Goal: Task Accomplishment & Management: Complete application form

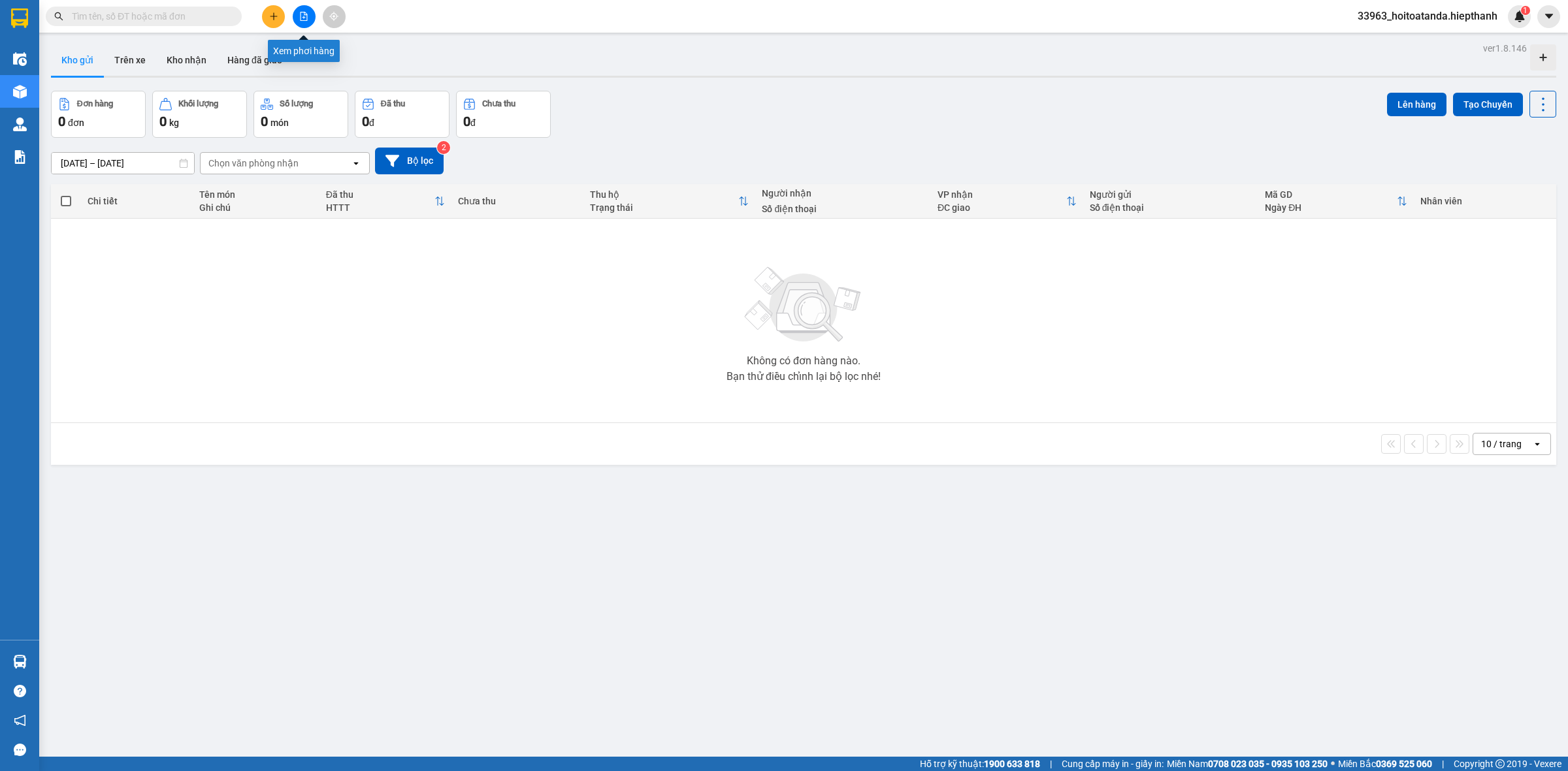
click at [297, 22] on button at bounding box center [304, 16] width 23 height 23
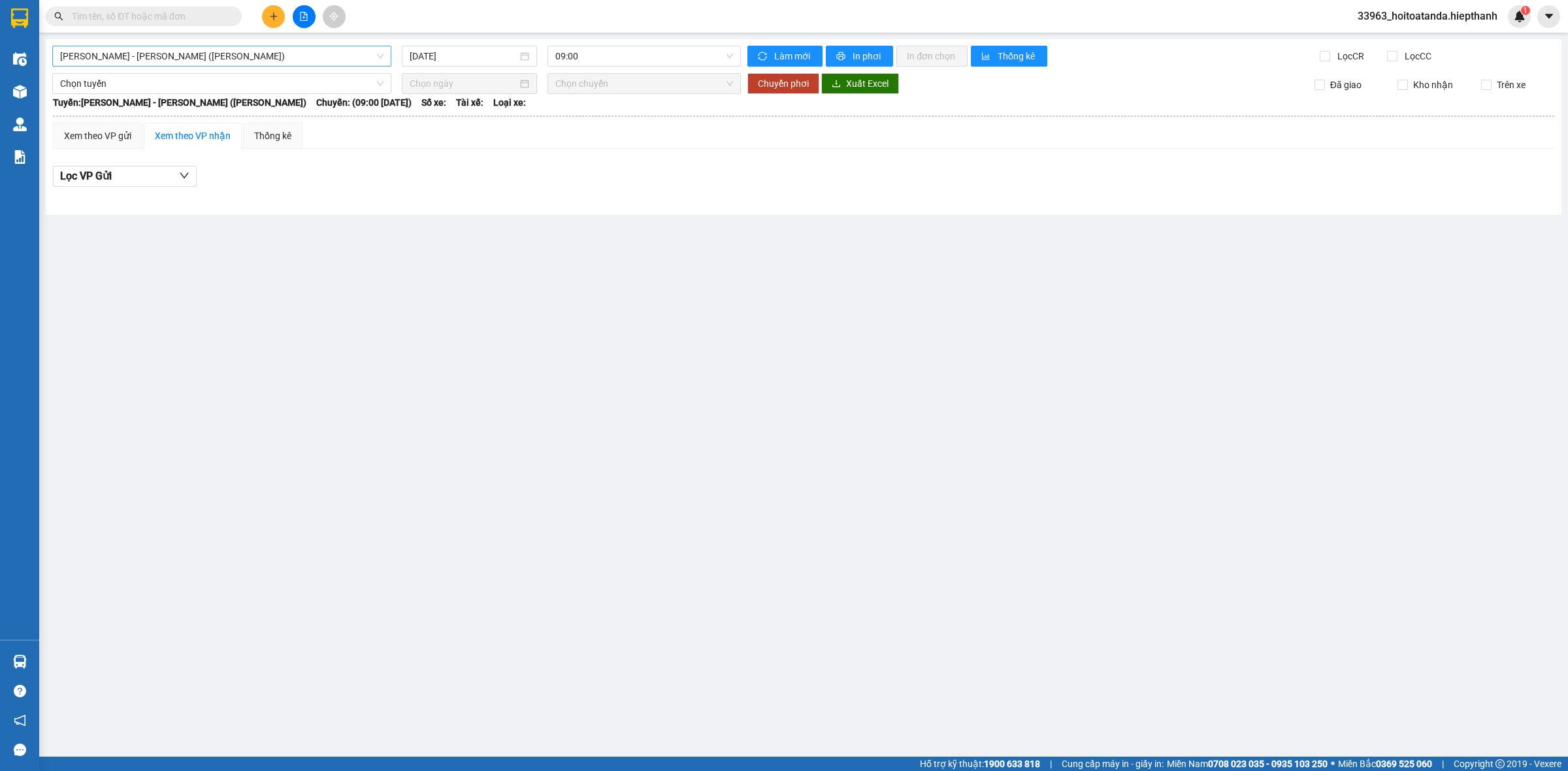
click at [171, 63] on span "[PERSON_NAME] - [PERSON_NAME] ([PERSON_NAME])" at bounding box center [222, 56] width 324 height 20
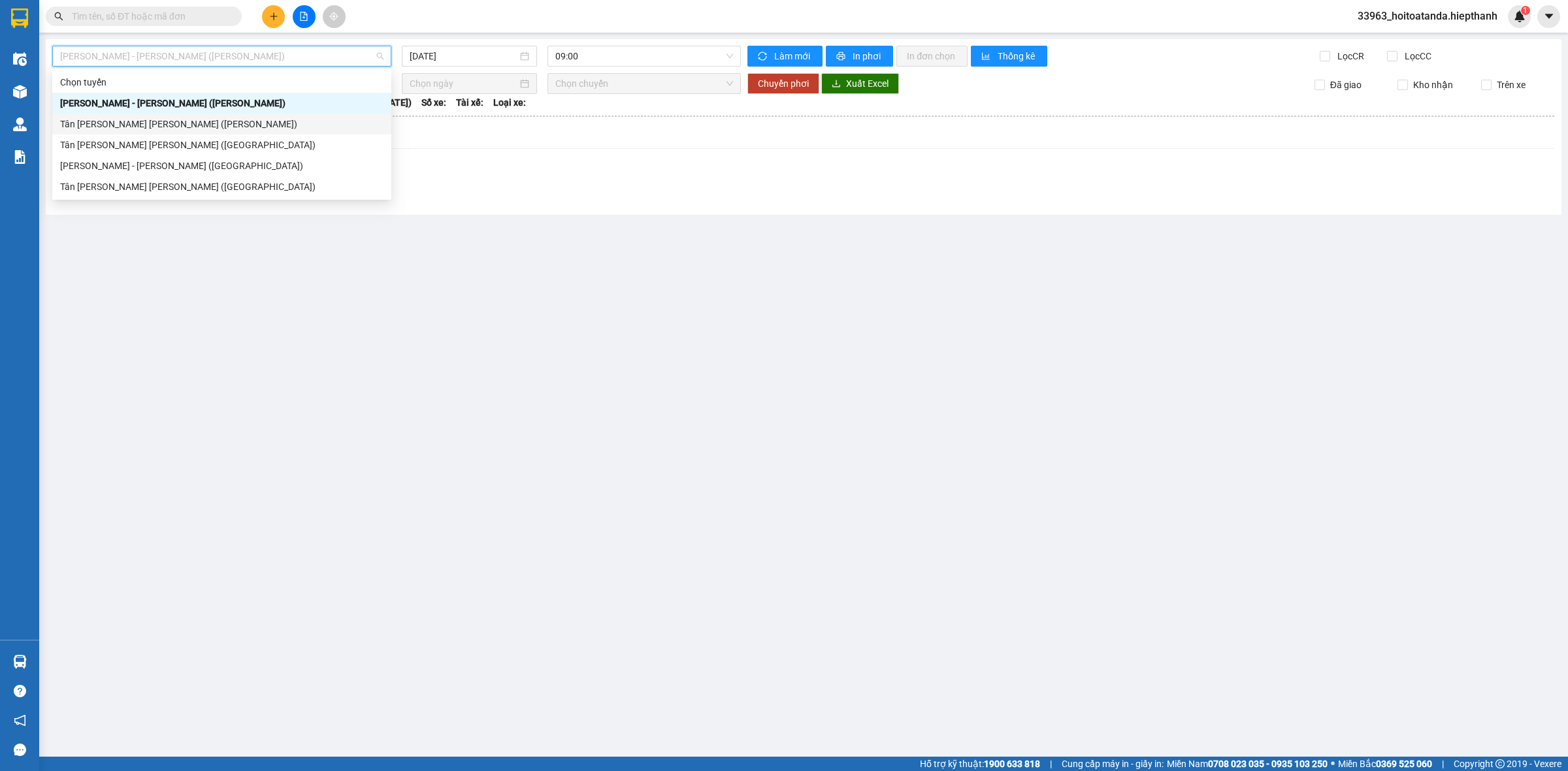
click at [146, 118] on div "Tân [PERSON_NAME] [PERSON_NAME] ([PERSON_NAME])" at bounding box center [222, 124] width 324 height 14
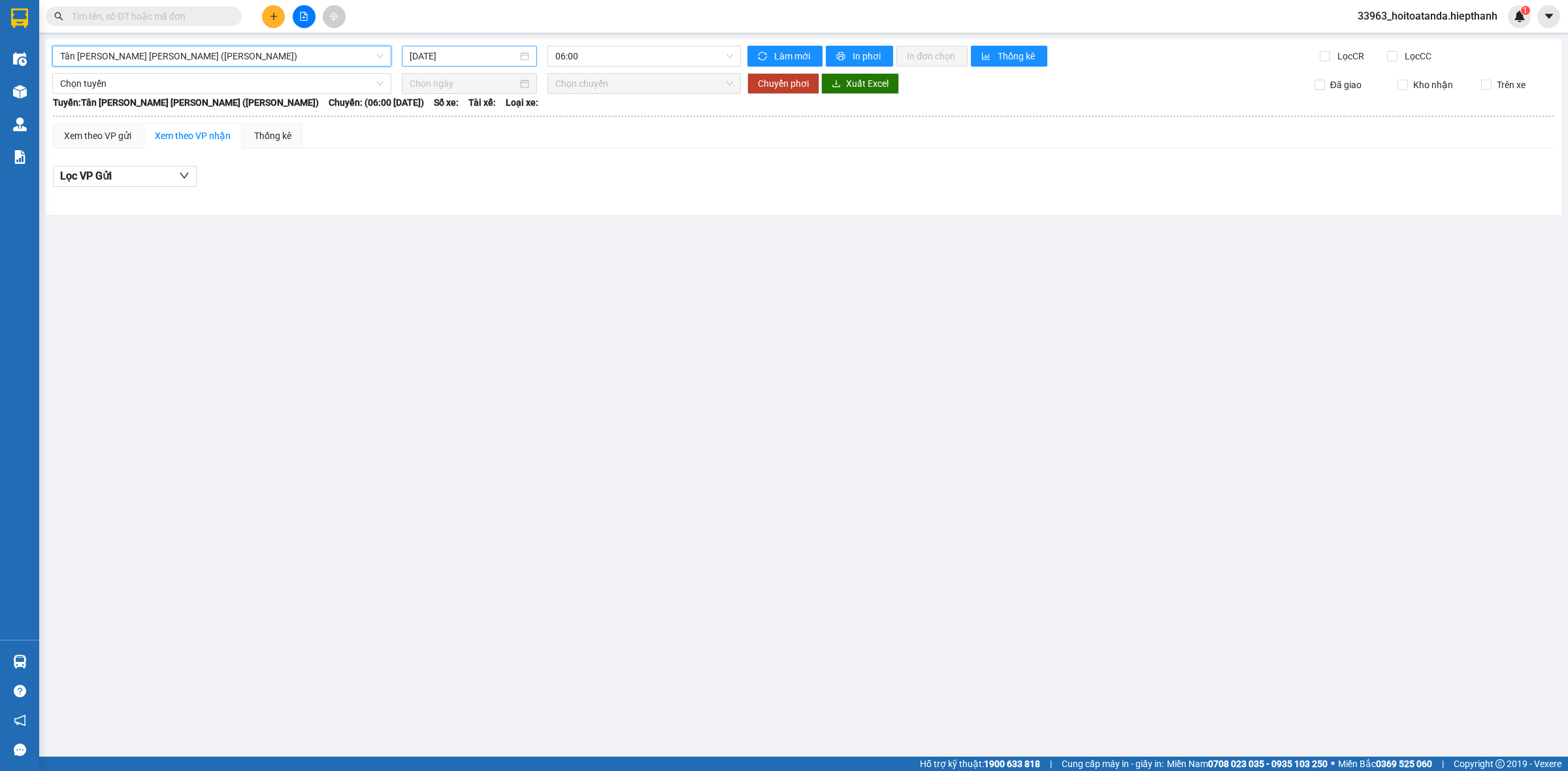
click at [469, 63] on div "[DATE]" at bounding box center [469, 56] width 135 height 21
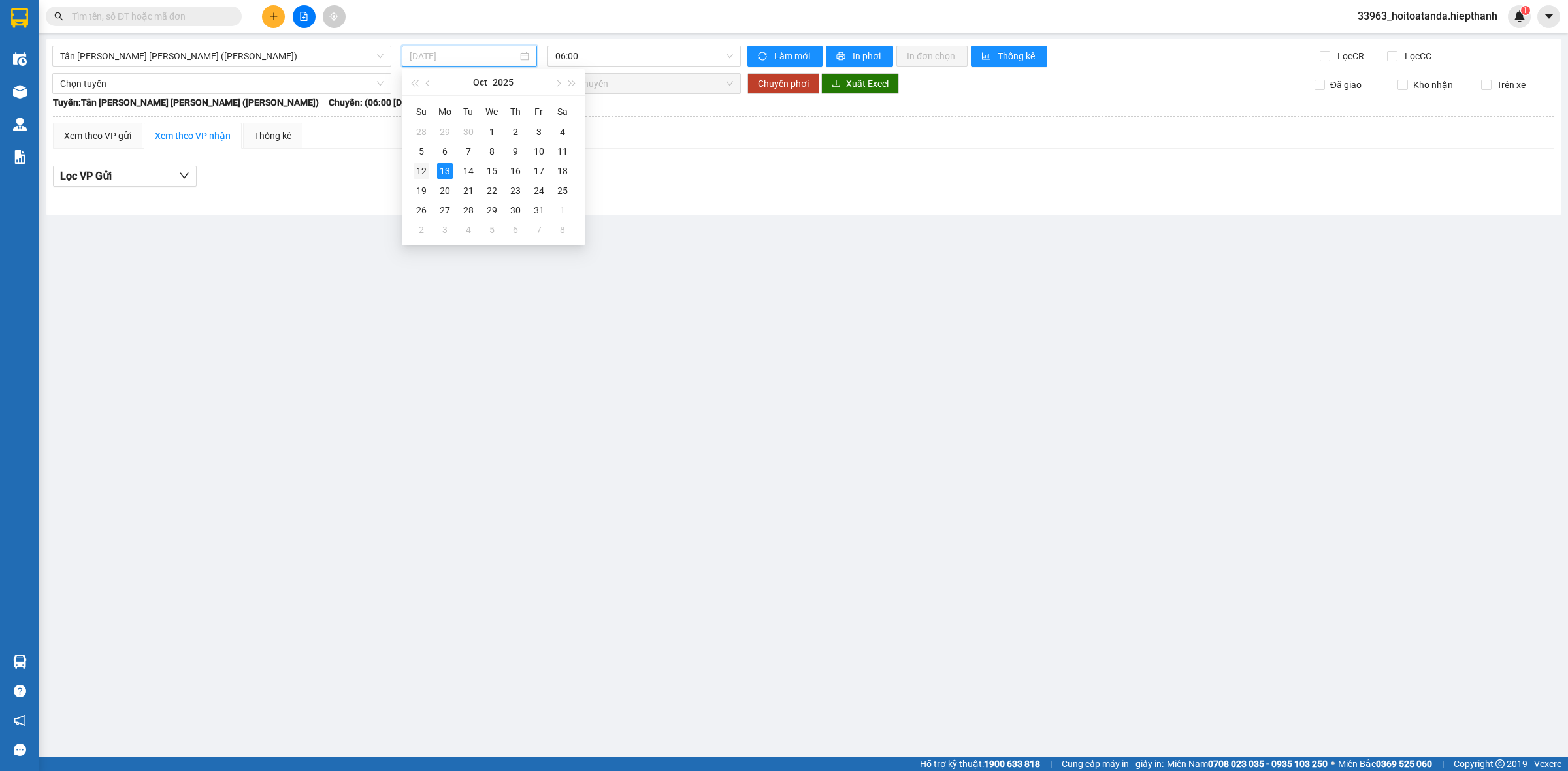
click at [424, 165] on div "12" at bounding box center [421, 170] width 15 height 15
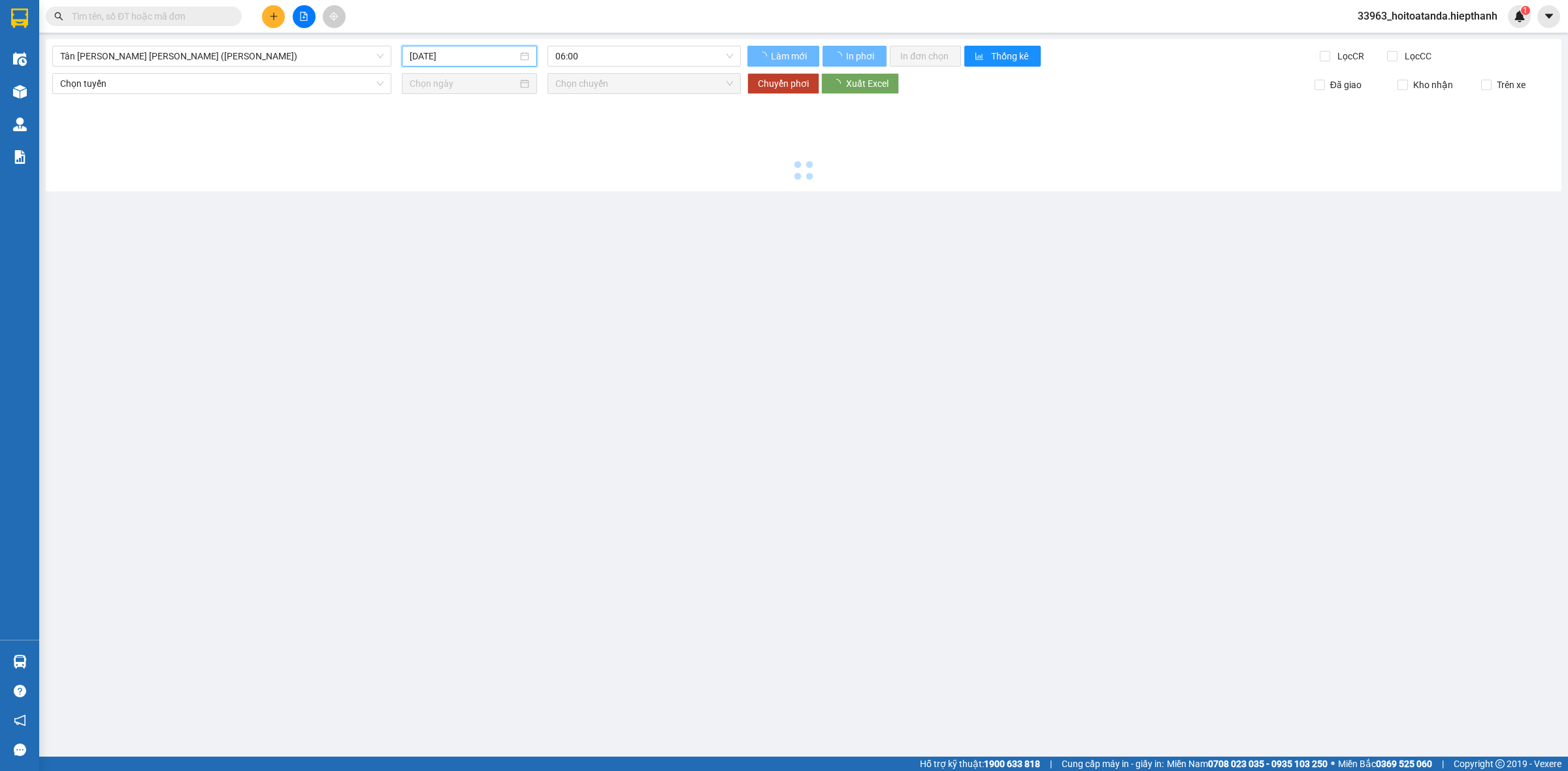
type input "[DATE]"
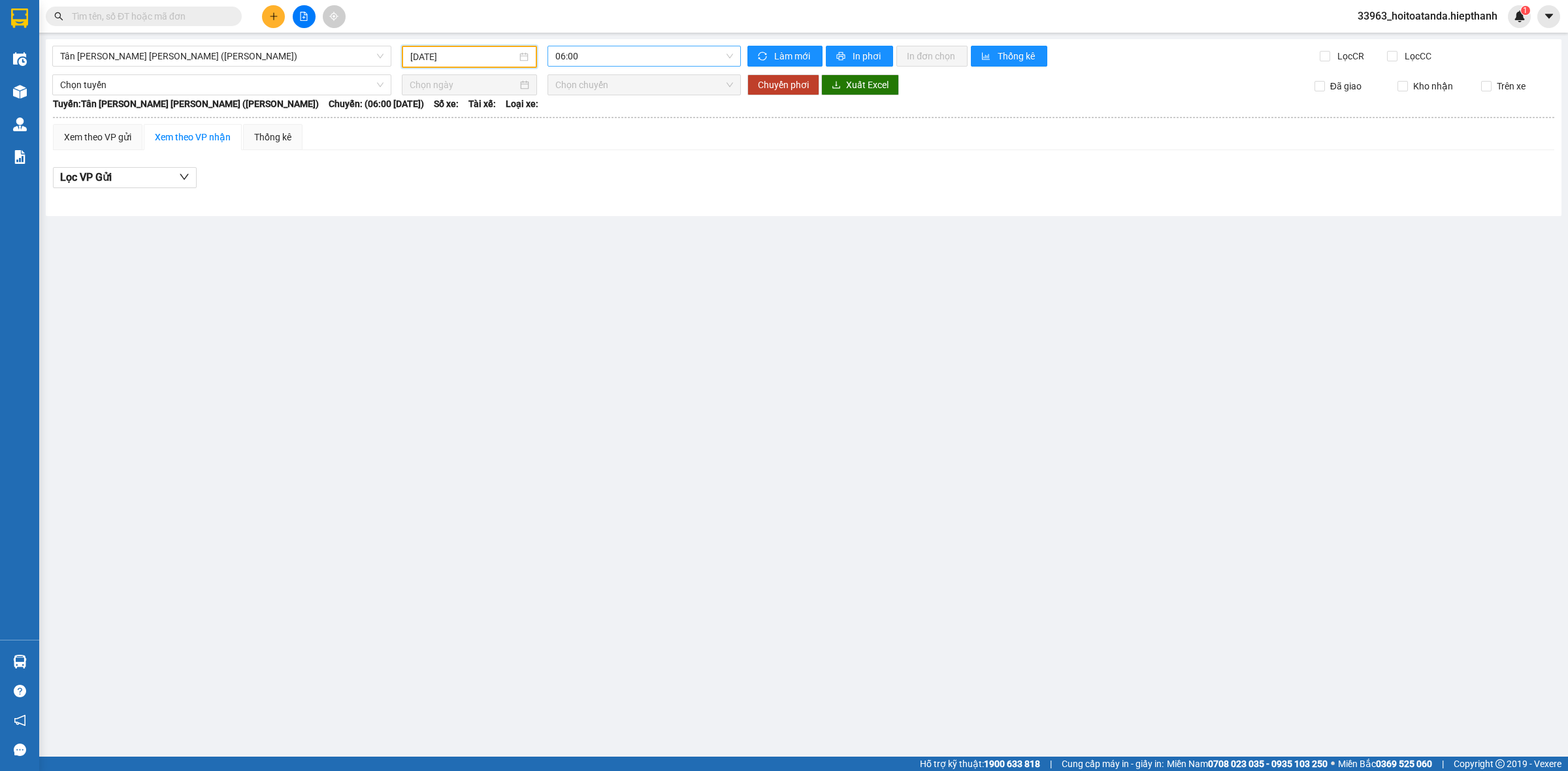
click at [628, 58] on span "06:00" at bounding box center [643, 56] width 178 height 20
click at [579, 213] on div "22:00" at bounding box center [606, 208] width 102 height 14
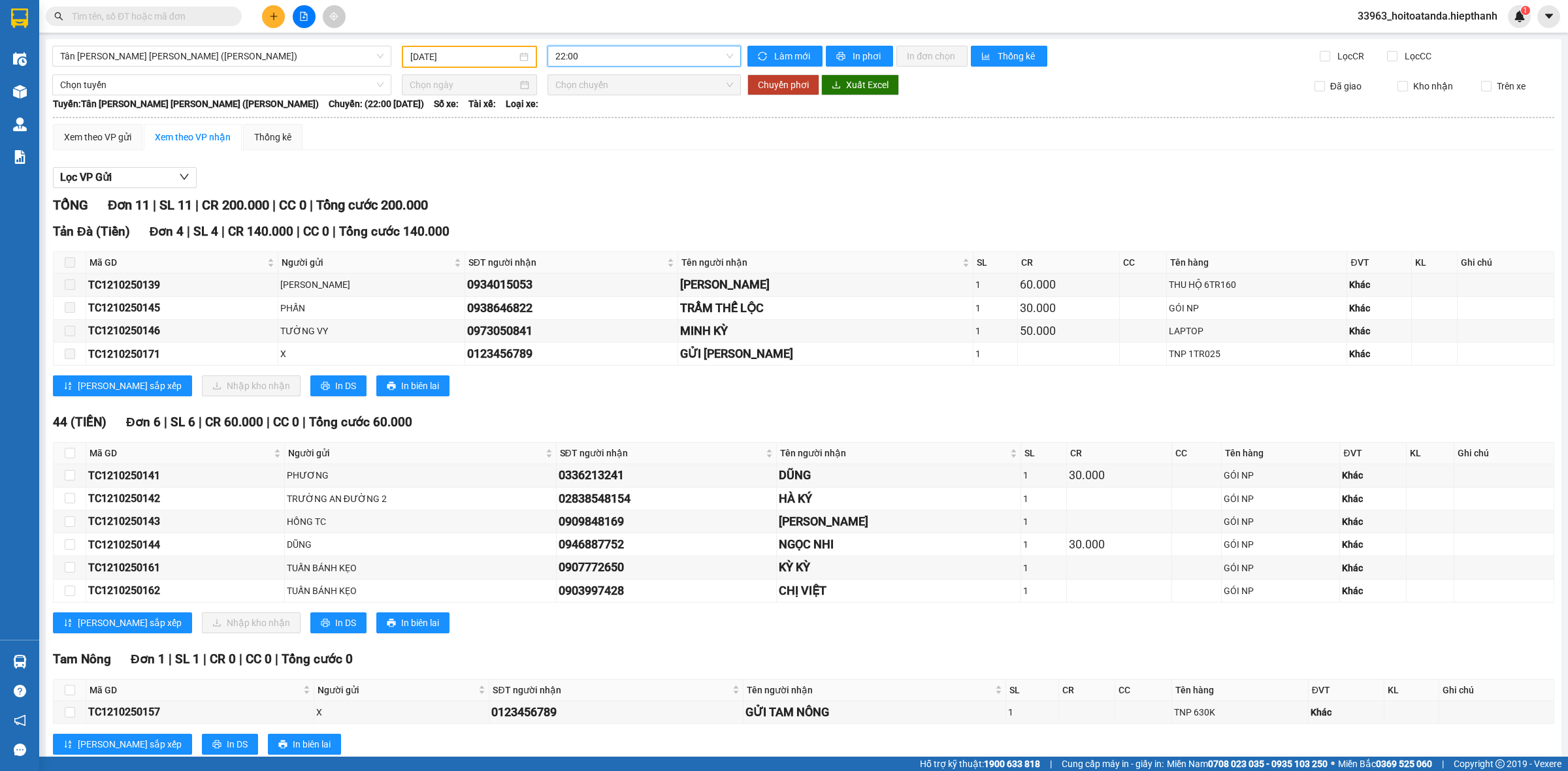
click at [607, 177] on div "Lọc VP Gửi" at bounding box center [804, 178] width 1501 height 22
click at [70, 452] on input "checkbox" at bounding box center [70, 453] width 11 height 11
checkbox input "true"
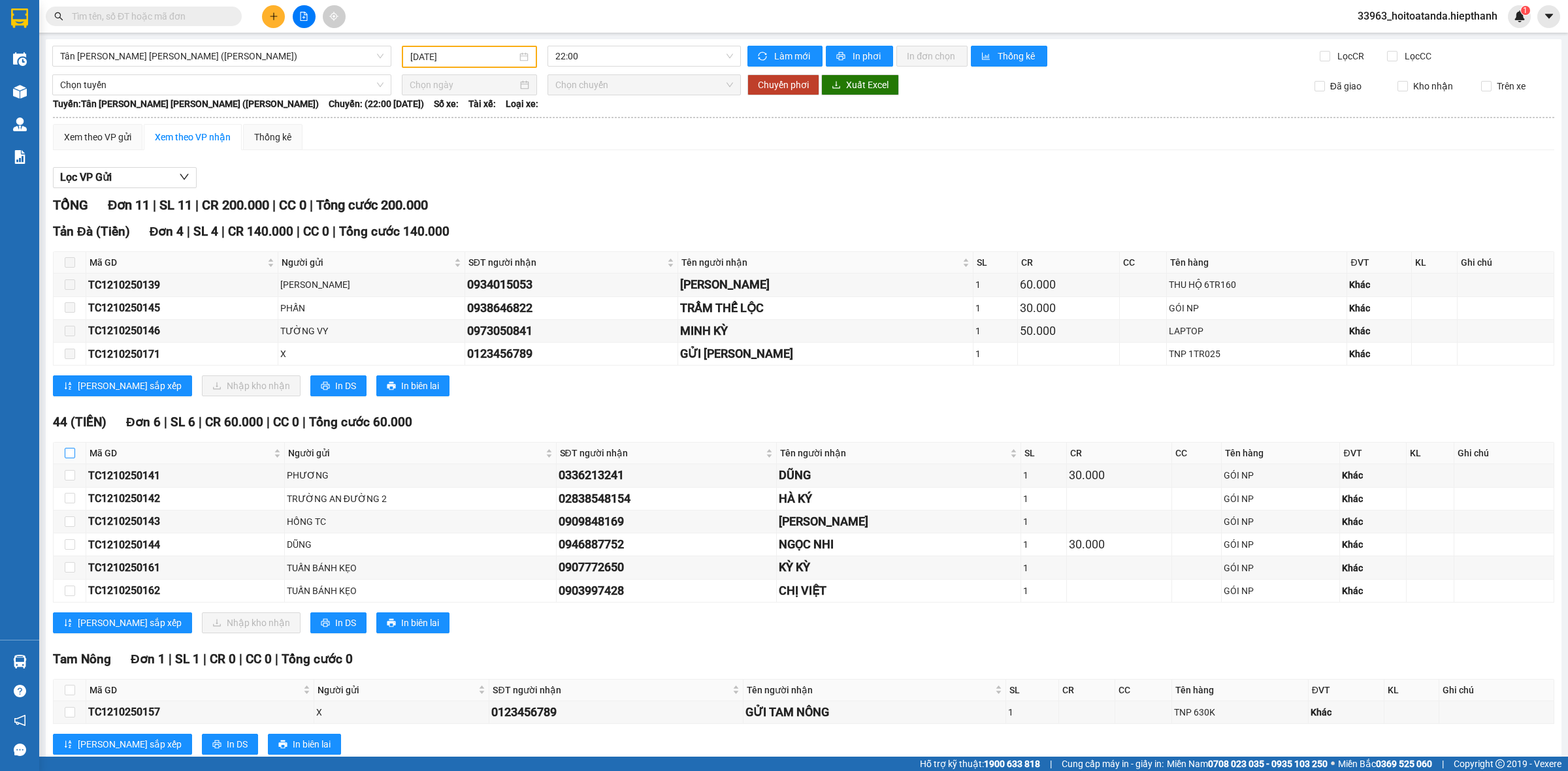
checkbox input "true"
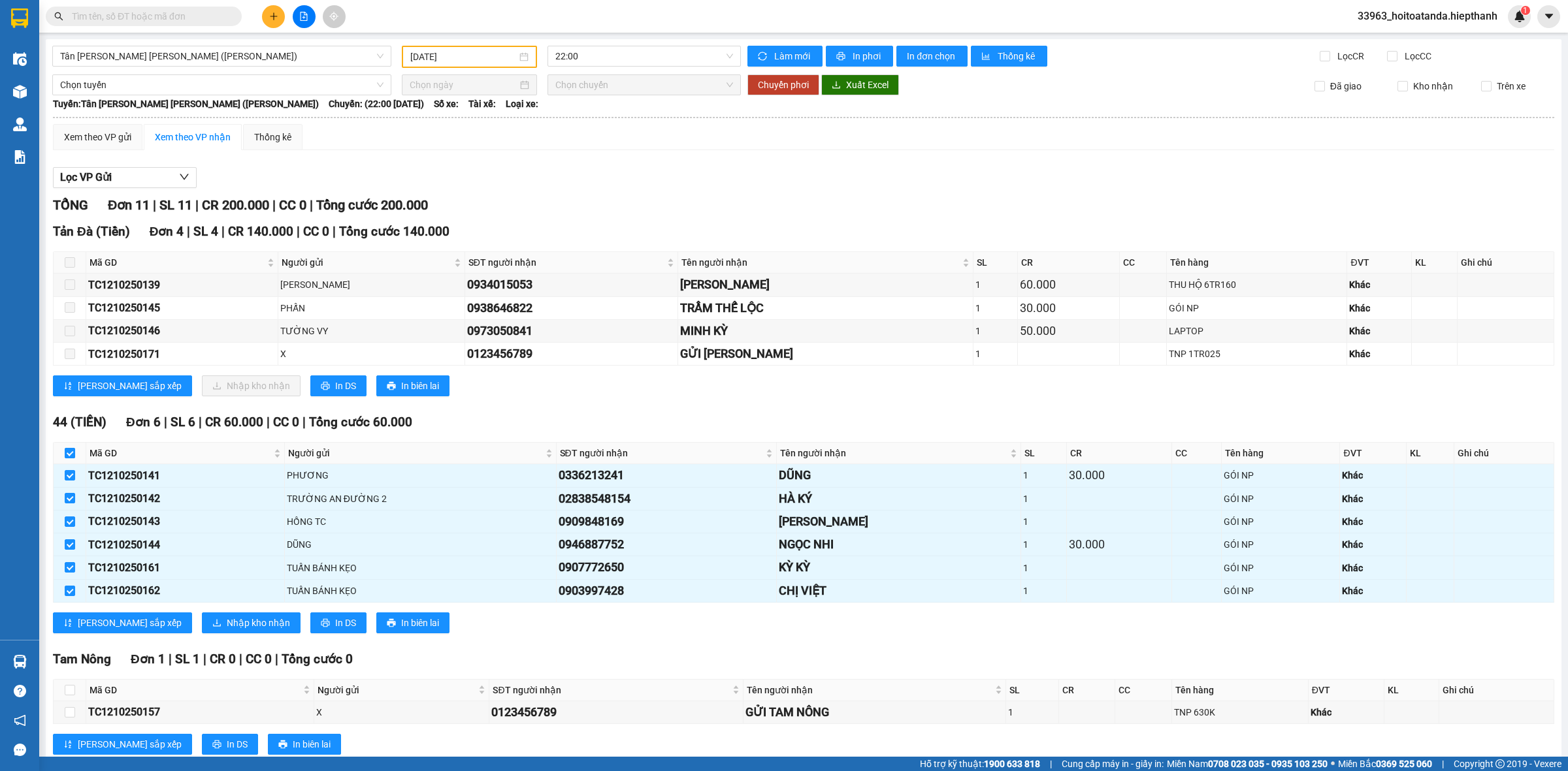
click at [72, 451] on input "checkbox" at bounding box center [70, 453] width 11 height 11
checkbox input "false"
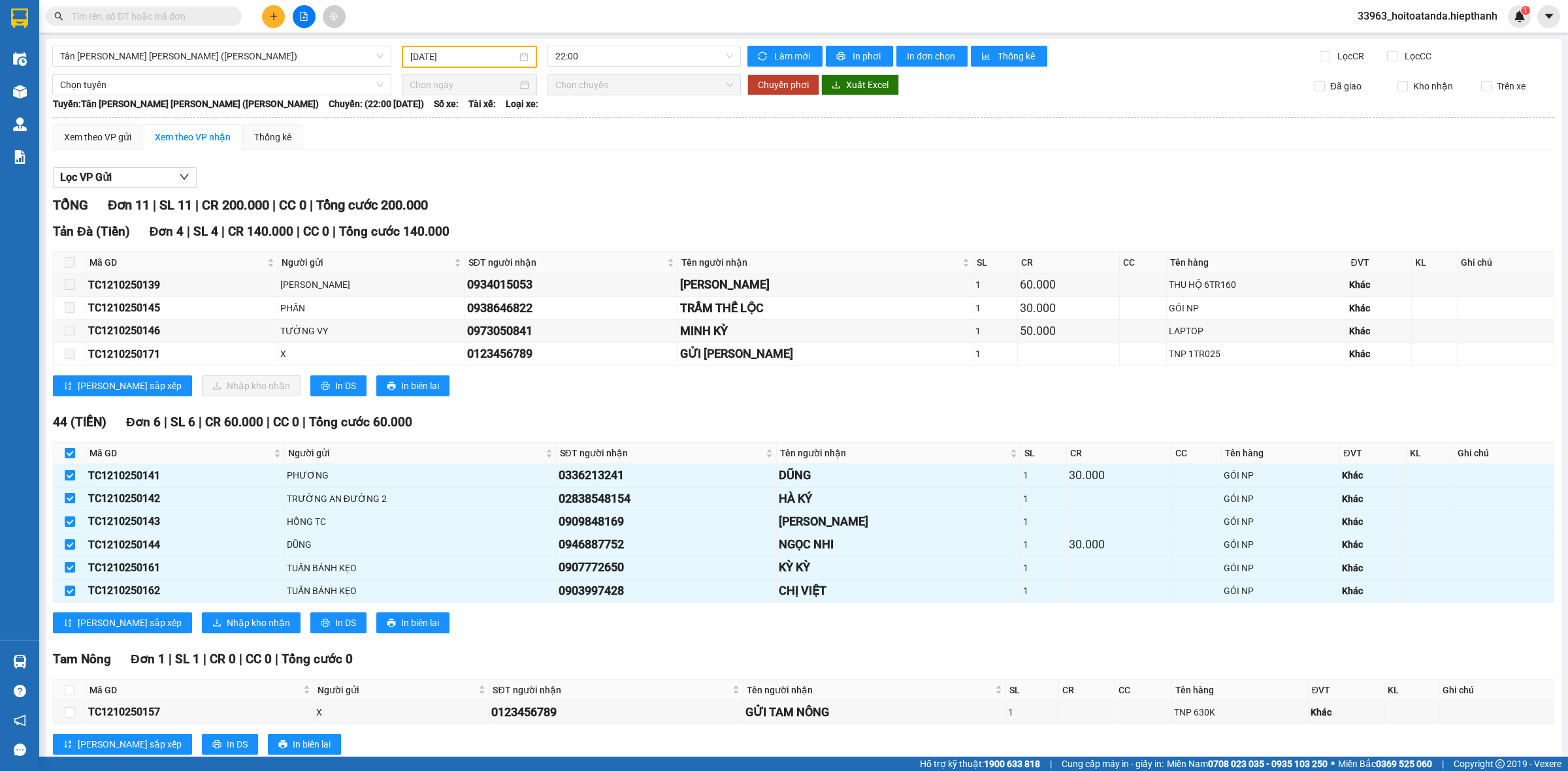
checkbox input "false"
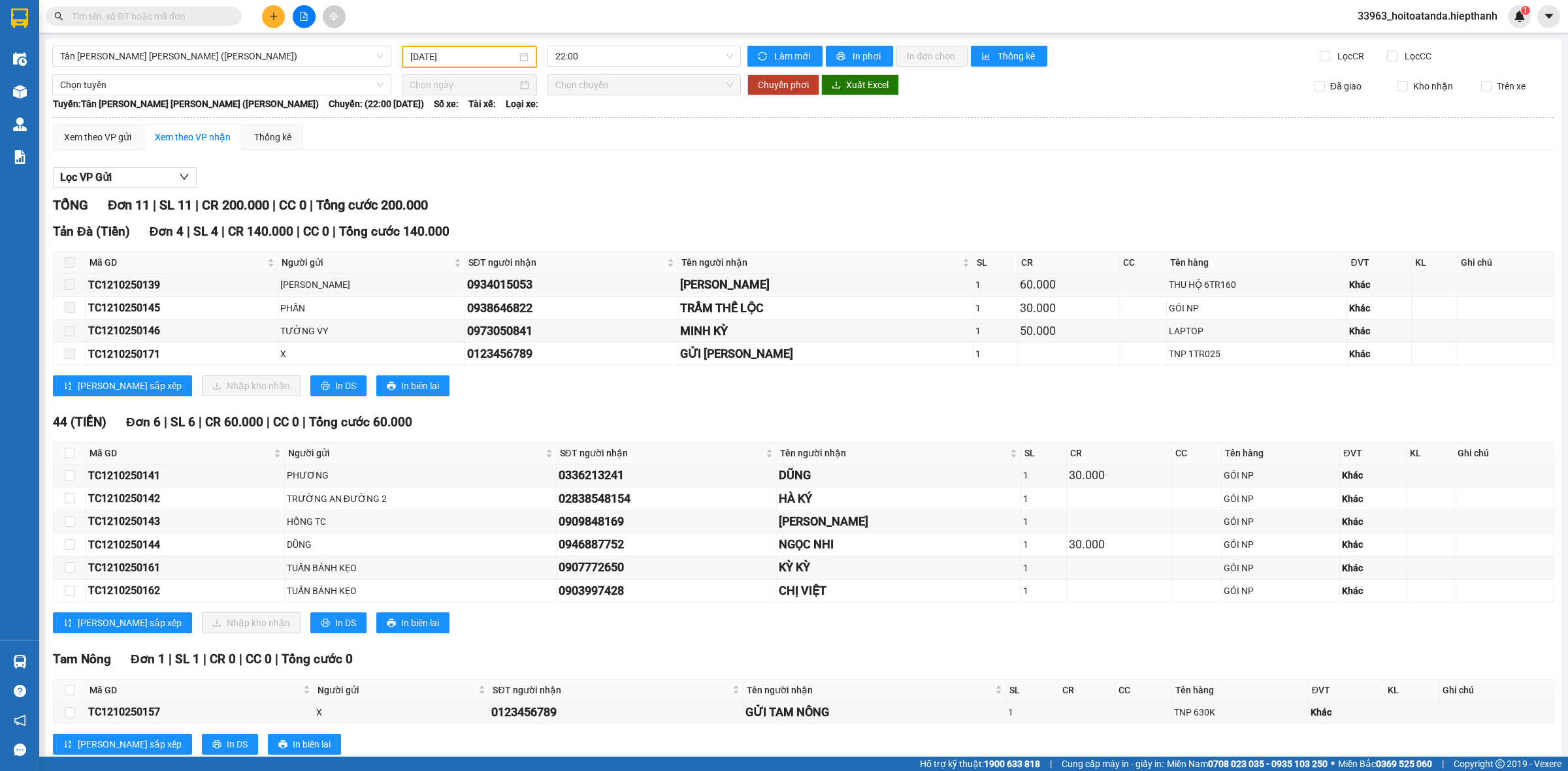
click at [554, 203] on div "[PERSON_NAME] 11 | SL 11 | CR 200.000 | CC 0 | [PERSON_NAME] 200.000" at bounding box center [804, 205] width 1501 height 20
click at [189, 18] on input "text" at bounding box center [149, 16] width 154 height 14
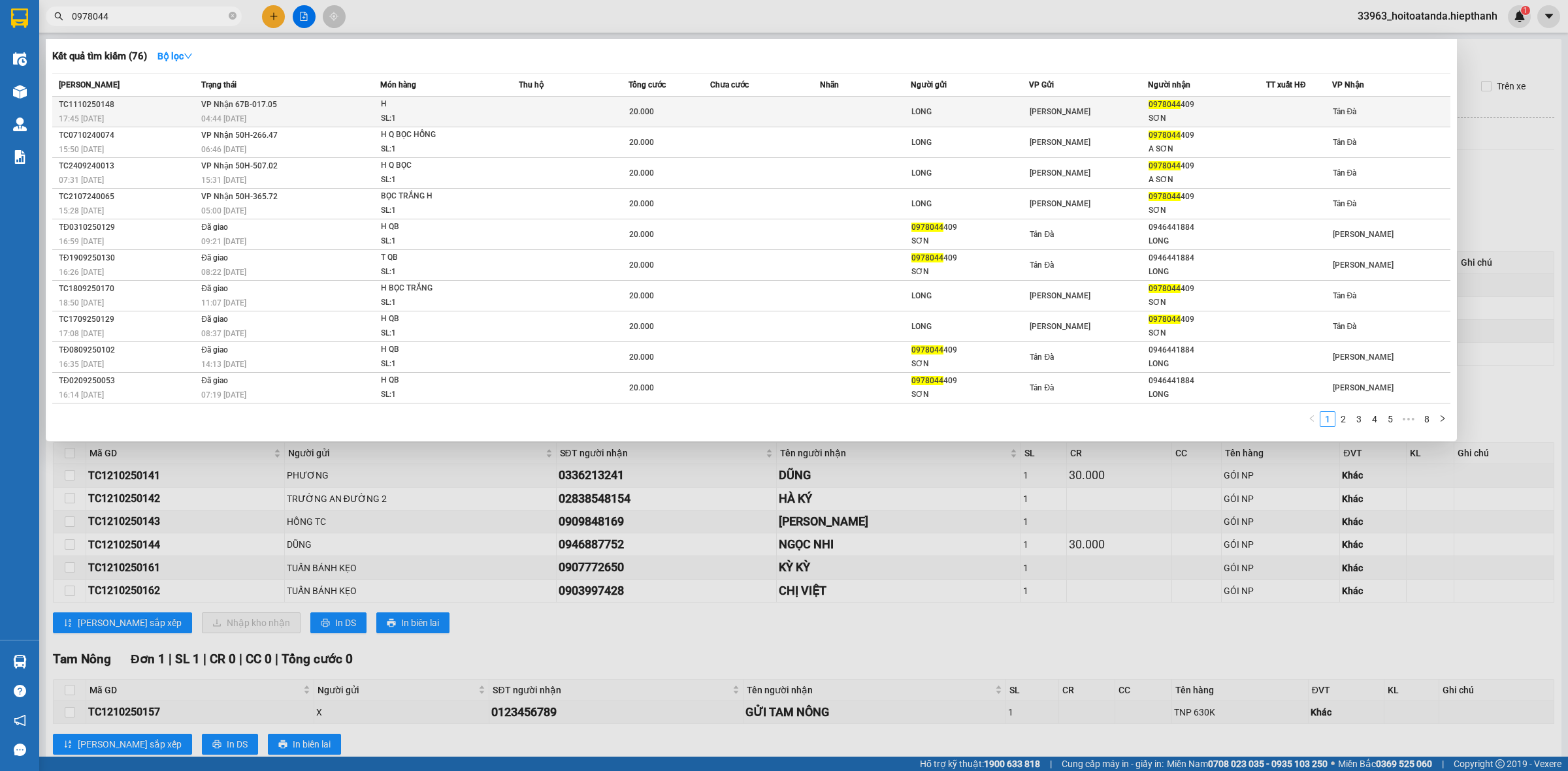
type input "0978044"
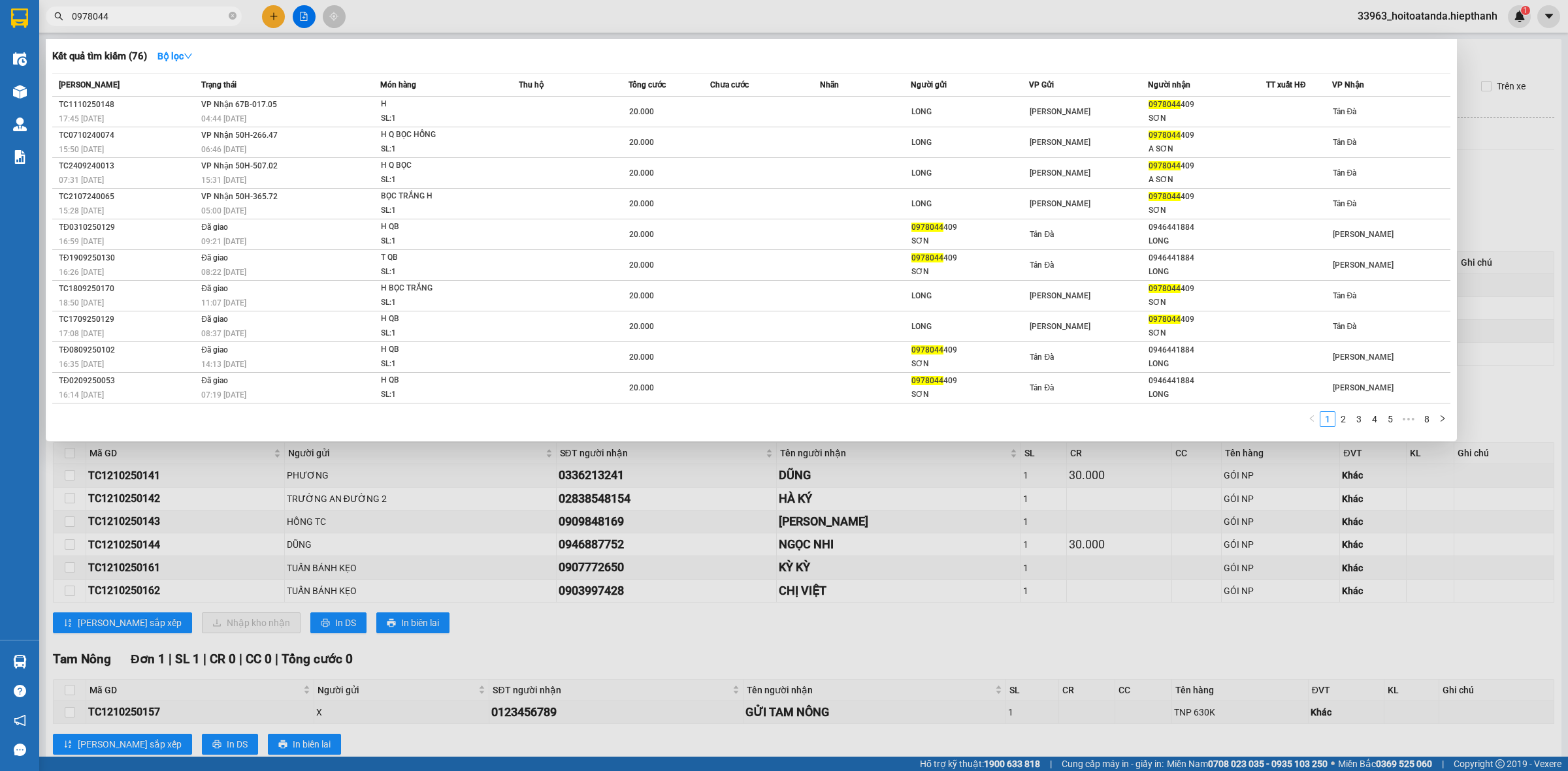
click at [271, 104] on span "[PERSON_NAME] 67B-017.05" at bounding box center [239, 104] width 76 height 9
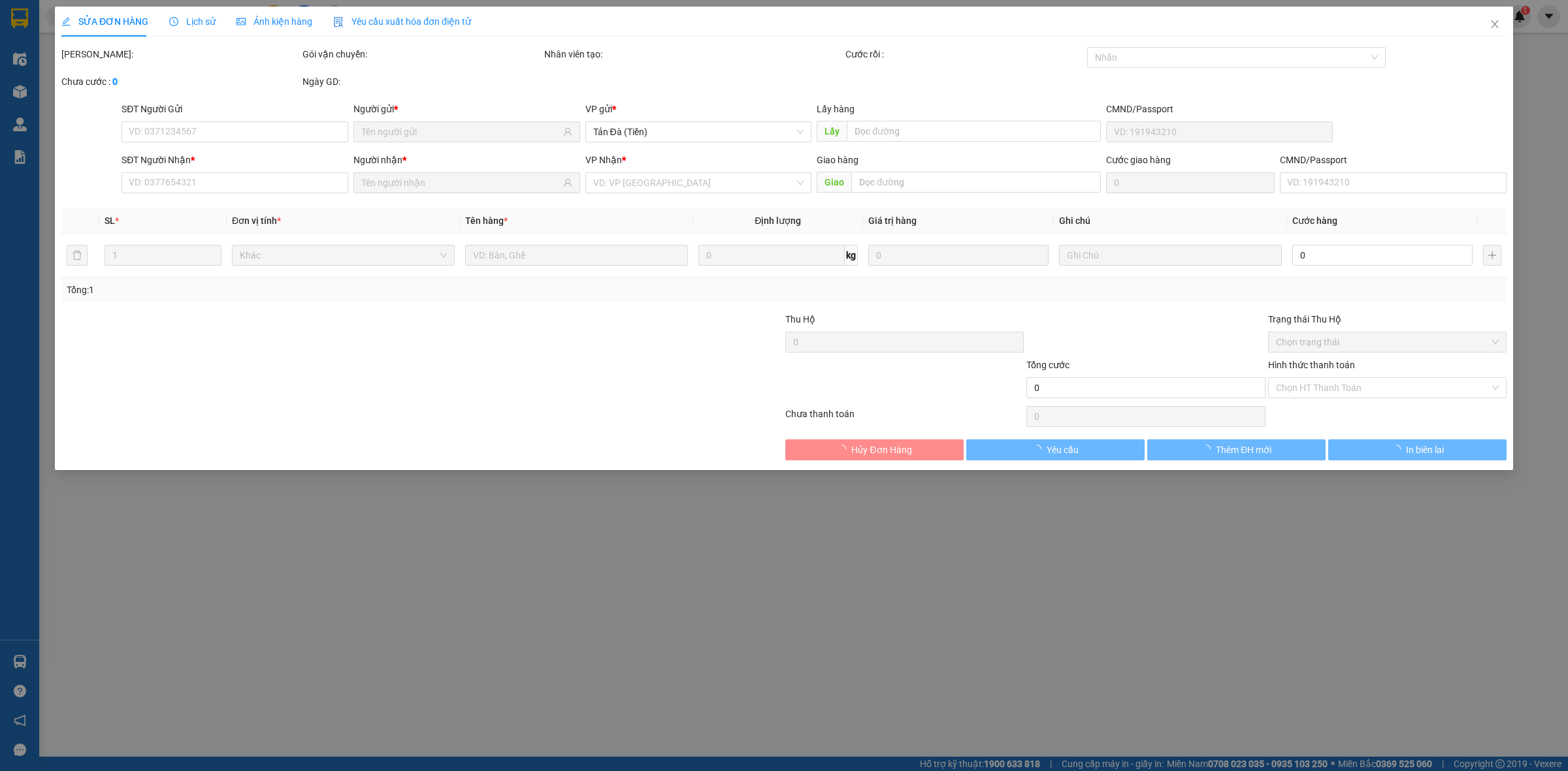
click at [619, 356] on div at bounding box center [664, 335] width 242 height 46
type input "LONG"
type input "0978044409"
type input "SƠN"
type input "20.000"
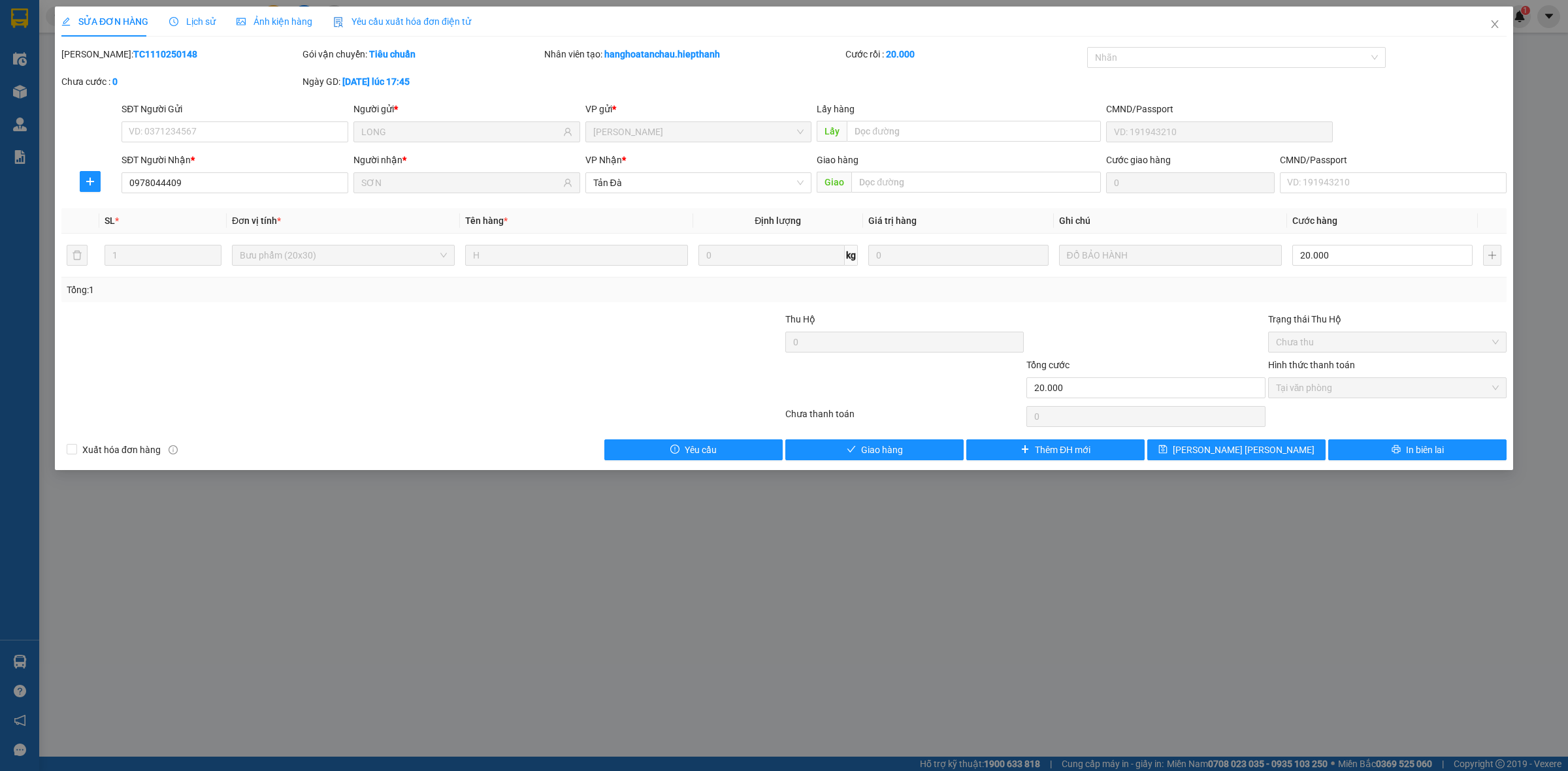
click at [619, 356] on div at bounding box center [664, 335] width 242 height 46
click at [844, 449] on button "Giao hàng" at bounding box center [875, 449] width 178 height 21
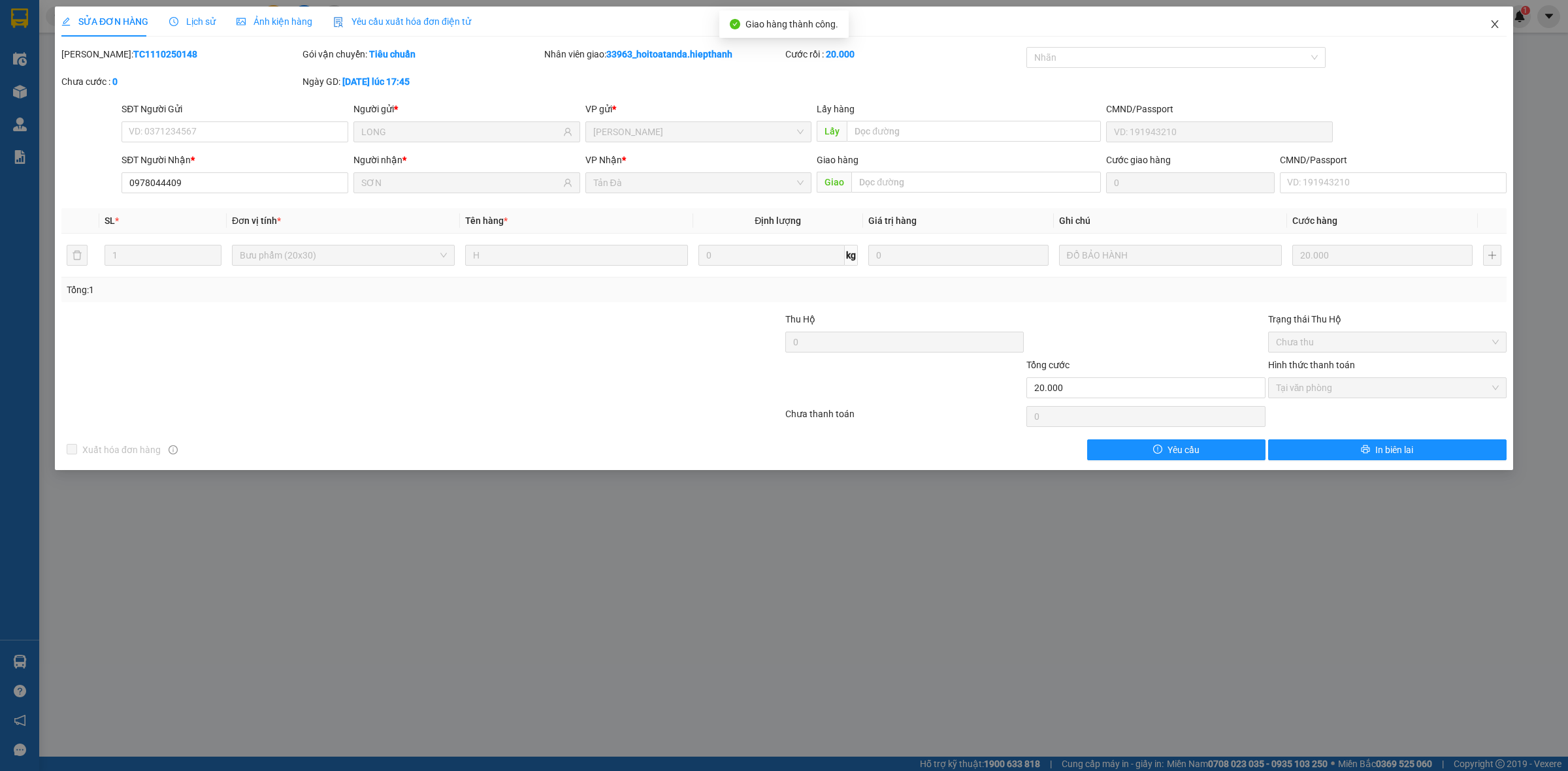
click at [1497, 21] on icon "close" at bounding box center [1495, 24] width 11 height 11
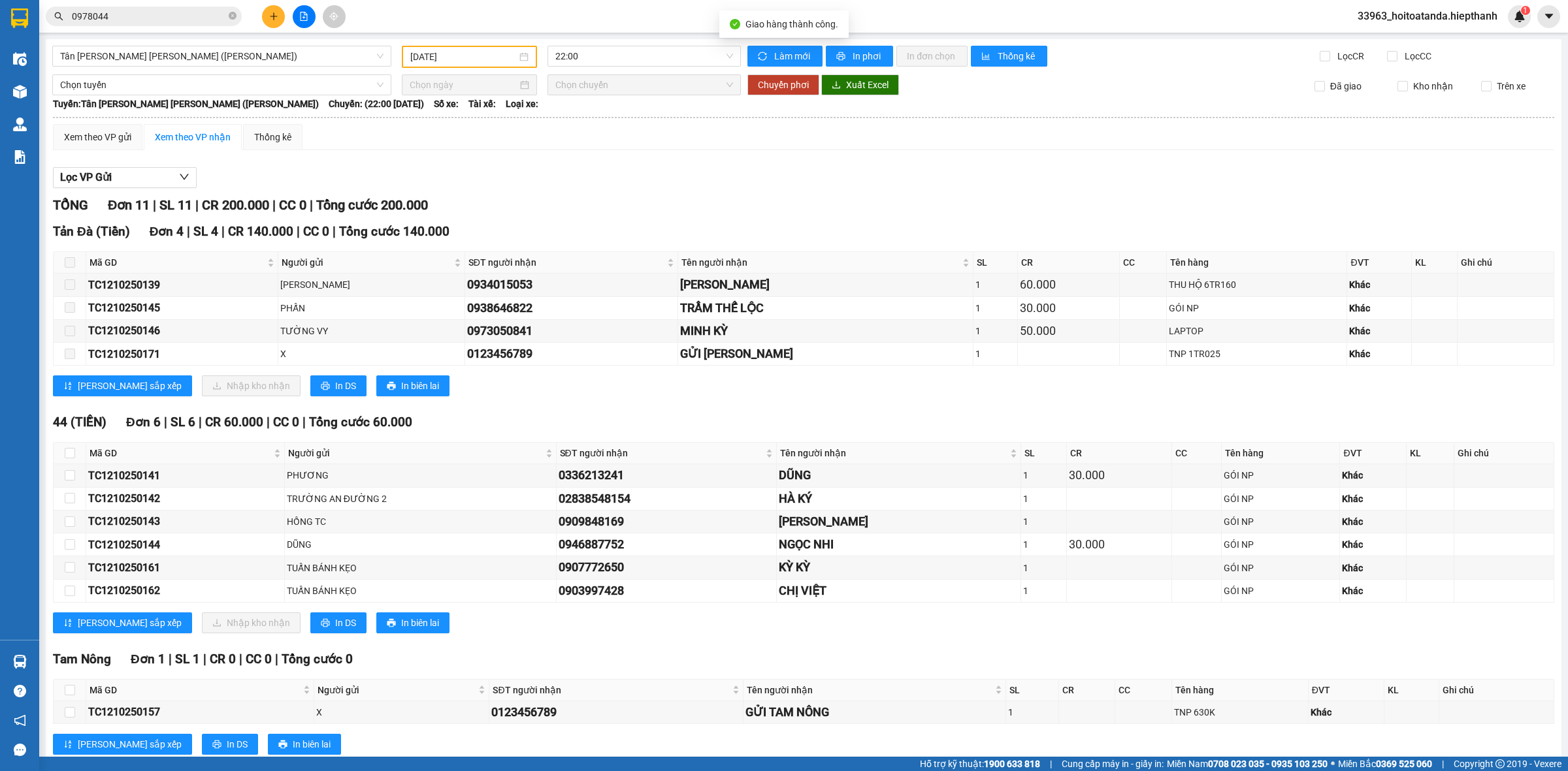
click at [1001, 220] on div "[PERSON_NAME] 11 | SL 11 | CR 200.000 | CC 0 | [PERSON_NAME] 200.000 Tản Đà (…" at bounding box center [804, 483] width 1501 height 576
click at [235, 15] on icon "close-circle" at bounding box center [232, 15] width 8 height 8
click at [213, 15] on input "text" at bounding box center [149, 16] width 154 height 14
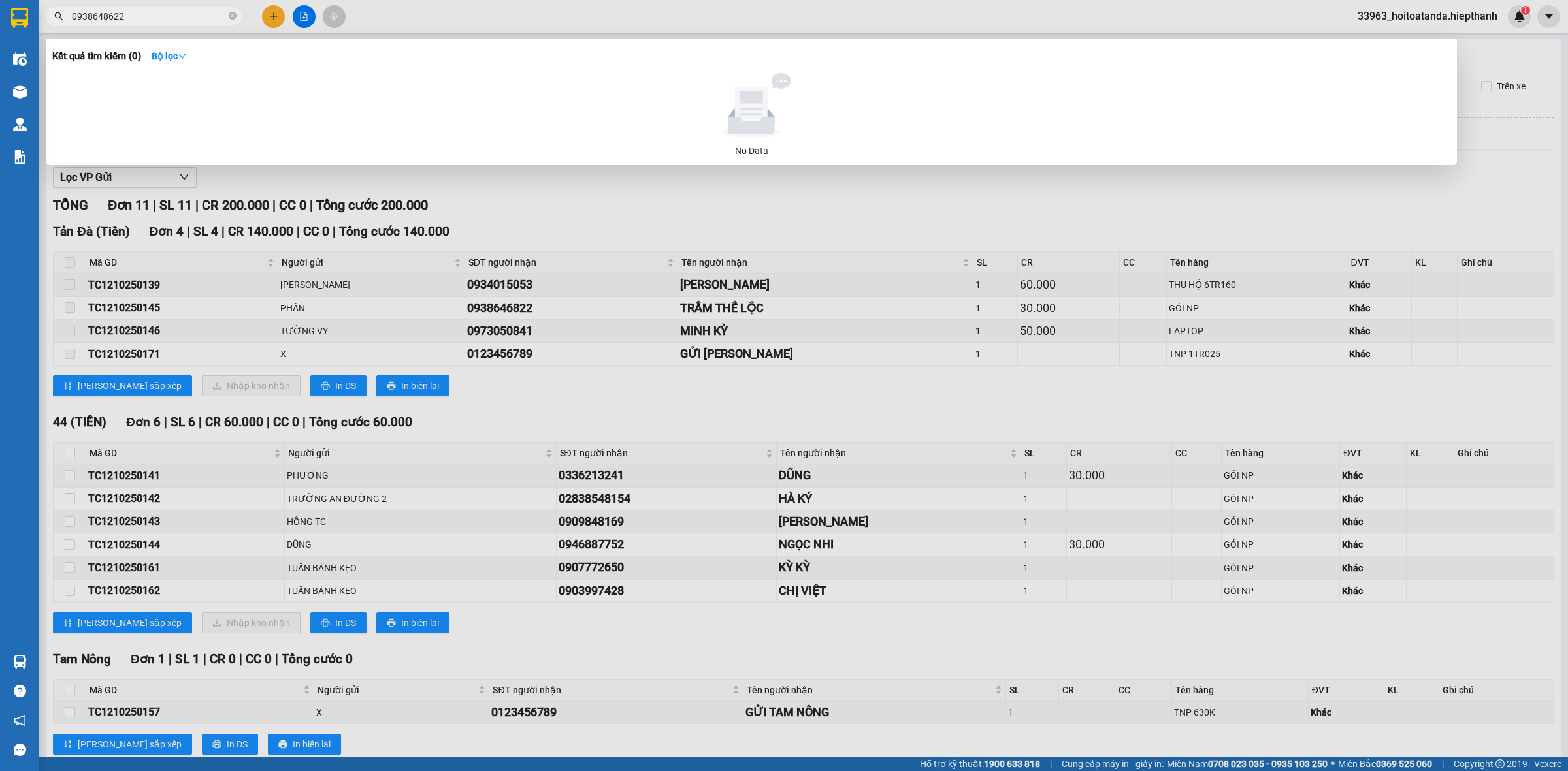
click at [204, 15] on input "0938648622" at bounding box center [149, 16] width 154 height 14
click at [168, 20] on input "0938648622" at bounding box center [149, 16] width 154 height 14
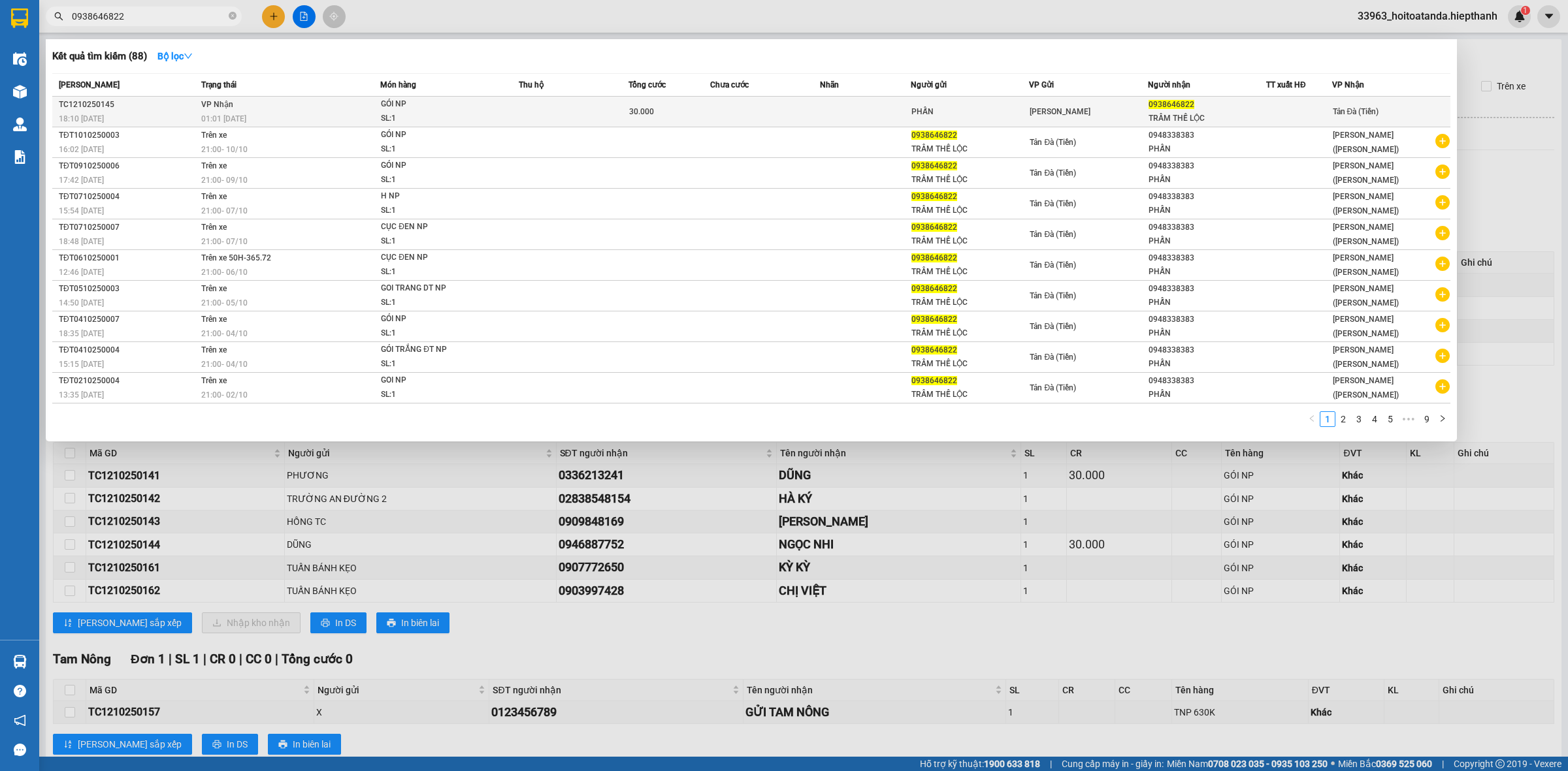
type input "0938646822"
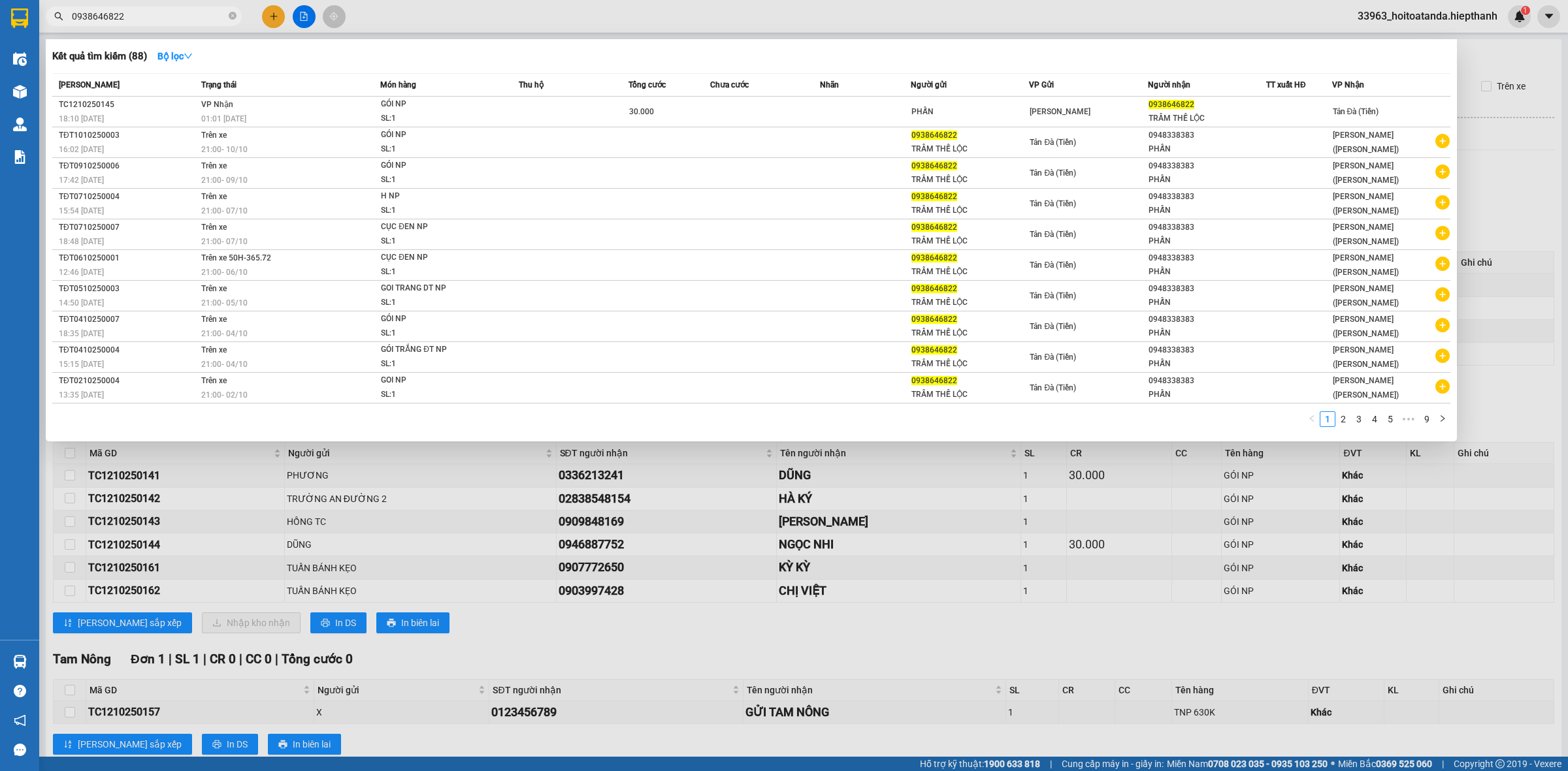
click at [623, 115] on td at bounding box center [573, 112] width 109 height 31
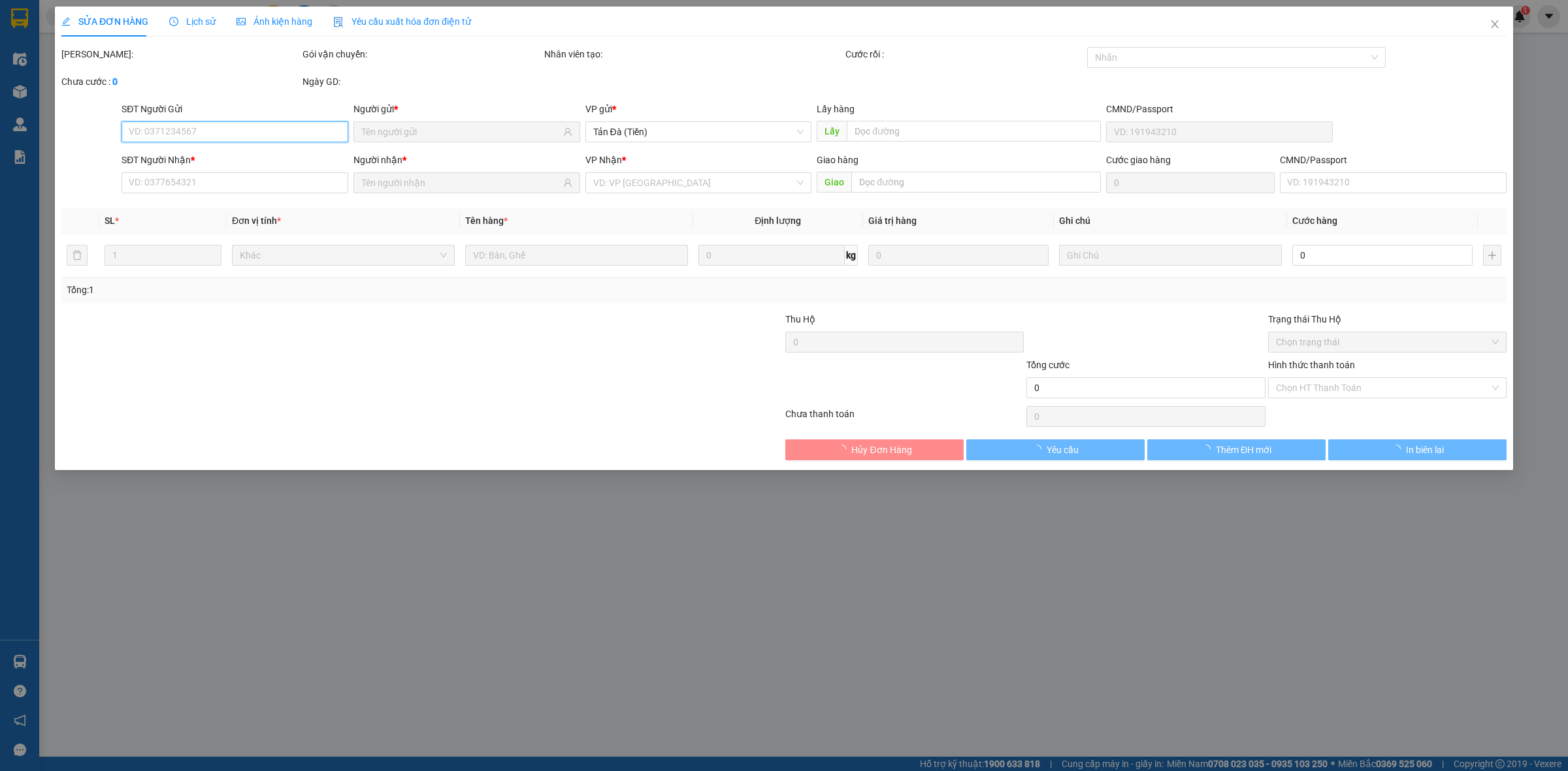
type input "PHẤN"
type input "0938646822"
type input "TRẦM THẾ LỘC"
type input "30.000"
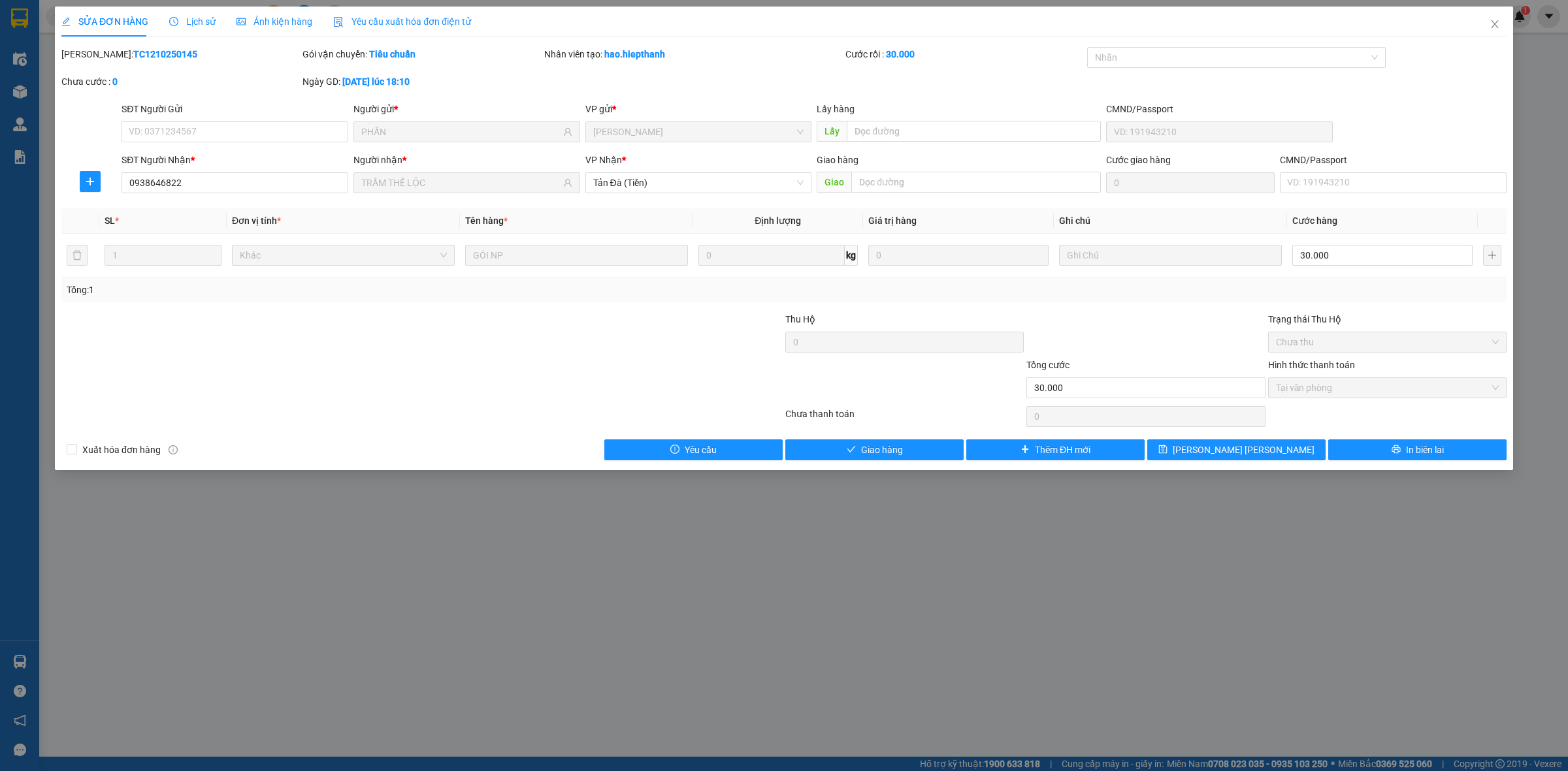
click at [634, 365] on div at bounding box center [664, 380] width 242 height 46
click at [925, 454] on button "Giao hàng" at bounding box center [875, 449] width 178 height 21
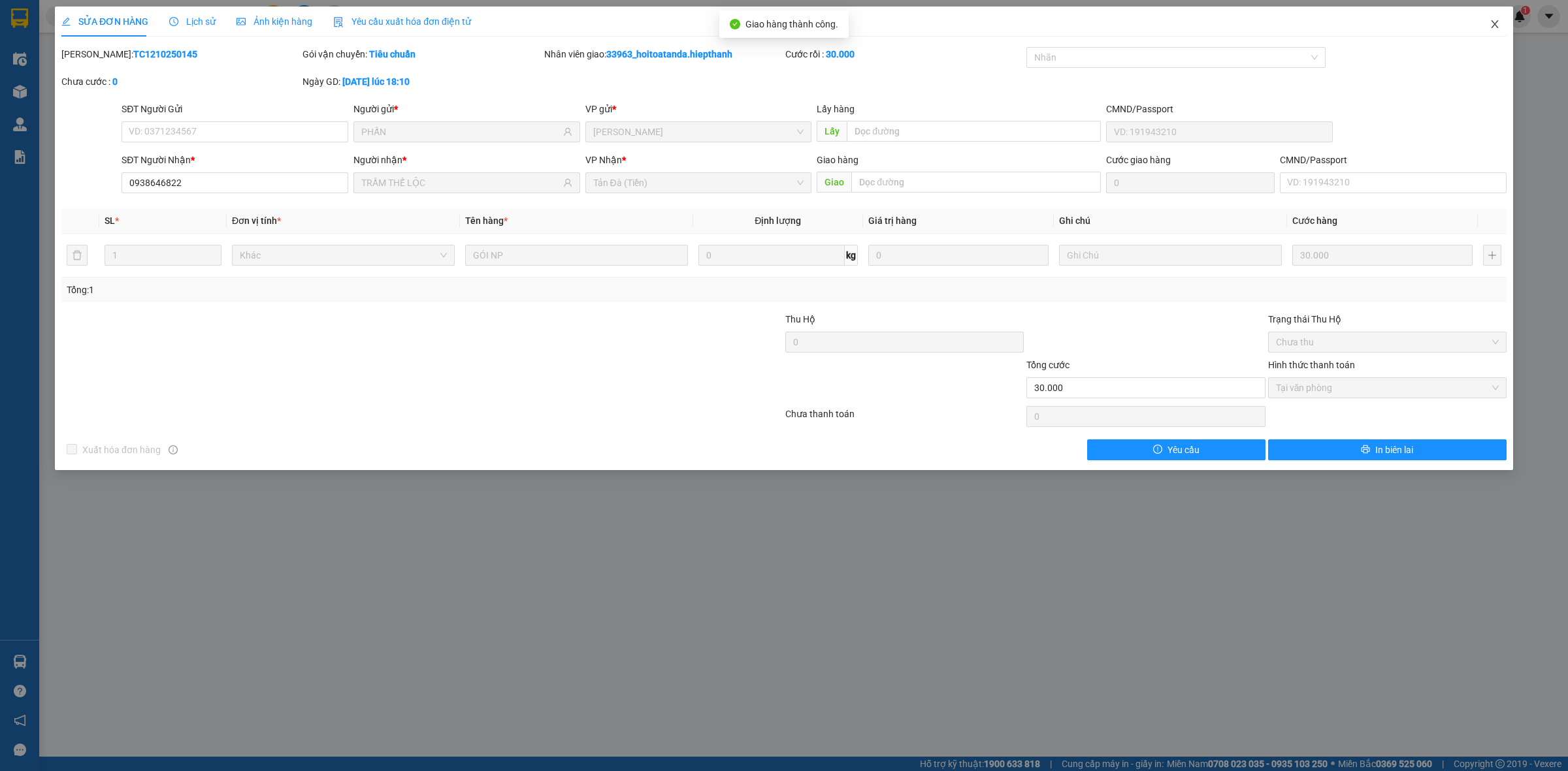
click at [1493, 17] on span "Close" at bounding box center [1495, 24] width 37 height 37
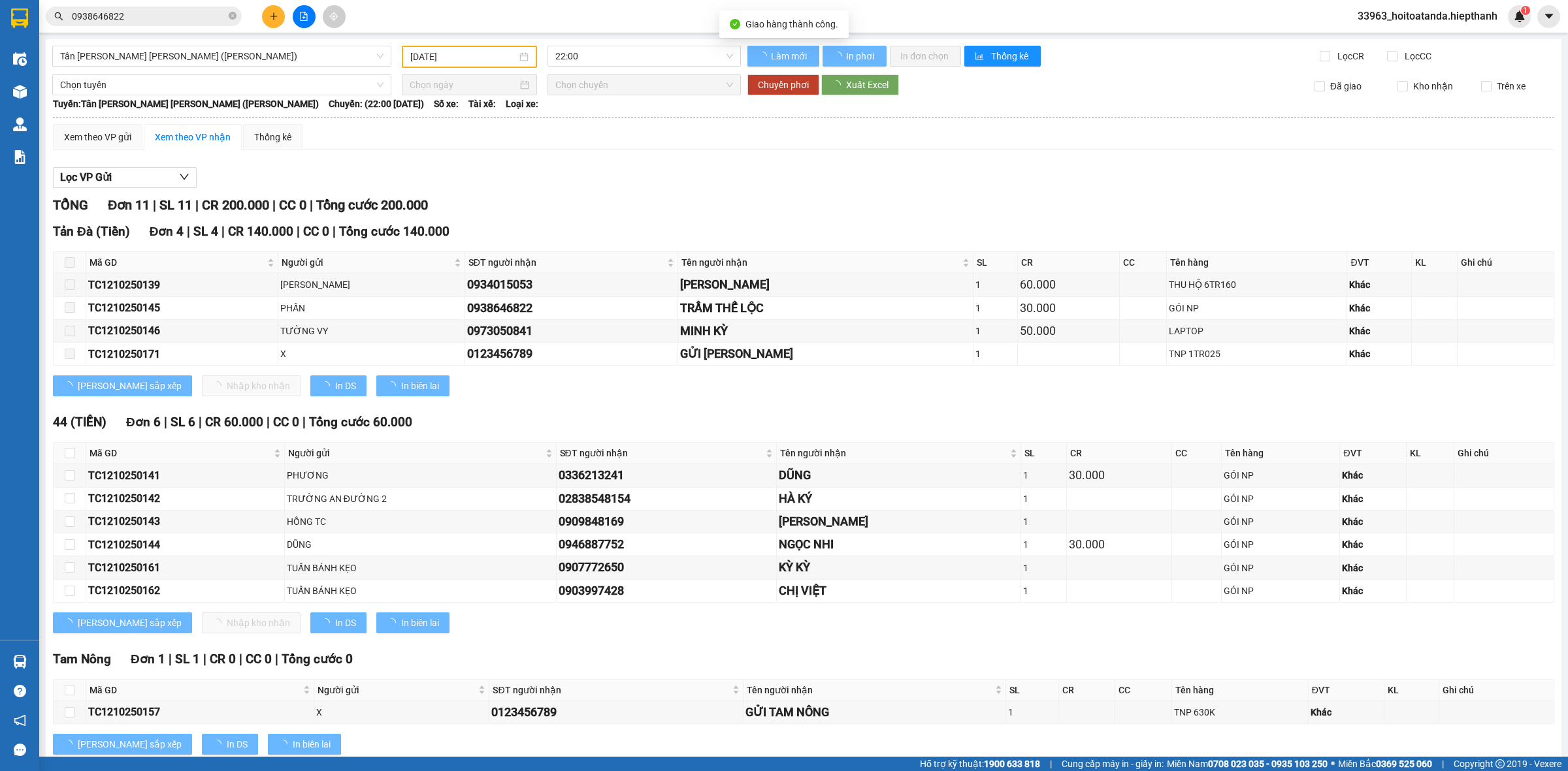
click at [1059, 157] on div "Xem theo VP gửi Xem theo [PERSON_NAME] Thống kê Lọc VP Gửi [PERSON_NAME] 11 | …" at bounding box center [804, 448] width 1501 height 648
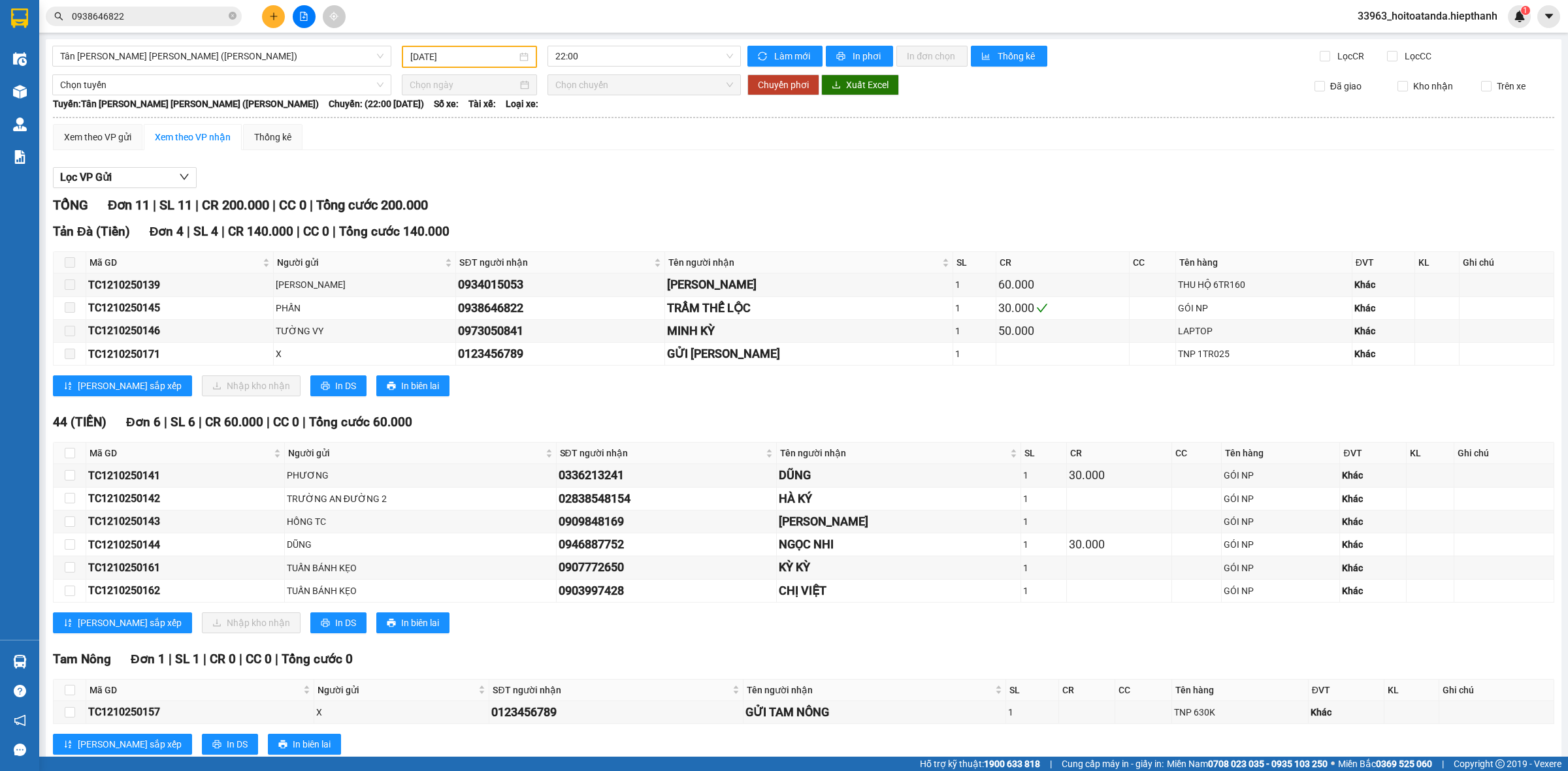
click at [160, 44] on div "[GEOGRAPHIC_DATA][PERSON_NAME][GEOGRAPHIC_DATA][PERSON_NAME] ([PERSON_NAME]) [D…" at bounding box center [804, 413] width 1516 height 746
click at [170, 49] on span "Tân [PERSON_NAME] [PERSON_NAME] ([PERSON_NAME])" at bounding box center [222, 56] width 324 height 20
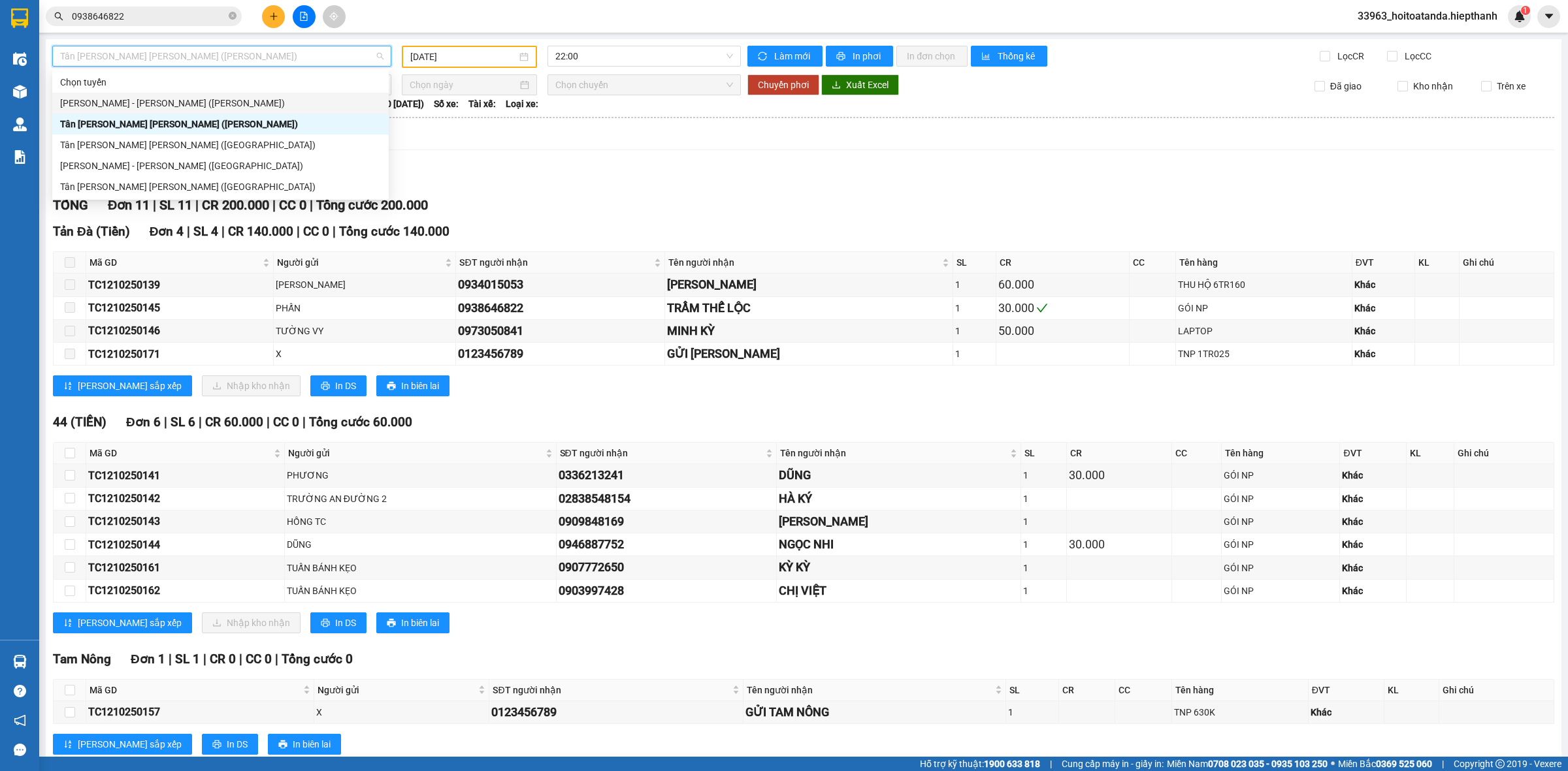
click at [200, 102] on div "[PERSON_NAME] - [PERSON_NAME] ([PERSON_NAME])" at bounding box center [221, 104] width 321 height 14
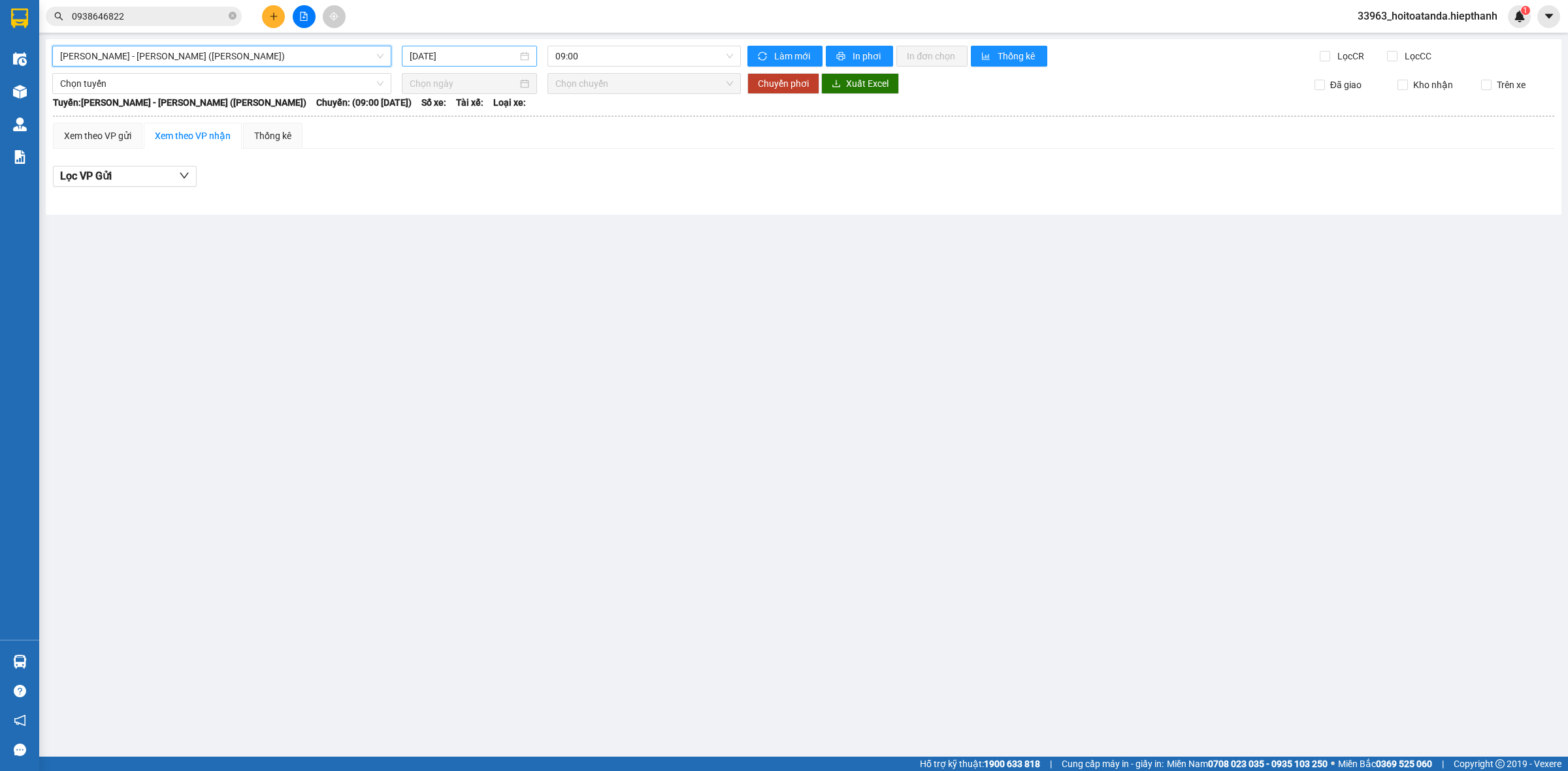
click at [531, 59] on div "[DATE]" at bounding box center [469, 56] width 135 height 21
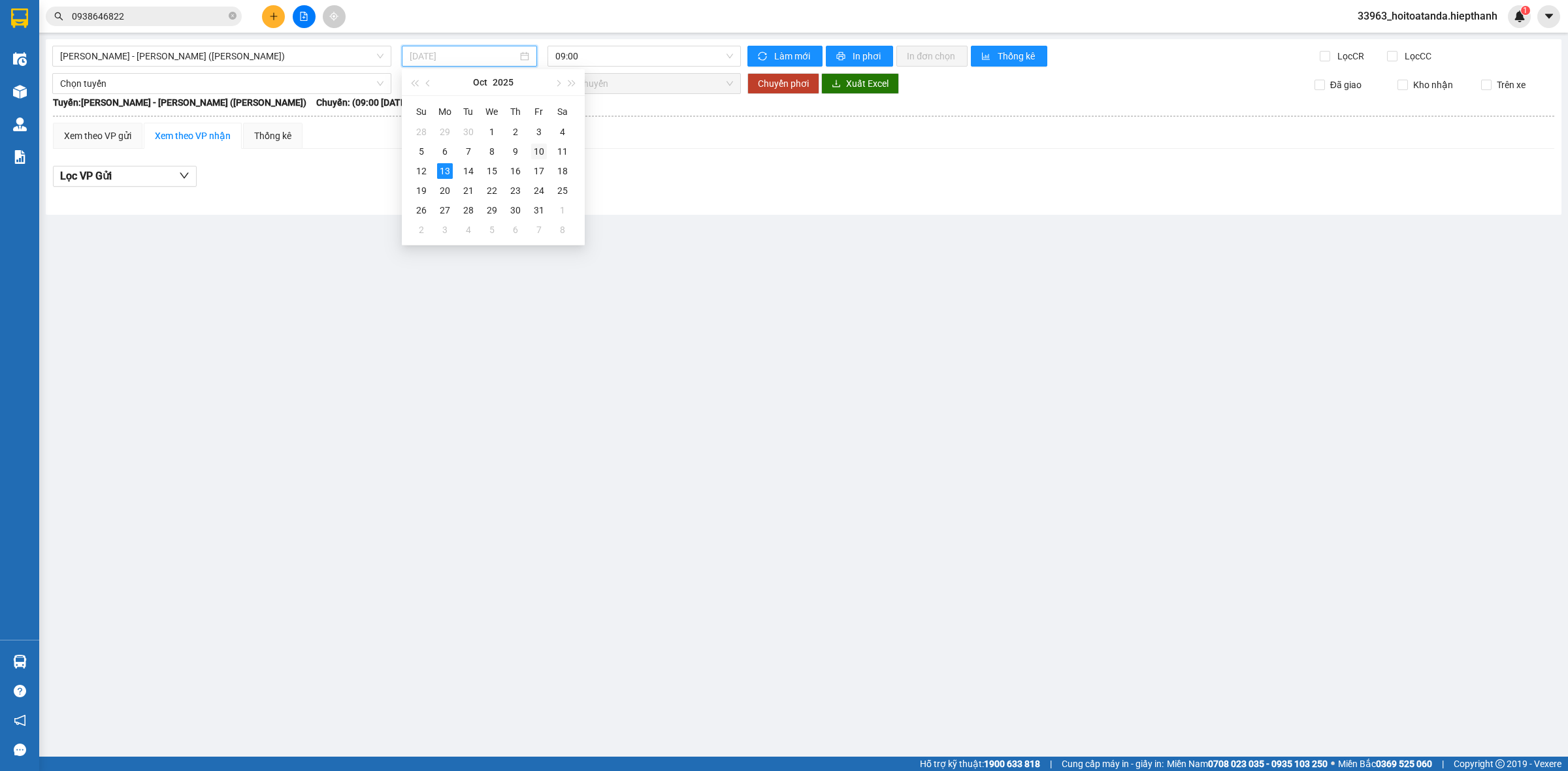
click at [536, 149] on div "10" at bounding box center [538, 151] width 15 height 15
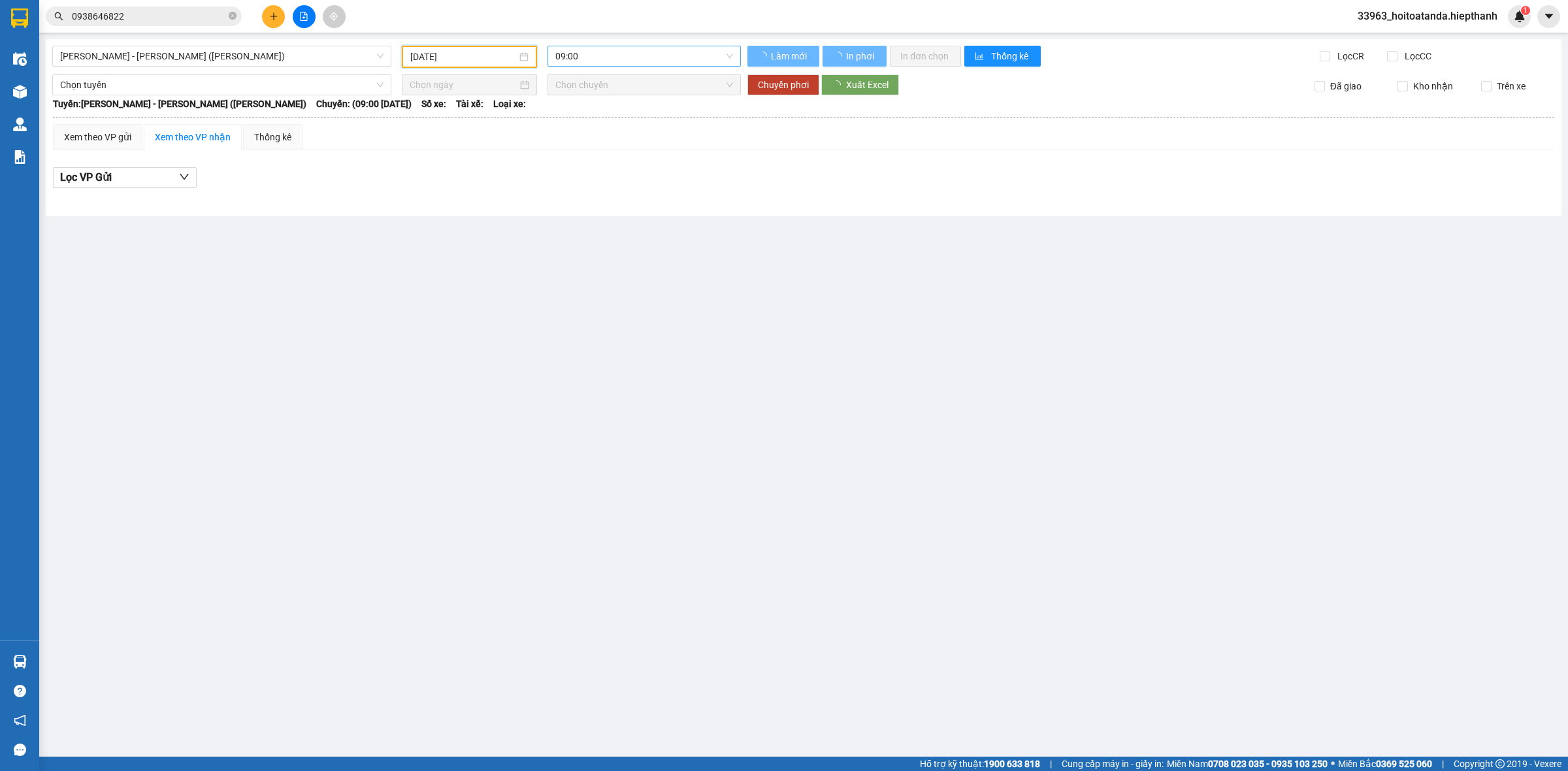
click at [583, 57] on span "09:00" at bounding box center [643, 56] width 178 height 20
click at [590, 151] on div "21:00" at bounding box center [606, 145] width 102 height 14
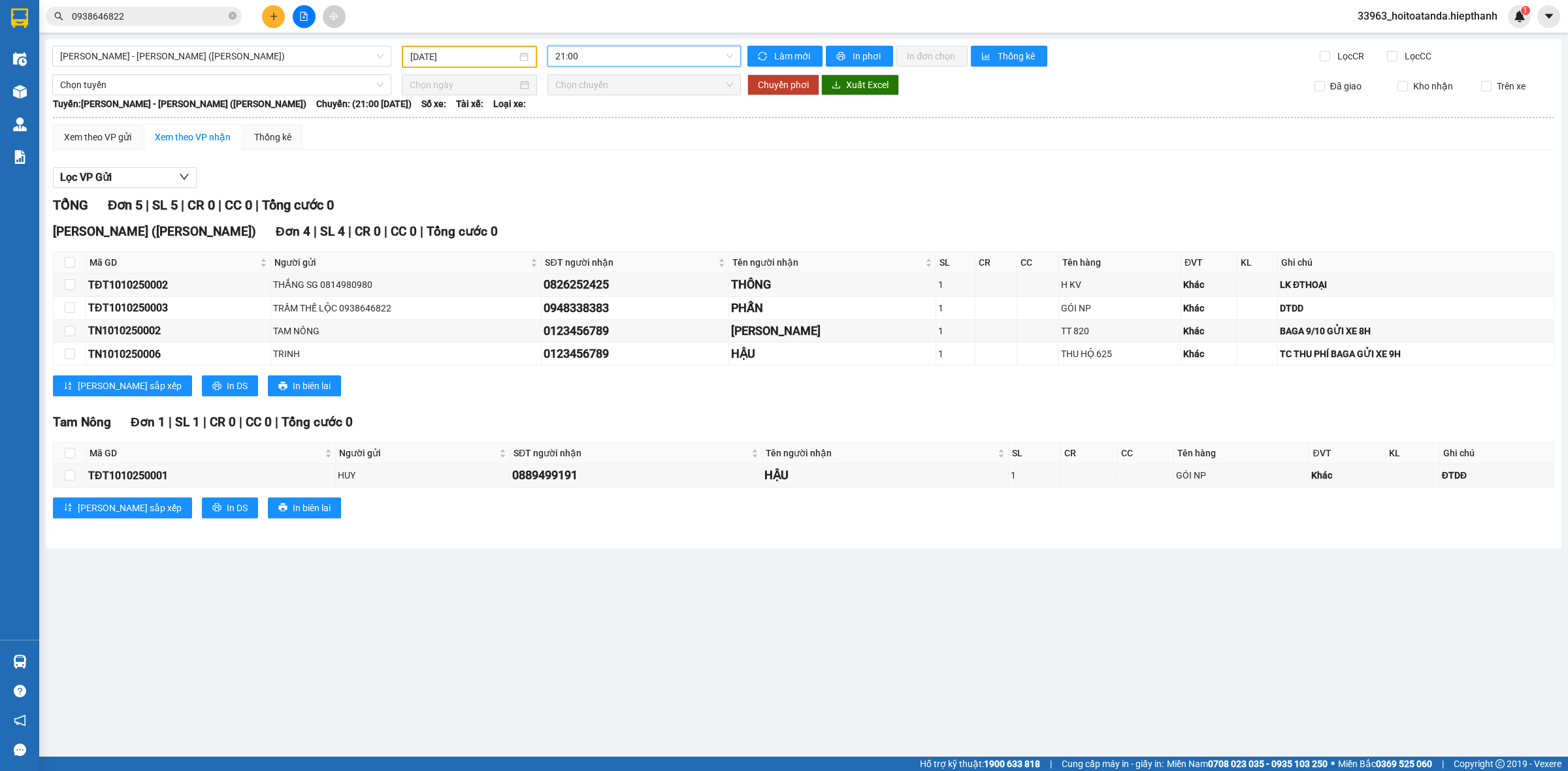
click at [601, 135] on div "Xem theo VP gửi Xem theo VP nhận Thống kê" at bounding box center [804, 137] width 1501 height 26
click at [634, 57] on span "21:00" at bounding box center [643, 56] width 178 height 20
click at [462, 46] on div "[DATE]" at bounding box center [469, 57] width 135 height 23
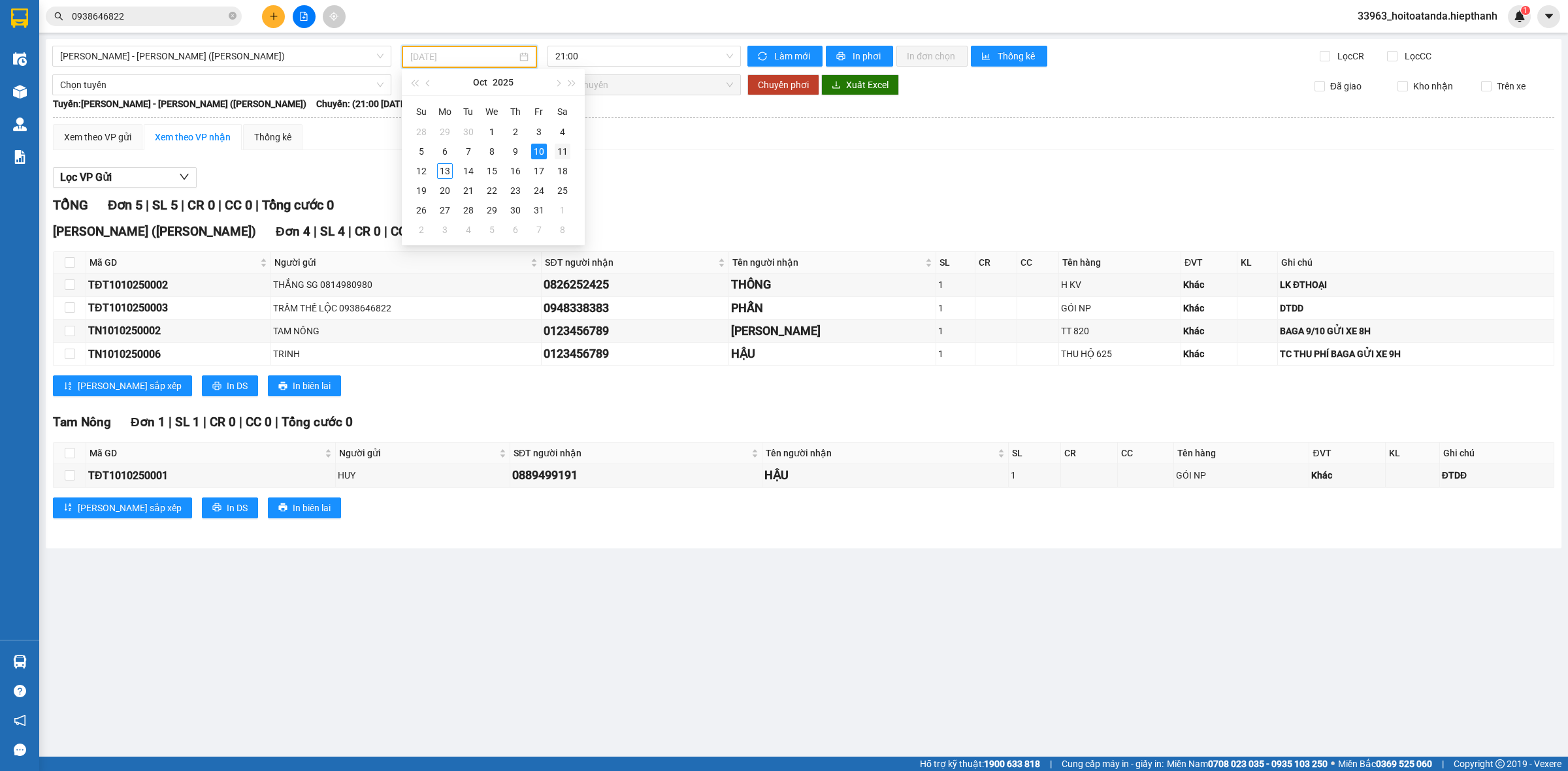
click at [561, 145] on div "11" at bounding box center [562, 151] width 15 height 15
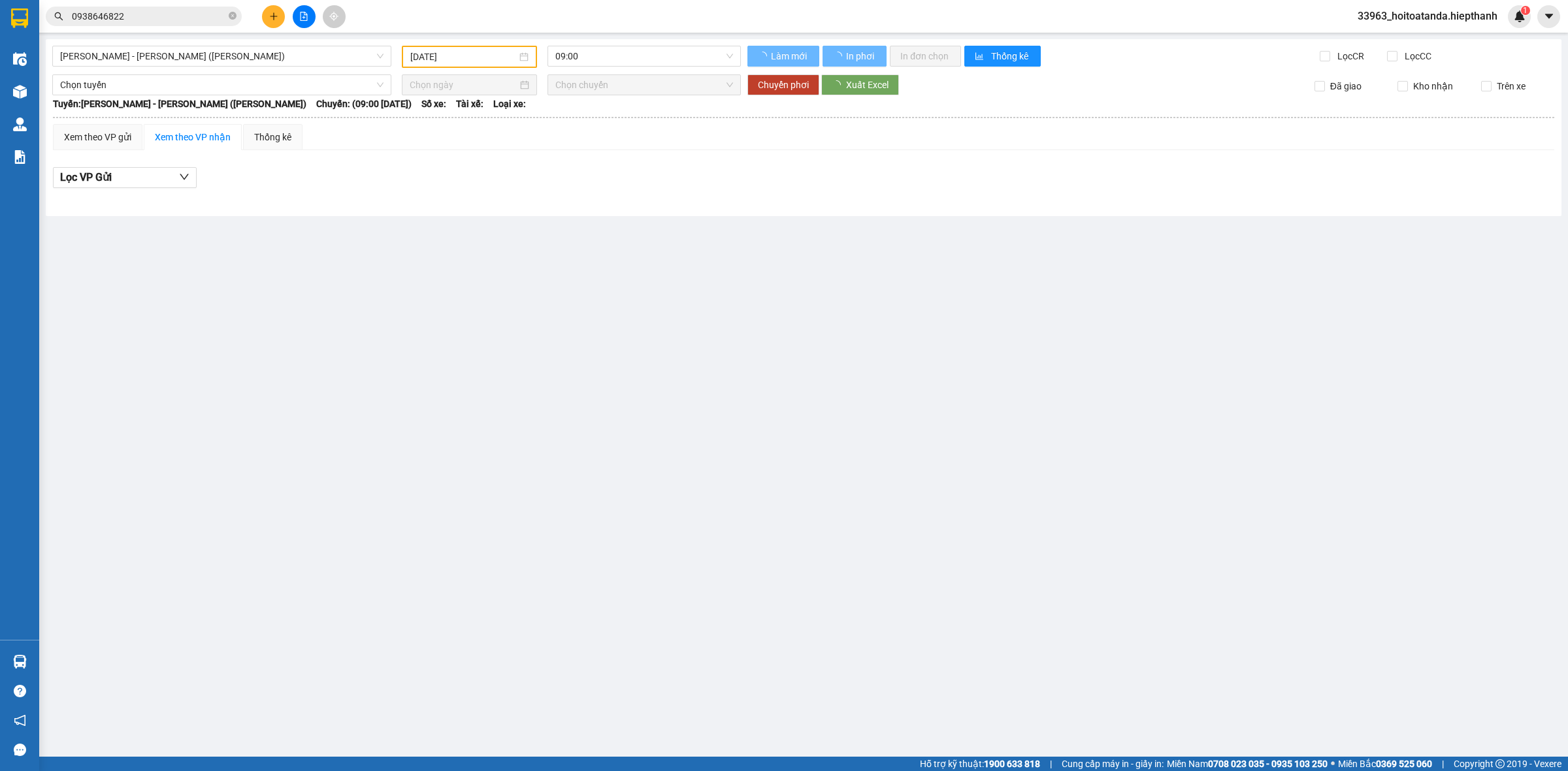
click at [598, 40] on div "[PERSON_NAME] - [PERSON_NAME] ([PERSON_NAME]) [DATE] 09:00 [PERSON_NAME] mới In…" at bounding box center [804, 128] width 1516 height 177
click at [602, 50] on span "09:00" at bounding box center [643, 56] width 178 height 20
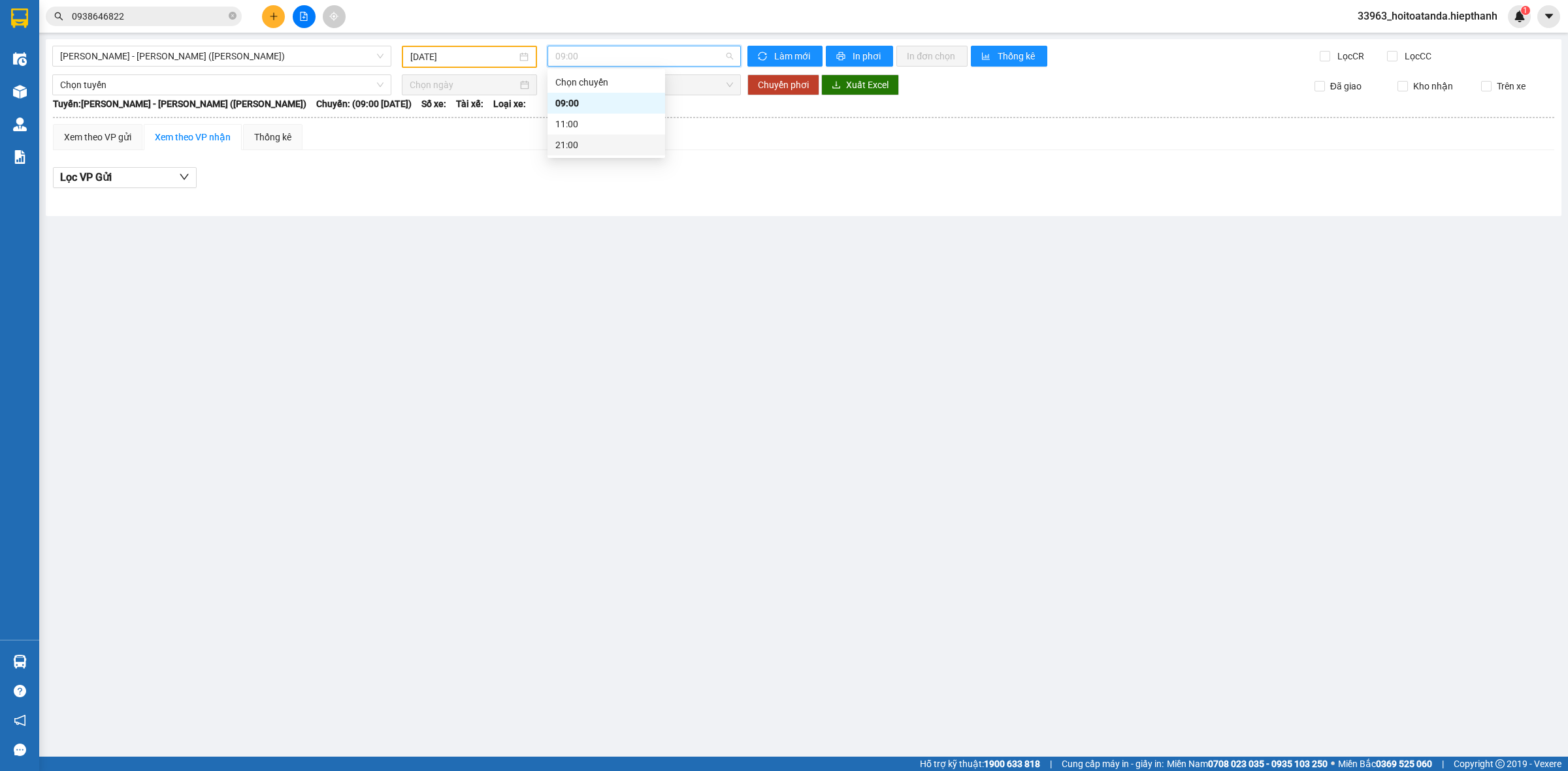
click at [588, 145] on div "21:00" at bounding box center [606, 145] width 102 height 14
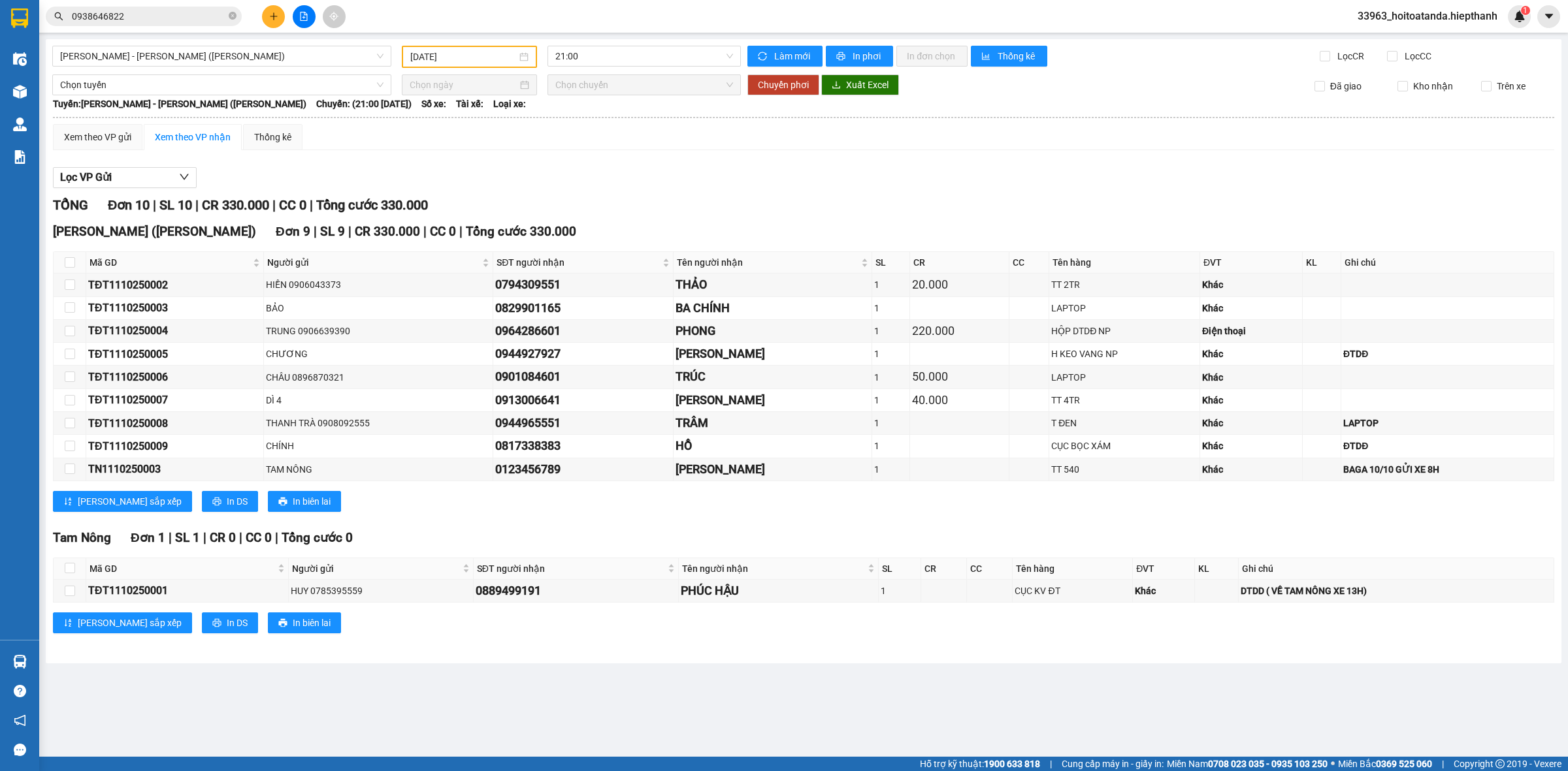
click at [647, 141] on div "Xem theo VP gửi Xem theo VP nhận Thống kê" at bounding box center [804, 137] width 1501 height 26
click at [644, 46] on div "21:00" at bounding box center [644, 56] width 194 height 21
click at [507, 63] on input "[DATE]" at bounding box center [463, 57] width 106 height 14
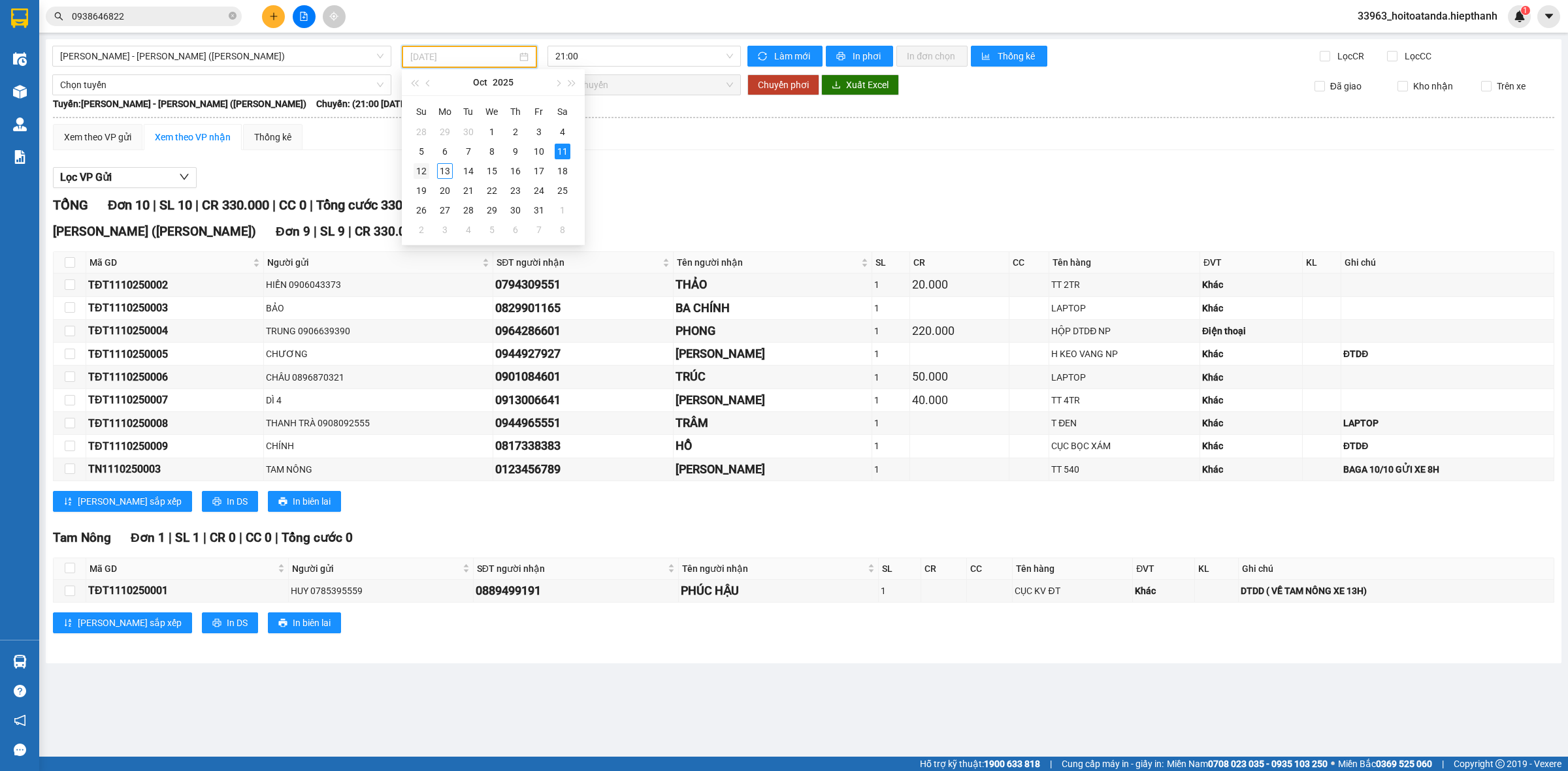
click at [429, 168] on div "12" at bounding box center [421, 170] width 15 height 15
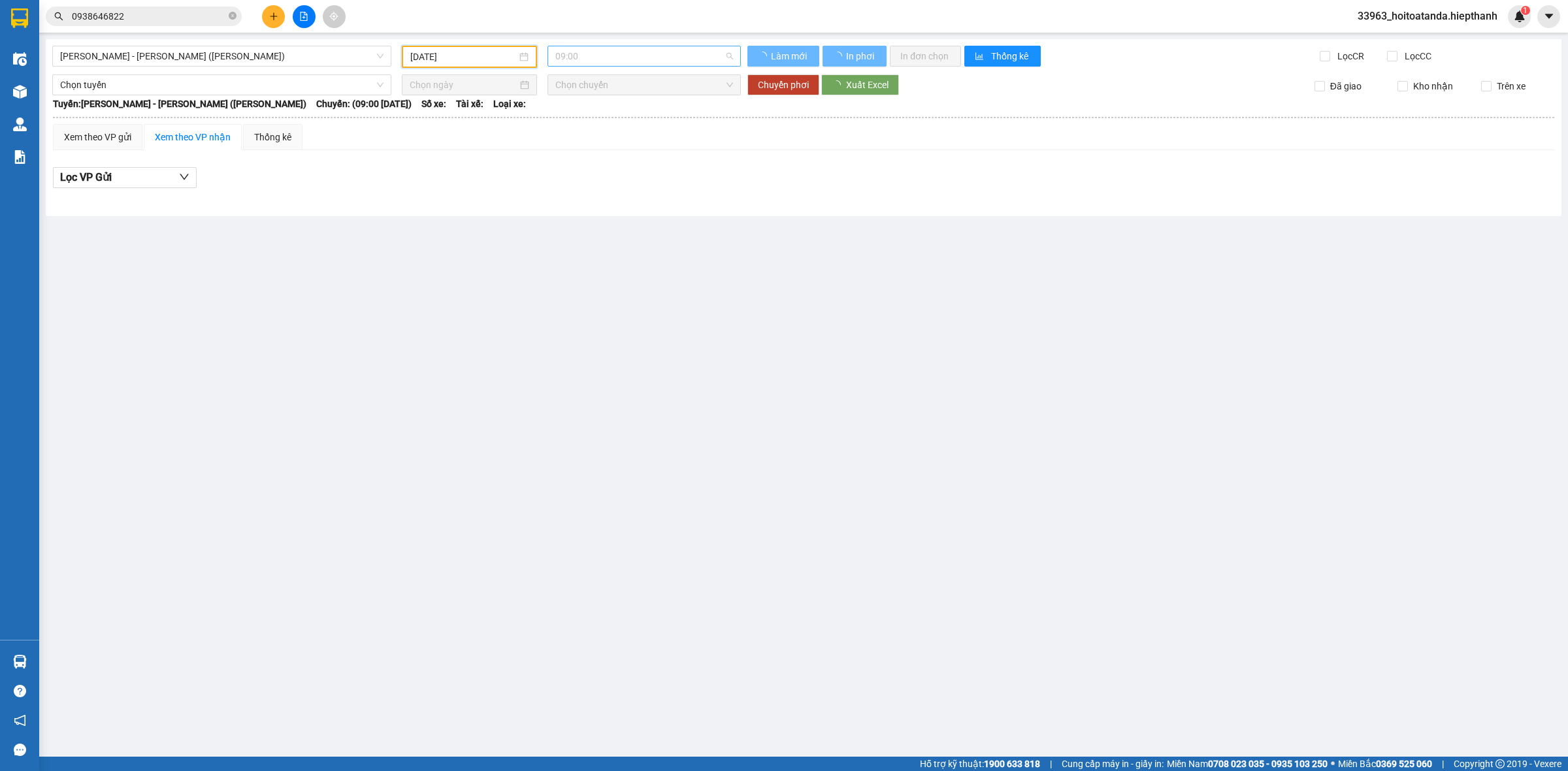
click at [607, 53] on span "09:00" at bounding box center [643, 56] width 178 height 20
click at [596, 150] on div "21:00" at bounding box center [606, 145] width 102 height 14
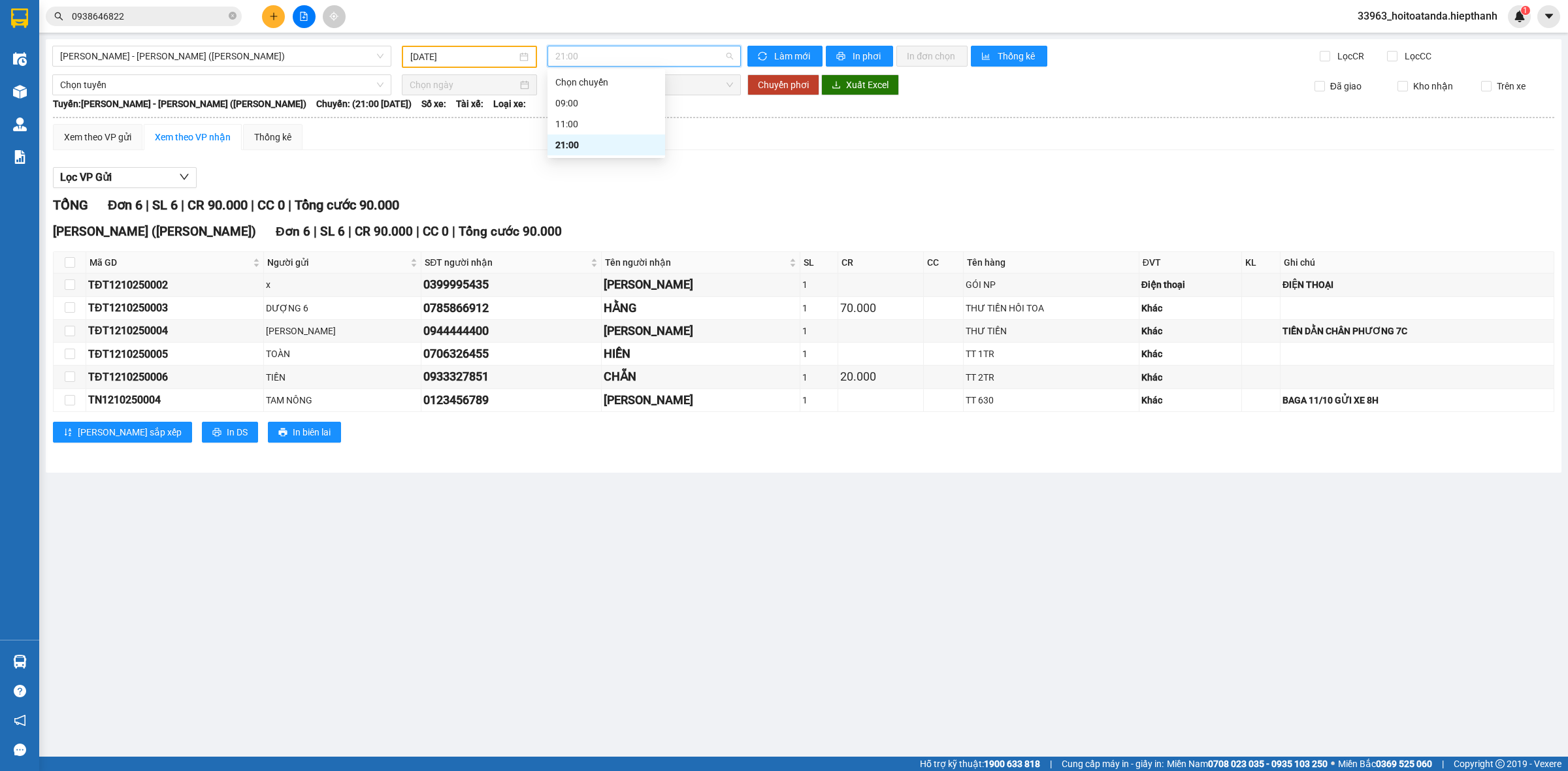
click at [634, 59] on span "21:00" at bounding box center [643, 56] width 178 height 20
click at [500, 63] on input "[DATE]" at bounding box center [463, 57] width 106 height 14
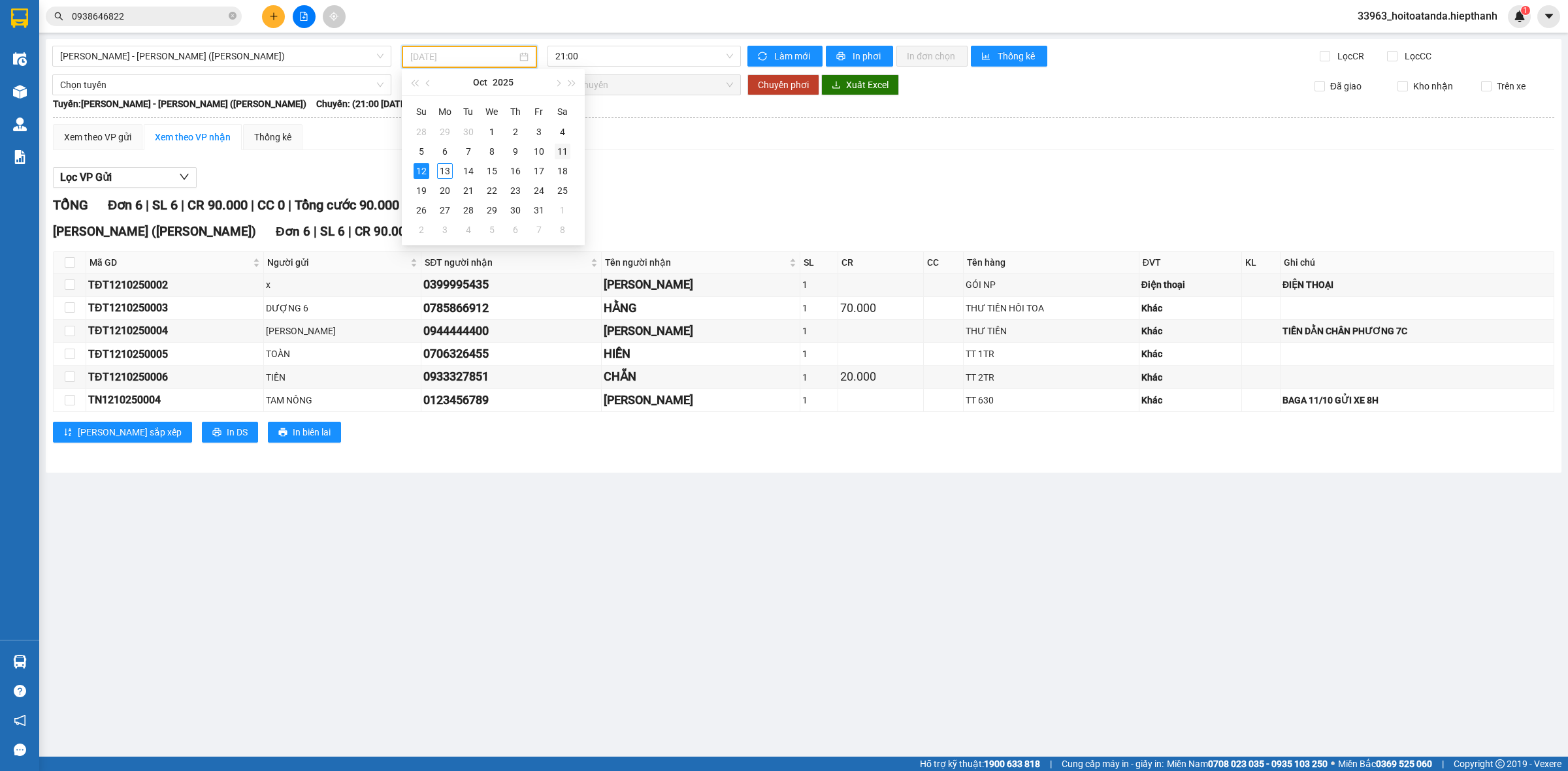
click at [566, 147] on div "11" at bounding box center [562, 151] width 15 height 15
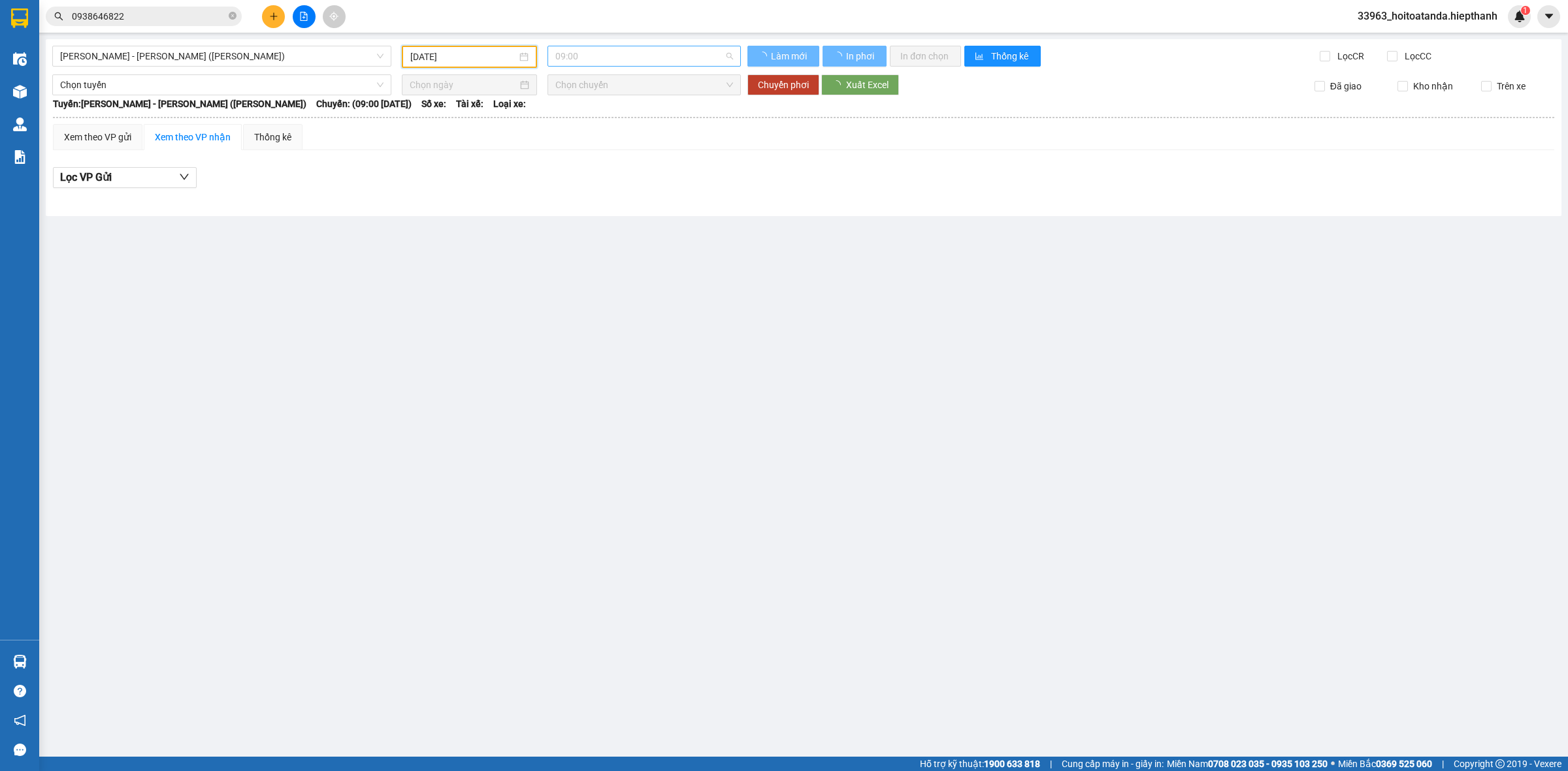
click at [608, 60] on span "09:00" at bounding box center [643, 56] width 178 height 20
click at [588, 154] on div "21:00" at bounding box center [606, 144] width 118 height 21
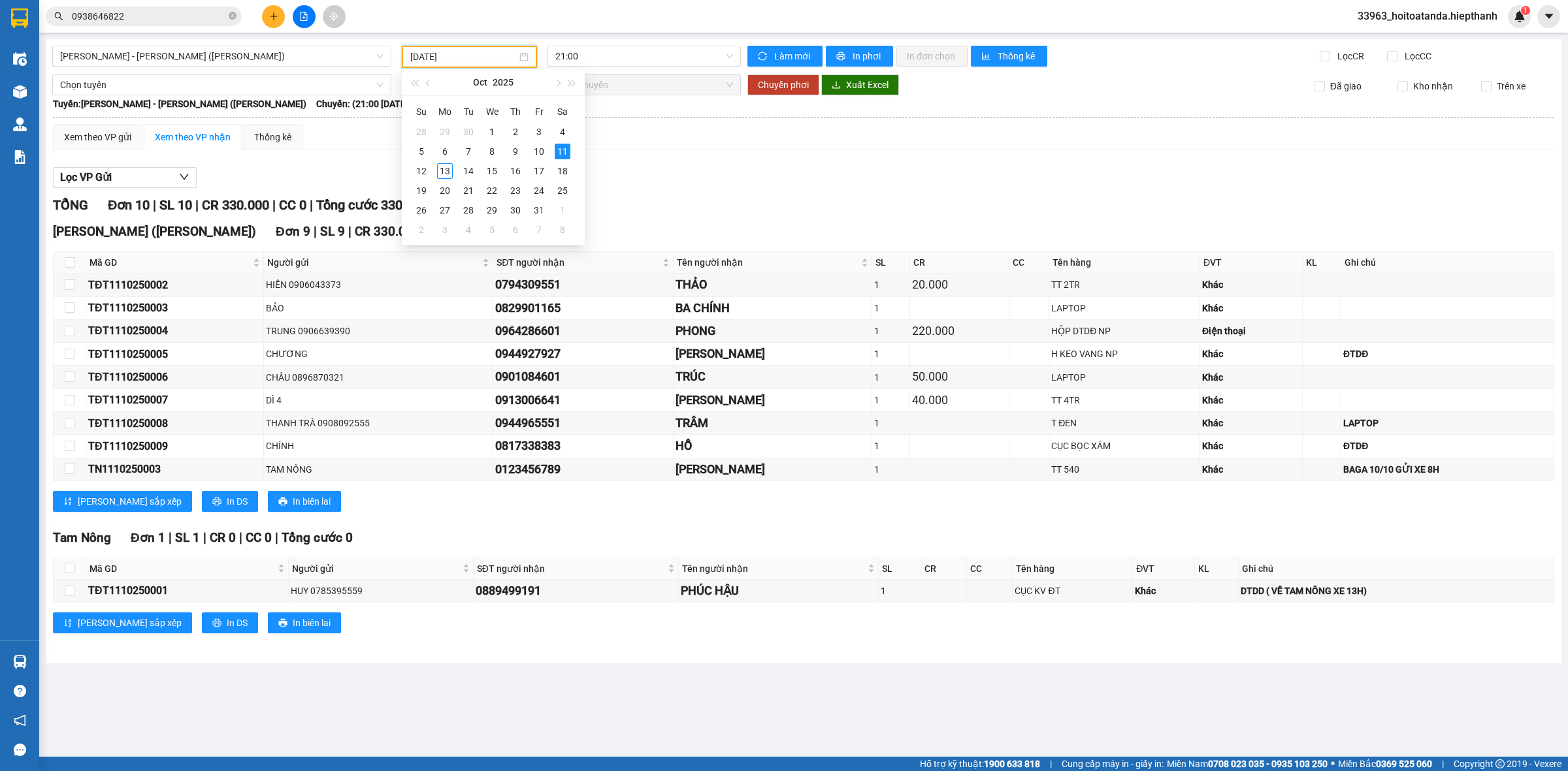
click at [456, 54] on input "[DATE]" at bounding box center [463, 57] width 106 height 14
click at [543, 146] on div "10" at bounding box center [538, 151] width 15 height 15
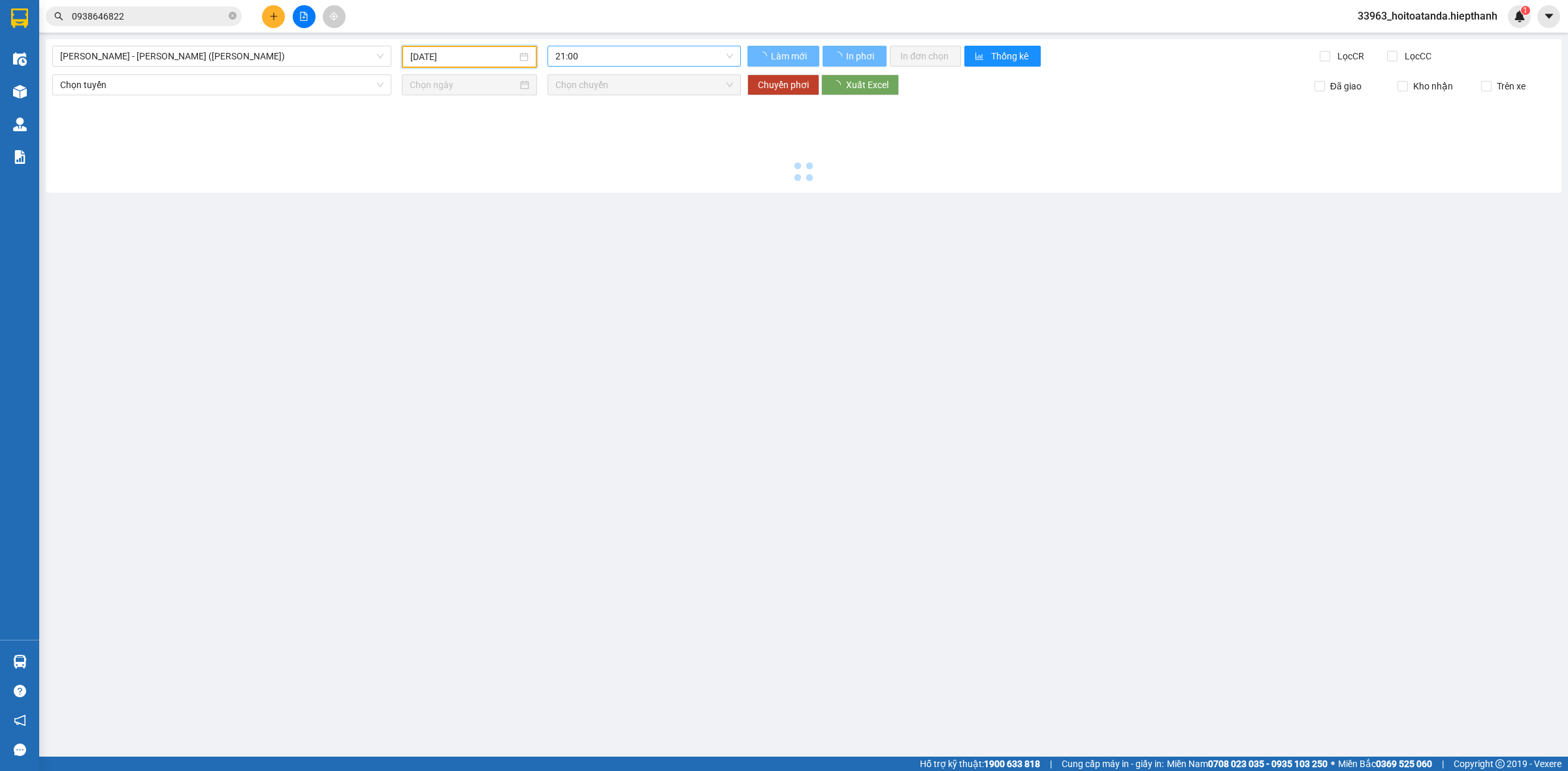
click at [603, 56] on span "21:00" at bounding box center [643, 56] width 178 height 20
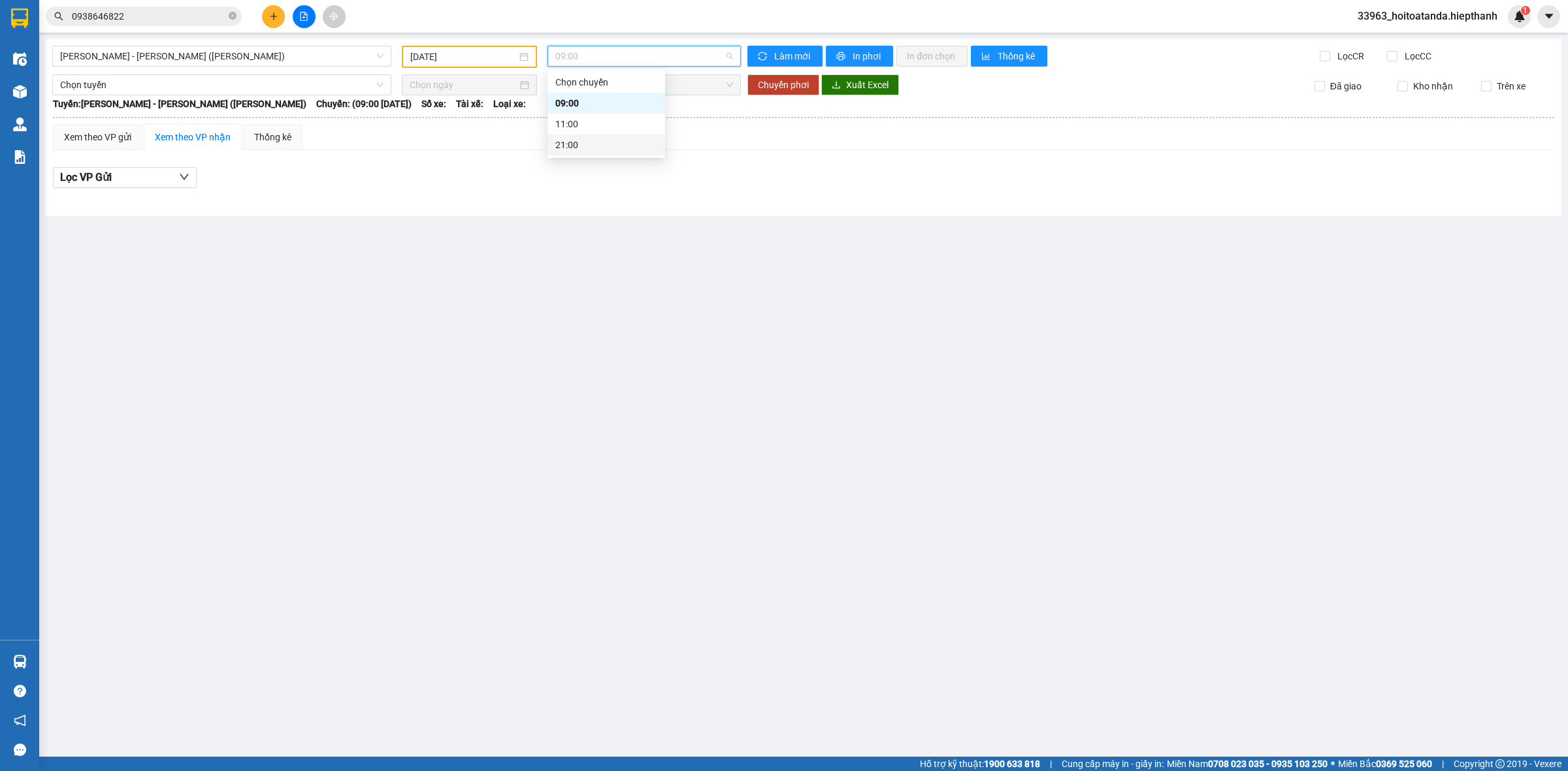
click at [582, 144] on div "21:00" at bounding box center [606, 145] width 102 height 14
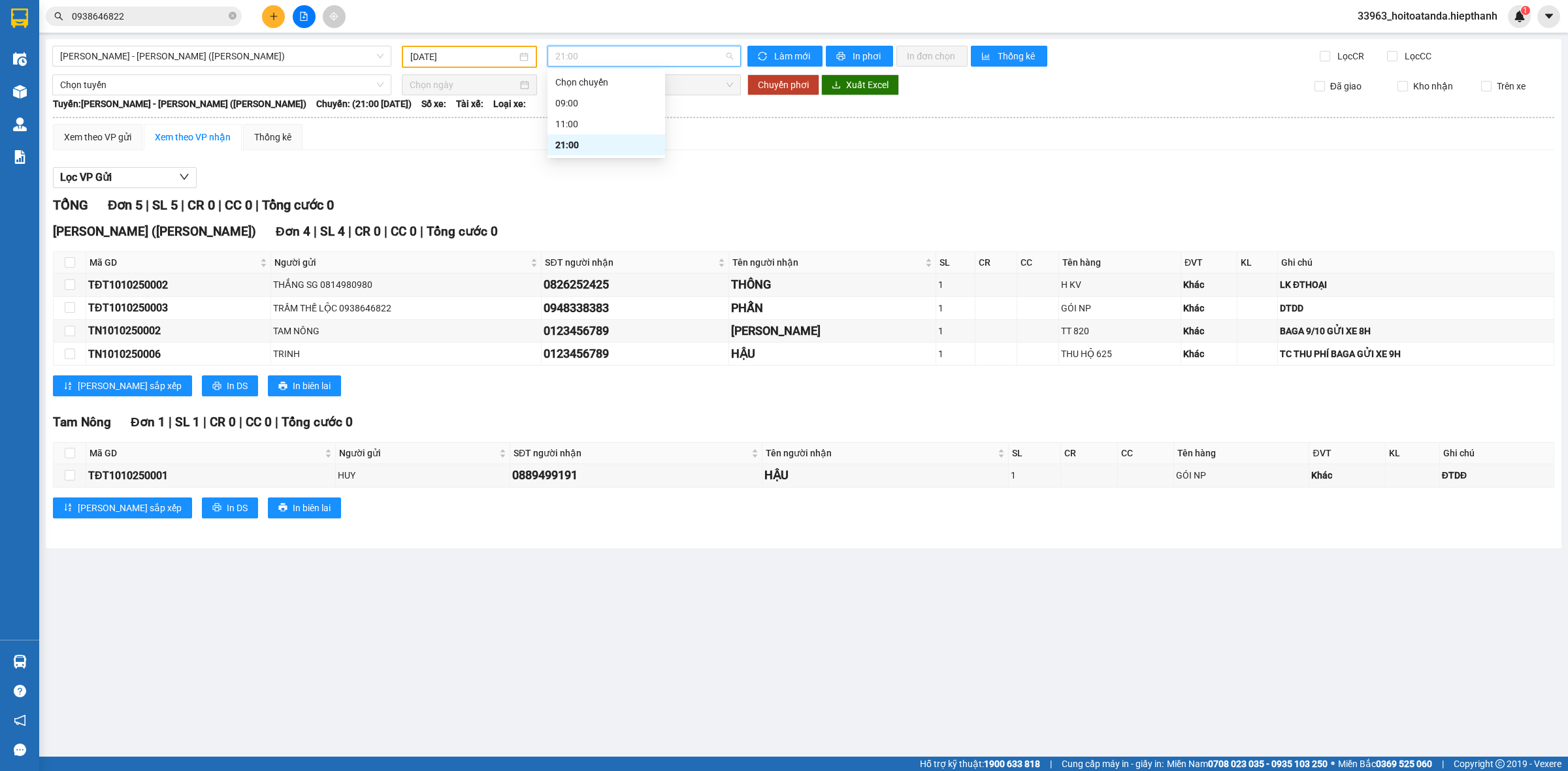
click at [648, 52] on span "21:00" at bounding box center [643, 56] width 178 height 20
click at [638, 66] on span "21:00" at bounding box center [643, 56] width 178 height 20
click at [596, 56] on span "21:00" at bounding box center [643, 56] width 178 height 20
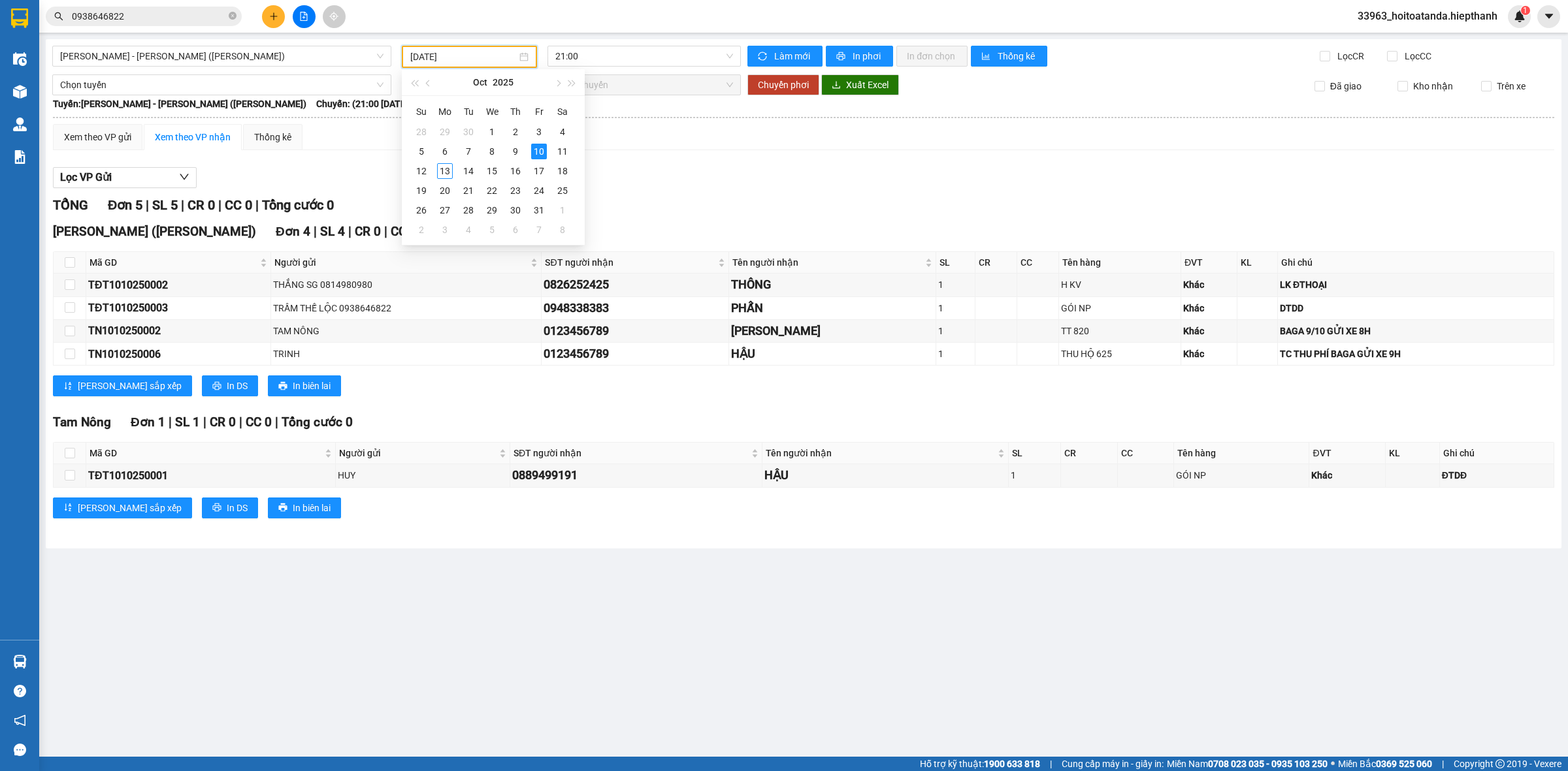
click at [494, 56] on input "[DATE]" at bounding box center [463, 57] width 106 height 14
click at [560, 146] on div "11" at bounding box center [562, 151] width 15 height 15
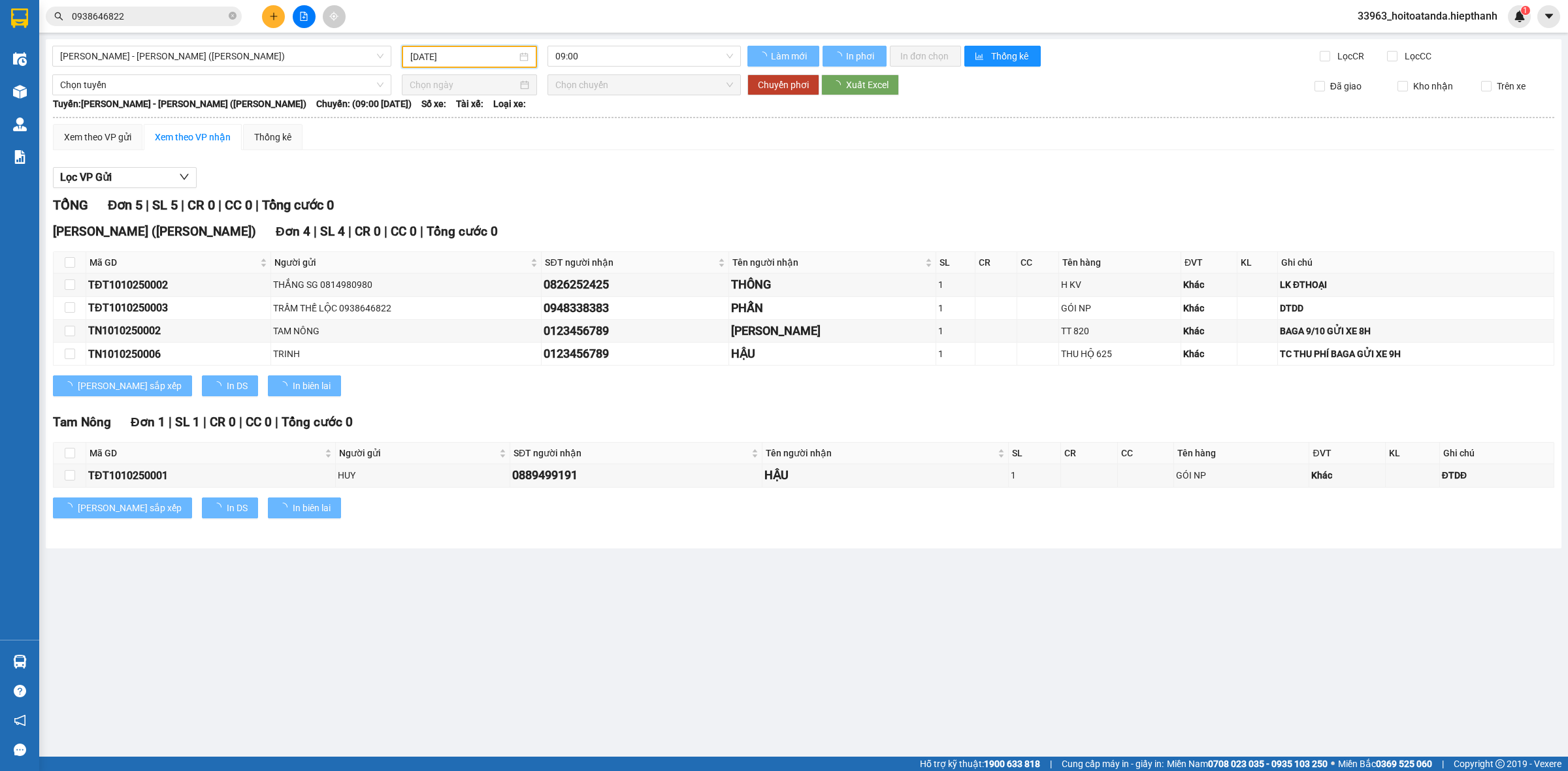
click at [598, 44] on div "[PERSON_NAME] - [PERSON_NAME] ([PERSON_NAME]) [DATE] 09:00 [PERSON_NAME] mới In…" at bounding box center [804, 295] width 1516 height 510
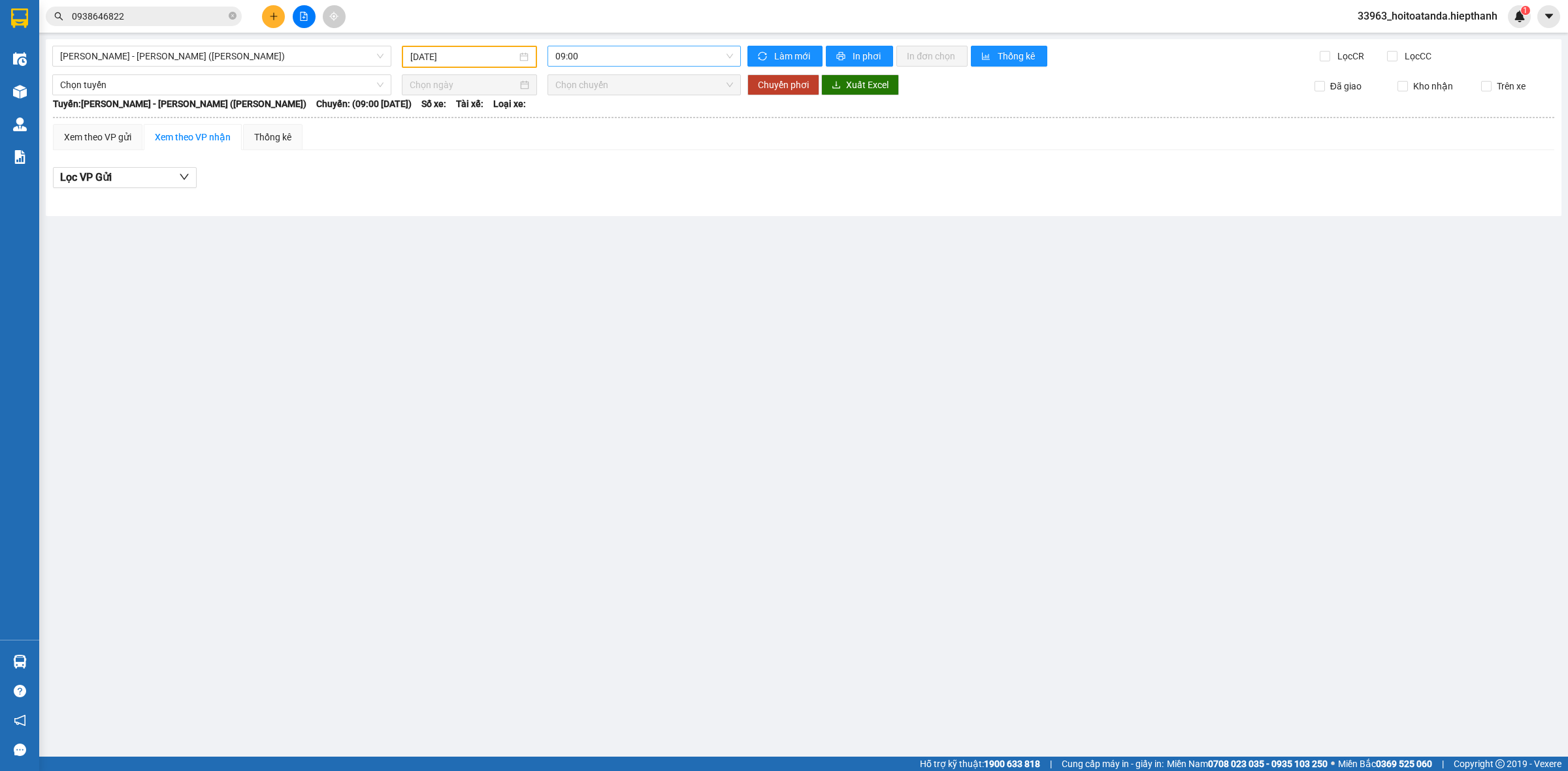
drag, startPoint x: 602, startPoint y: 50, endPoint x: 598, endPoint y: 84, distance: 34.2
click at [602, 51] on span "09:00" at bounding box center [643, 56] width 178 height 20
click at [574, 145] on div "21:00" at bounding box center [606, 145] width 102 height 14
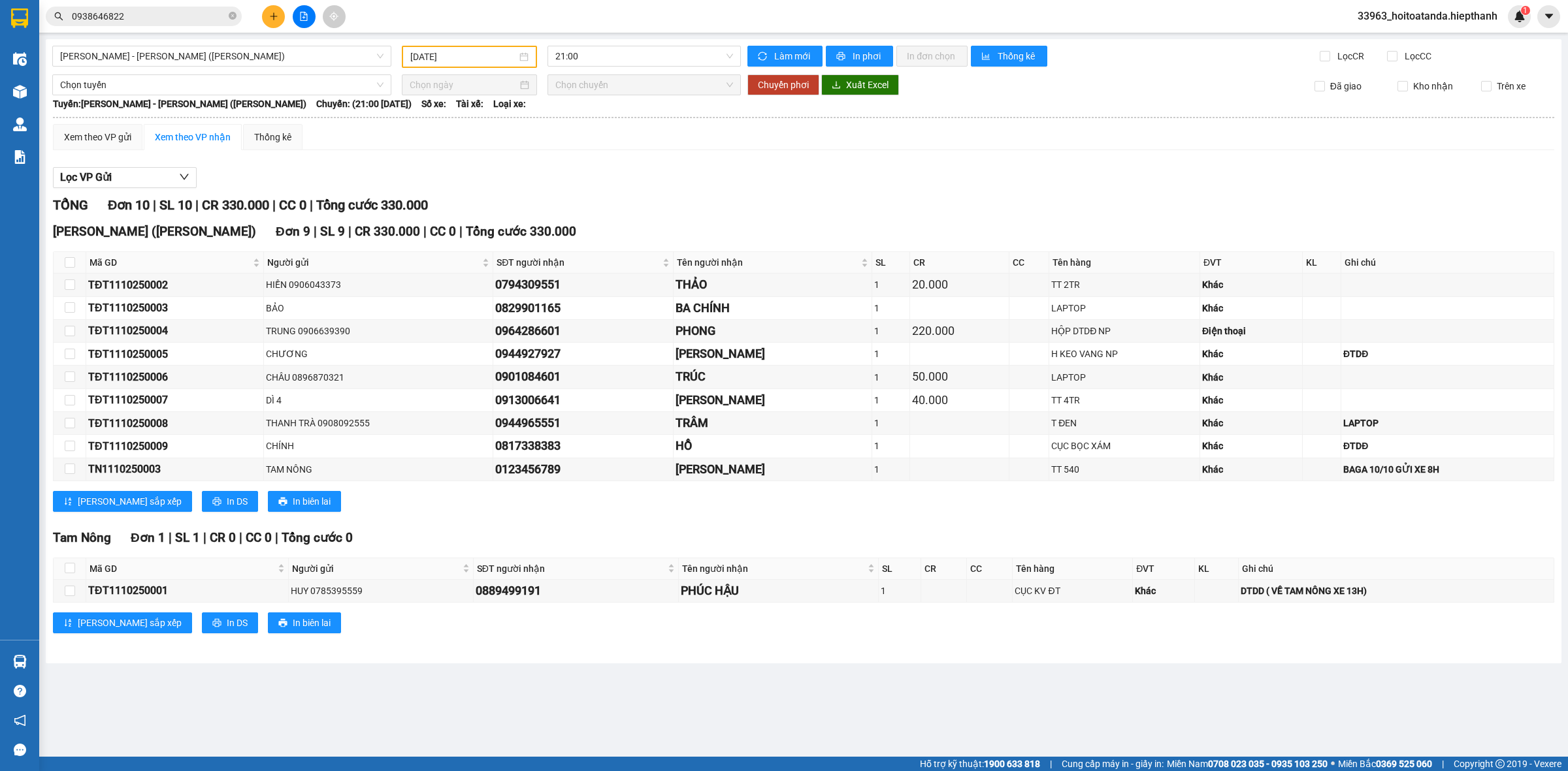
click at [635, 168] on div "Lọc VP Gửi" at bounding box center [804, 178] width 1501 height 22
click at [624, 59] on span "21:00" at bounding box center [643, 56] width 178 height 20
click at [497, 59] on input "[DATE]" at bounding box center [463, 57] width 106 height 14
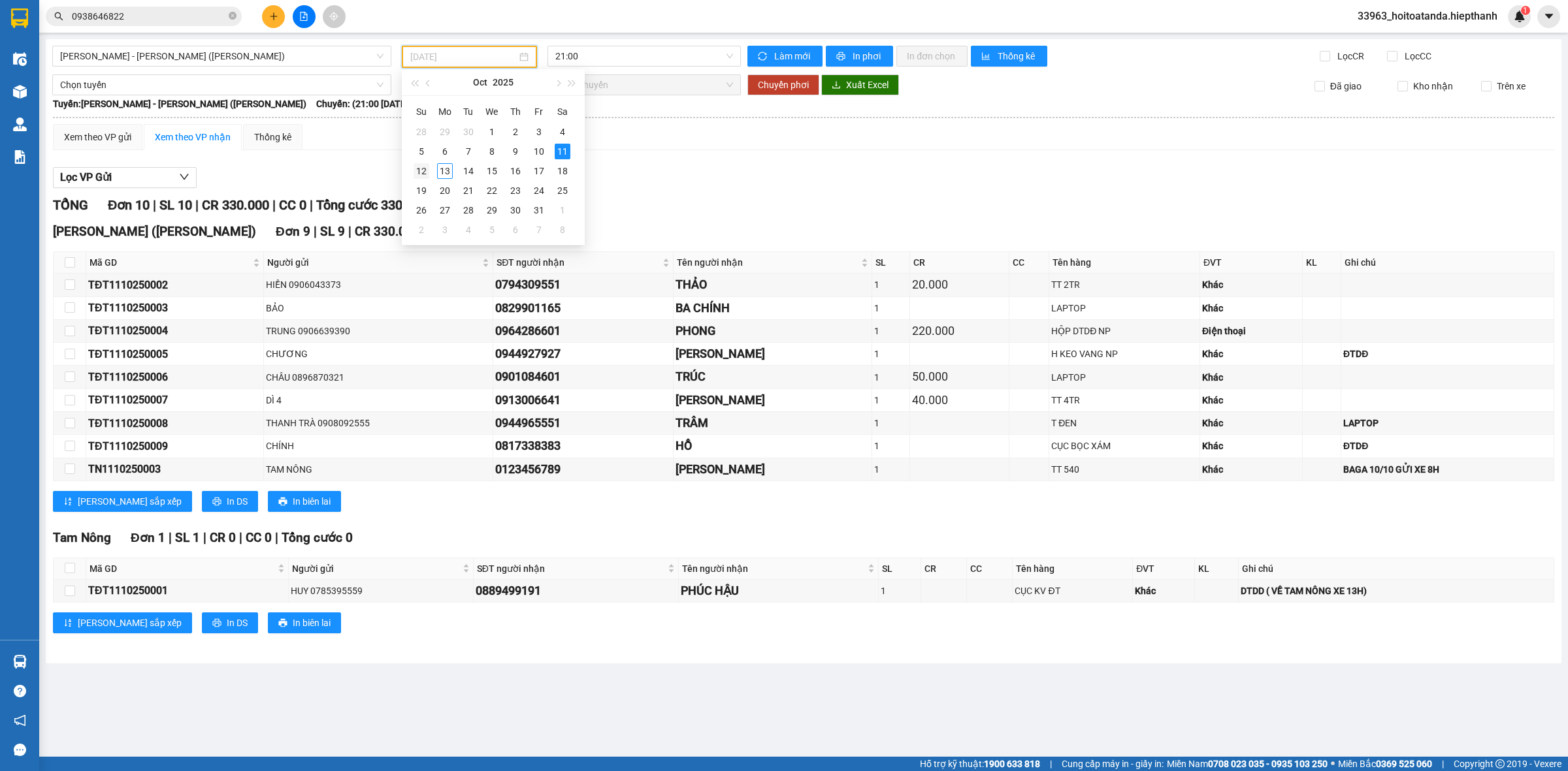
click at [426, 170] on div "12" at bounding box center [421, 170] width 15 height 15
type input "[DATE]"
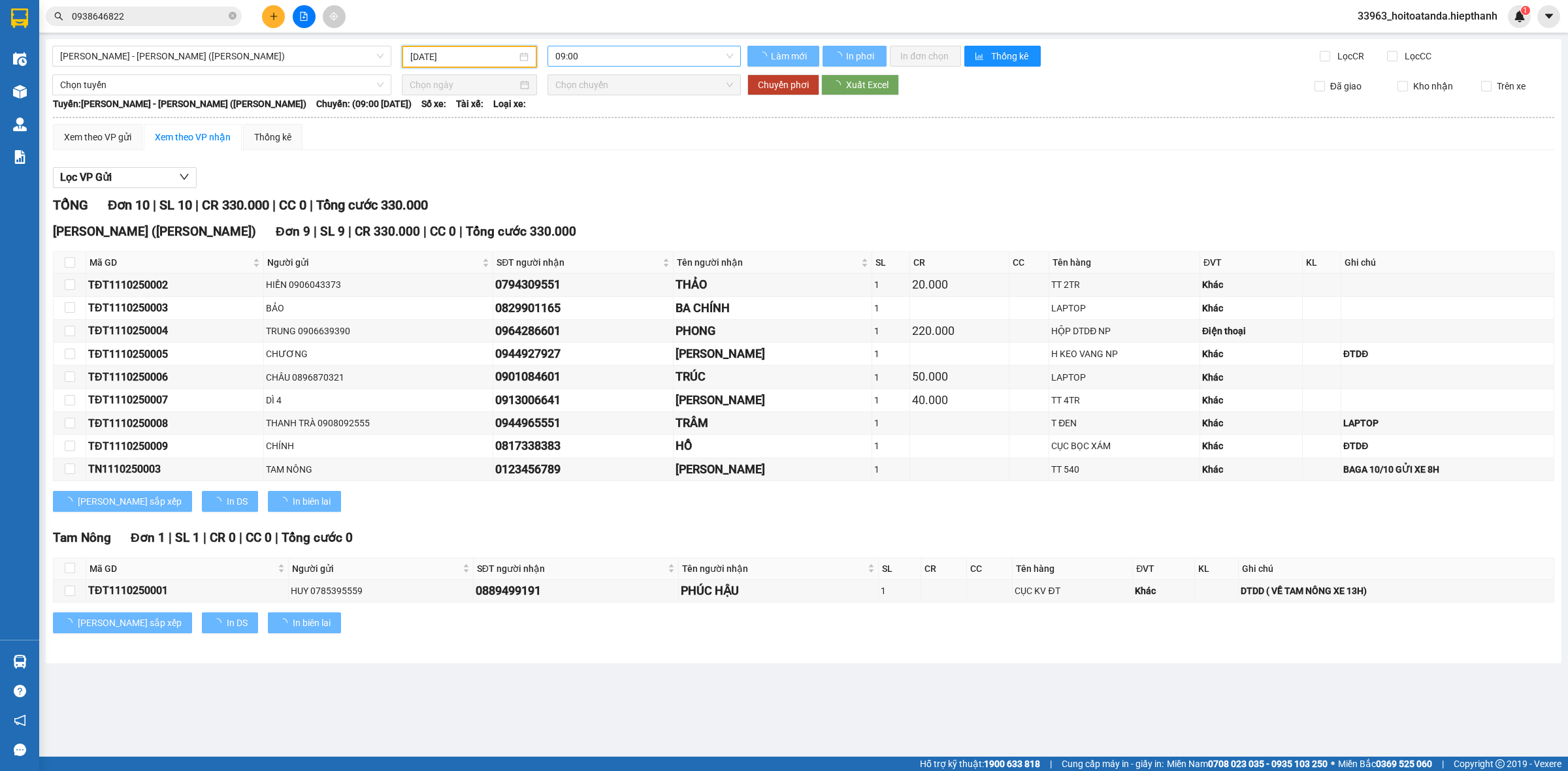
click at [599, 64] on span "09:00" at bounding box center [643, 56] width 178 height 20
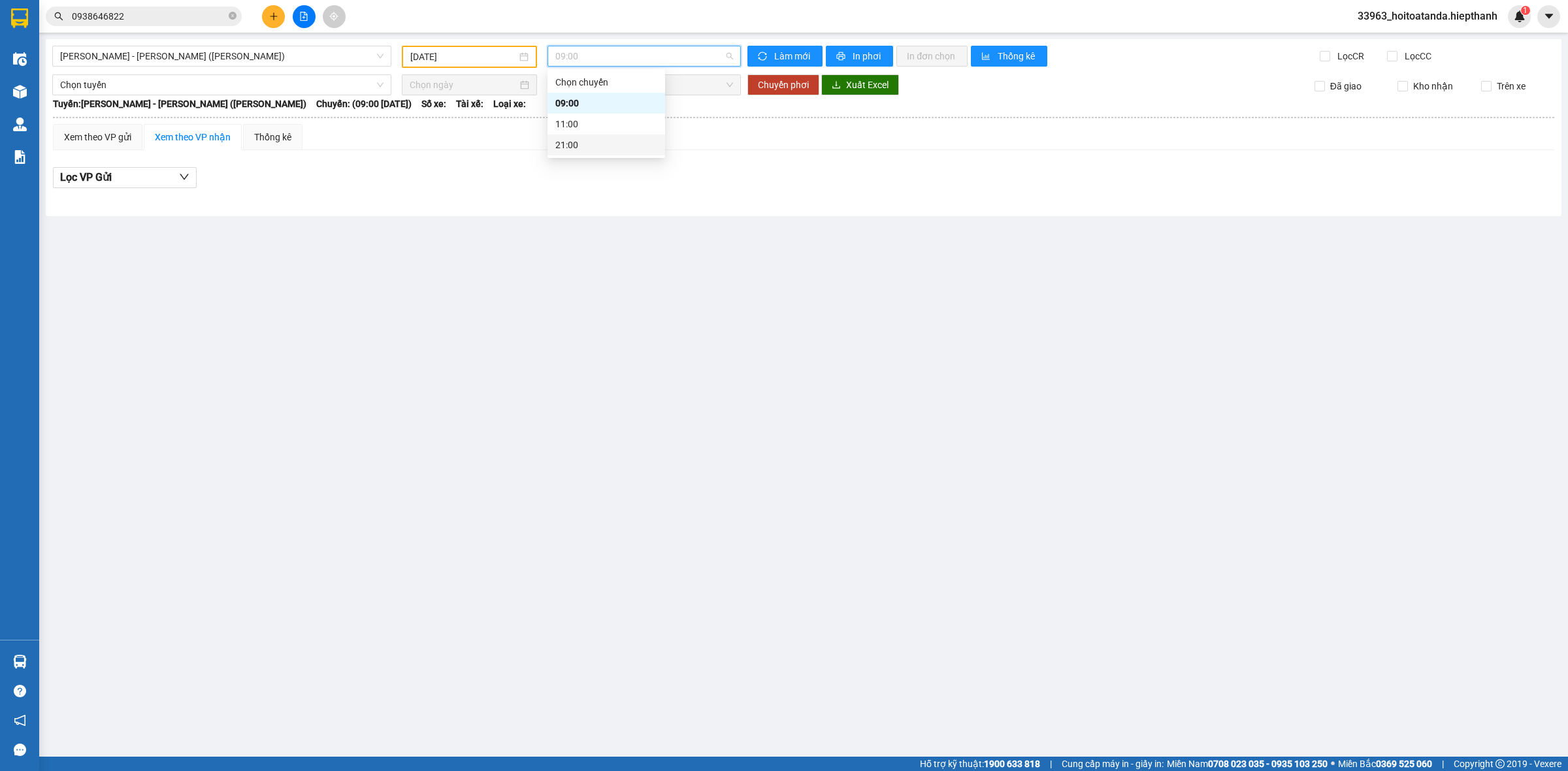
click at [606, 146] on div "21:00" at bounding box center [606, 145] width 102 height 14
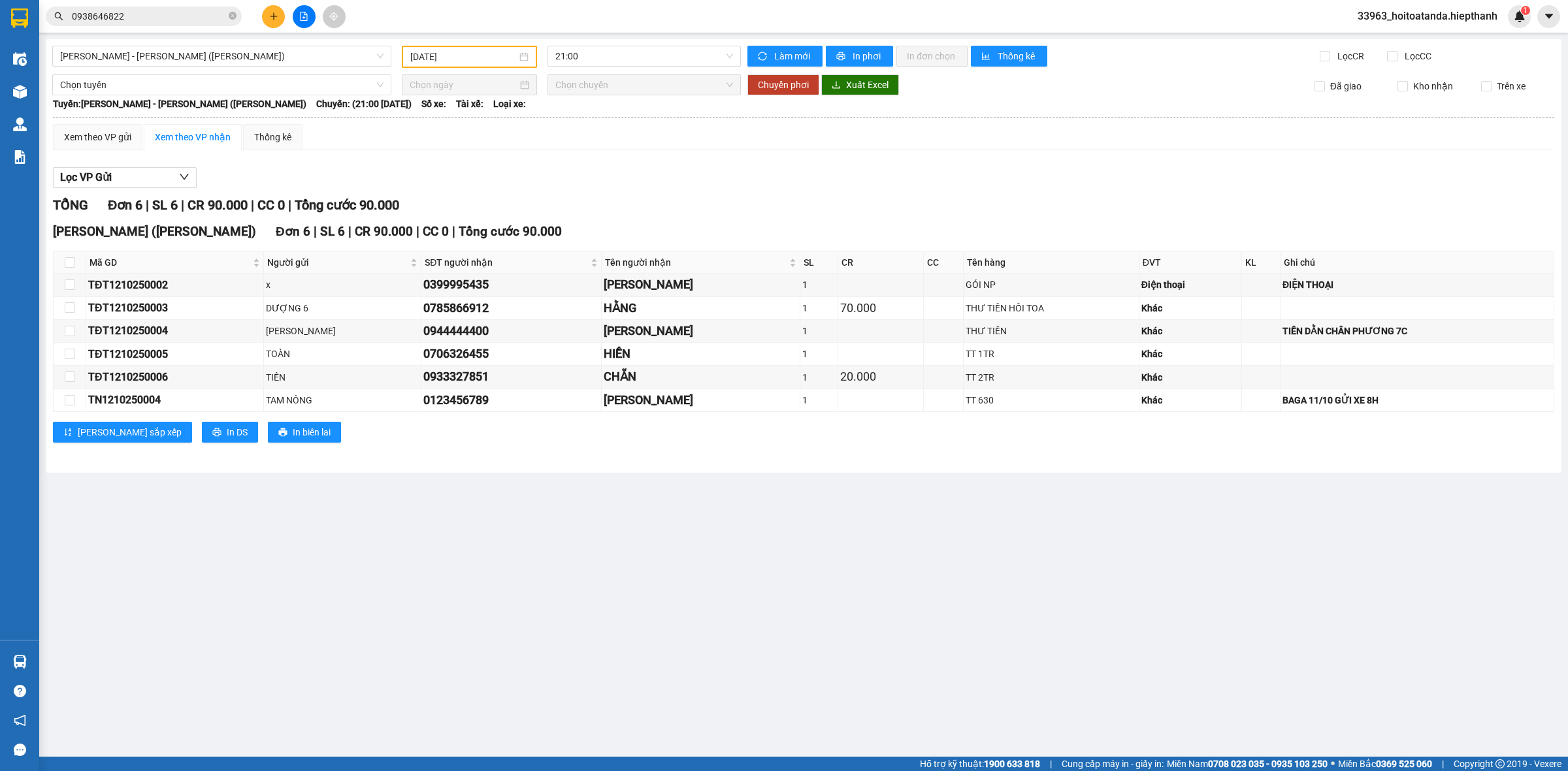
click at [654, 165] on div "Lọc VP Gửi [PERSON_NAME] 6 | SL 6 | CR 90.000 | CC 0 | [PERSON_NAME] 90.000 [P…" at bounding box center [804, 309] width 1501 height 298
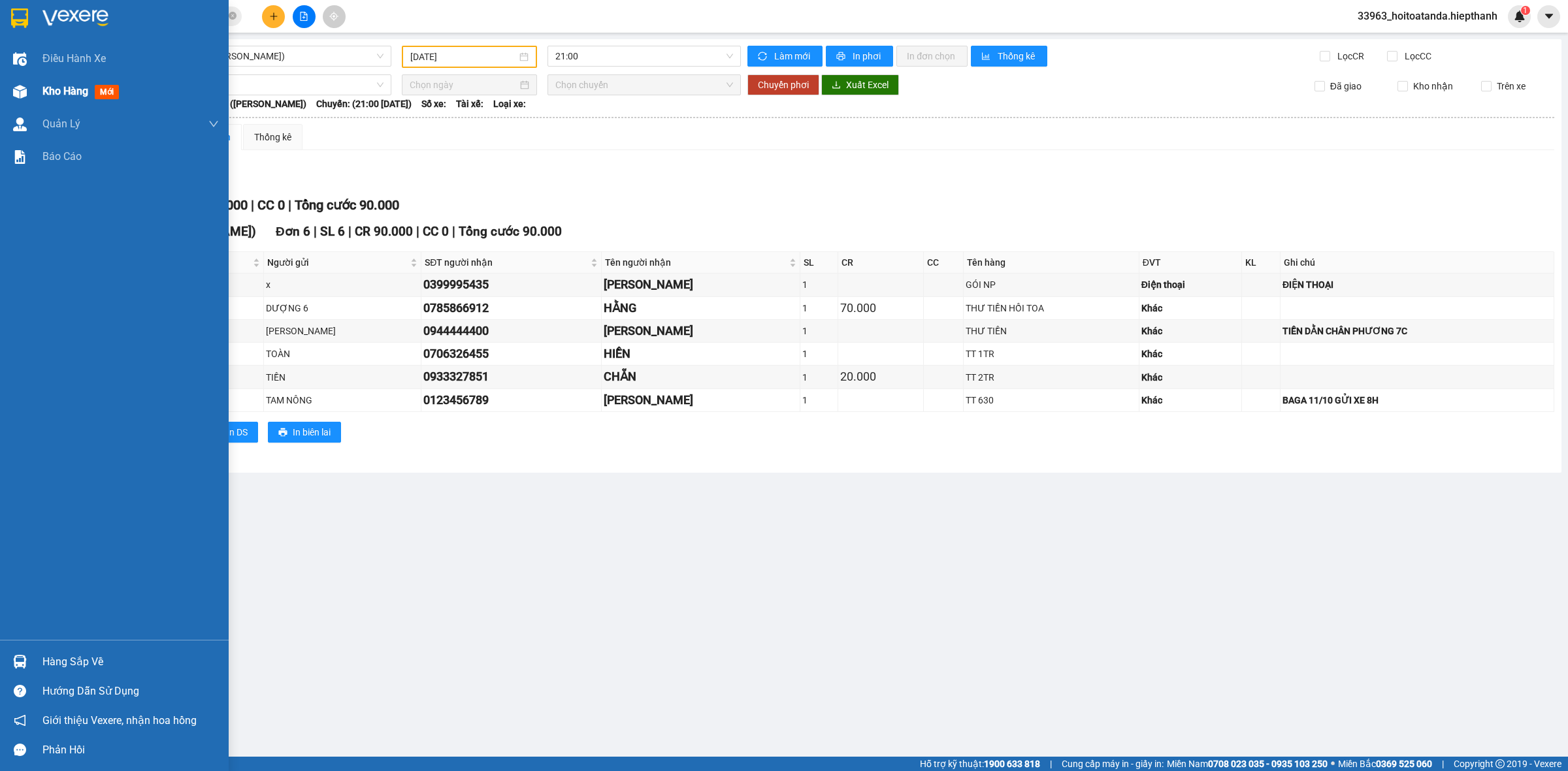
drag, startPoint x: 23, startPoint y: 92, endPoint x: 168, endPoint y: 105, distance: 145.6
click at [24, 90] on img at bounding box center [20, 91] width 14 height 14
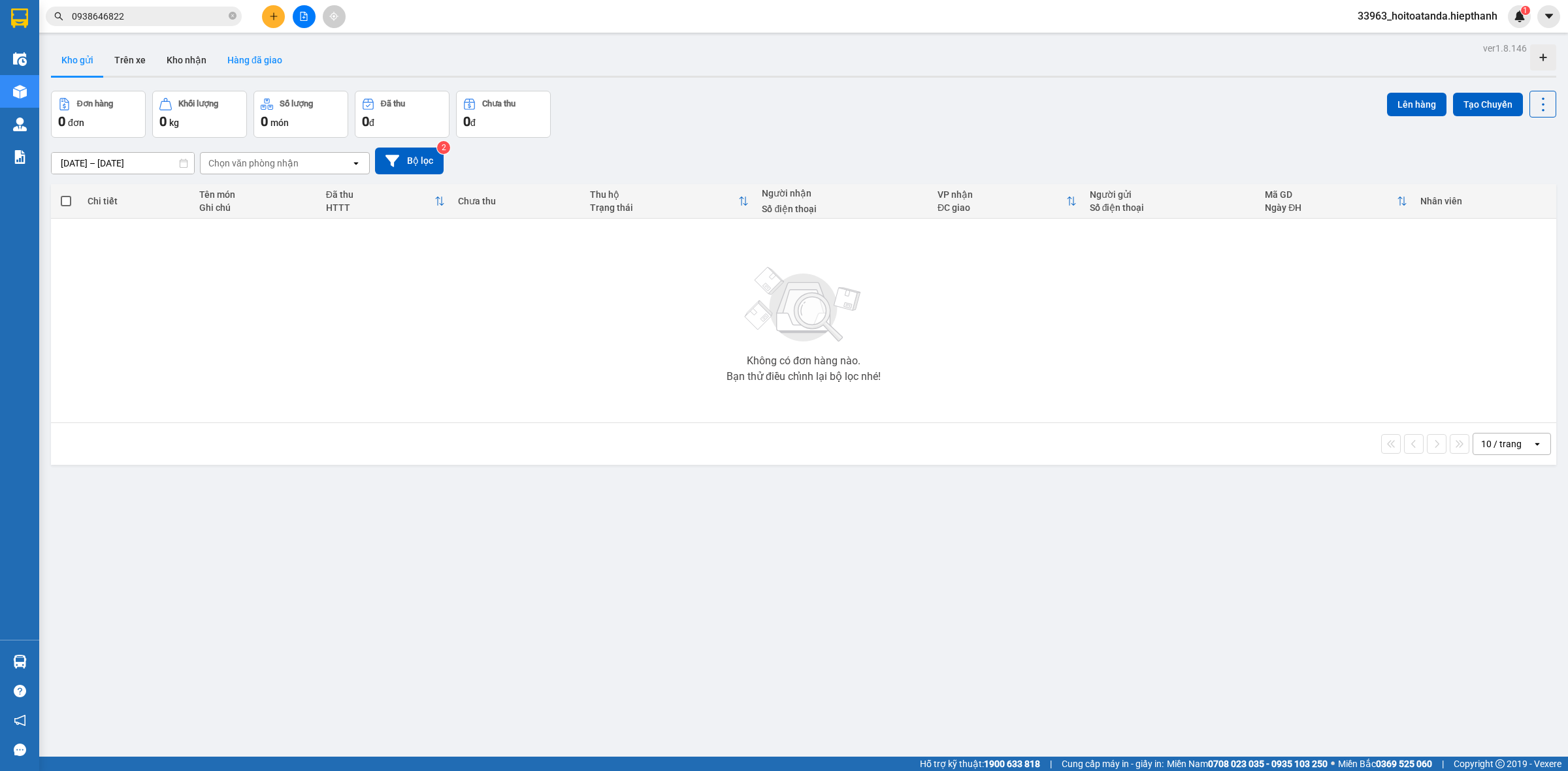
click at [253, 59] on button "Hàng đã giao" at bounding box center [255, 59] width 76 height 32
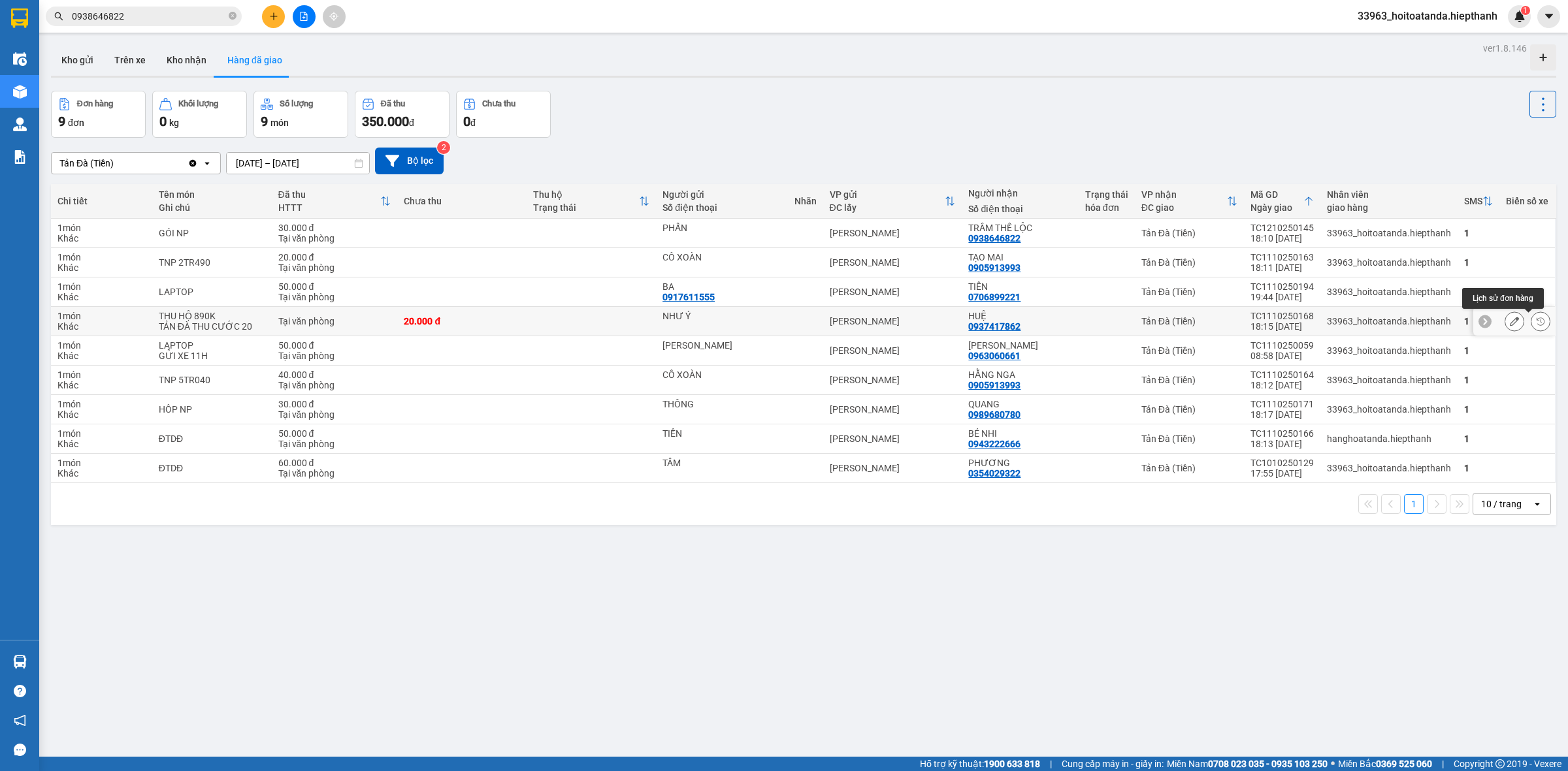
click at [1536, 325] on icon at bounding box center [1541, 322] width 9 height 9
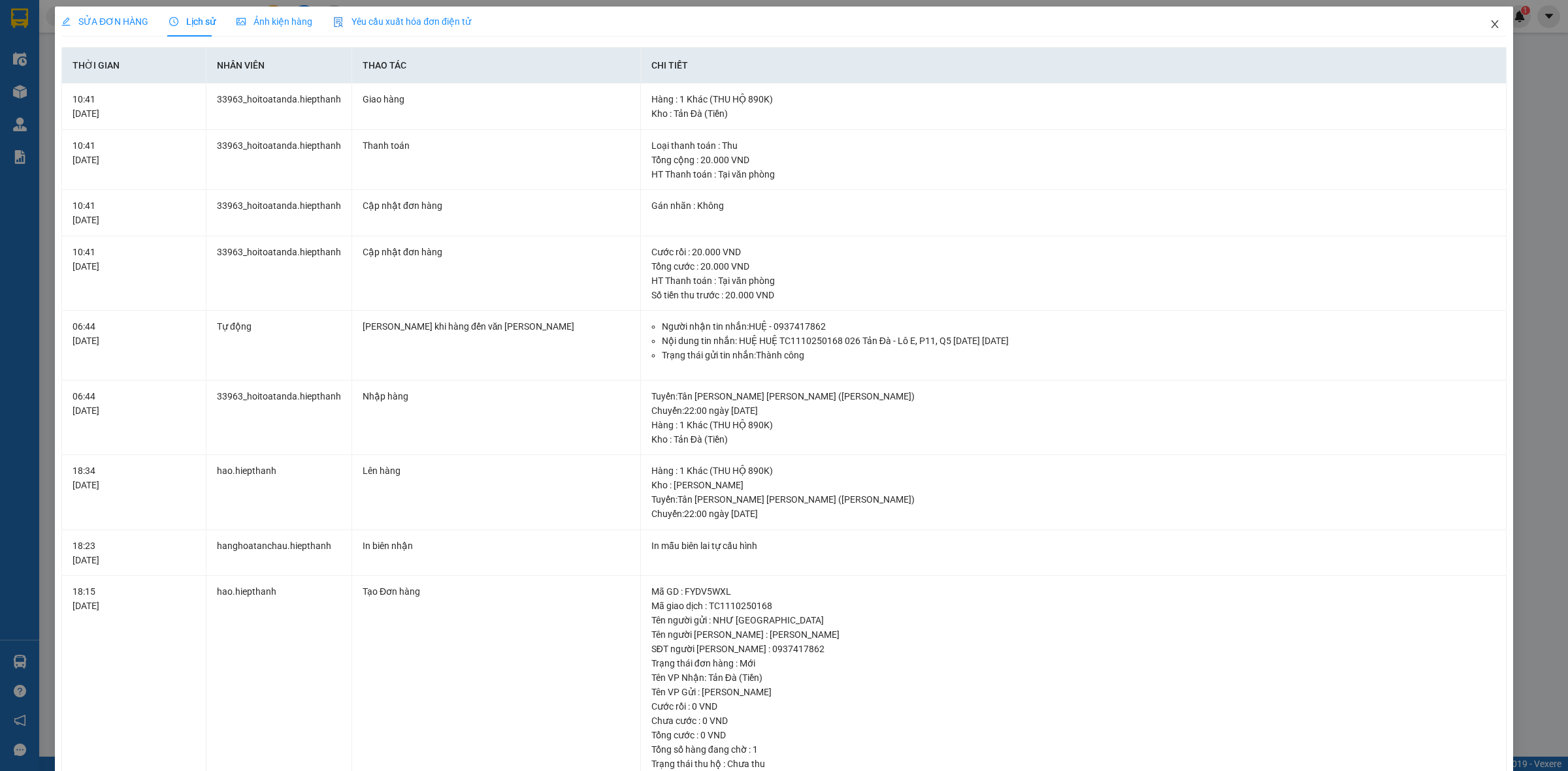
click at [1477, 26] on span "Close" at bounding box center [1495, 24] width 37 height 37
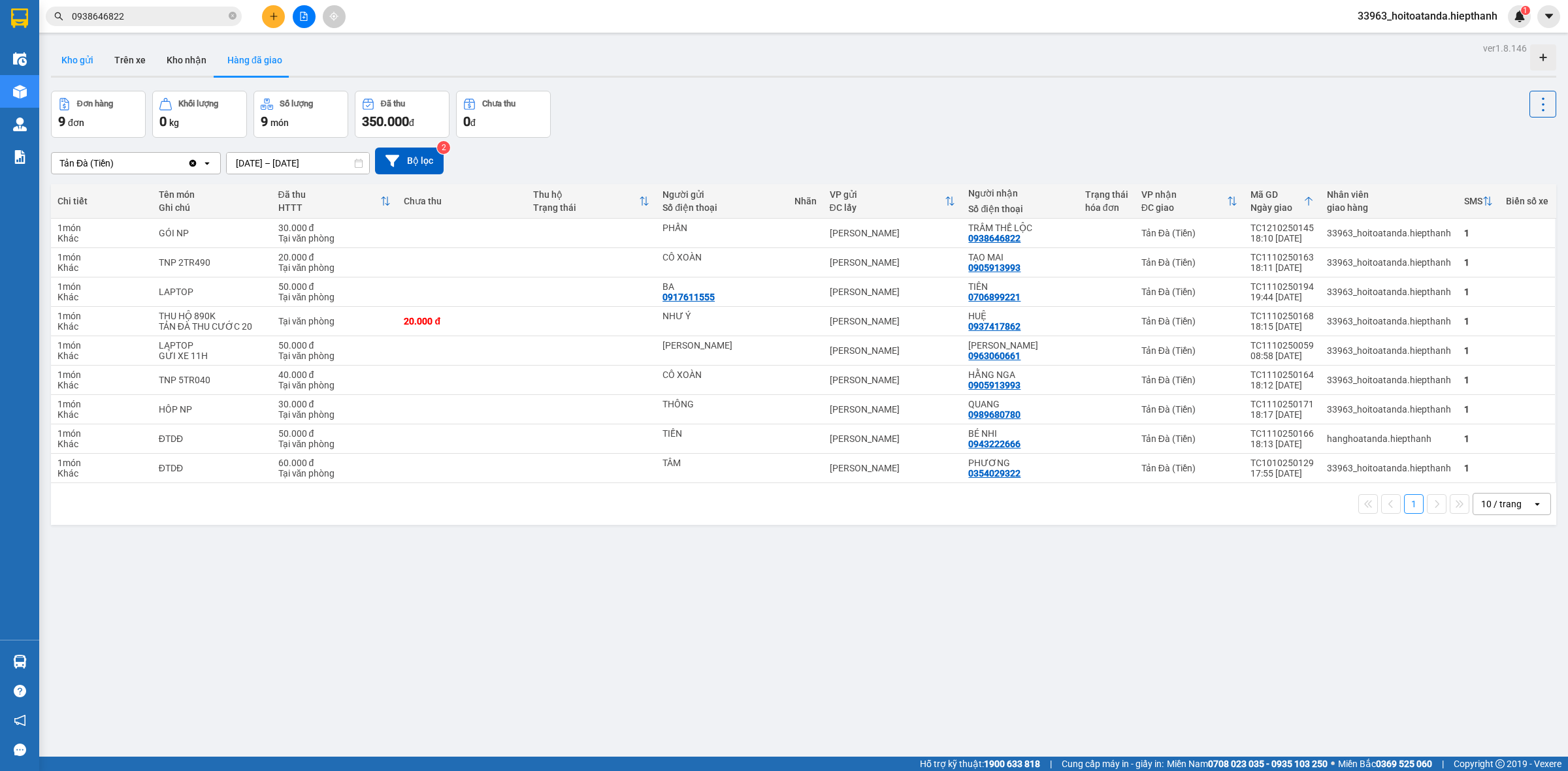
click at [95, 59] on button "Kho gửi" at bounding box center [77, 59] width 53 height 32
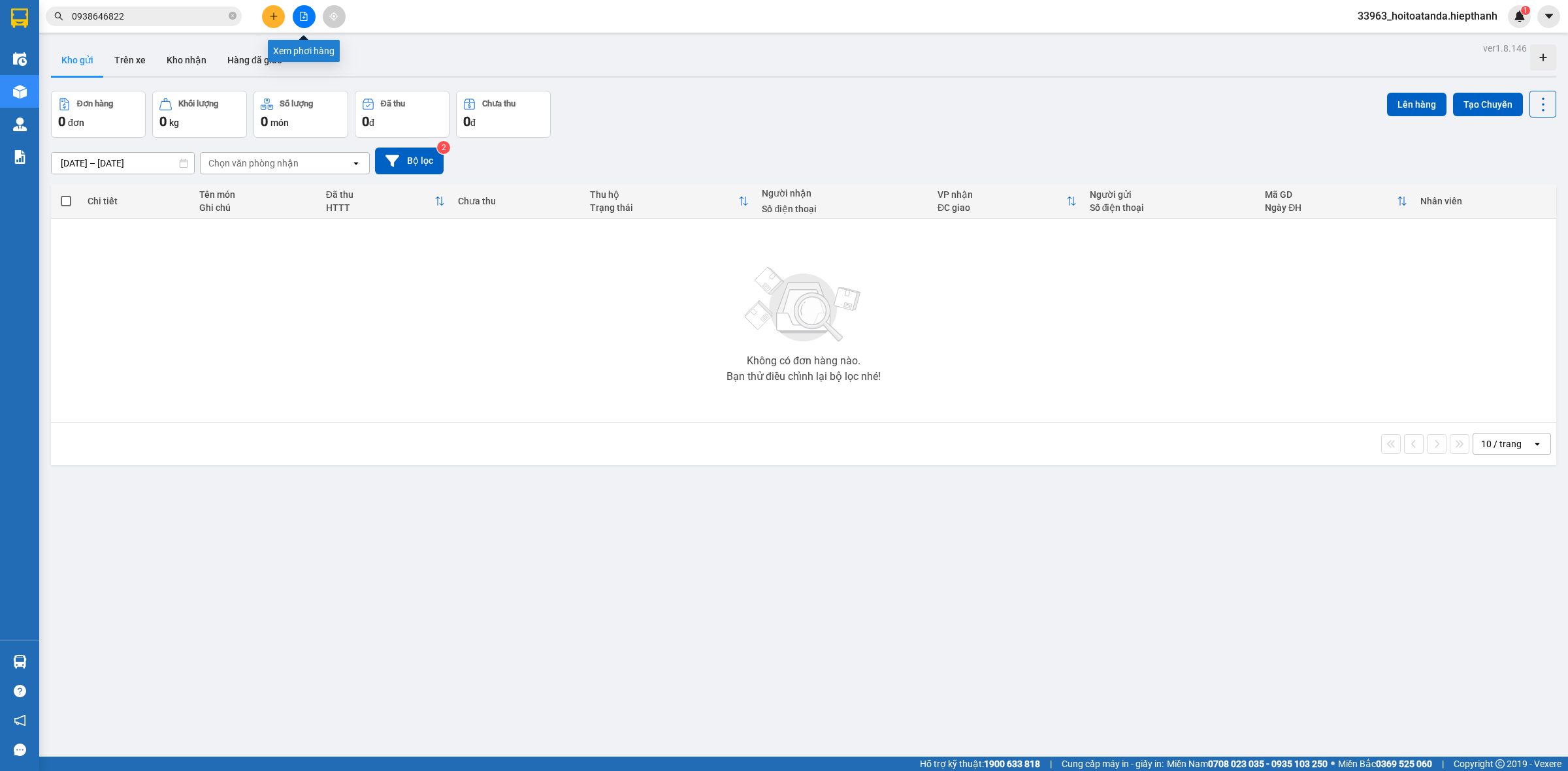
click at [312, 14] on button at bounding box center [304, 16] width 23 height 23
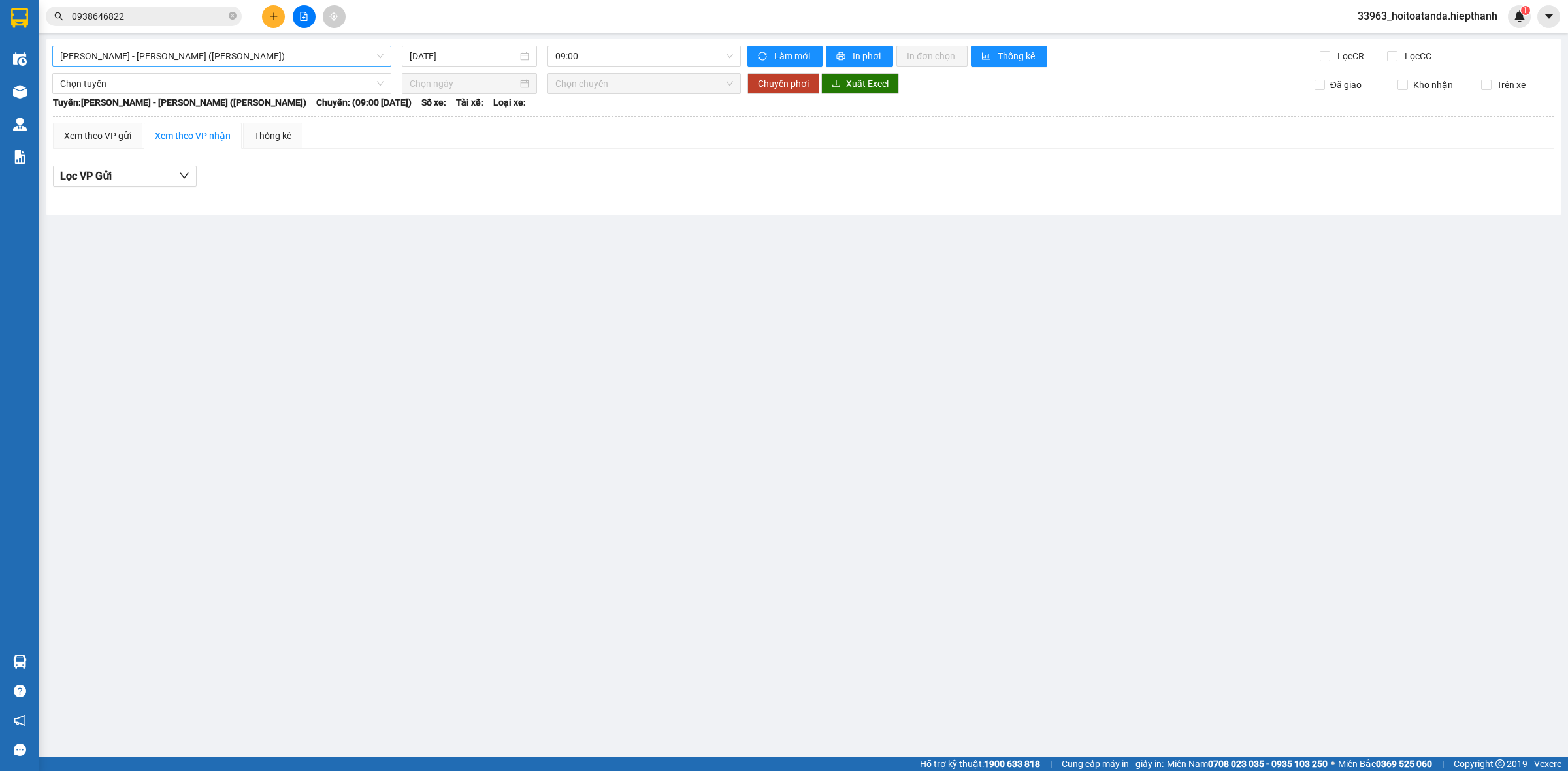
click at [213, 56] on span "[PERSON_NAME] - [PERSON_NAME] ([PERSON_NAME])" at bounding box center [222, 56] width 324 height 20
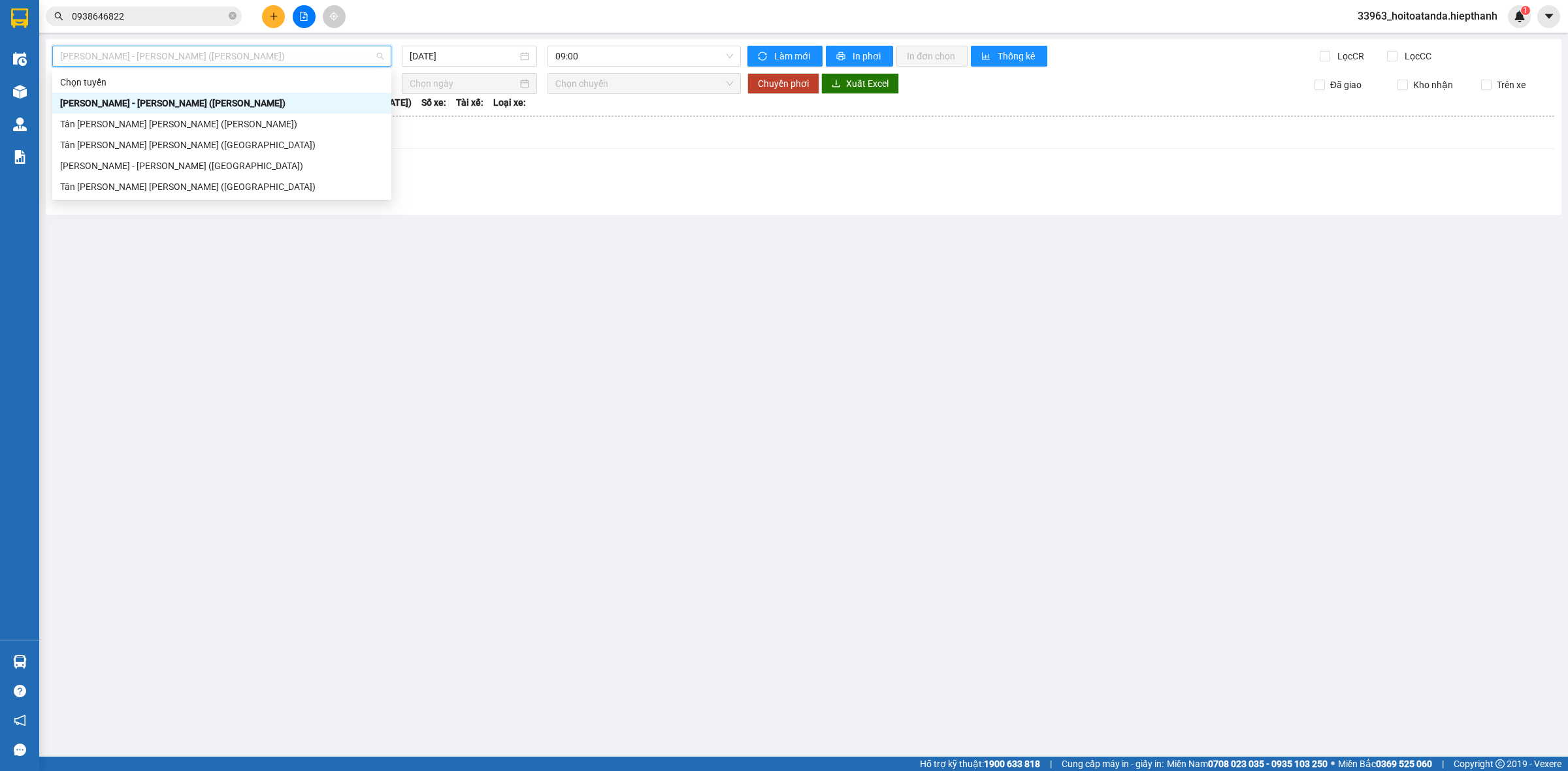
click at [205, 104] on div "[PERSON_NAME] - [PERSON_NAME] ([PERSON_NAME])" at bounding box center [222, 104] width 324 height 14
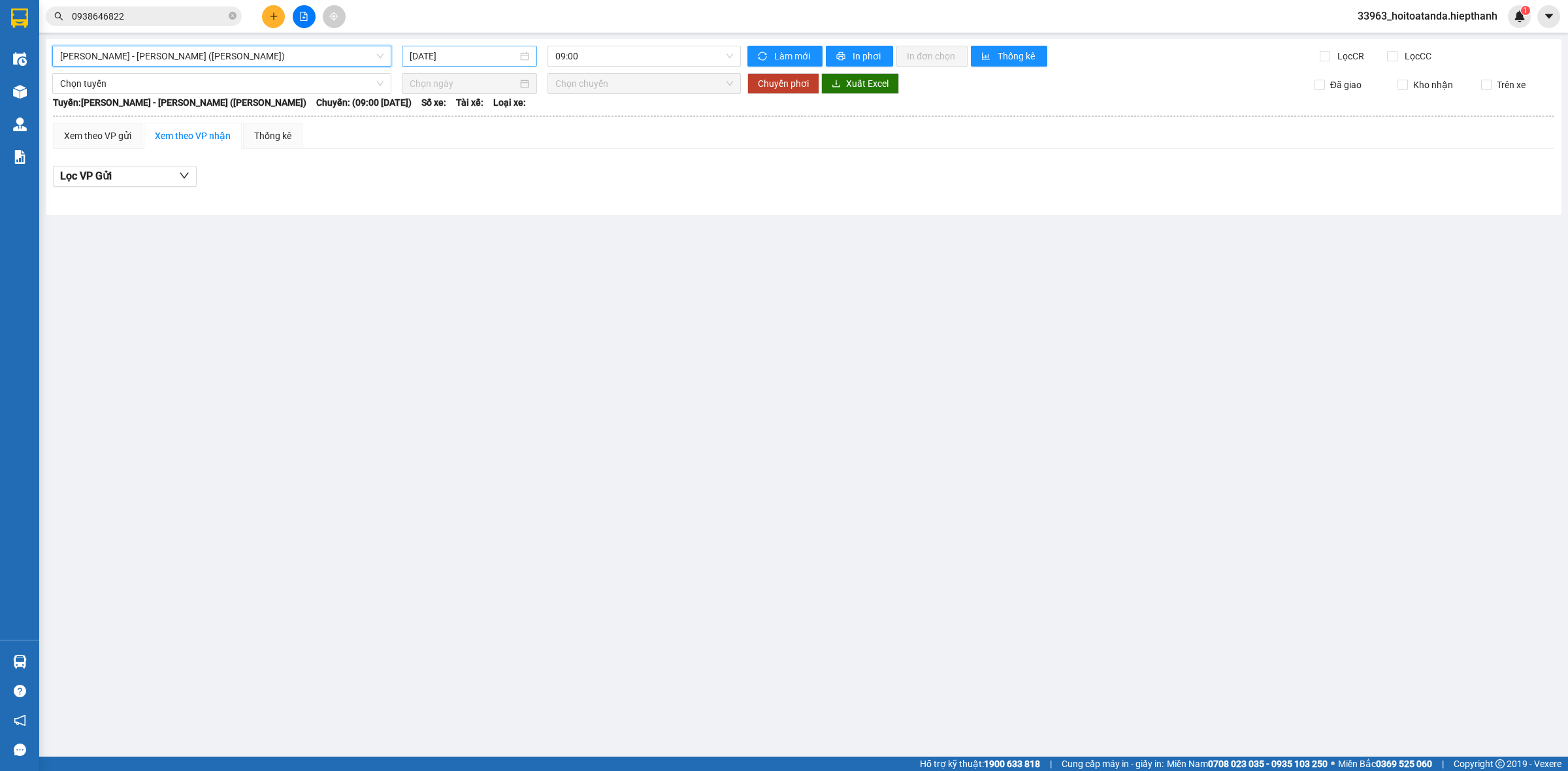
click at [451, 48] on div "[DATE]" at bounding box center [469, 56] width 135 height 21
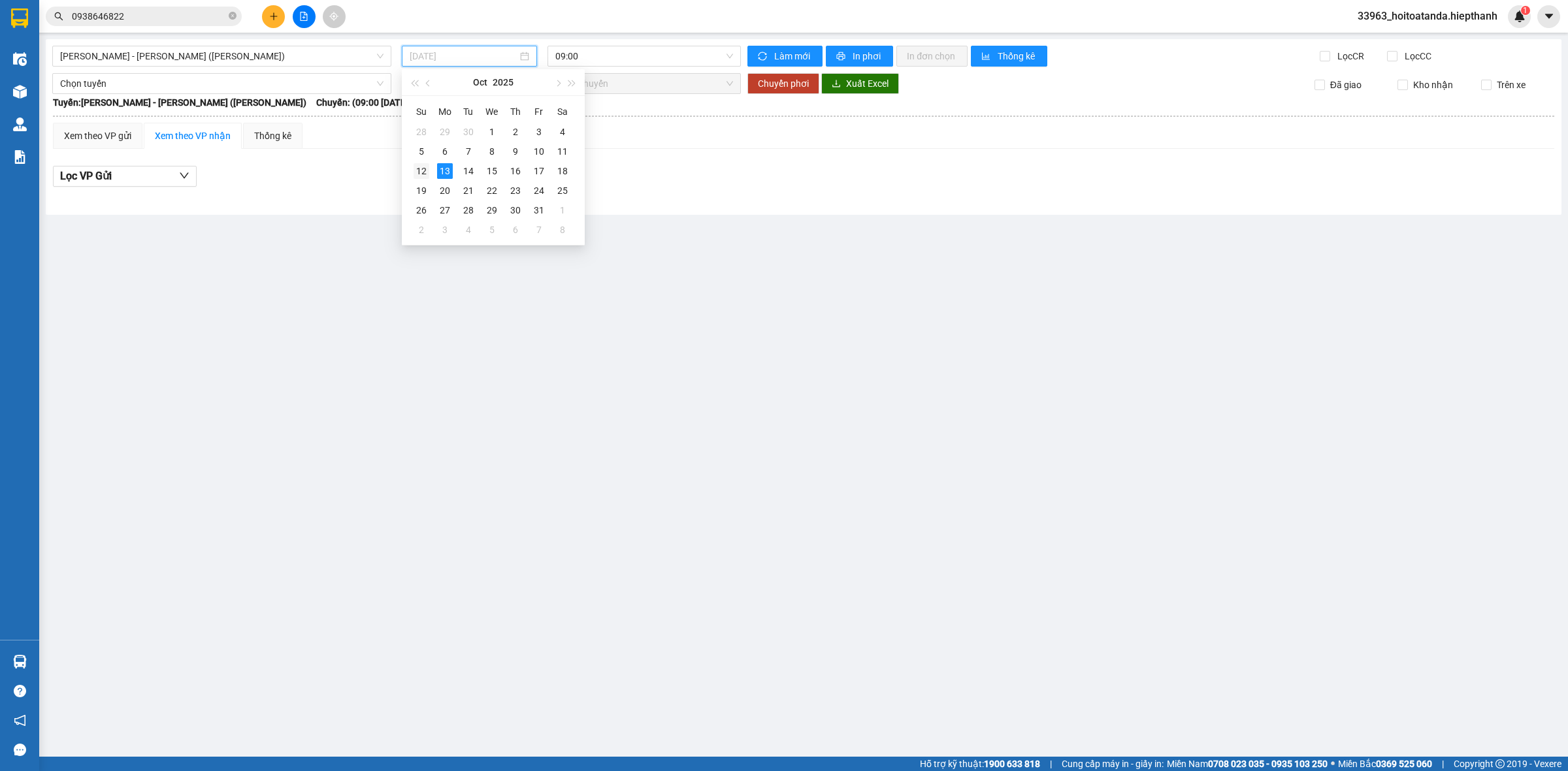
click at [423, 170] on div "12" at bounding box center [421, 170] width 15 height 15
type input "[DATE]"
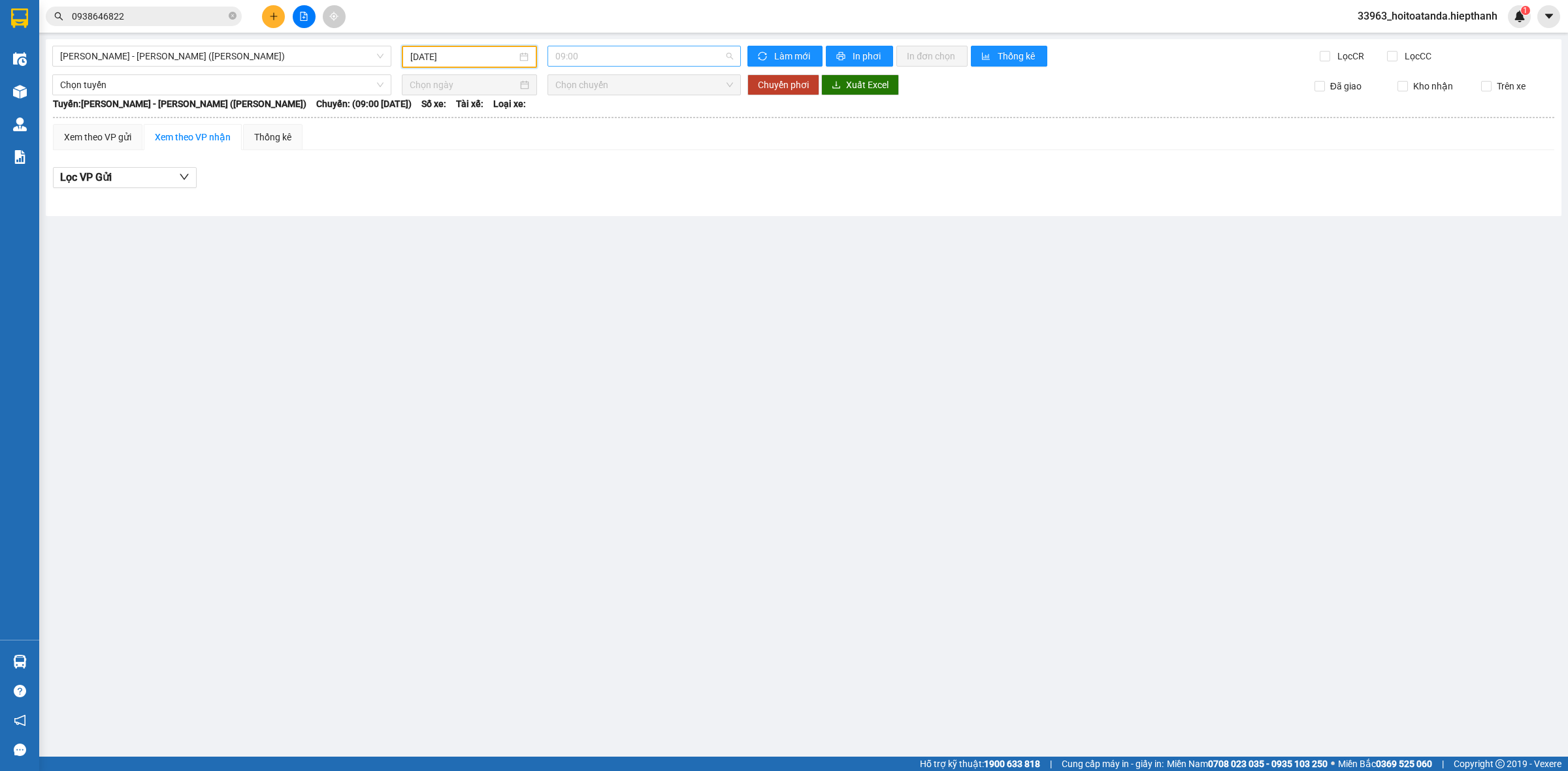
click at [602, 59] on span "09:00" at bounding box center [643, 56] width 178 height 20
click at [583, 145] on div "21:00" at bounding box center [606, 145] width 102 height 14
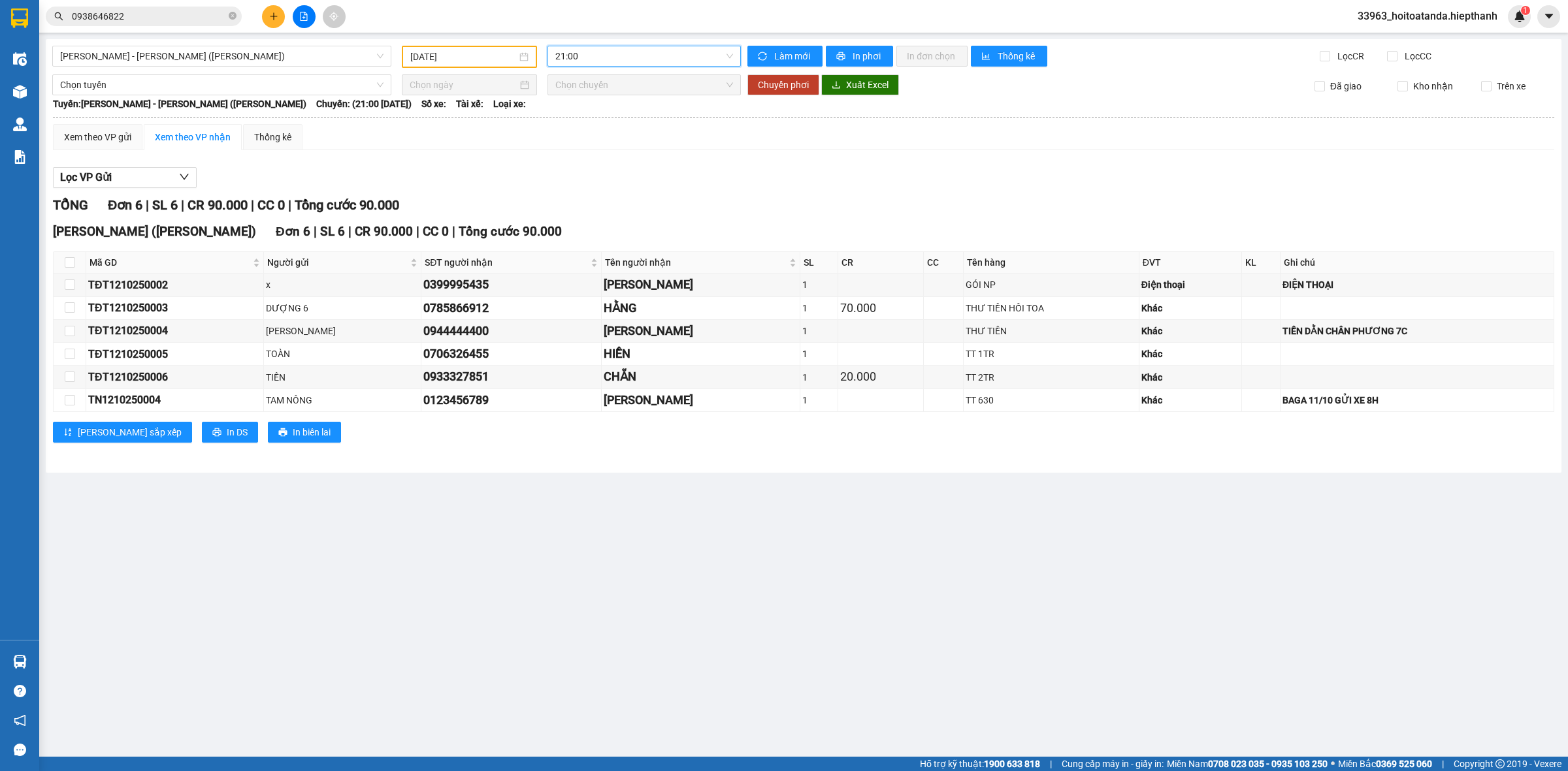
click at [624, 183] on div "Lọc VP Gửi" at bounding box center [804, 178] width 1501 height 22
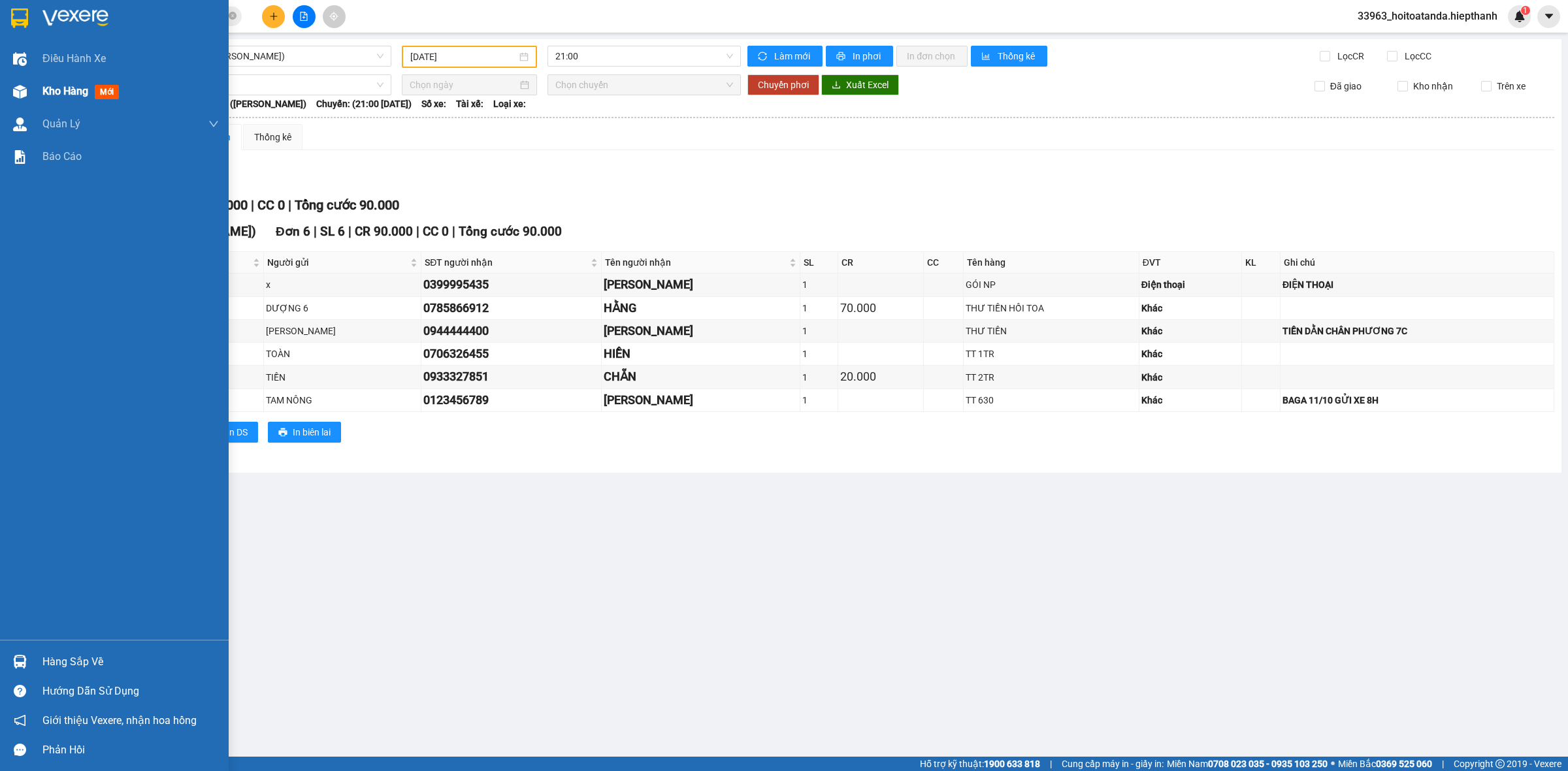
click at [57, 96] on span "Kho hàng" at bounding box center [65, 91] width 46 height 13
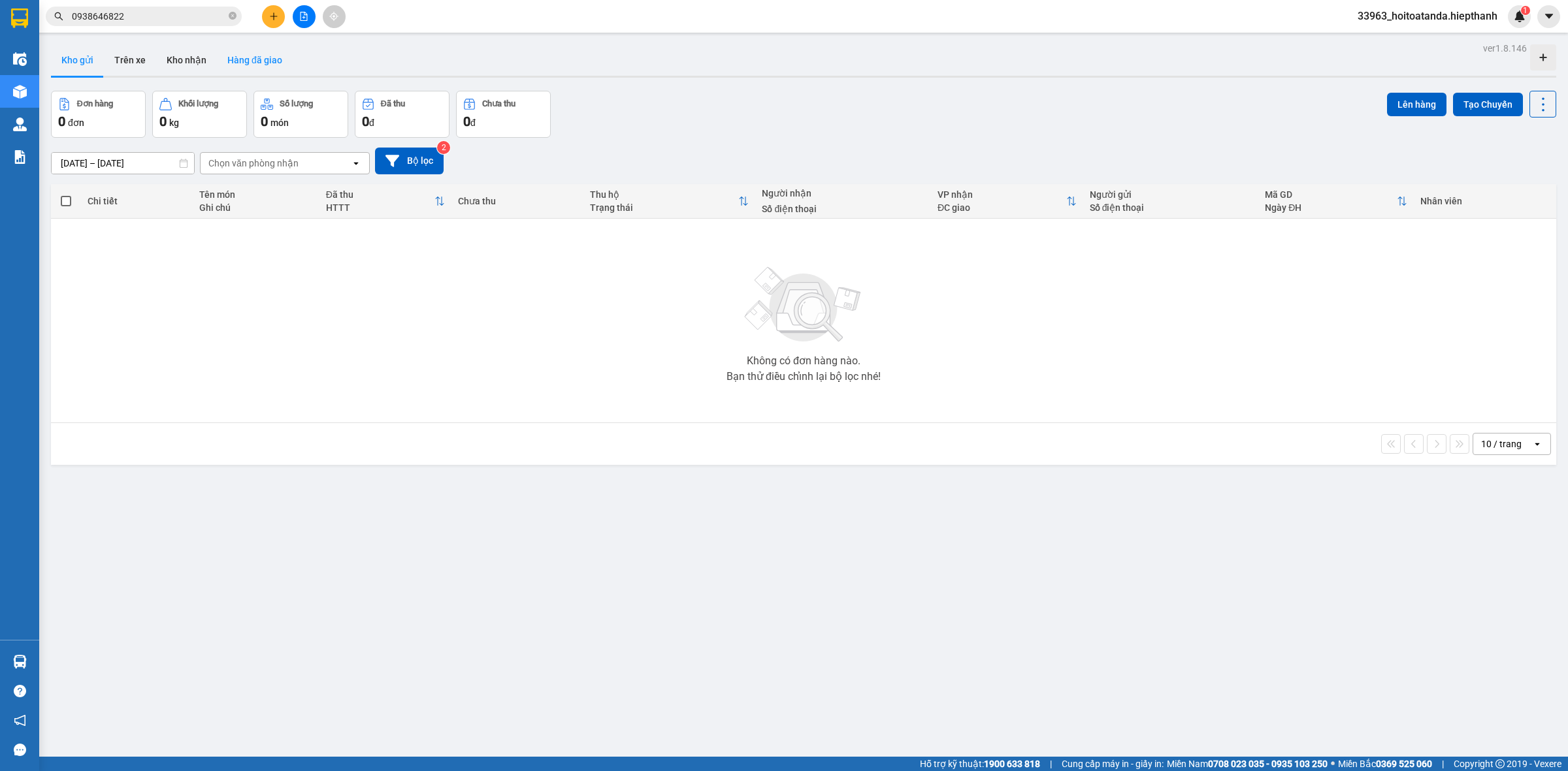
click at [260, 60] on button "Hàng đã giao" at bounding box center [255, 59] width 76 height 32
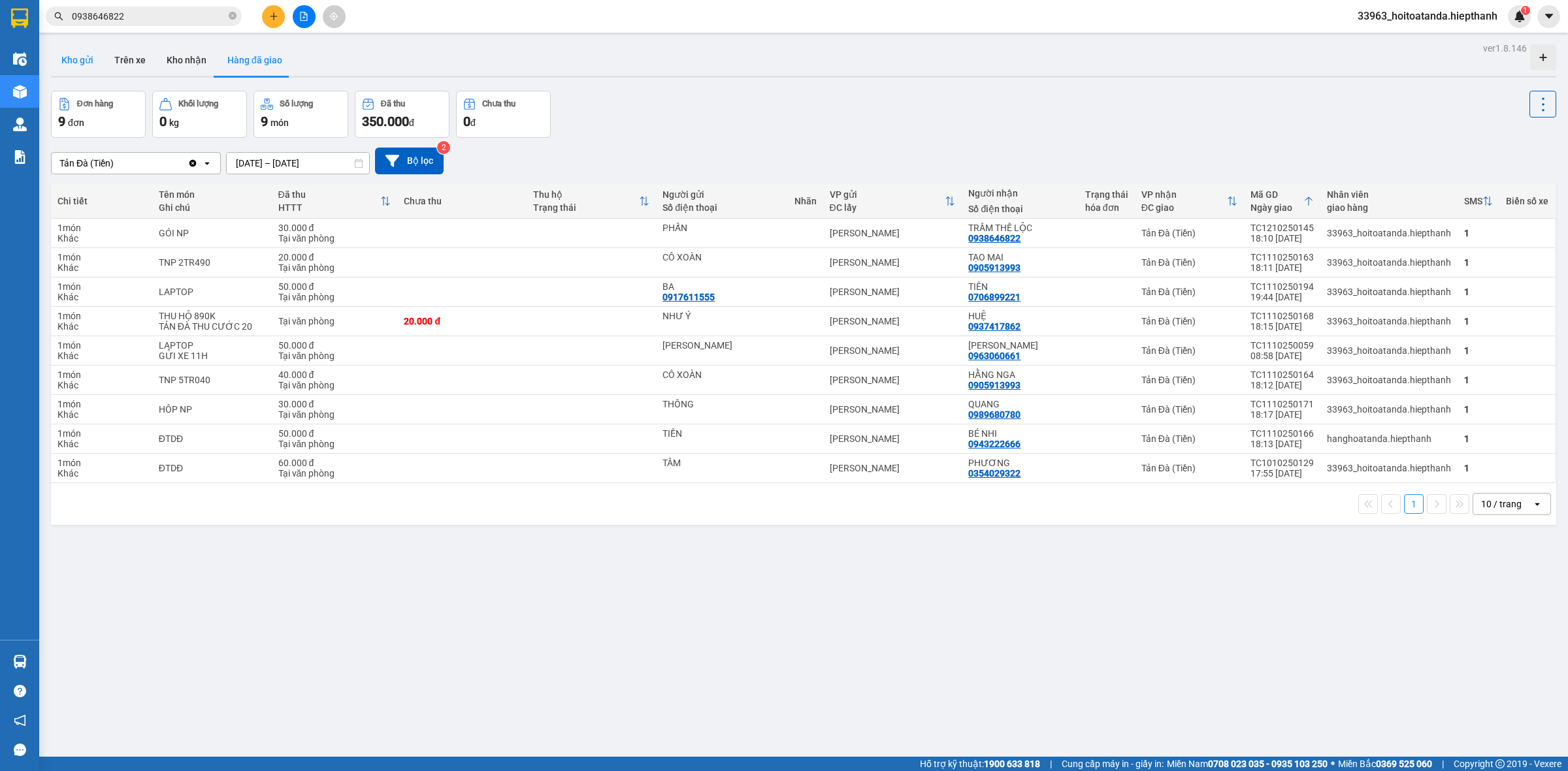
click at [100, 57] on button "Kho gửi" at bounding box center [77, 59] width 53 height 32
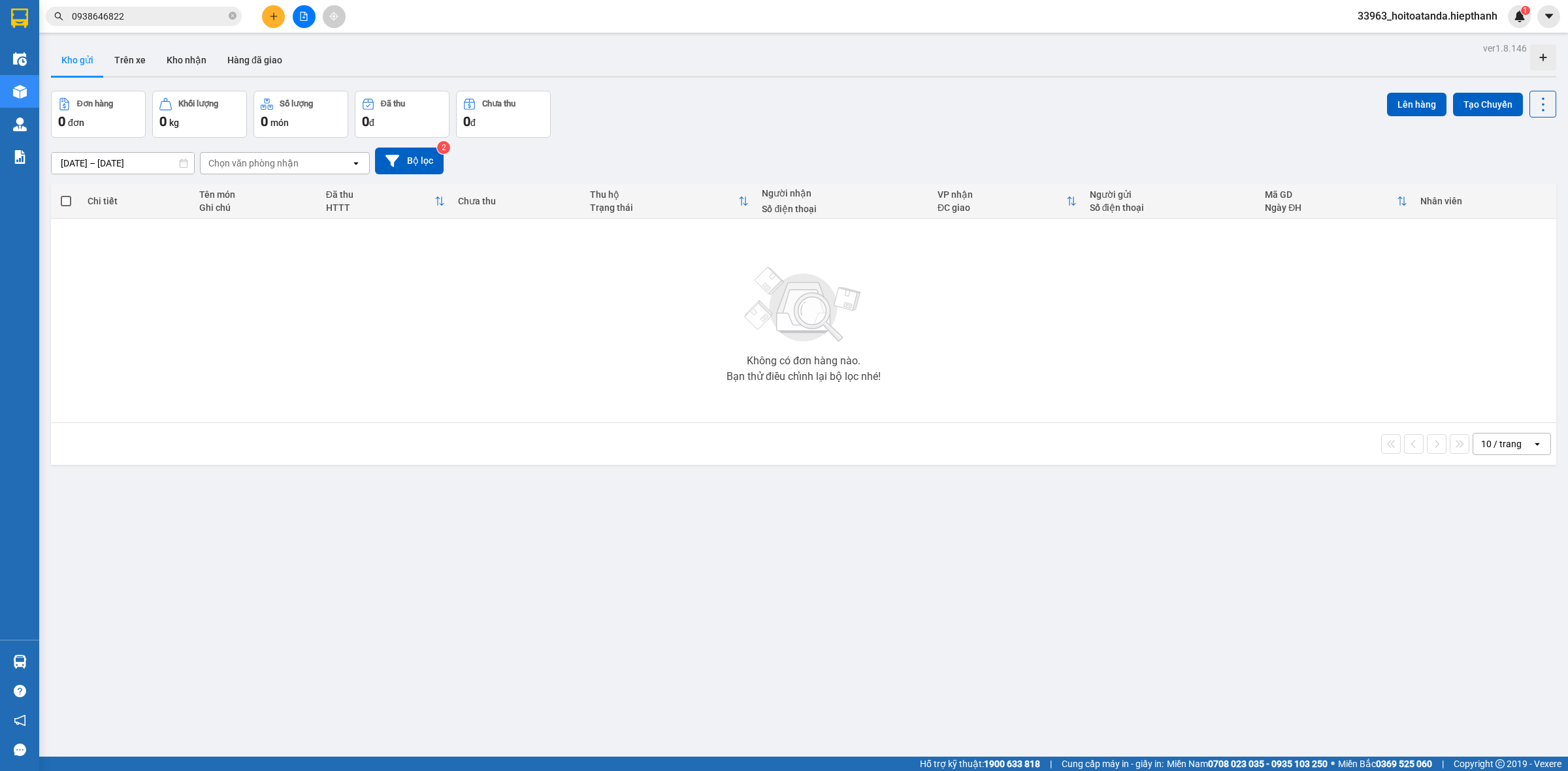
click at [301, 18] on icon "file-add" at bounding box center [305, 16] width 7 height 9
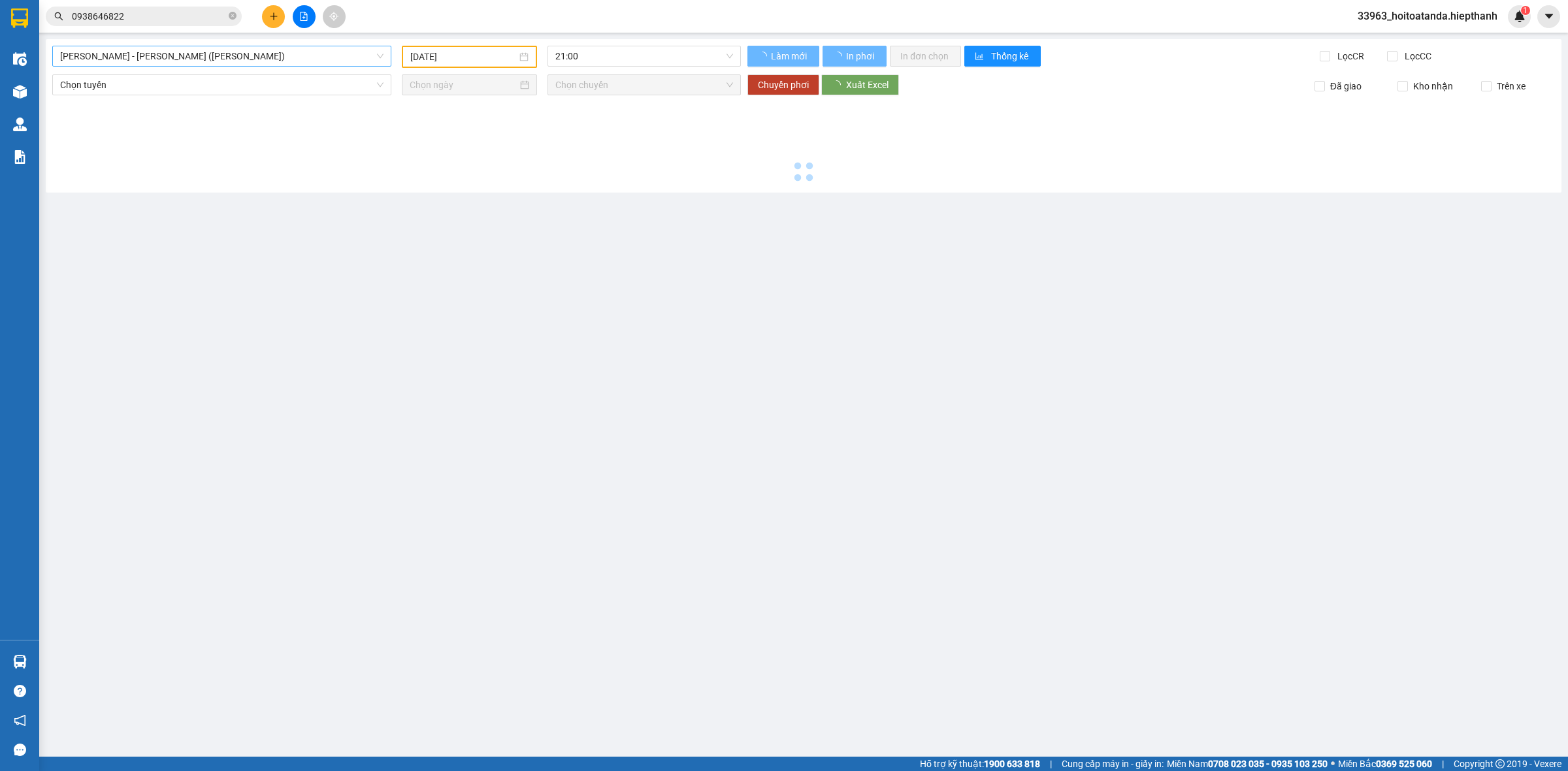
click at [194, 62] on span "[PERSON_NAME] - [PERSON_NAME] ([PERSON_NAME])" at bounding box center [222, 56] width 324 height 20
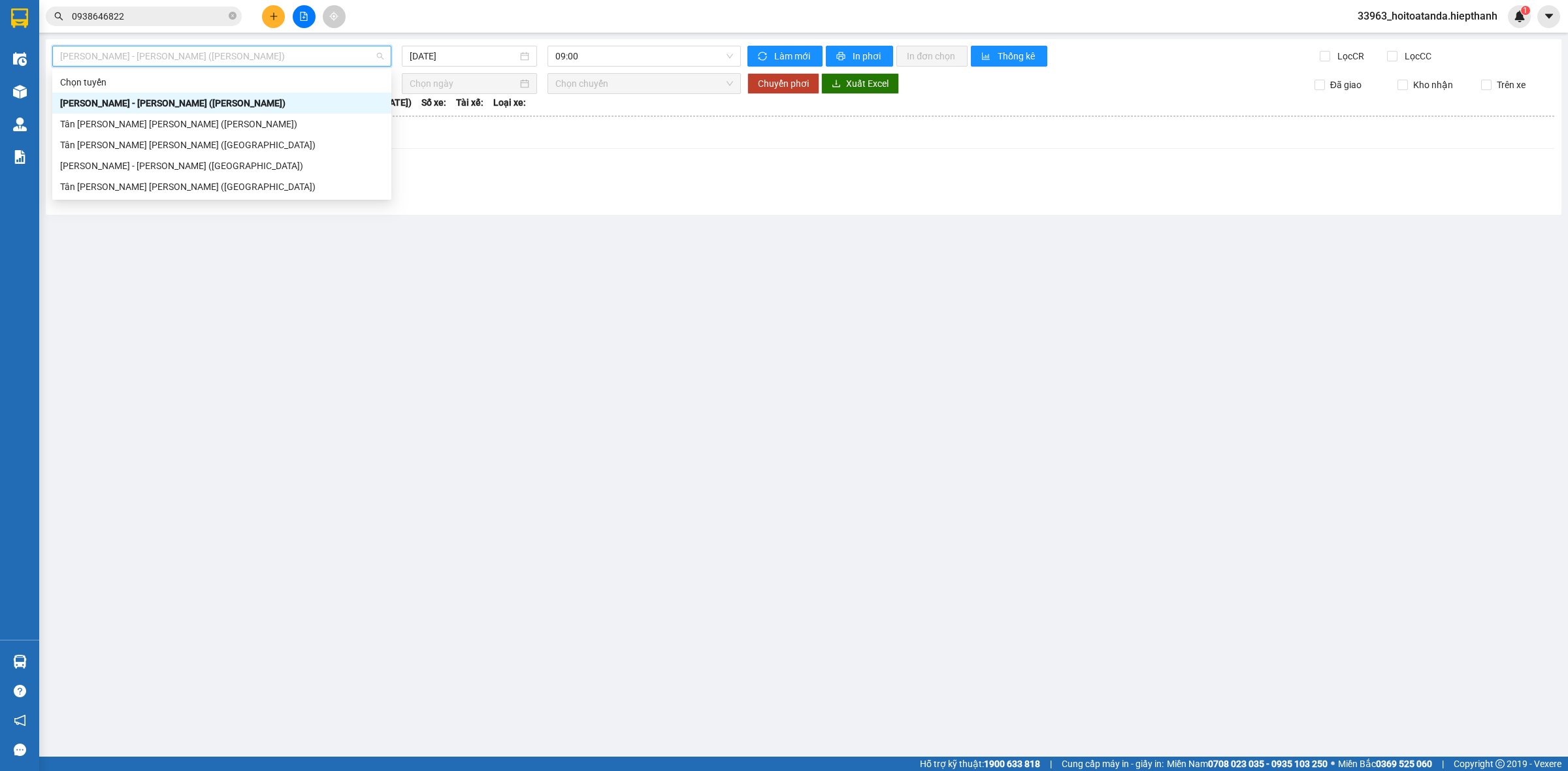
click at [177, 105] on div "[PERSON_NAME] - [PERSON_NAME] ([PERSON_NAME])" at bounding box center [222, 104] width 324 height 14
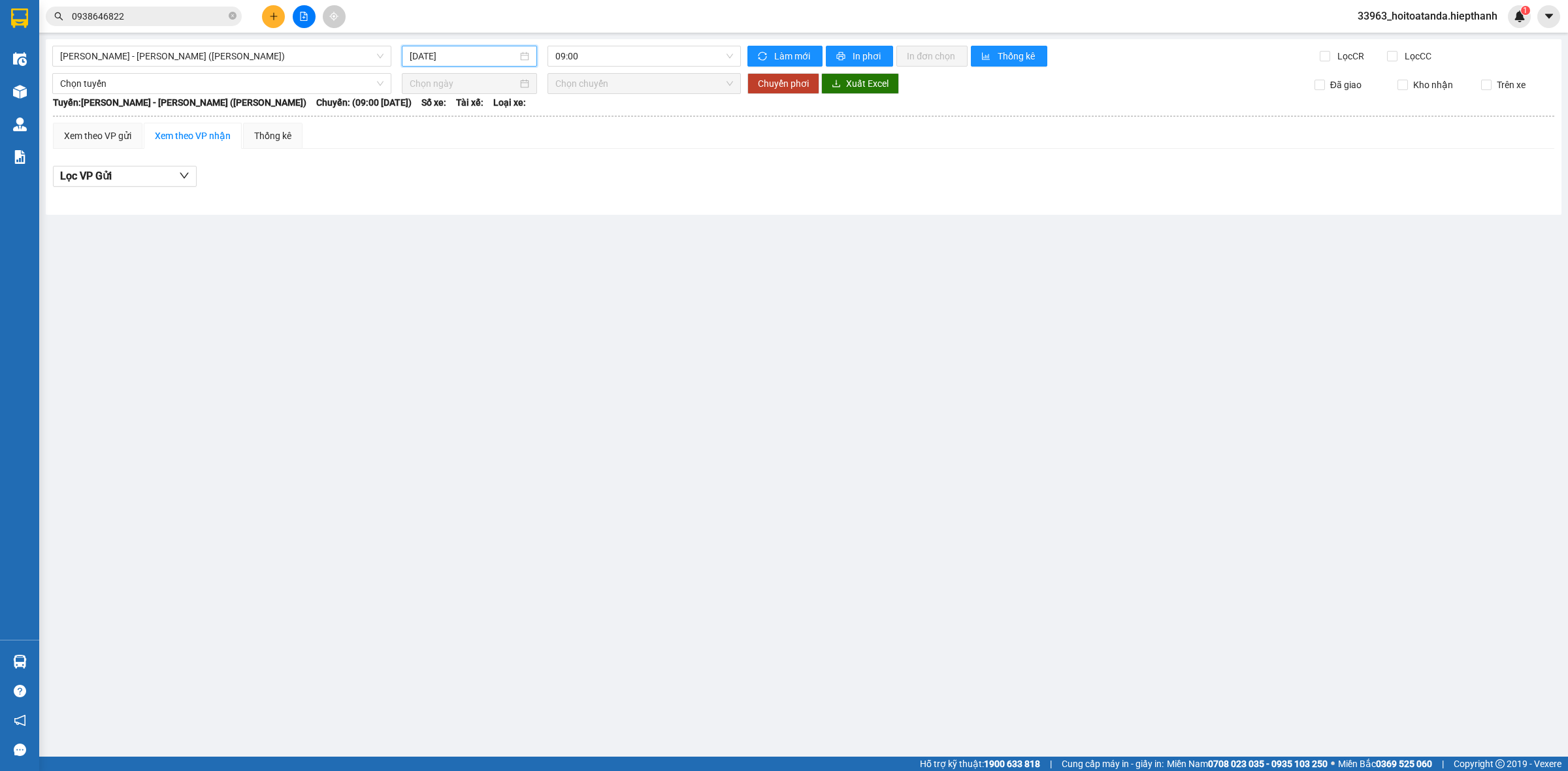
click at [497, 63] on input "[DATE]" at bounding box center [464, 56] width 108 height 14
click at [536, 149] on div "10" at bounding box center [538, 151] width 15 height 15
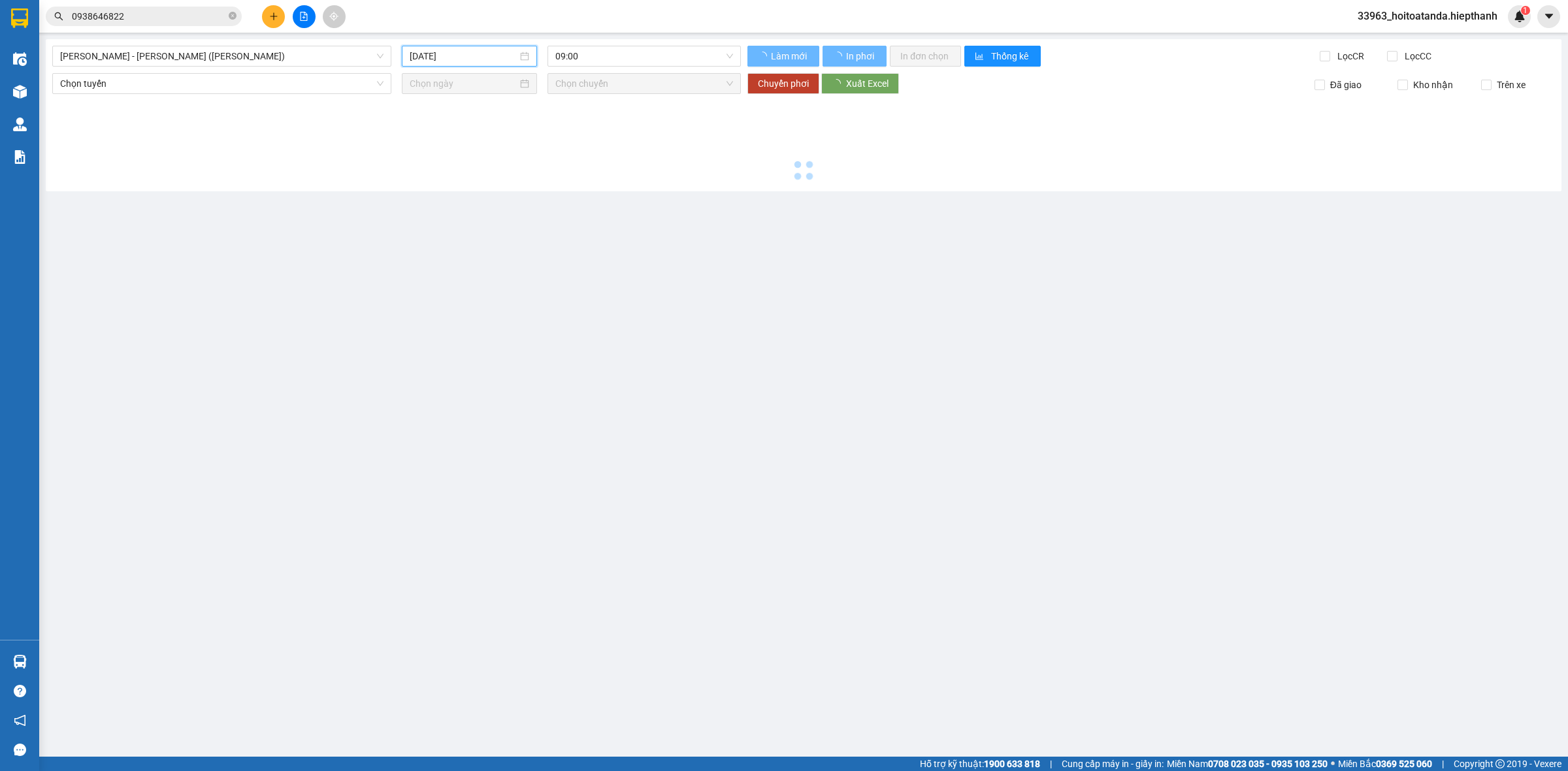
type input "[DATE]"
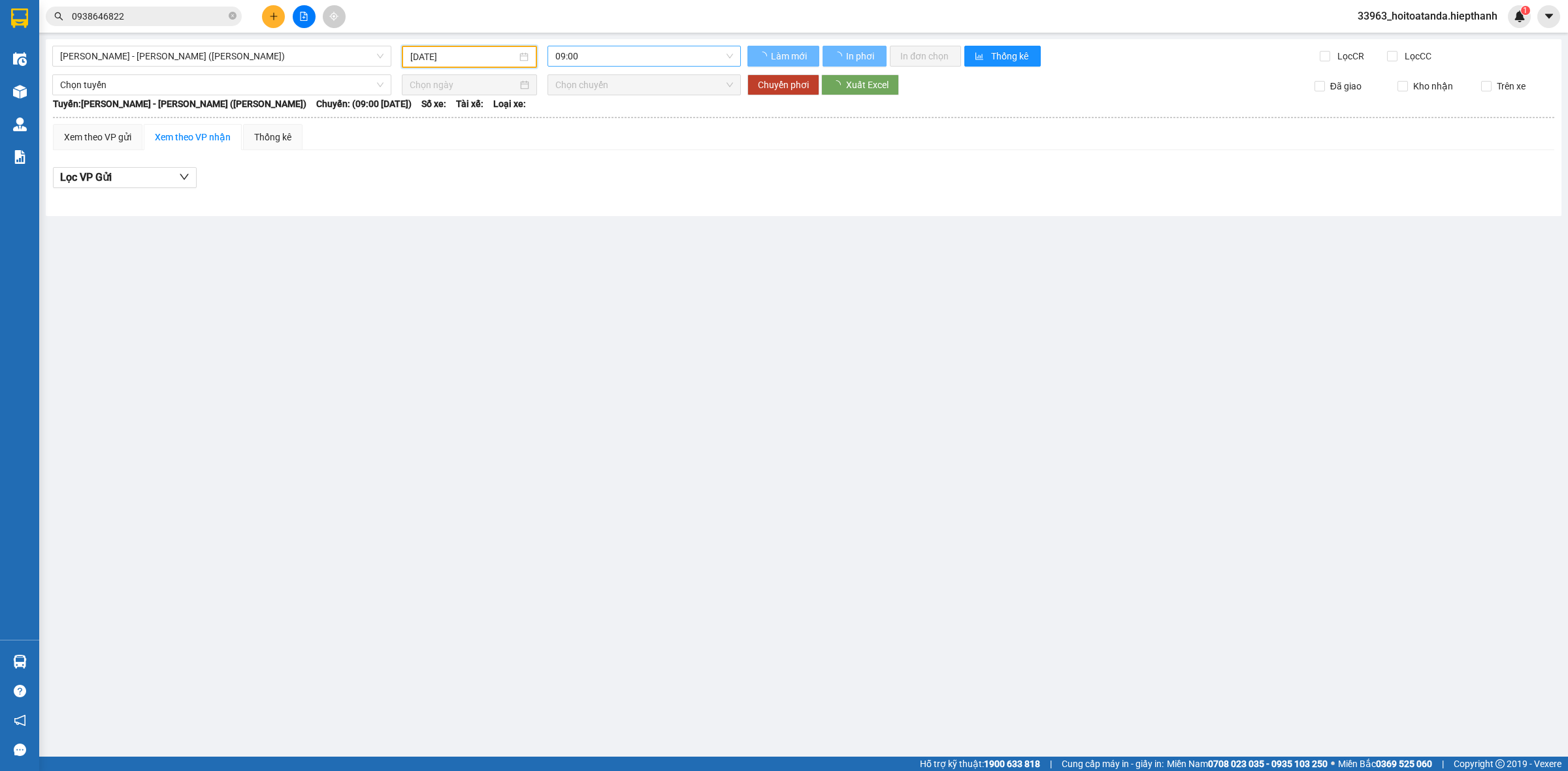
click at [591, 54] on span "09:00" at bounding box center [643, 56] width 178 height 20
click at [585, 139] on div "21:00" at bounding box center [606, 145] width 102 height 14
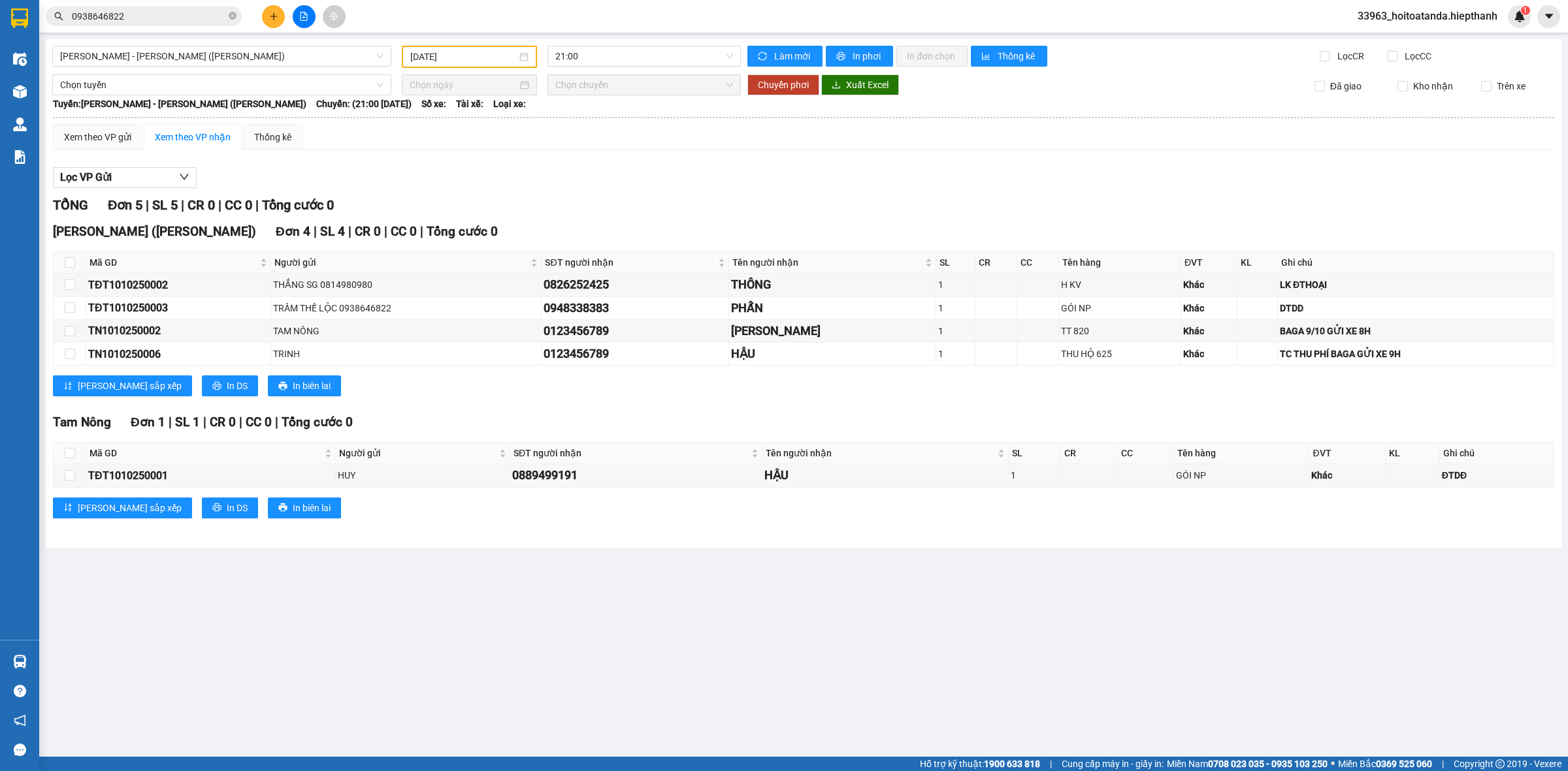
click at [619, 195] on div "[PERSON_NAME] 5 | SL 5 | CR 0 | CC 0 | [PERSON_NAME] 0" at bounding box center [804, 205] width 1501 height 20
click at [332, 56] on span "[PERSON_NAME] - [PERSON_NAME] ([PERSON_NAME])" at bounding box center [222, 56] width 324 height 20
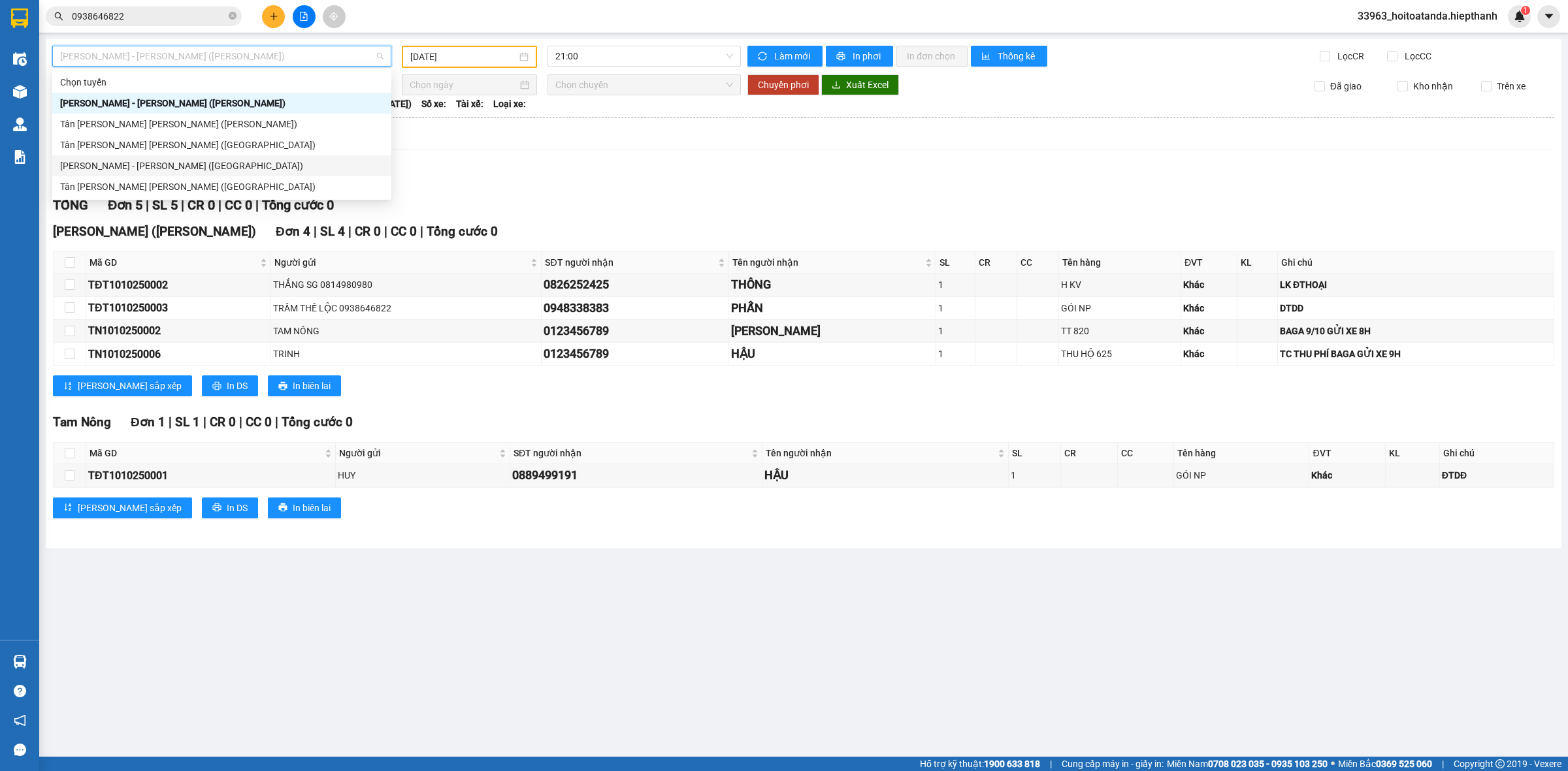
click at [214, 168] on div "[PERSON_NAME] - [PERSON_NAME] ([GEOGRAPHIC_DATA])" at bounding box center [222, 166] width 324 height 14
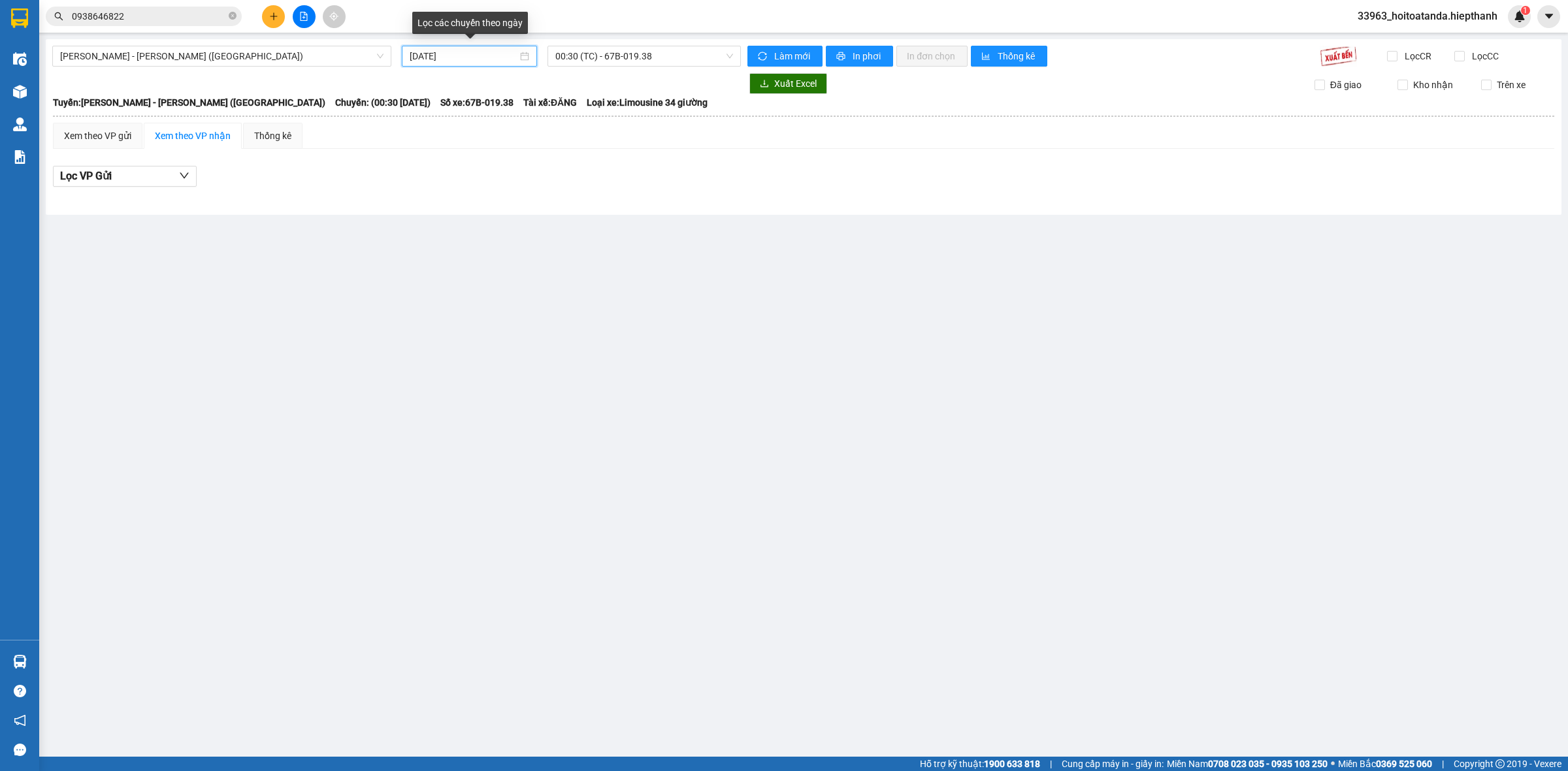
click at [474, 62] on input "[DATE]" at bounding box center [464, 56] width 108 height 14
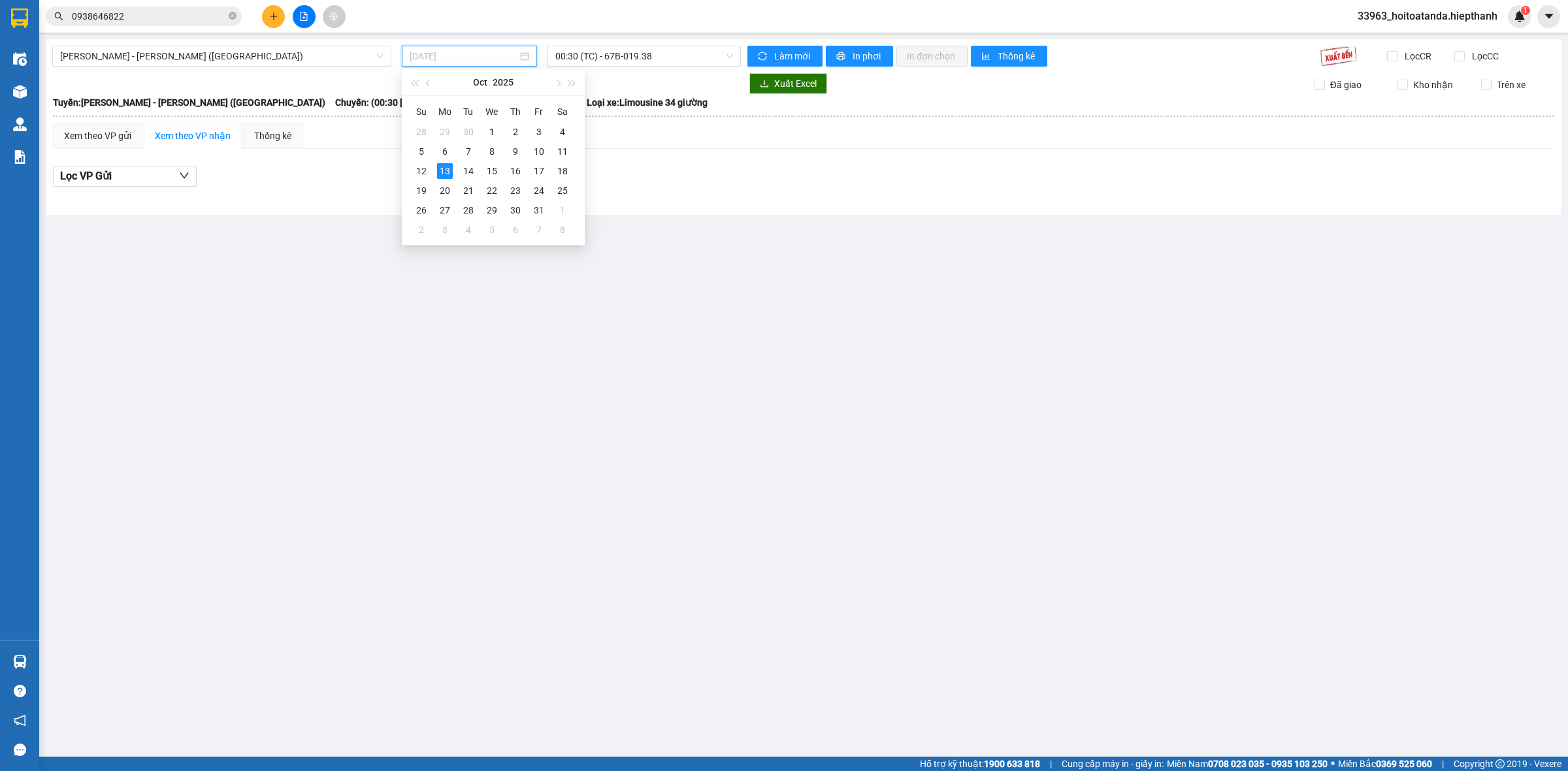
drag, startPoint x: 540, startPoint y: 148, endPoint x: 590, endPoint y: 82, distance: 82.8
click at [539, 148] on div "10" at bounding box center [538, 151] width 15 height 15
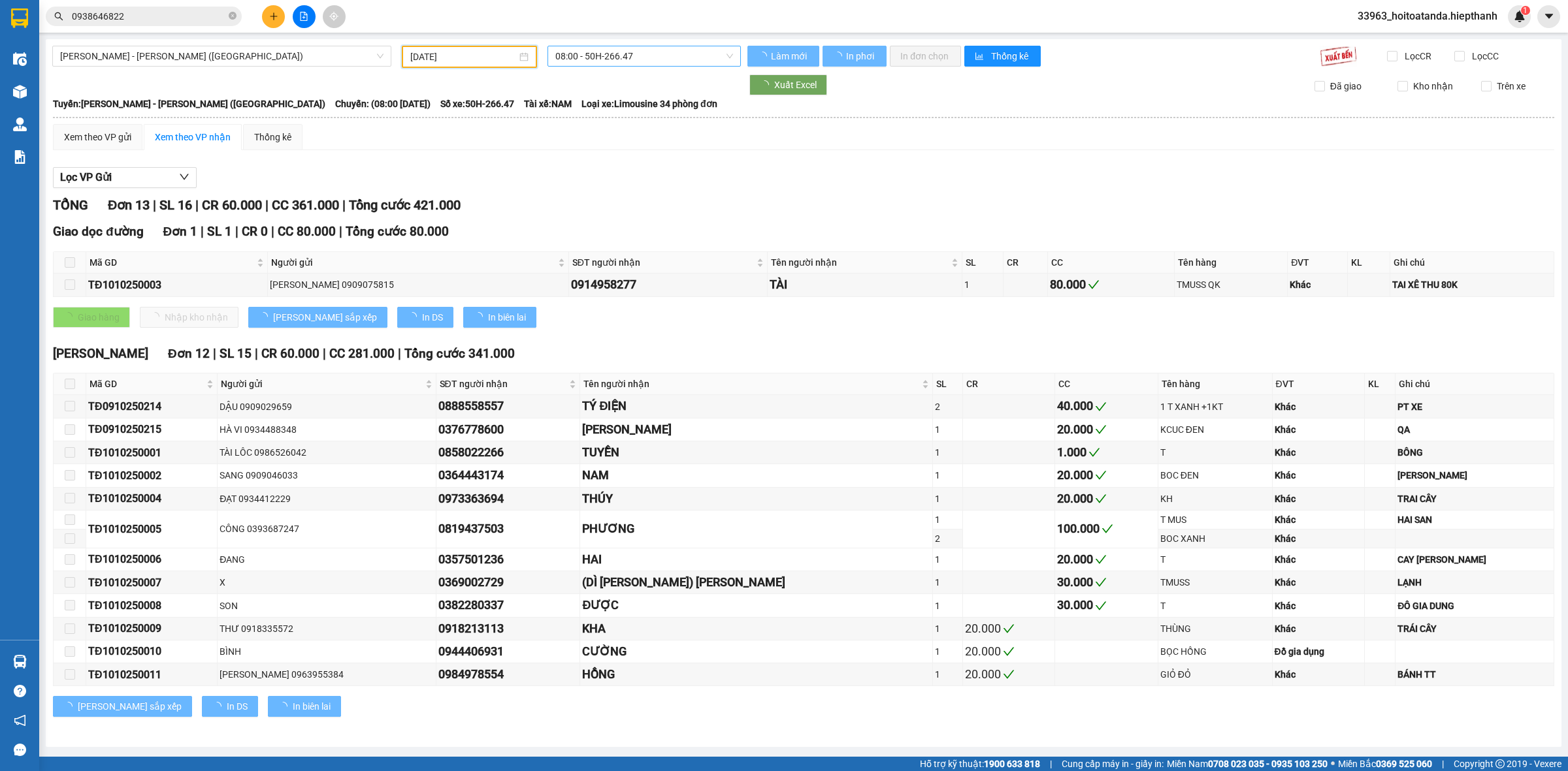
click at [606, 66] on span "08:00 - 50H-266.47" at bounding box center [643, 56] width 178 height 20
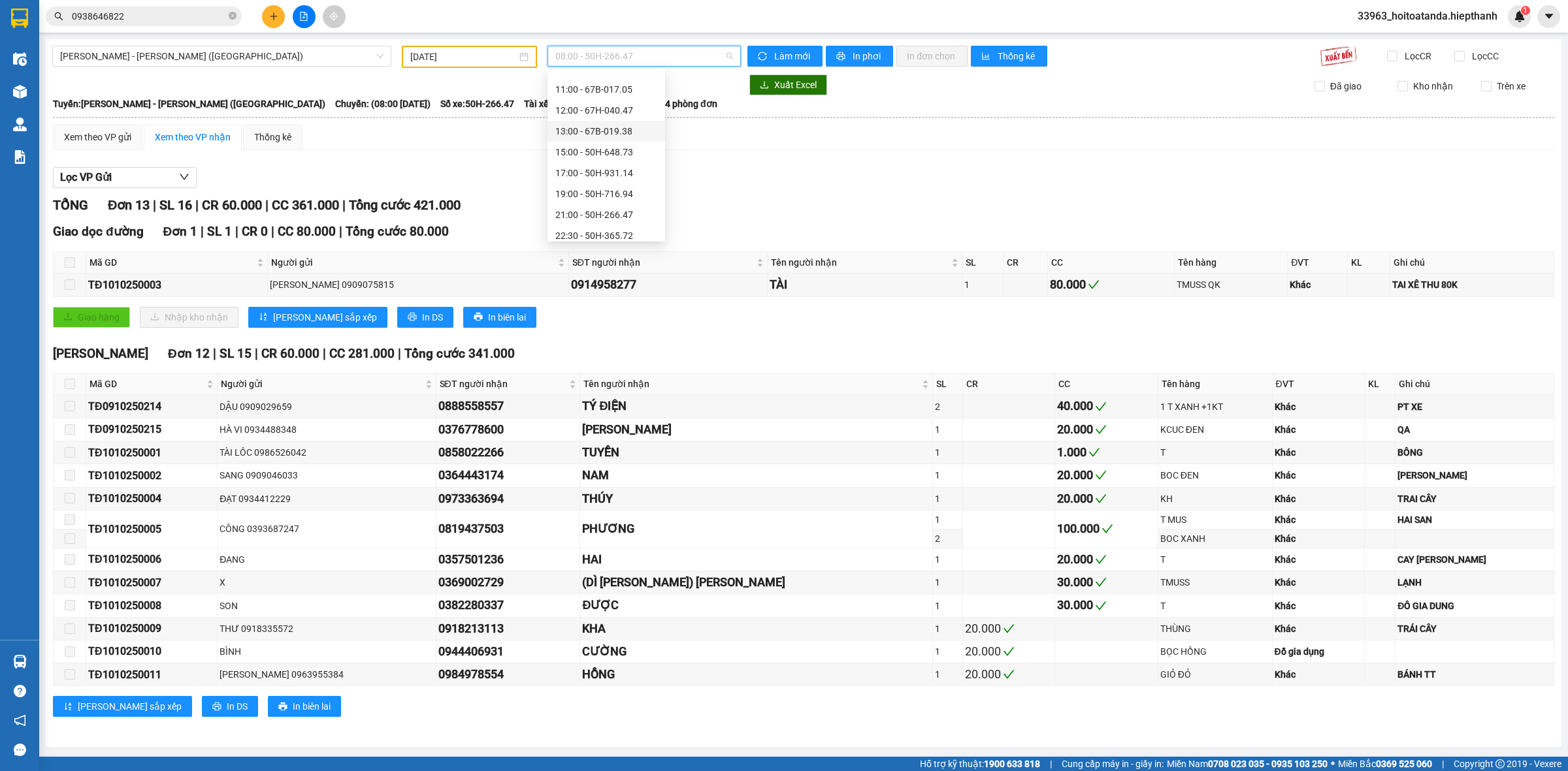
scroll to position [83, 0]
drag, startPoint x: 579, startPoint y: 239, endPoint x: 605, endPoint y: 224, distance: 30.0
click at [581, 239] on body "Kết quả [PERSON_NAME] ( 88 ) Bộ lọc Mã ĐH Trạng thái Món hàng Thu hộ Tổng [PERS…" at bounding box center [784, 386] width 1568 height 771
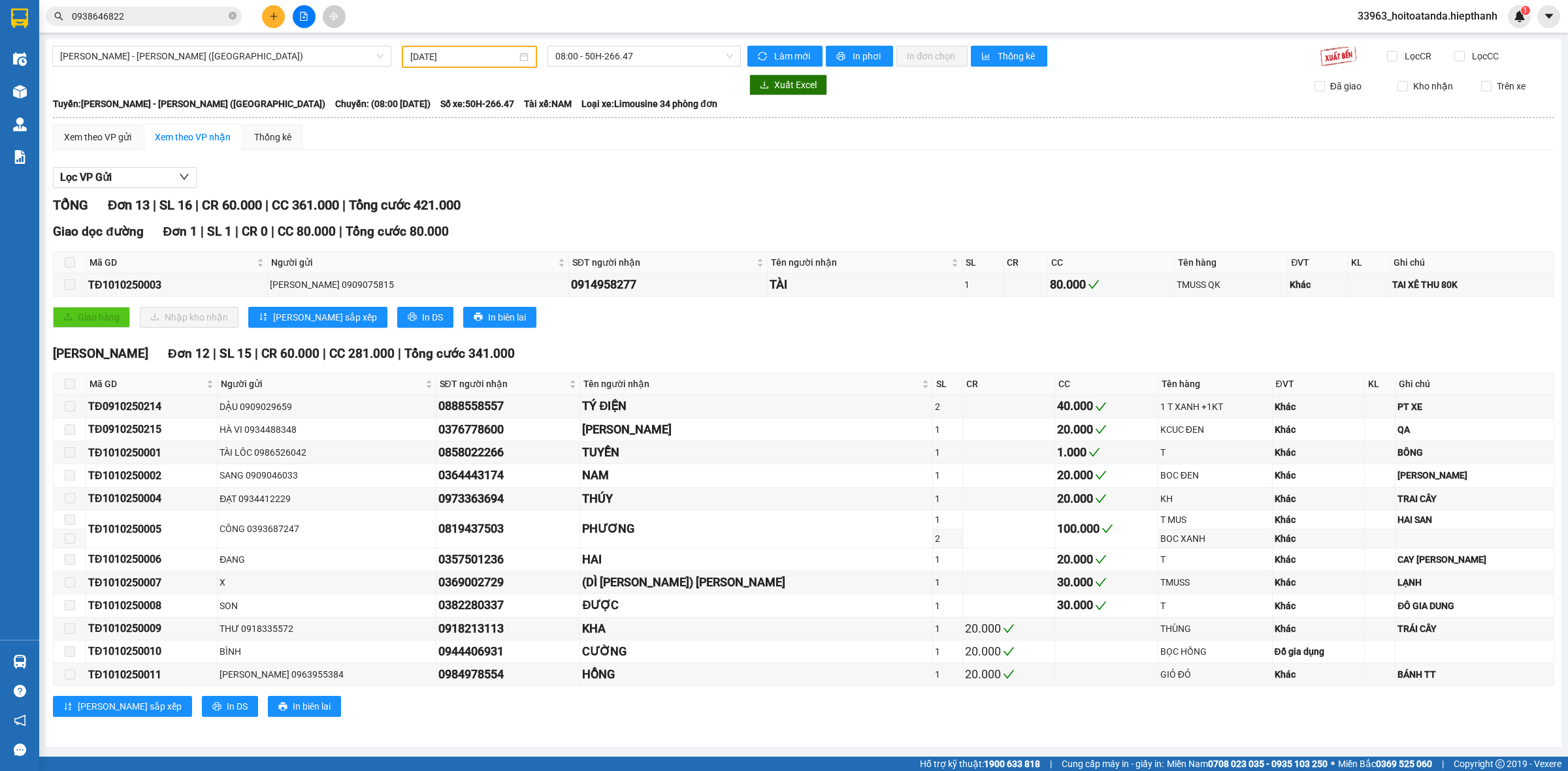
click at [615, 32] on div "Kết quả [PERSON_NAME] ( 88 ) Bộ lọc Mã ĐH Trạng thái Món hàng Thu hộ Tổng [PERS…" at bounding box center [784, 16] width 1568 height 32
drag, startPoint x: 615, startPoint y: 42, endPoint x: 622, endPoint y: 50, distance: 10.6
click at [616, 44] on div "[PERSON_NAME] - [PERSON_NAME] (Giường) [DATE] 08:00 - 50H-266.47 [PERSON_NAME] …" at bounding box center [804, 394] width 1516 height 708
click at [622, 59] on span "08:00 - 50H-266.47" at bounding box center [643, 56] width 178 height 20
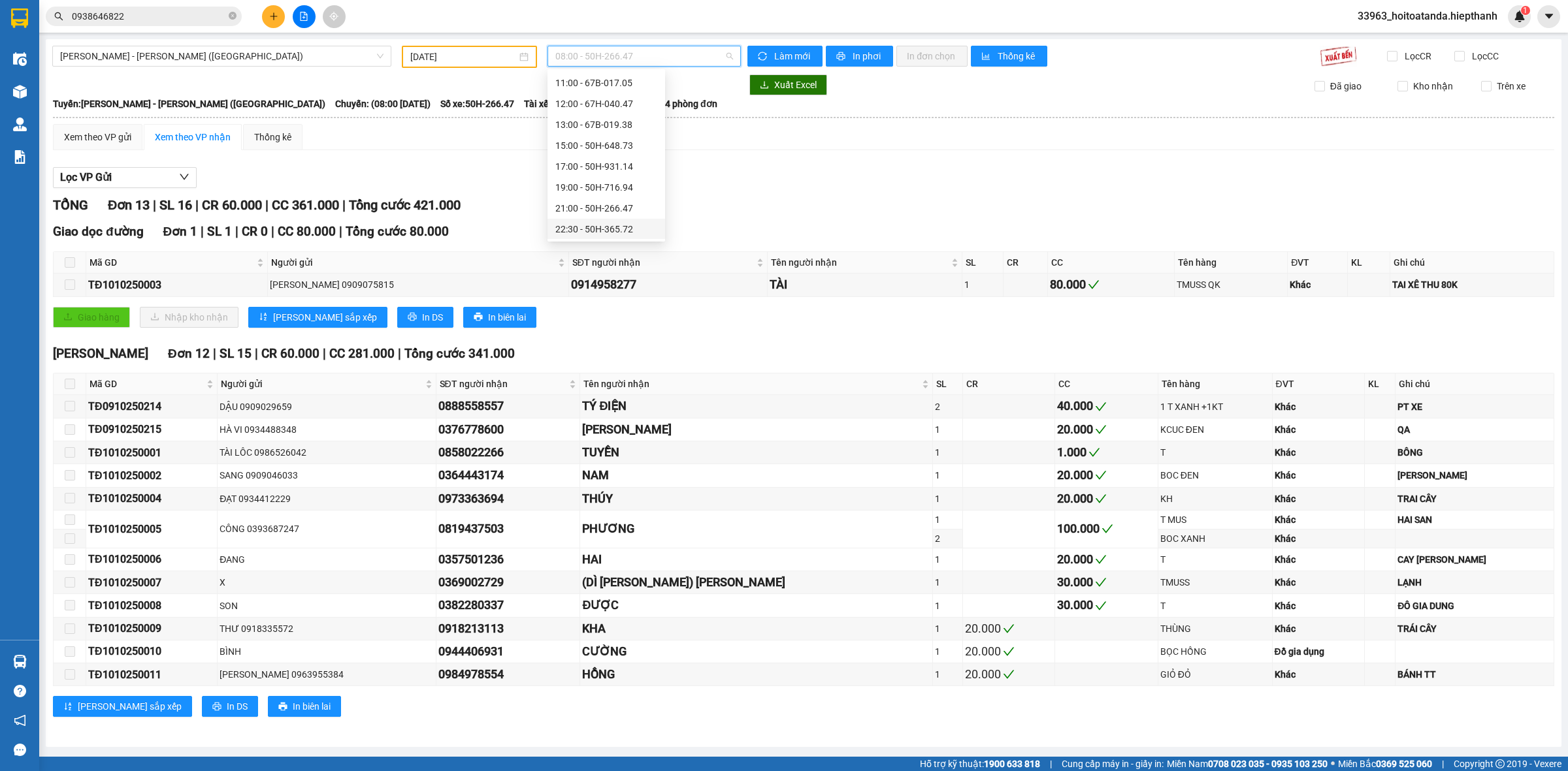
click at [602, 224] on div "22:30 - 50H-365.72" at bounding box center [606, 230] width 102 height 14
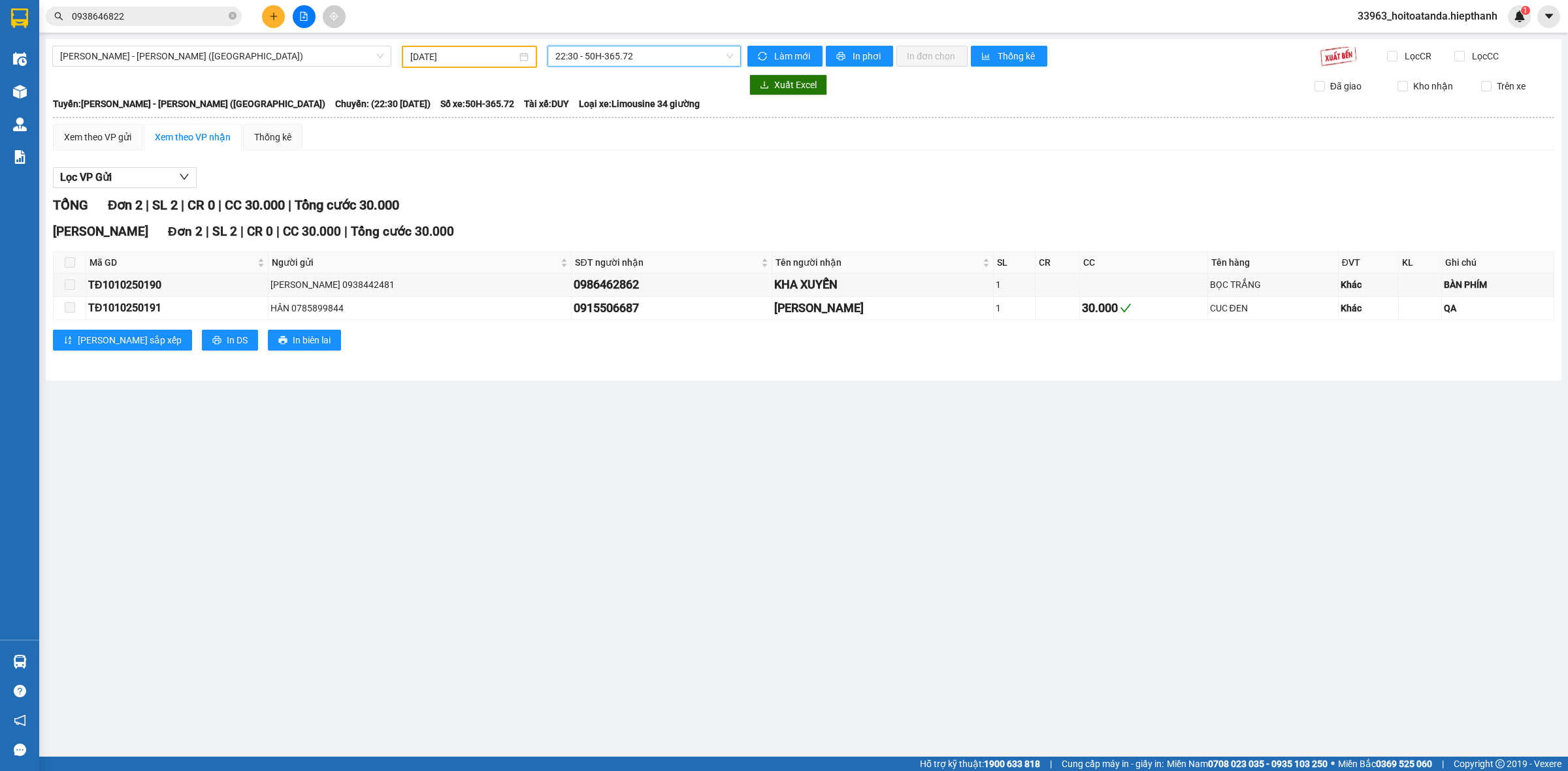
click at [481, 44] on div "[PERSON_NAME] - [PERSON_NAME] (Giường) [DATE] 22:30 22:30 - 50H-365.72 [PERSON_…" at bounding box center [804, 210] width 1516 height 341
click at [497, 58] on input "[DATE]" at bounding box center [463, 57] width 106 height 14
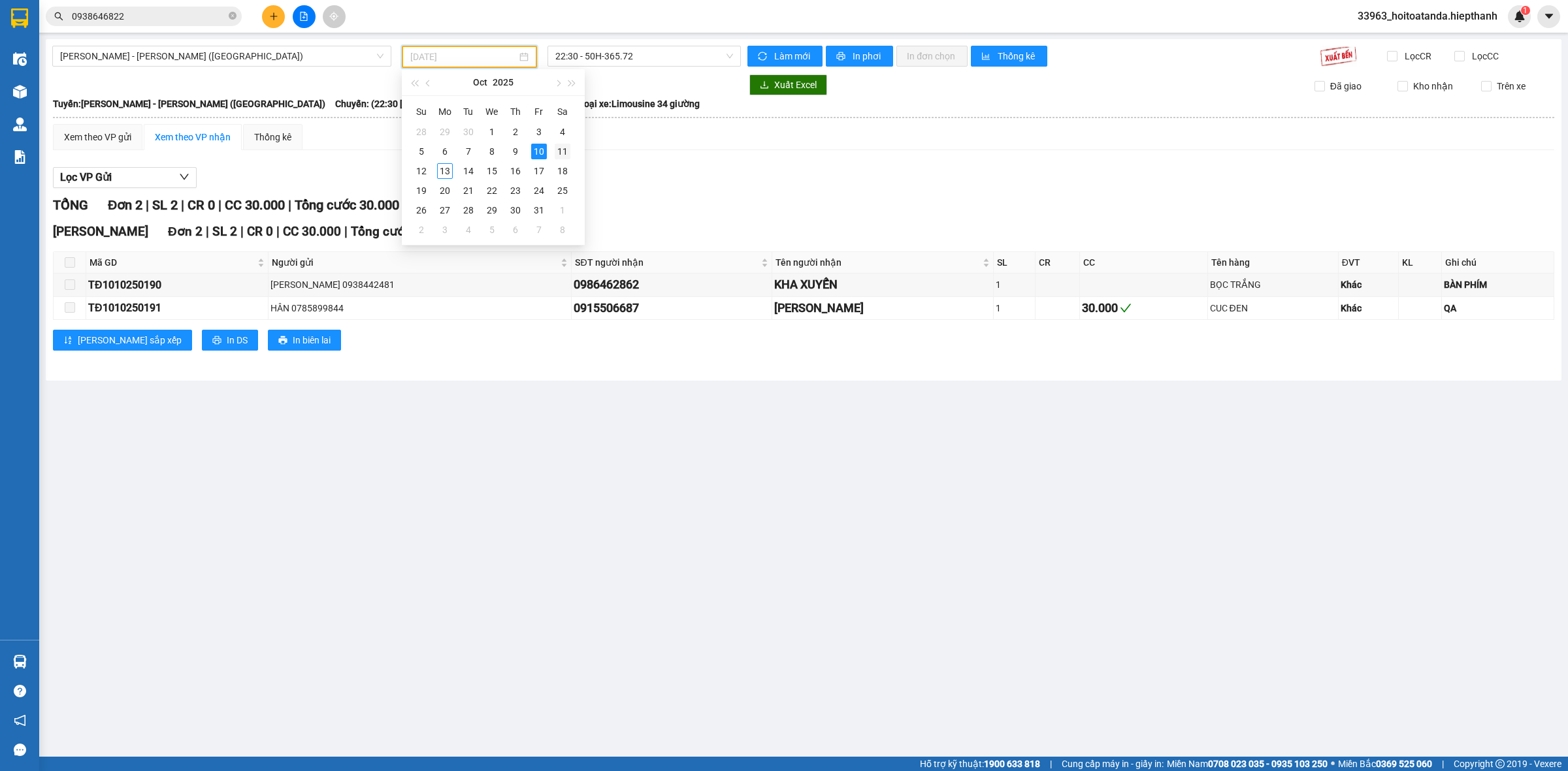
click at [562, 145] on div "11" at bounding box center [562, 151] width 15 height 15
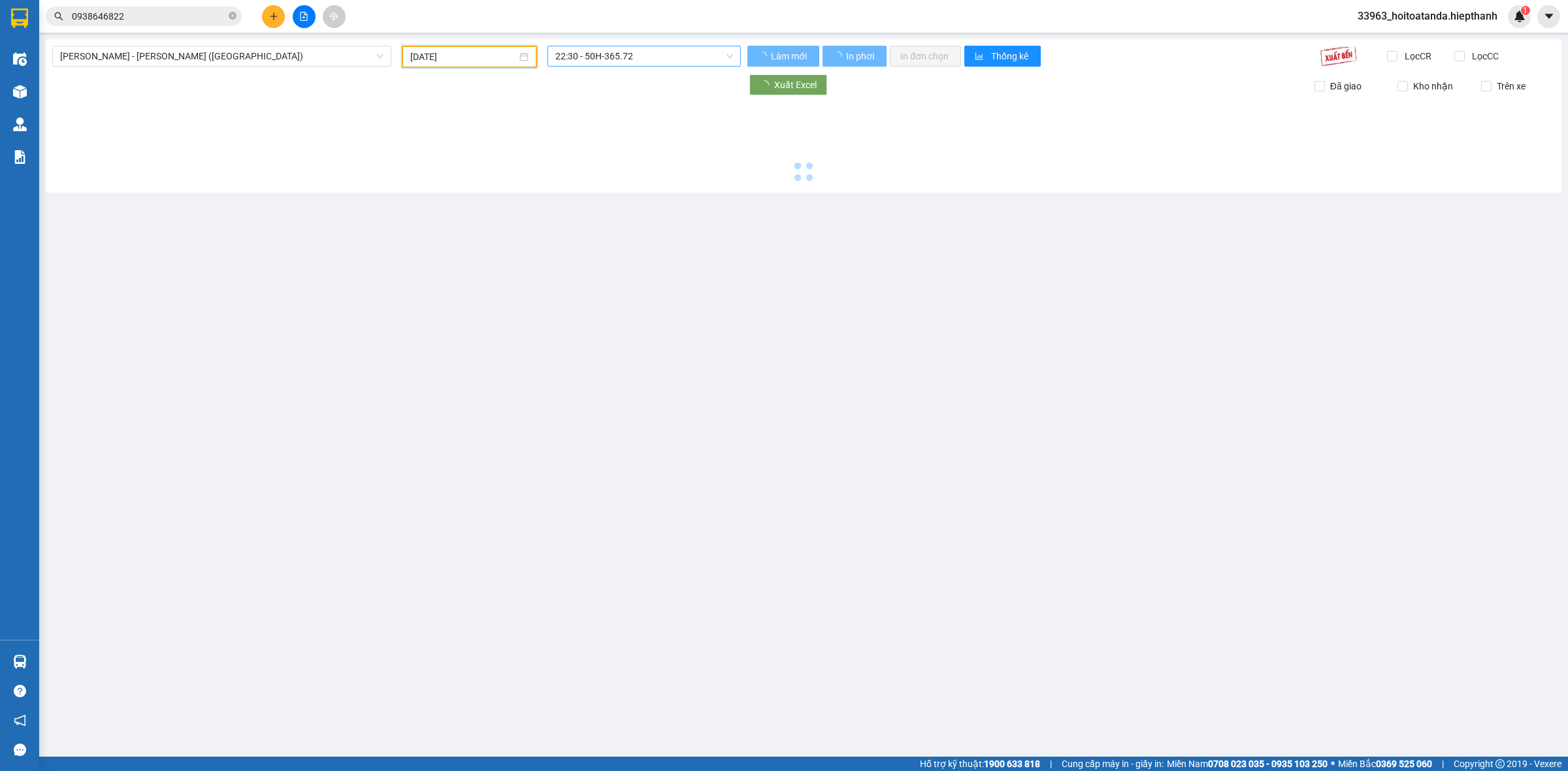
type input "[DATE]"
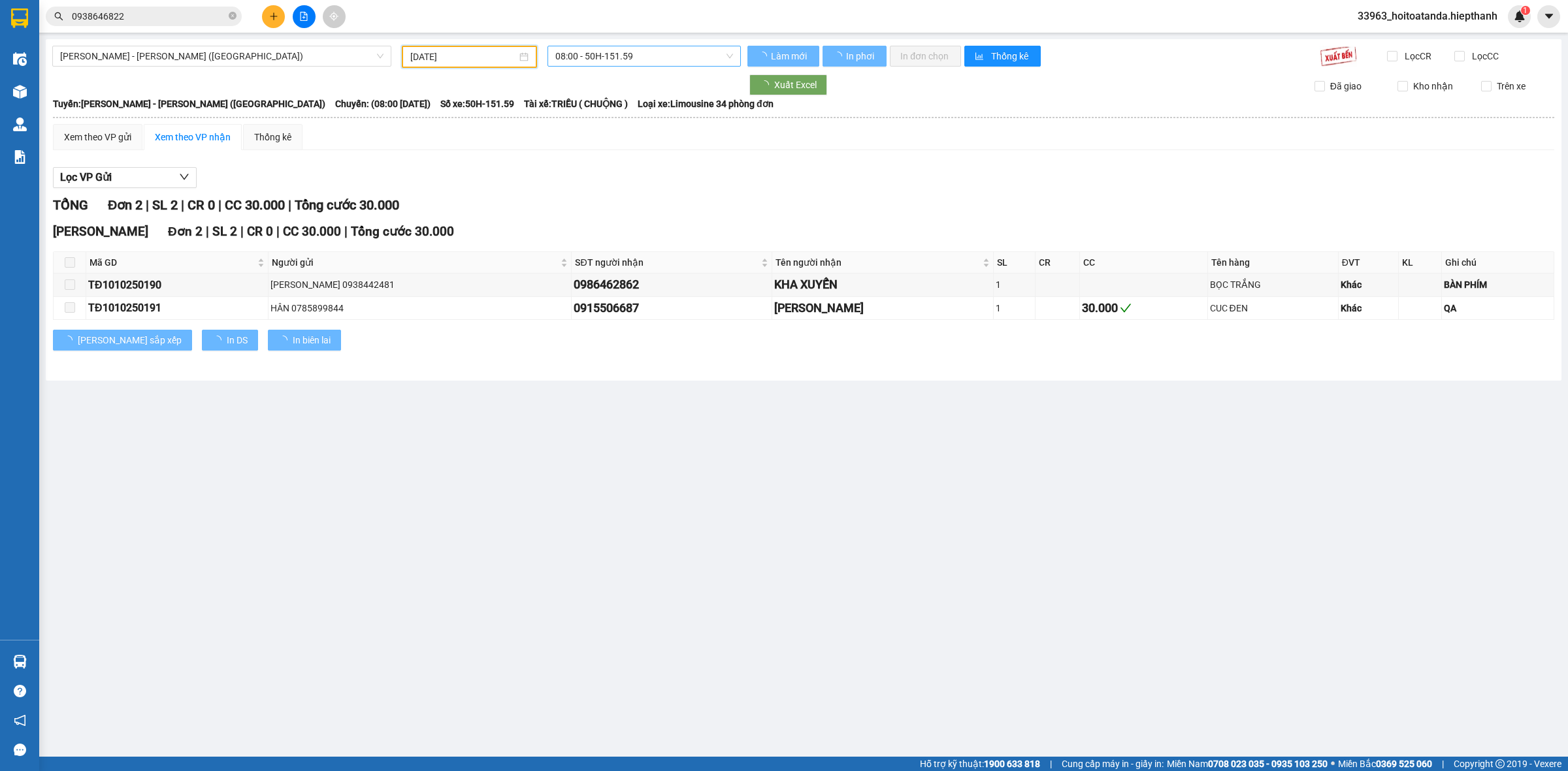
click at [605, 50] on span "08:00 - 50H-151.59" at bounding box center [643, 56] width 178 height 20
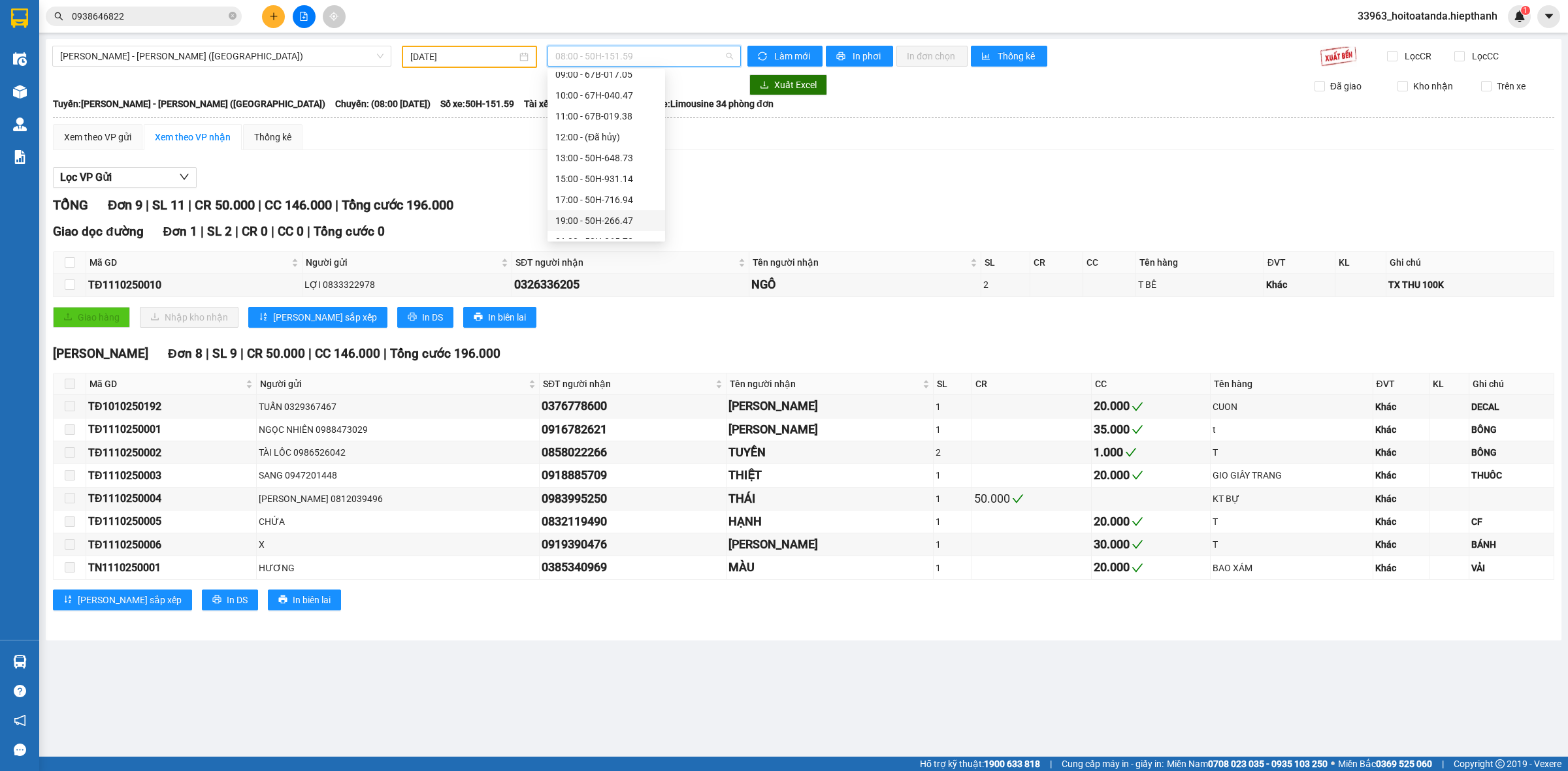
scroll to position [83, 0]
click at [586, 223] on div "22:30 - 50H-151.59" at bounding box center [606, 230] width 102 height 14
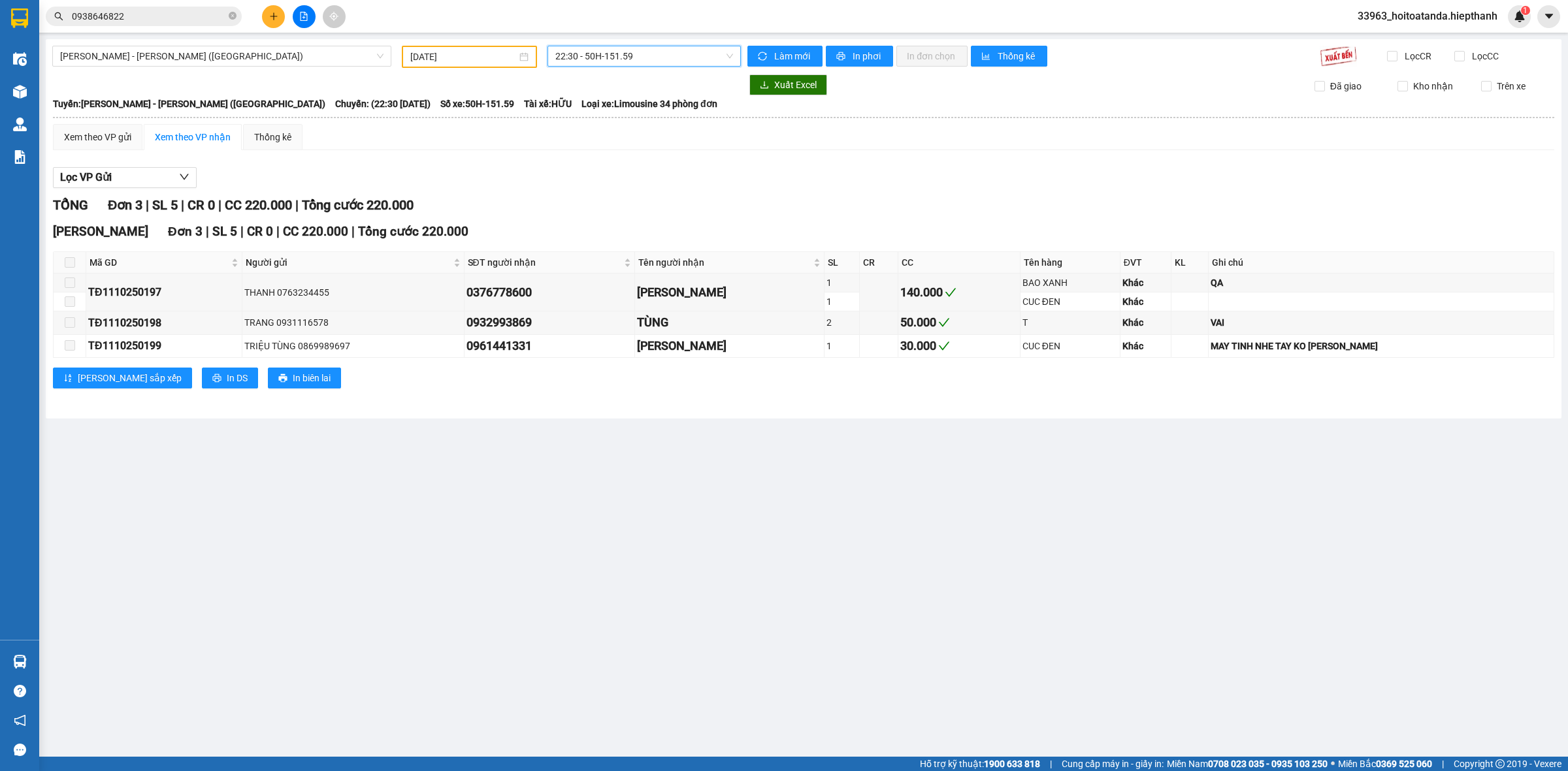
click at [611, 51] on span "22:30 - 50H-151.59" at bounding box center [643, 56] width 178 height 20
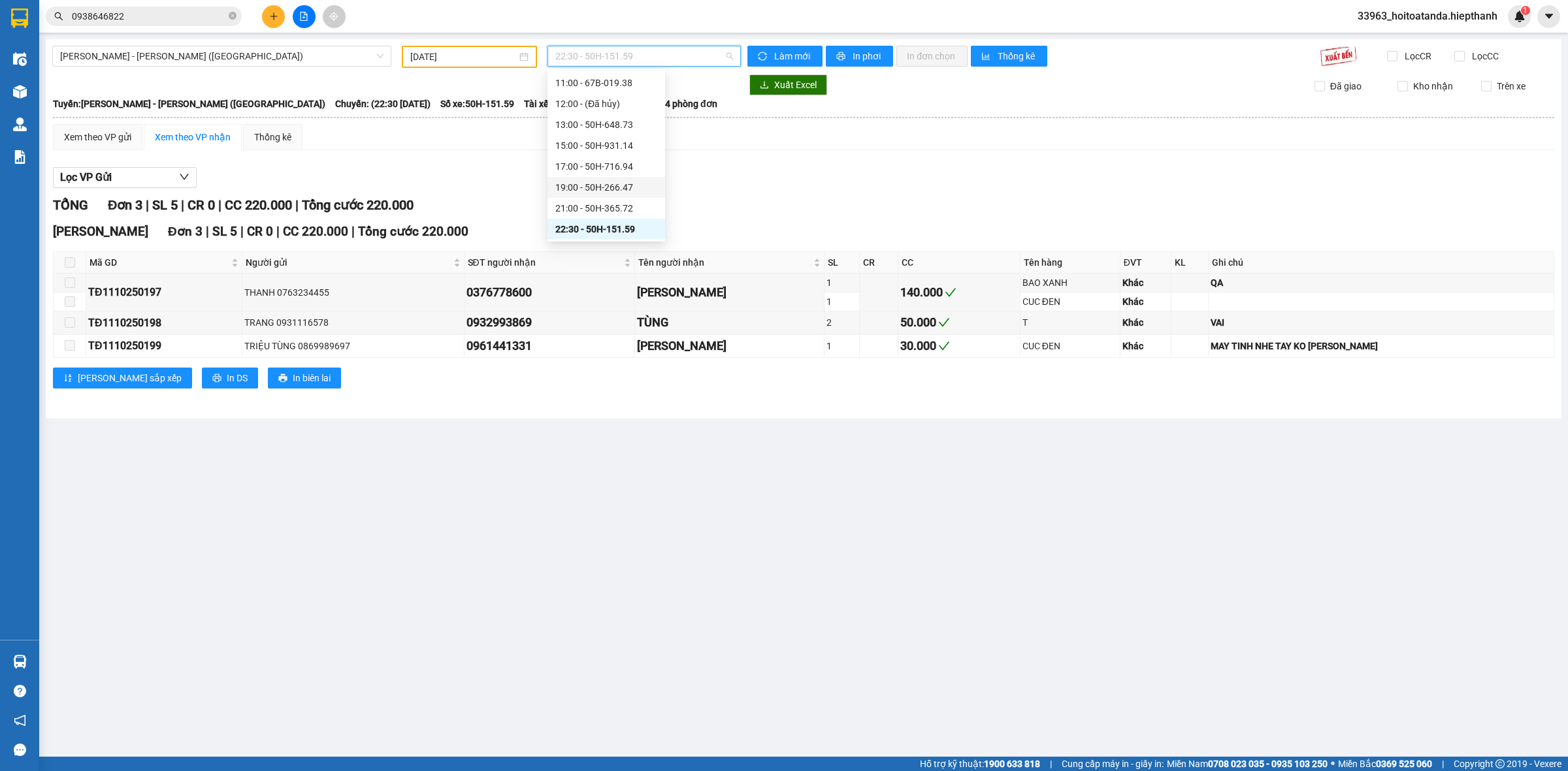
click at [771, 207] on div "[PERSON_NAME] 3 | SL 5 | CR 0 | CC 220.000 | [PERSON_NAME] 220.000" at bounding box center [804, 205] width 1501 height 20
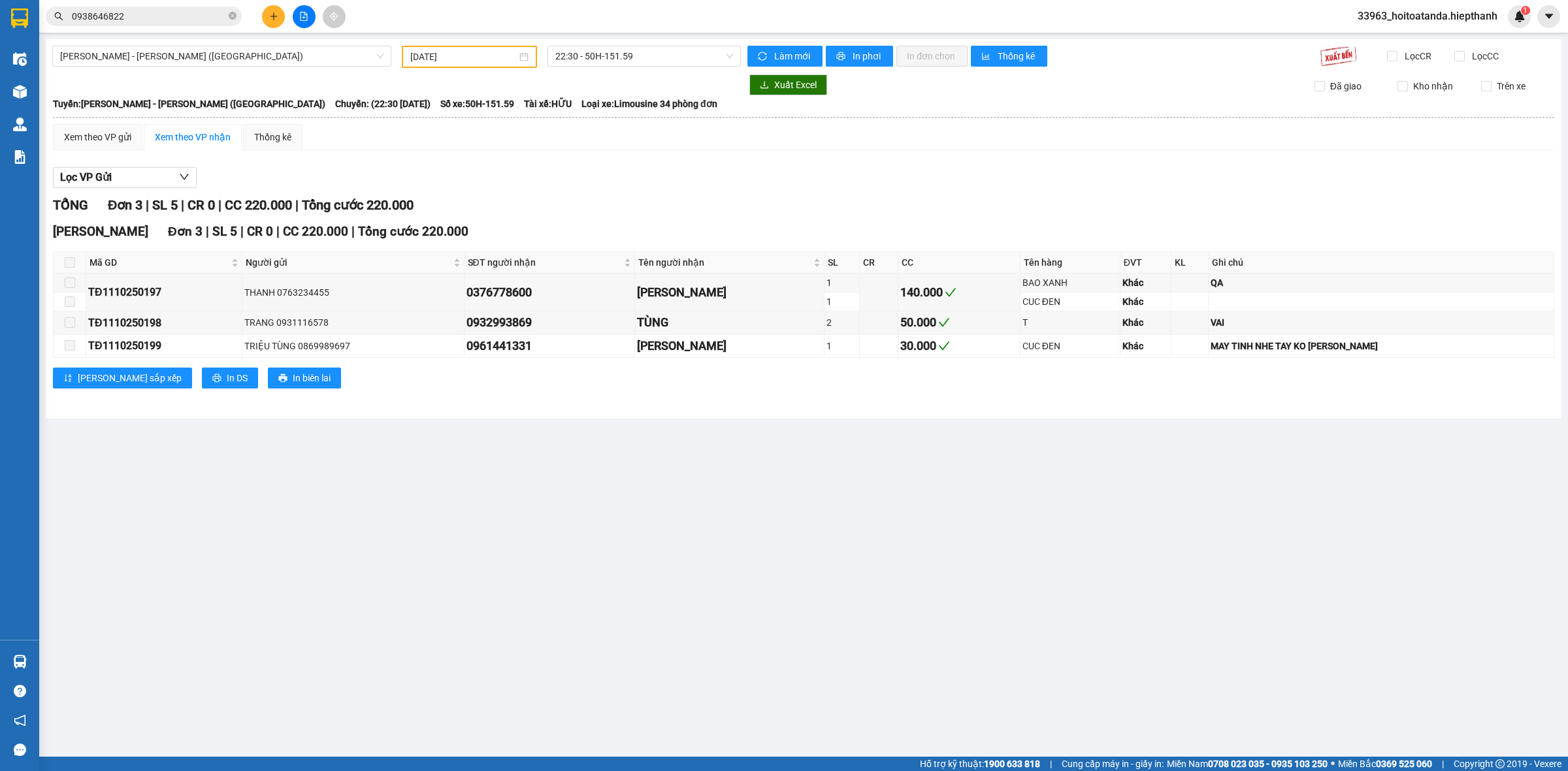
click at [500, 50] on input "[DATE]" at bounding box center [463, 57] width 106 height 14
click at [732, 185] on div "Lọc VP Gửi" at bounding box center [804, 178] width 1501 height 22
click at [229, 14] on icon "close-circle" at bounding box center [232, 15] width 8 height 8
click at [200, 14] on input "text" at bounding box center [149, 16] width 154 height 14
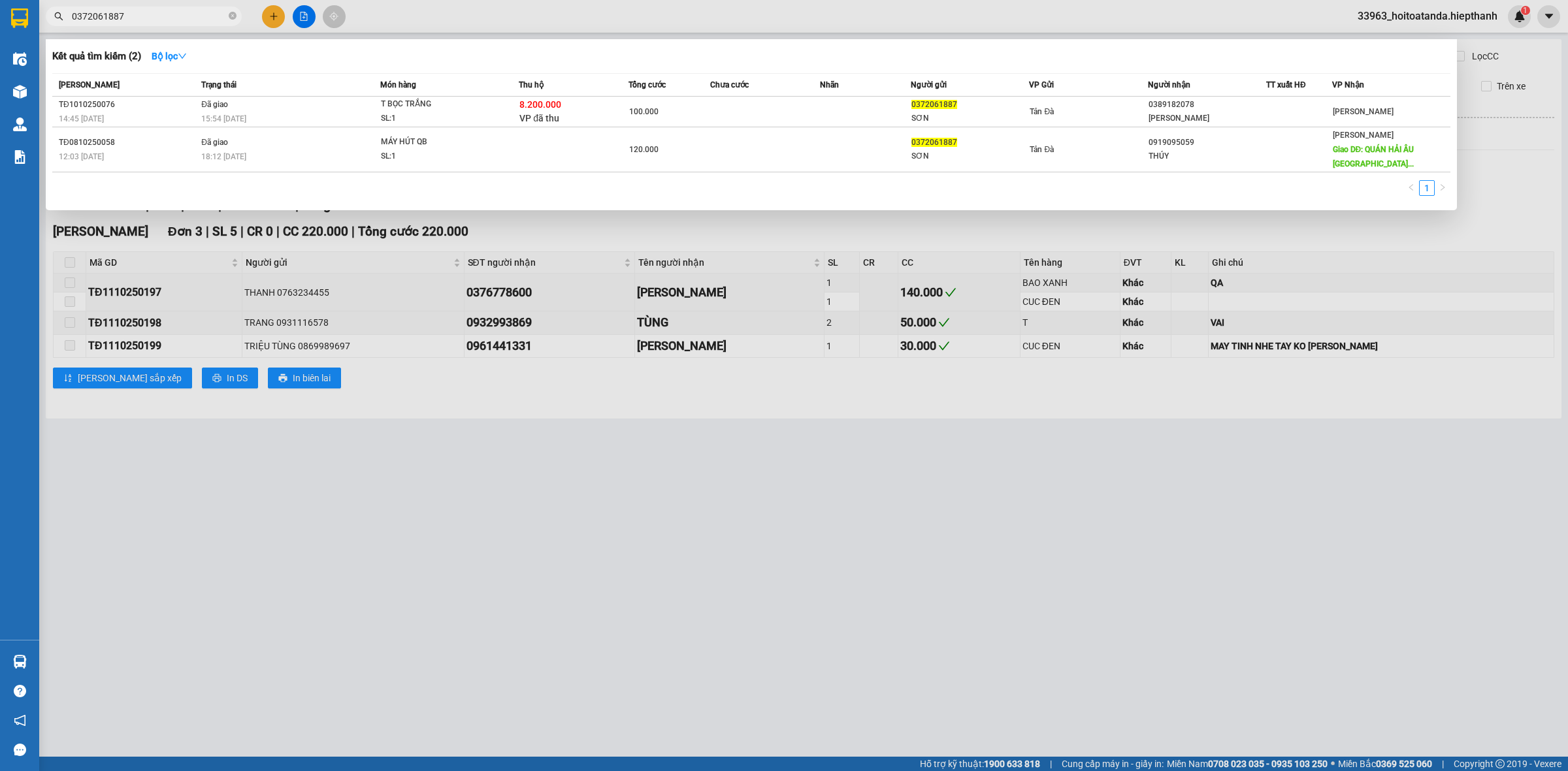
type input "0372061887"
click at [236, 10] on span "0372061887" at bounding box center [144, 16] width 196 height 20
drag, startPoint x: 236, startPoint y: 10, endPoint x: 184, endPoint y: 12, distance: 52.0
click at [233, 11] on span at bounding box center [232, 17] width 8 height 13
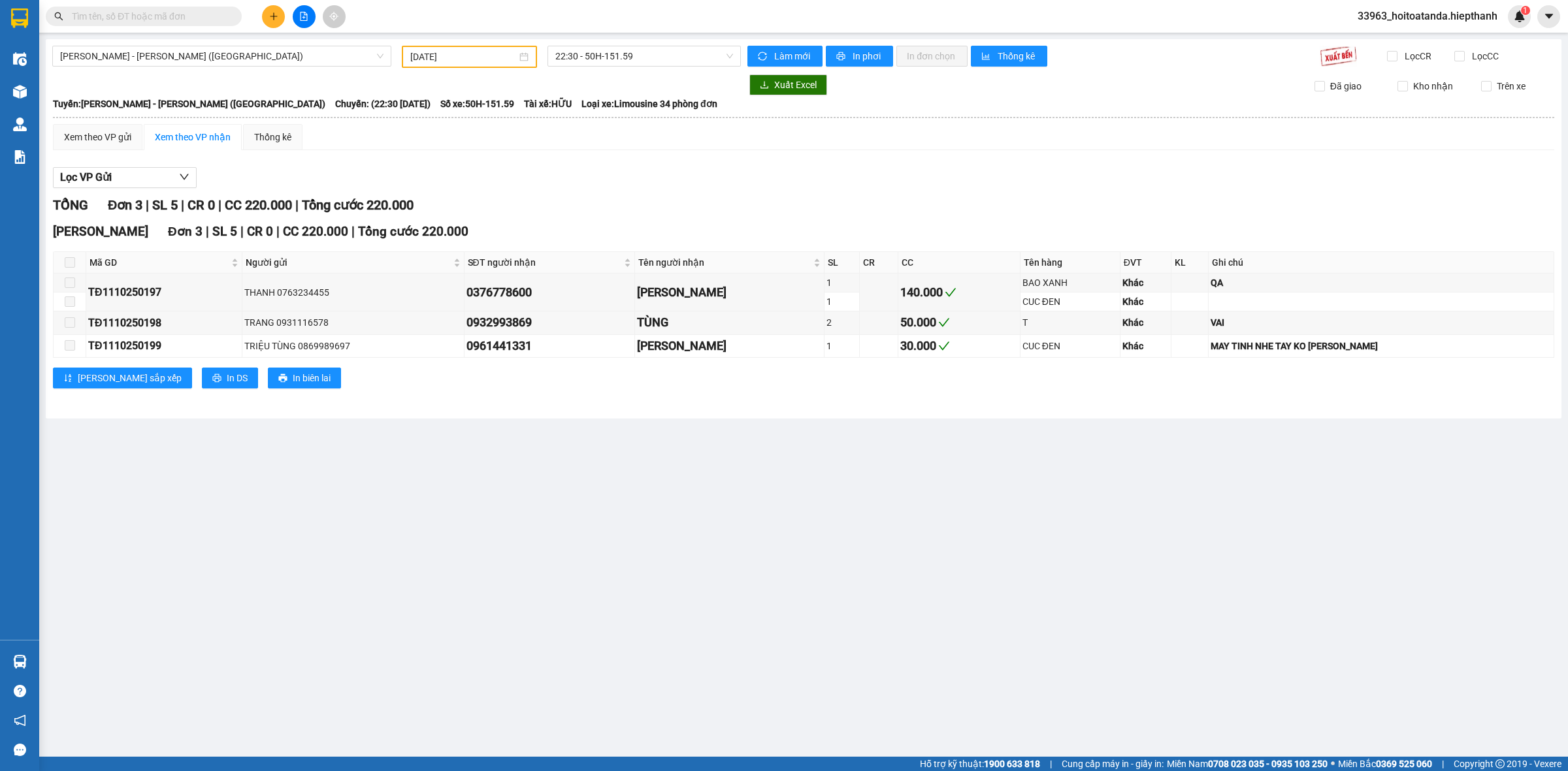
click at [184, 12] on input "text" at bounding box center [149, 16] width 154 height 14
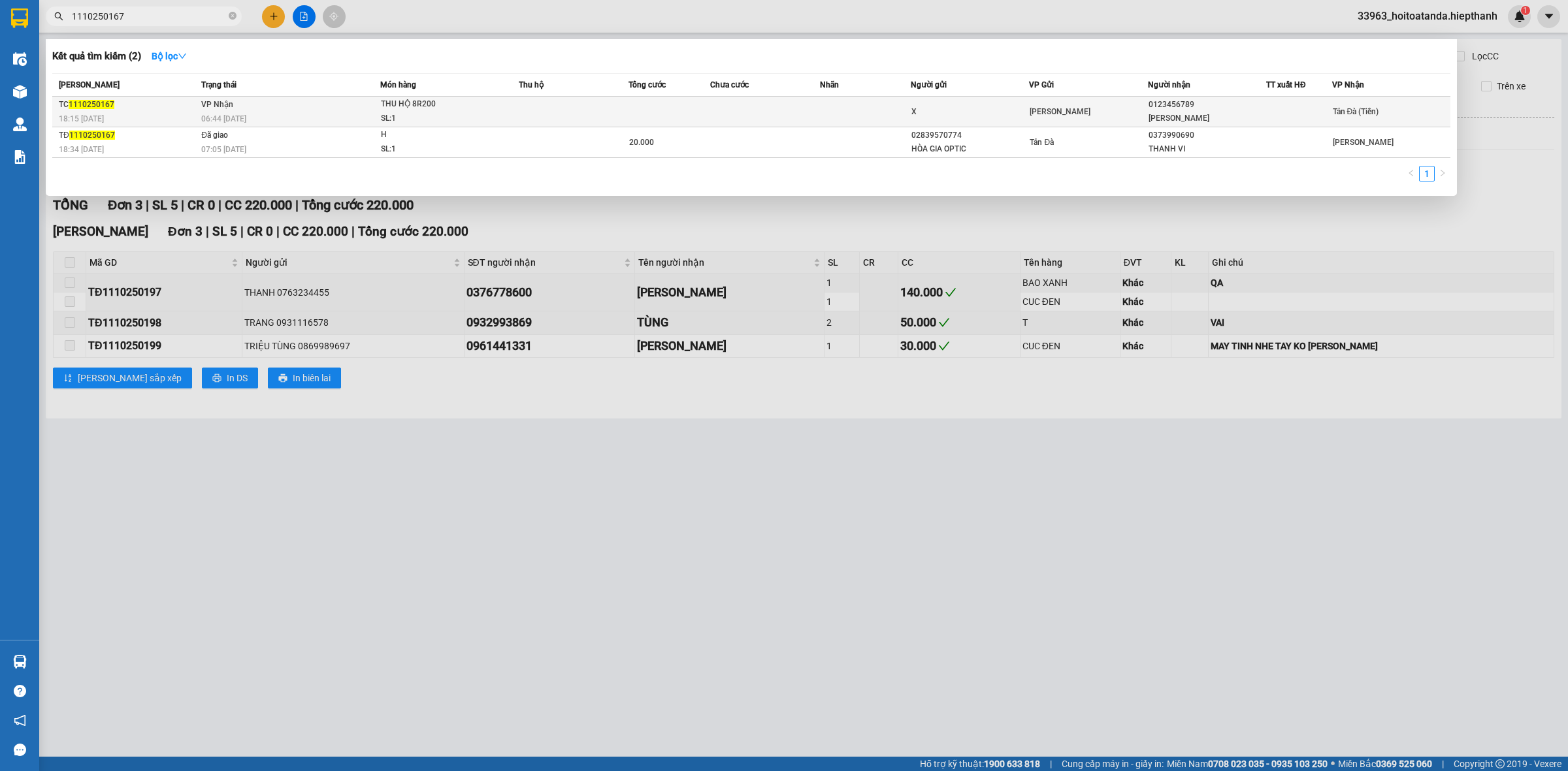
type input "1110250167"
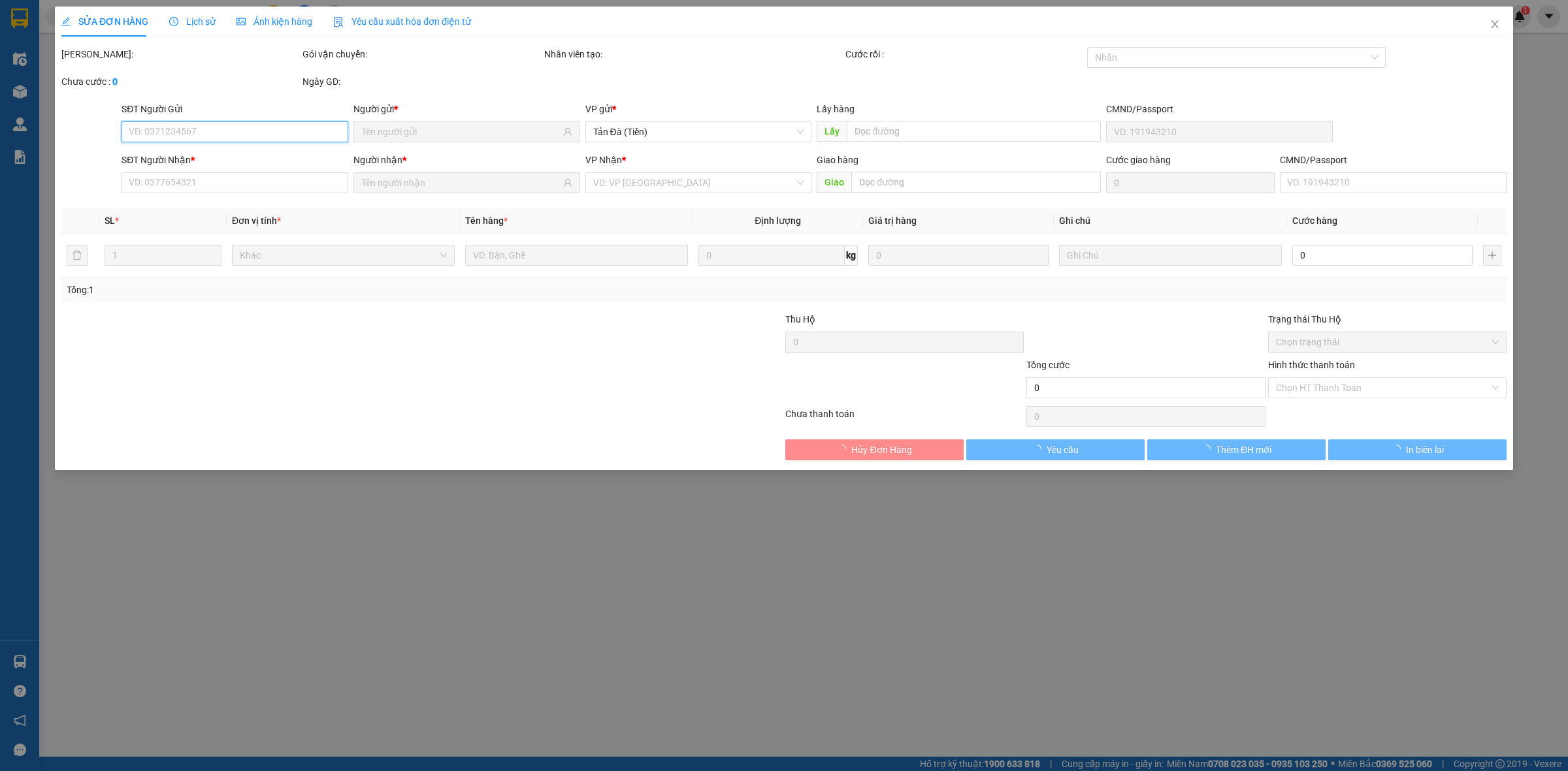
type input "X"
type input "0123456789"
type input "[PERSON_NAME]"
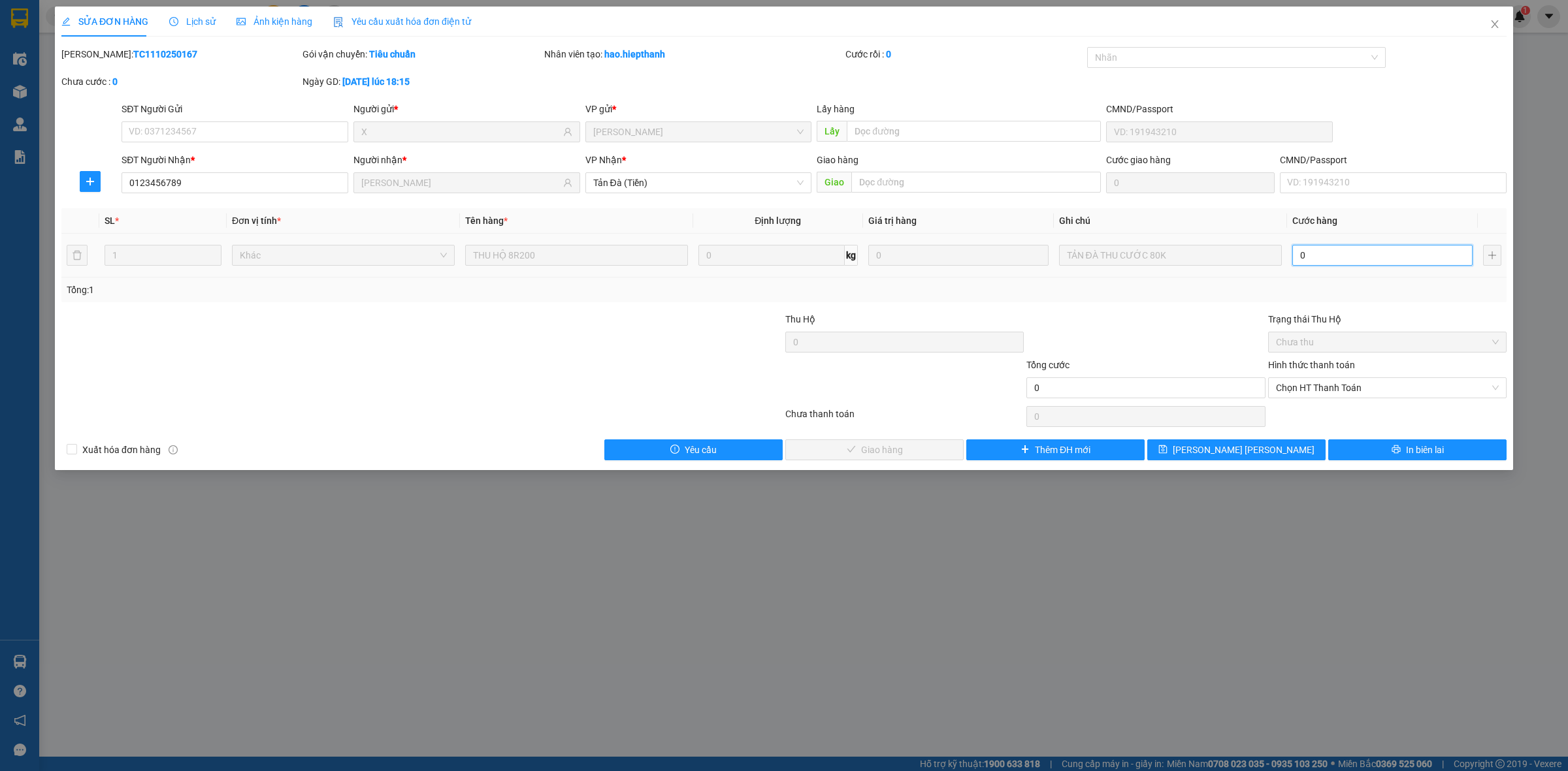
click at [1363, 260] on input "0" at bounding box center [1382, 255] width 180 height 21
type input "8"
type input "008"
type input "80"
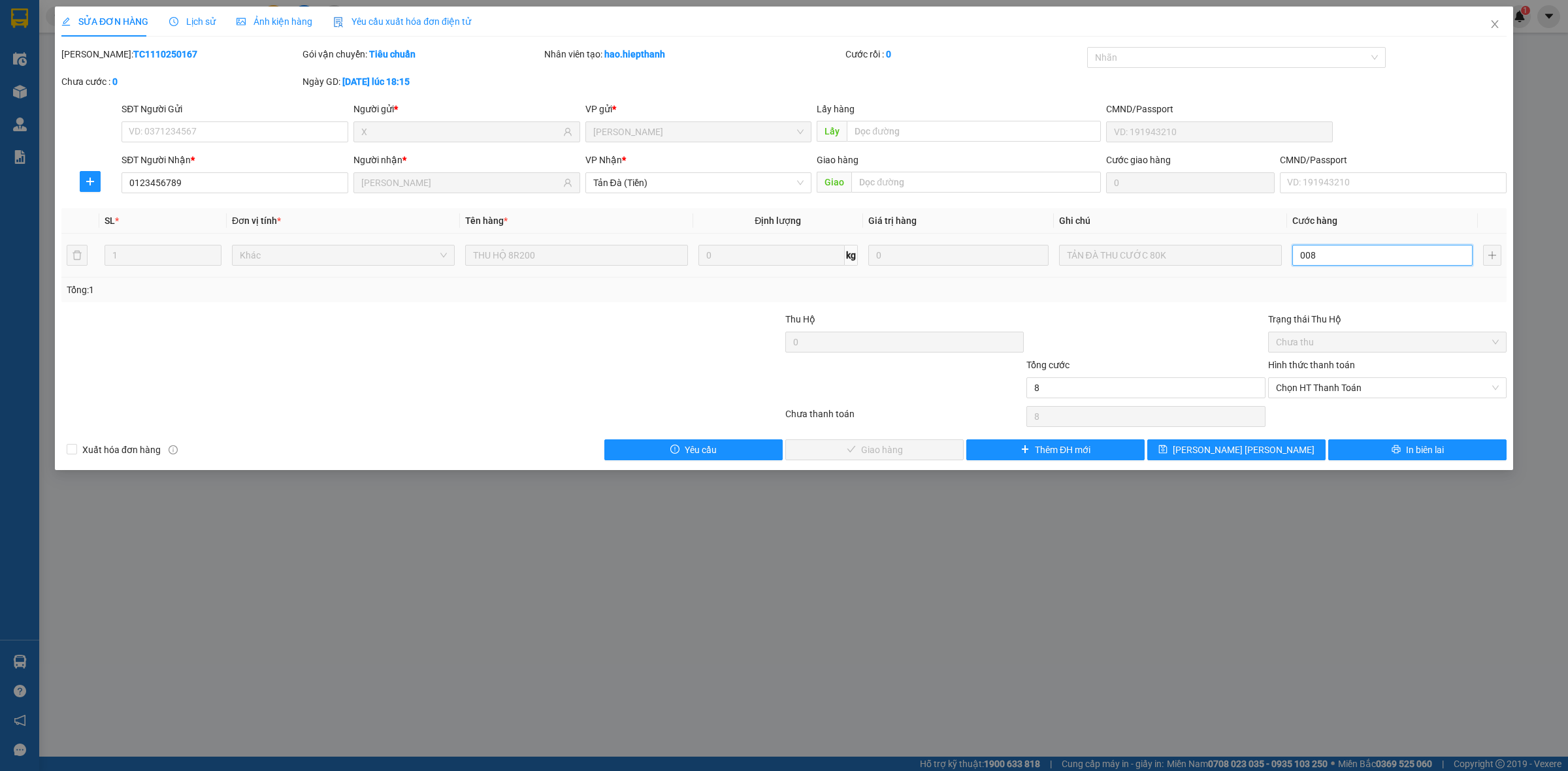
type input "80"
type input "0.080"
type input "80.000"
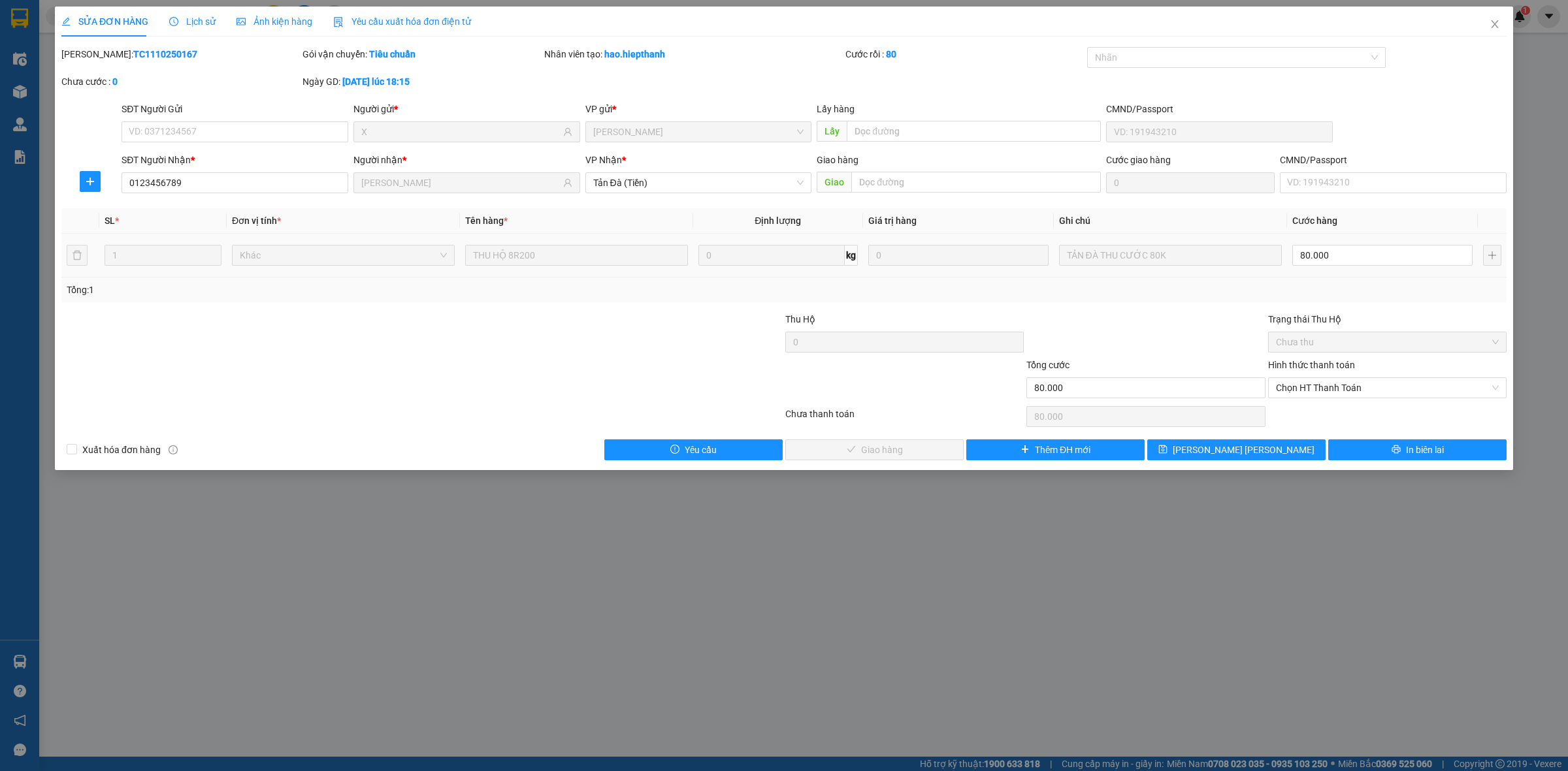
click at [1156, 337] on div at bounding box center [1146, 335] width 242 height 46
click at [1344, 397] on span "Chọn HT Thanh Toán" at bounding box center [1387, 388] width 223 height 20
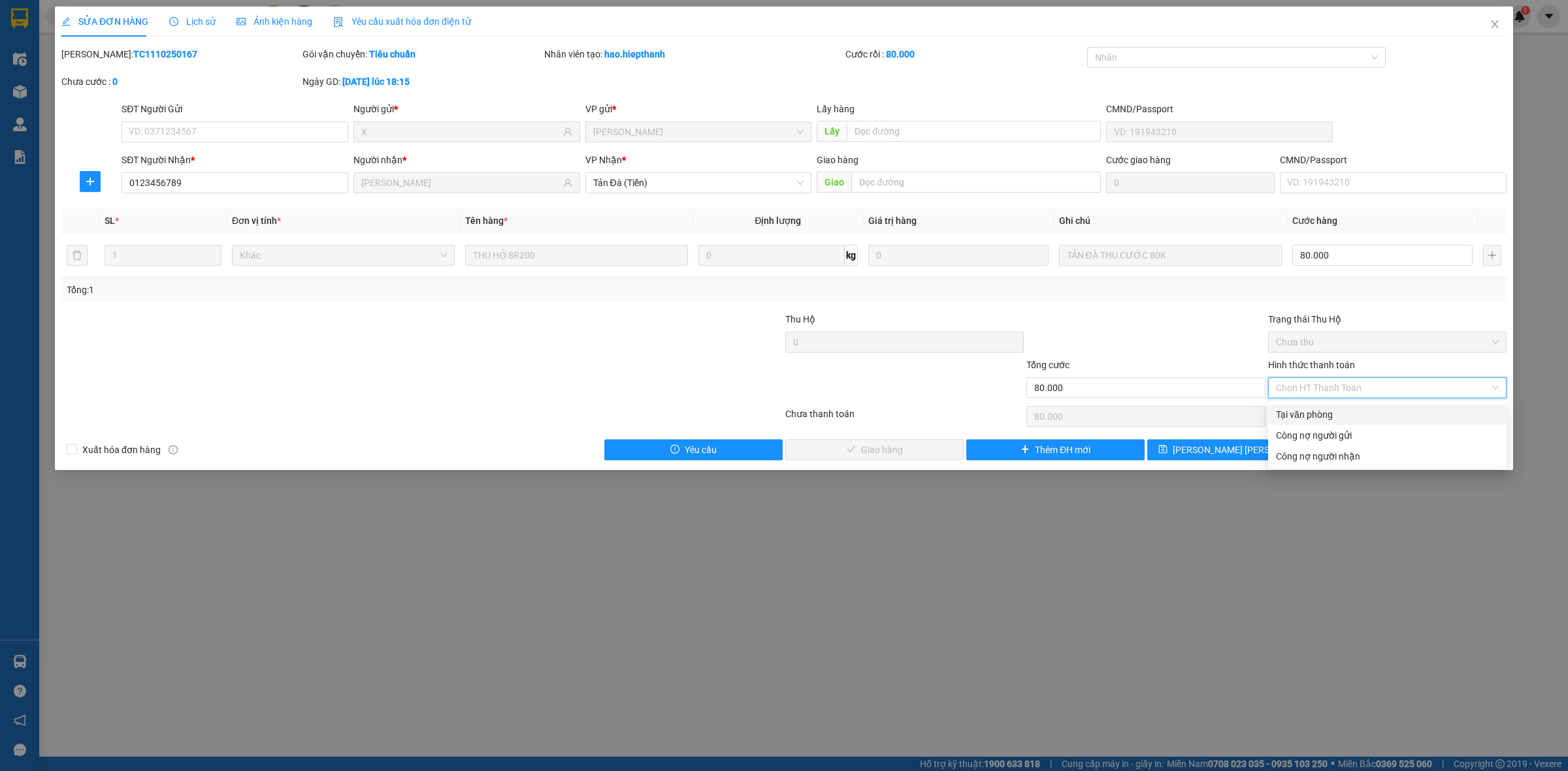
drag, startPoint x: 1314, startPoint y: 418, endPoint x: 1291, endPoint y: 415, distance: 23.2
click at [1313, 418] on div "Tại văn phòng" at bounding box center [1387, 414] width 223 height 14
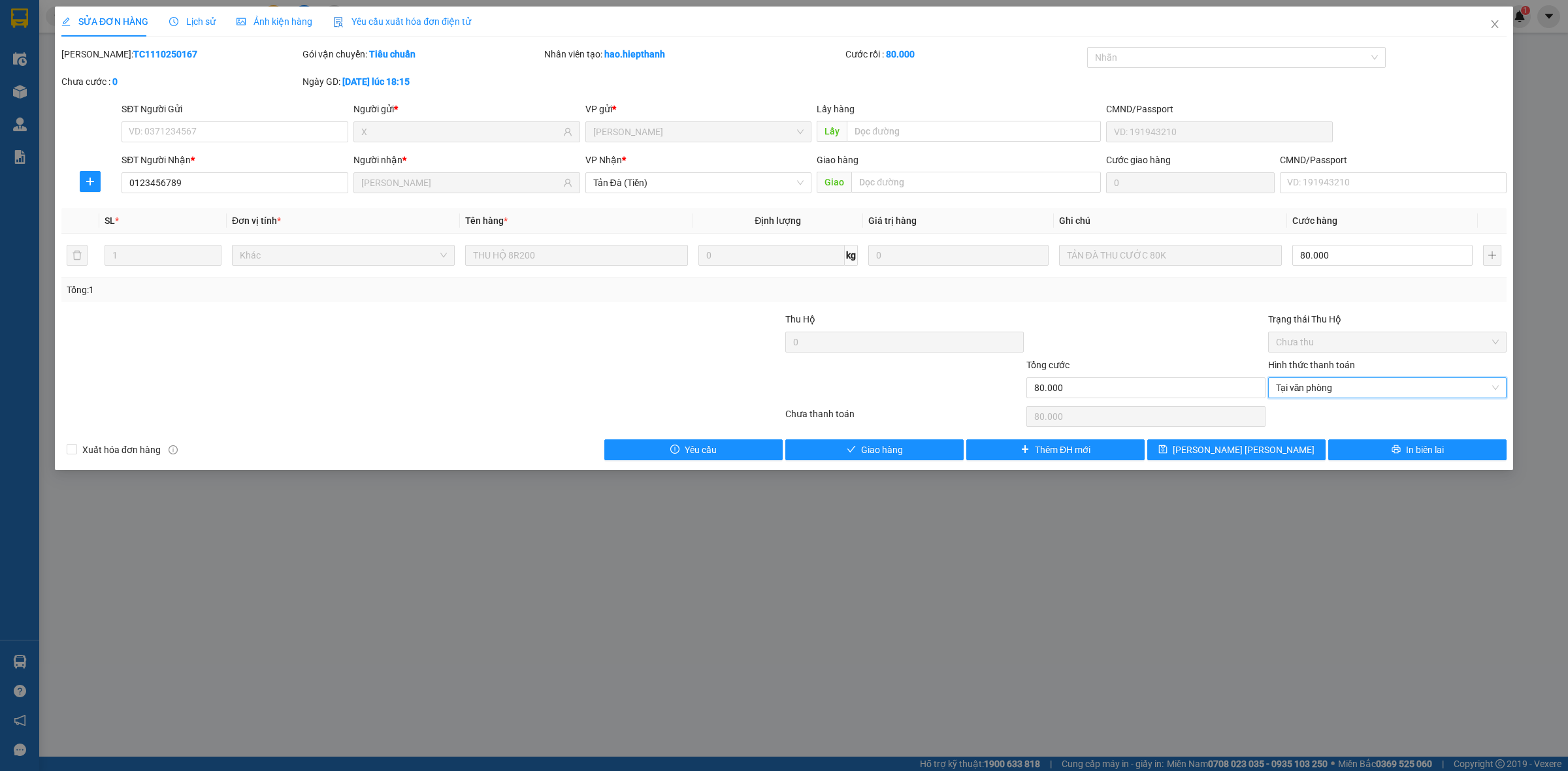
type input "0"
drag, startPoint x: 864, startPoint y: 451, endPoint x: 851, endPoint y: 446, distance: 13.9
click at [864, 450] on span "Giao hàng" at bounding box center [882, 450] width 41 height 14
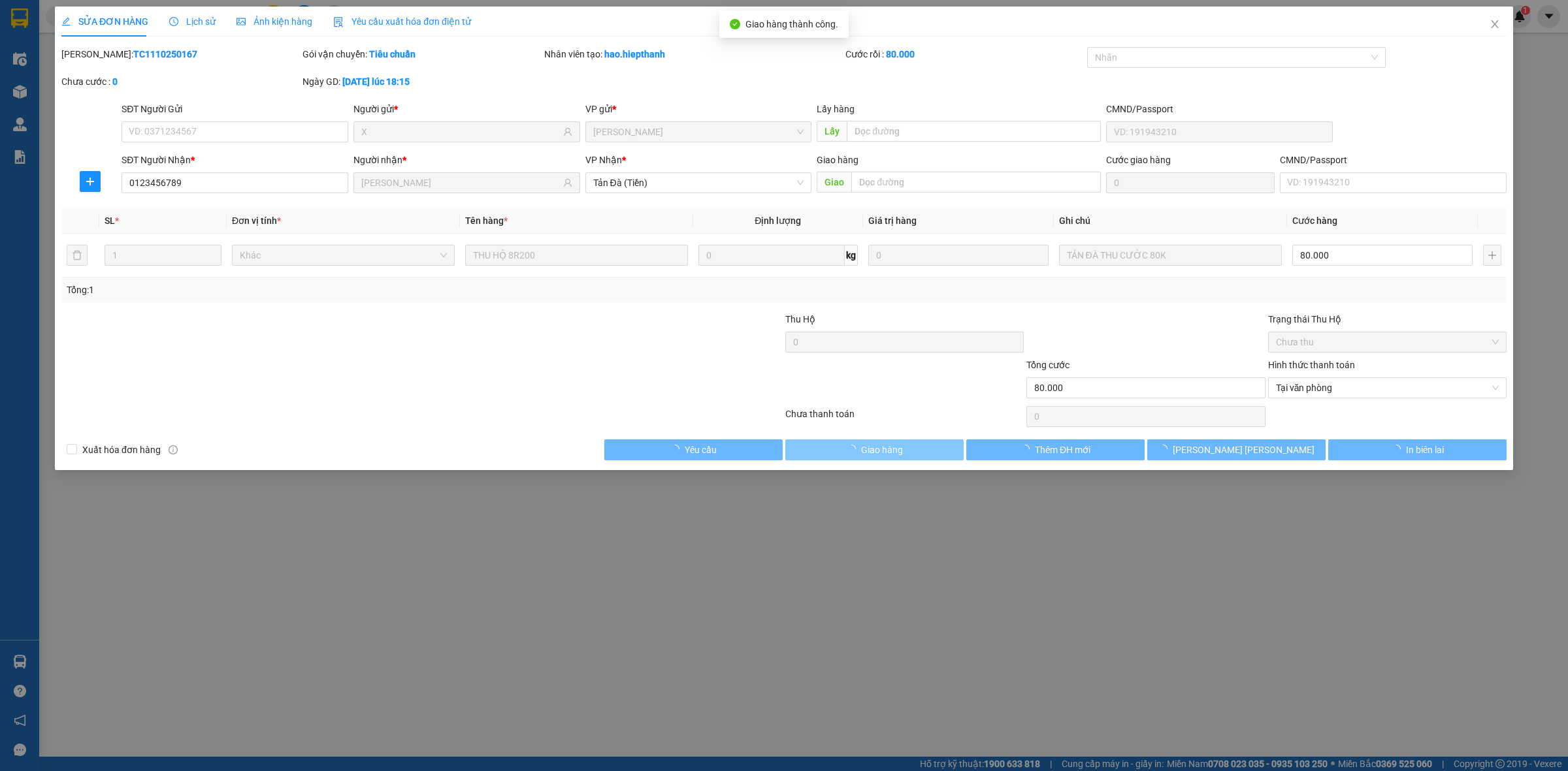
click at [643, 341] on div at bounding box center [664, 335] width 242 height 46
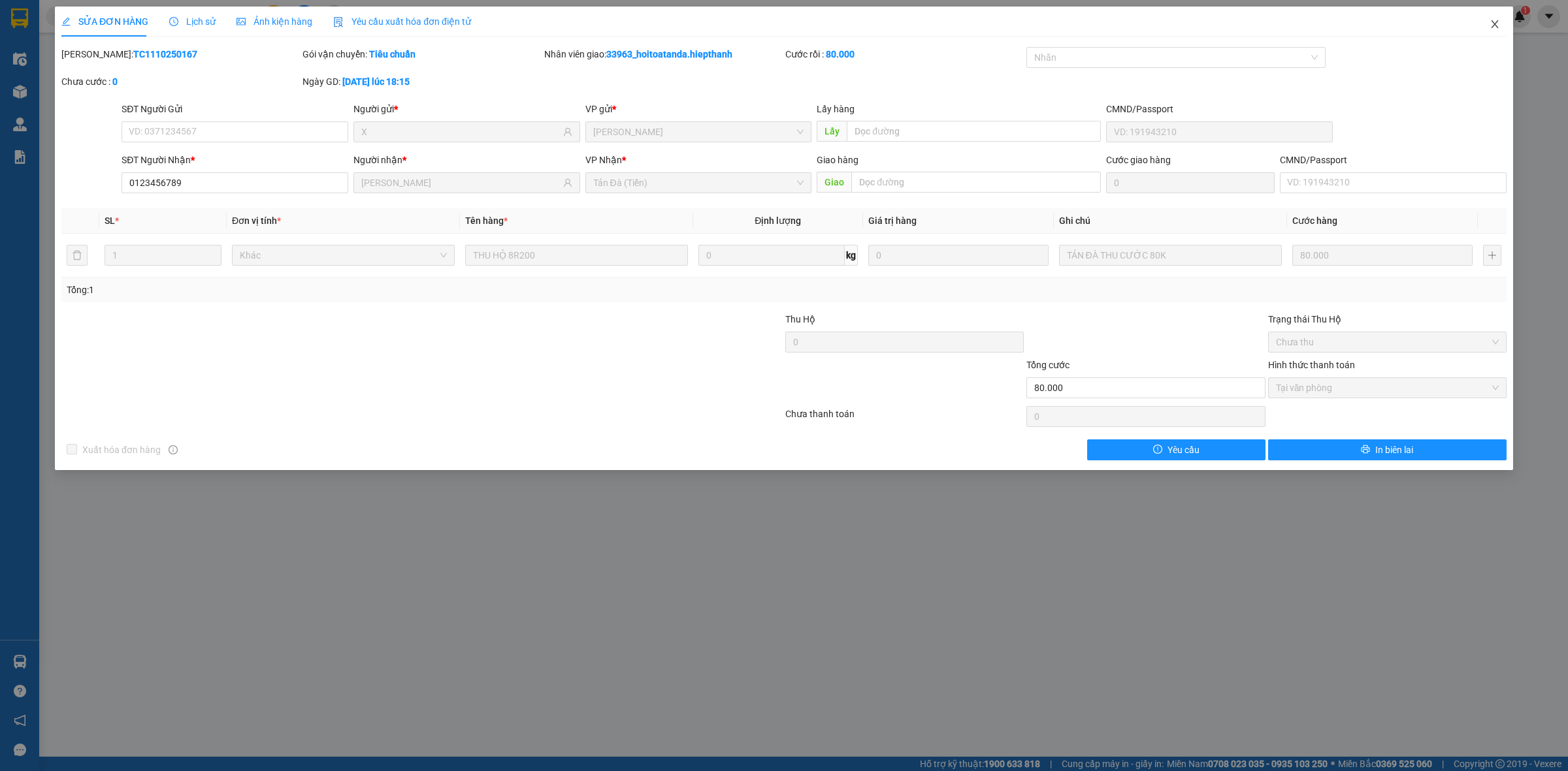
click at [1497, 24] on icon "close" at bounding box center [1495, 24] width 11 height 11
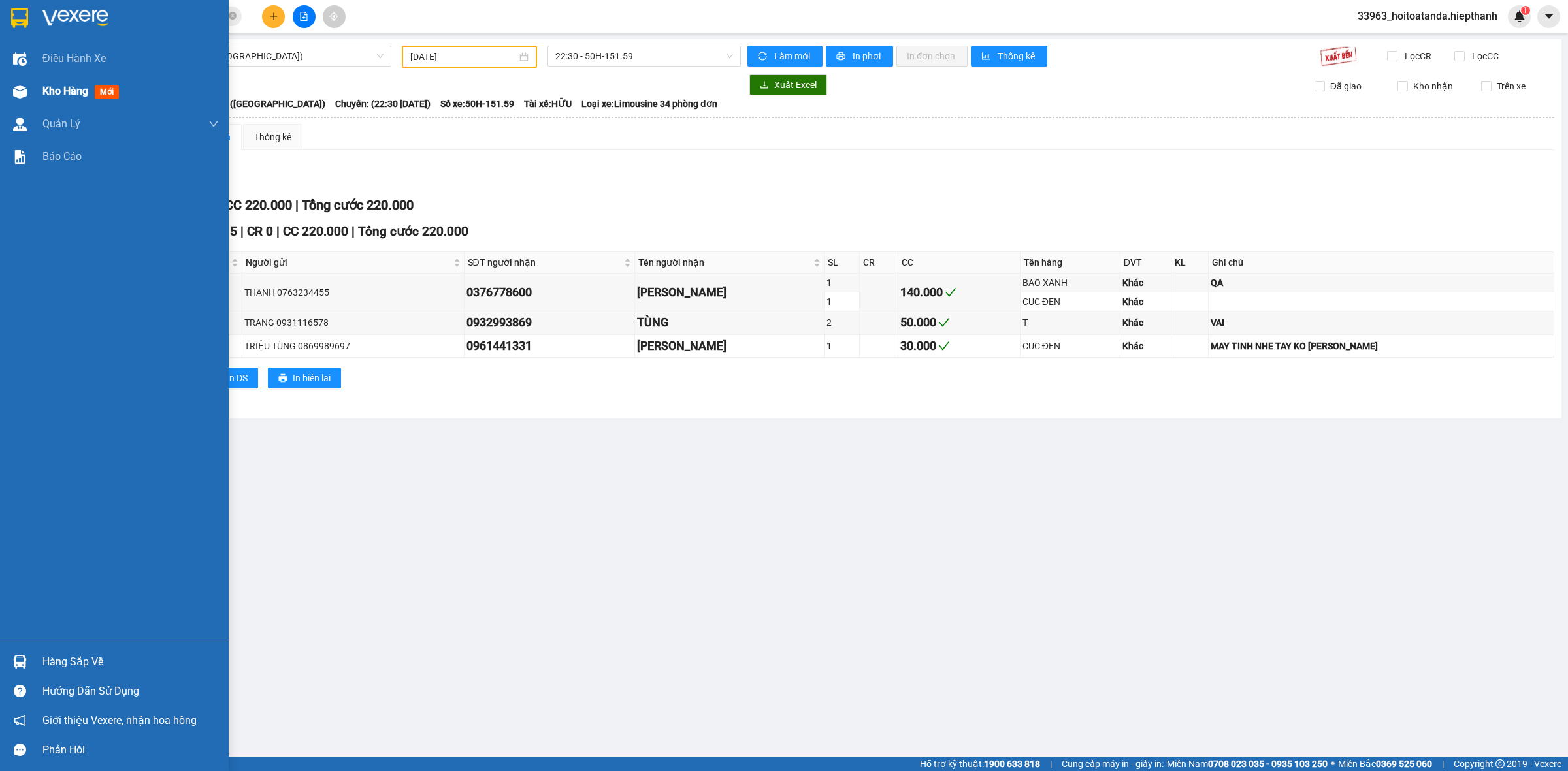
click at [23, 86] on img at bounding box center [20, 91] width 14 height 14
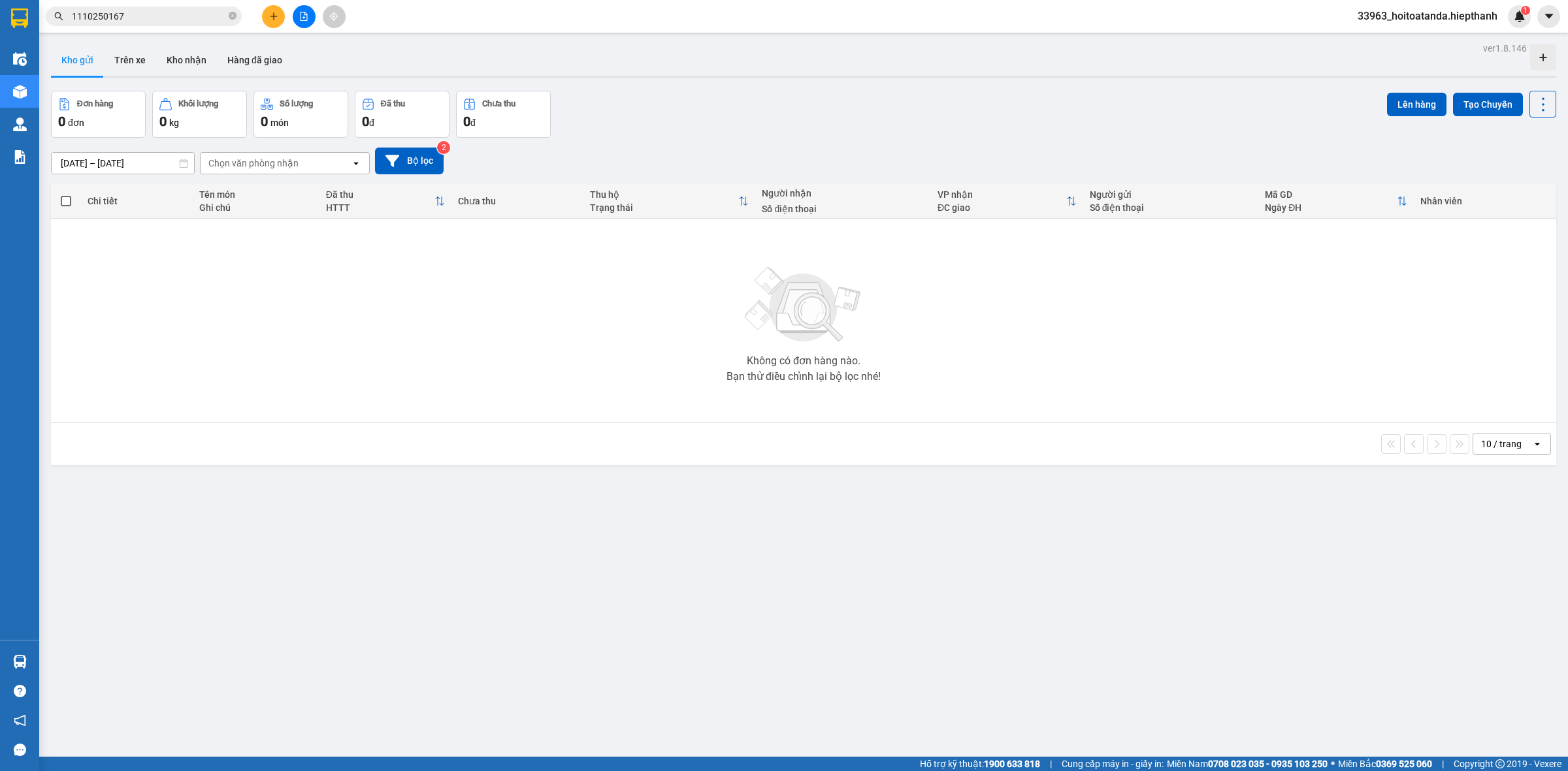
click at [762, 161] on div "[DATE] – [DATE] Press the down arrow key to interact with the calendar and sele…" at bounding box center [804, 161] width 1506 height 27
click at [263, 54] on button "Hàng đã giao" at bounding box center [255, 59] width 76 height 32
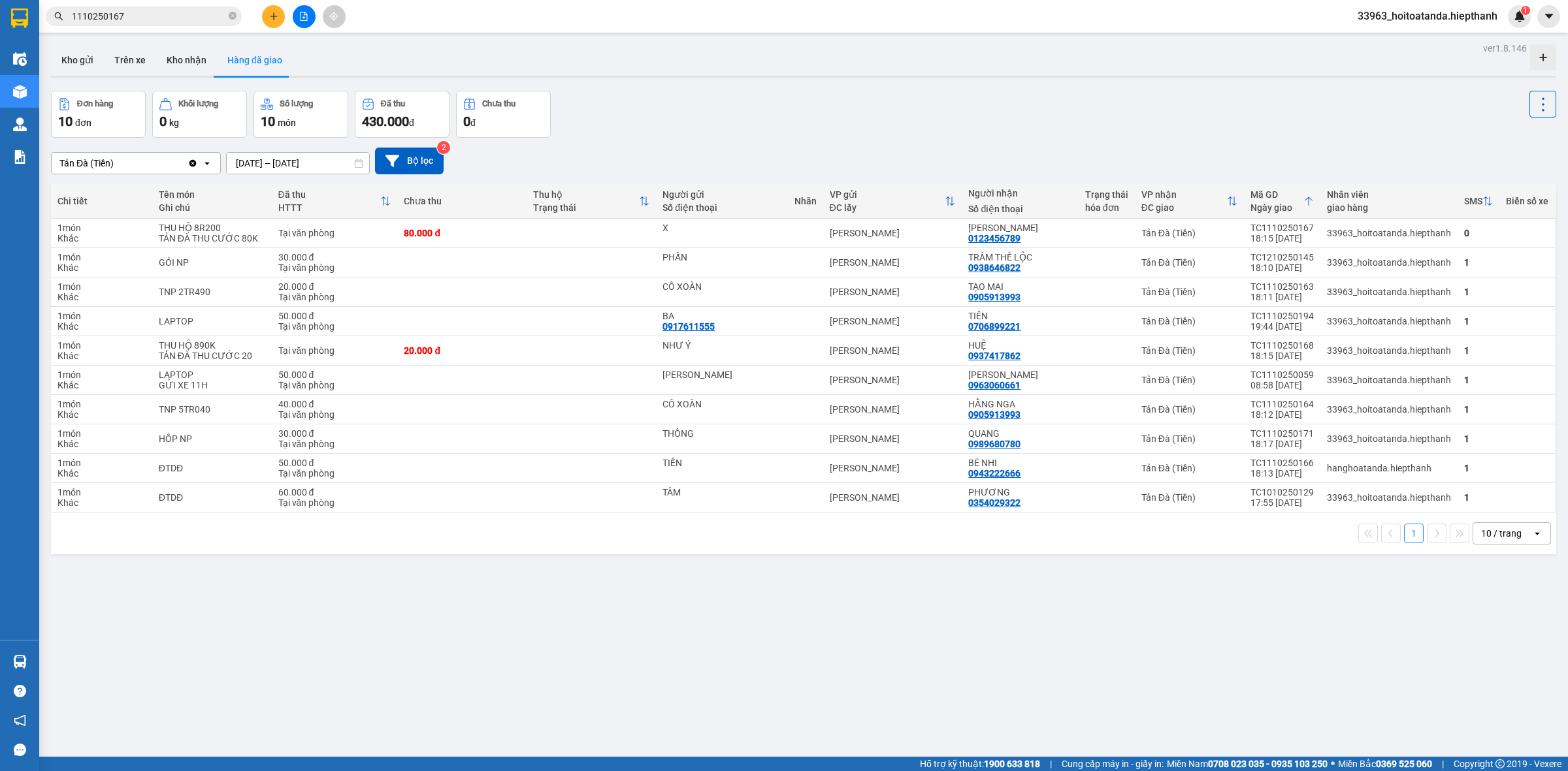
click at [670, 689] on div "ver 1.8.146 Kho gửi Trên xe [PERSON_NAME] Hàng đã [PERSON_NAME] hàng 10 đơn [PE…" at bounding box center [804, 425] width 1516 height 771
click at [667, 127] on div "Đơn hàng 10 đơn [PERSON_NAME] 0 kg Số [PERSON_NAME] 10 món Đã thu 430.000 [PERS…" at bounding box center [804, 114] width 1506 height 47
click at [155, 17] on input "1110250167" at bounding box center [149, 16] width 154 height 14
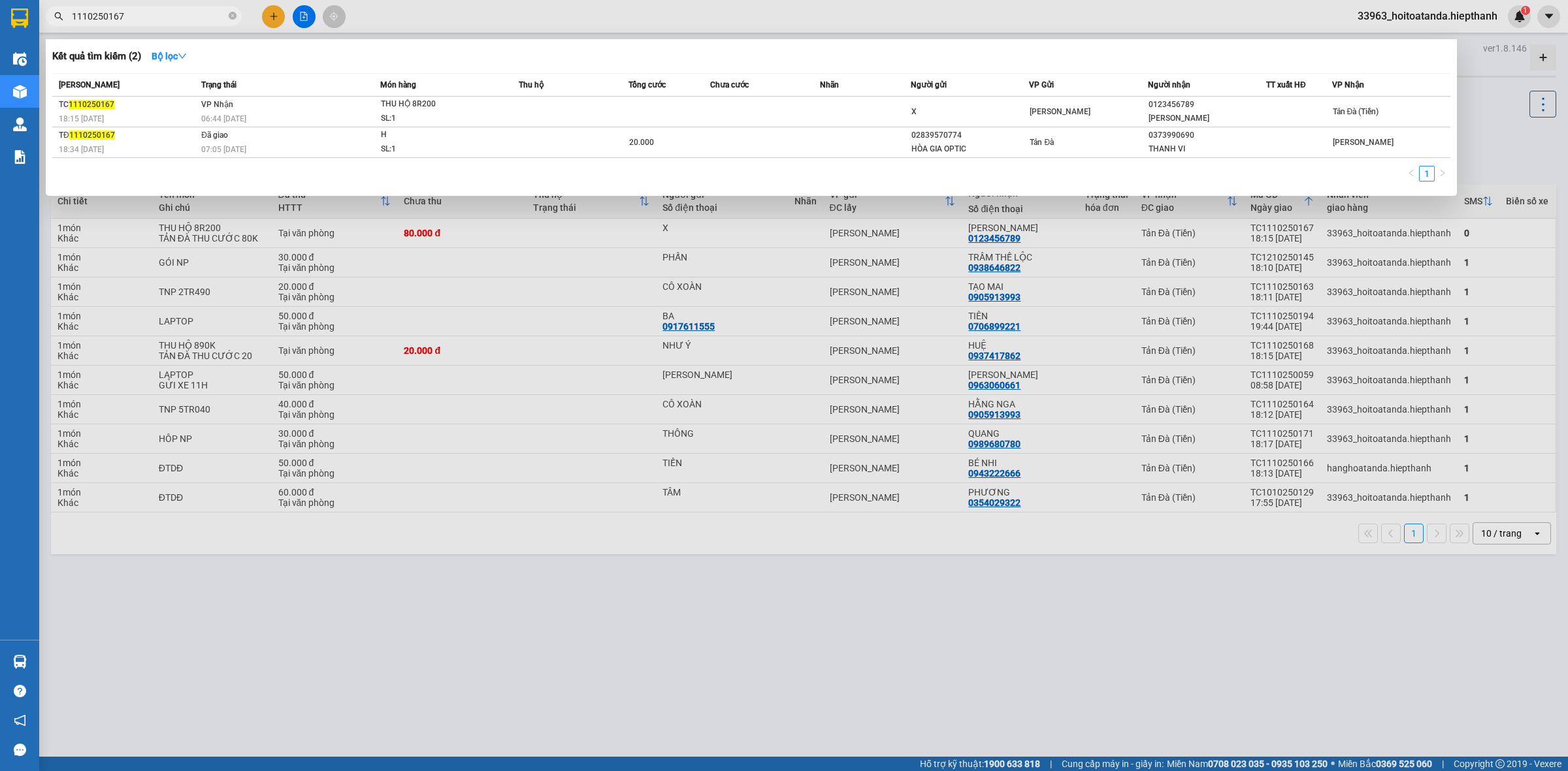
click at [155, 17] on input "1110250167" at bounding box center [149, 16] width 154 height 14
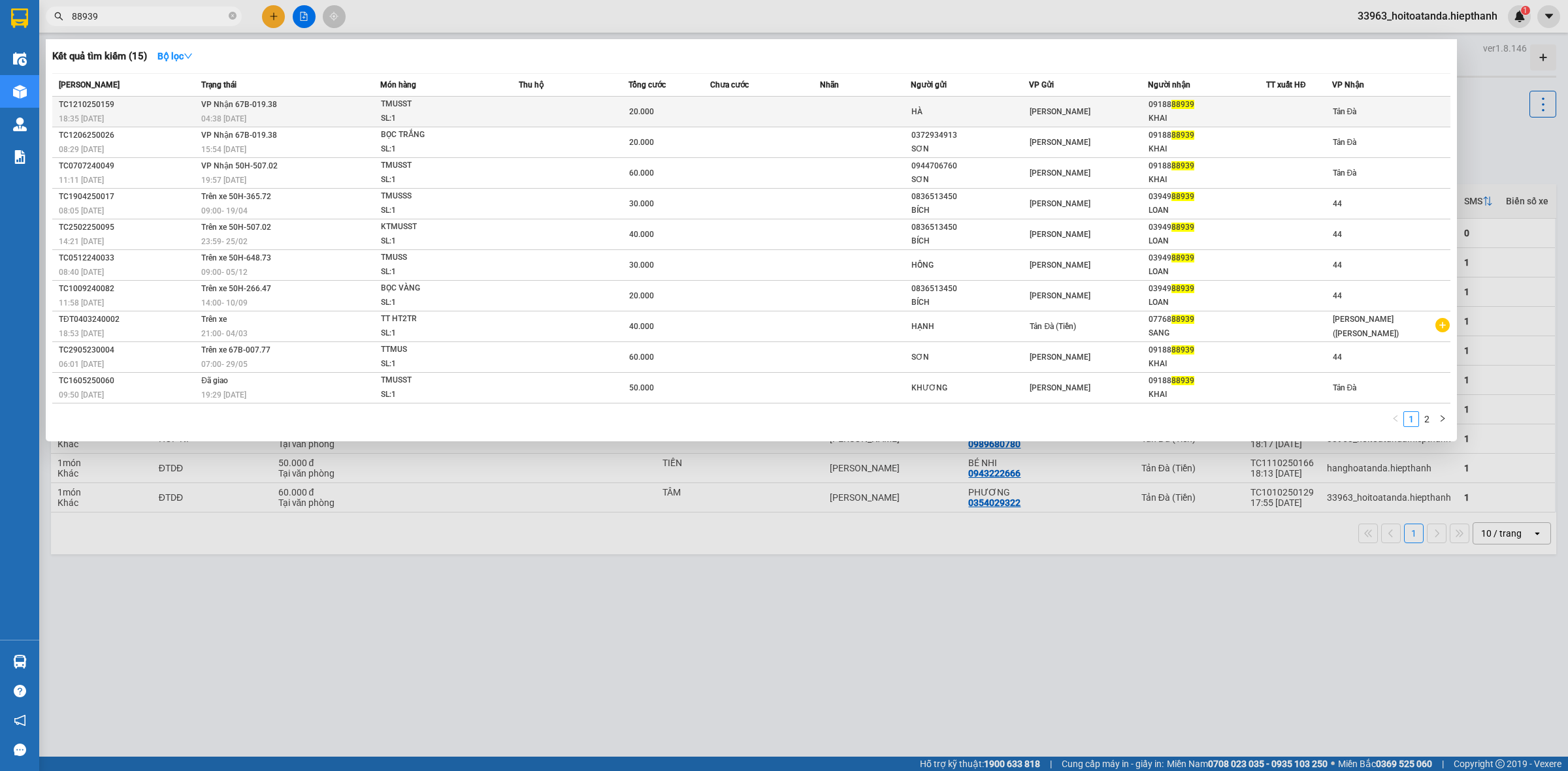
type input "88939"
click at [354, 105] on td "[PERSON_NAME] 67B-019.38 04:38 [DATE]" at bounding box center [289, 112] width 182 height 31
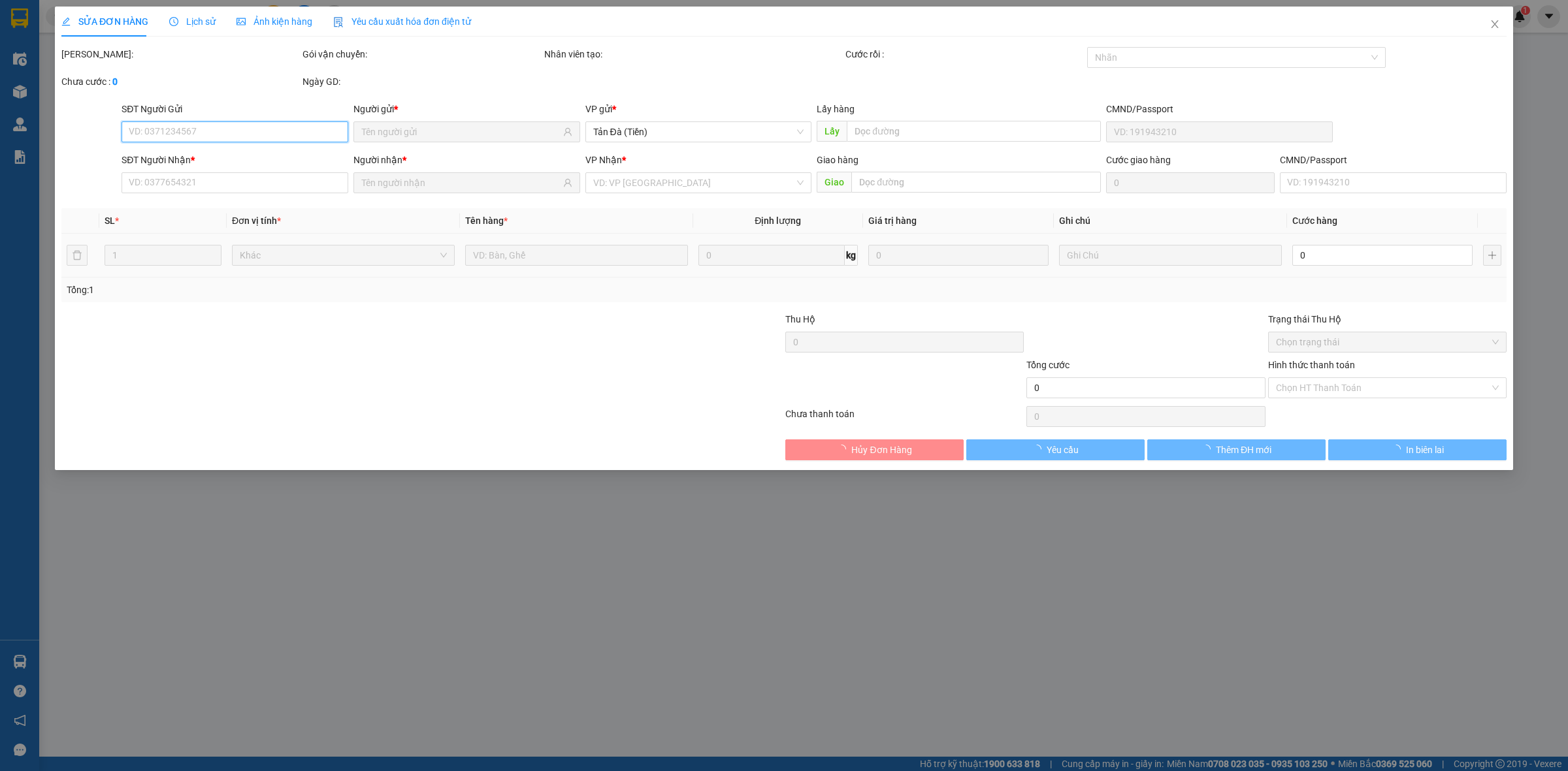
type input "HÀ"
type input "0918888939"
type input "KHAI"
type input "20.000"
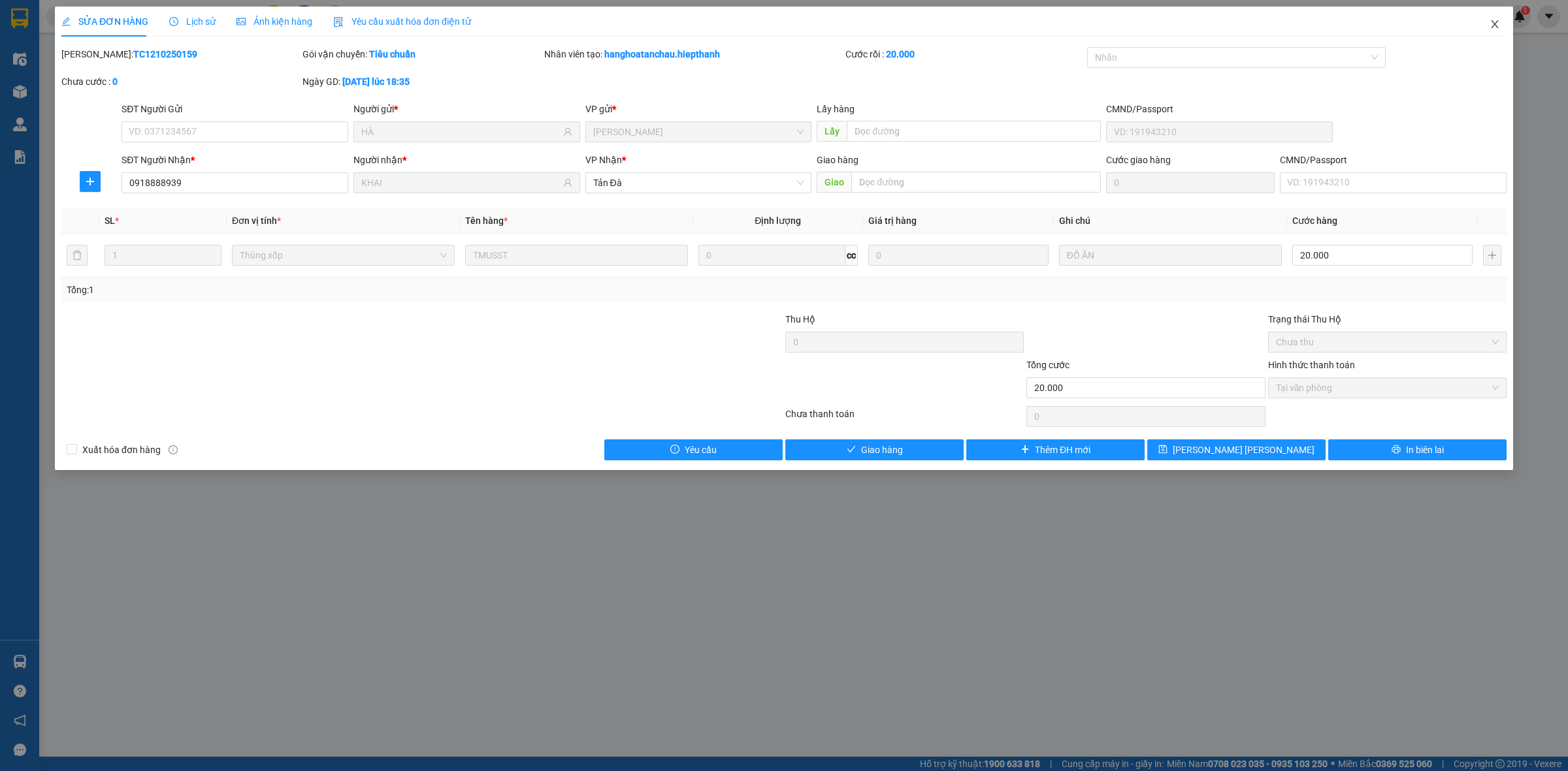
click at [1495, 24] on icon "close" at bounding box center [1495, 23] width 7 height 8
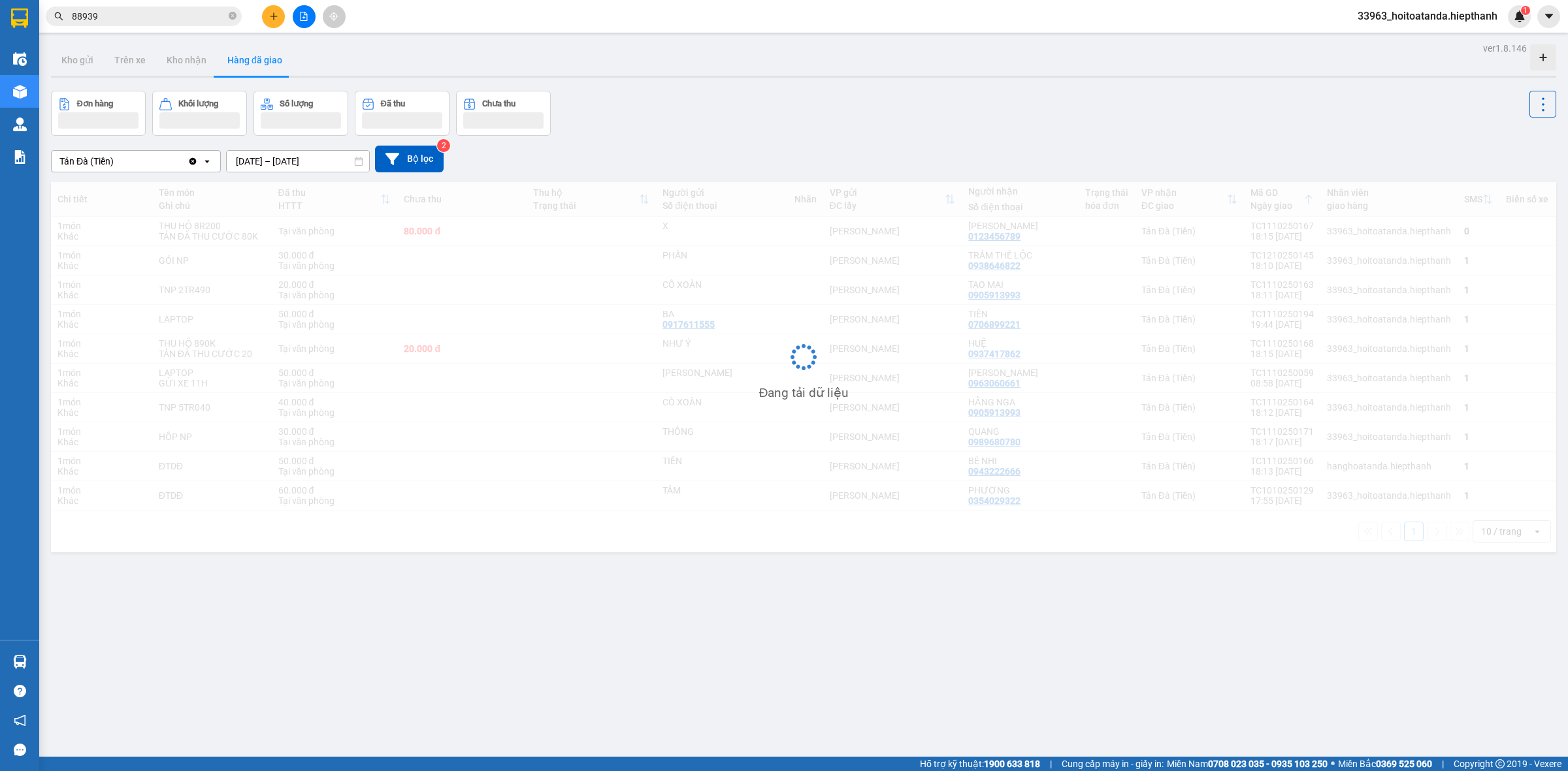
click at [139, 12] on input "88939" at bounding box center [149, 16] width 154 height 14
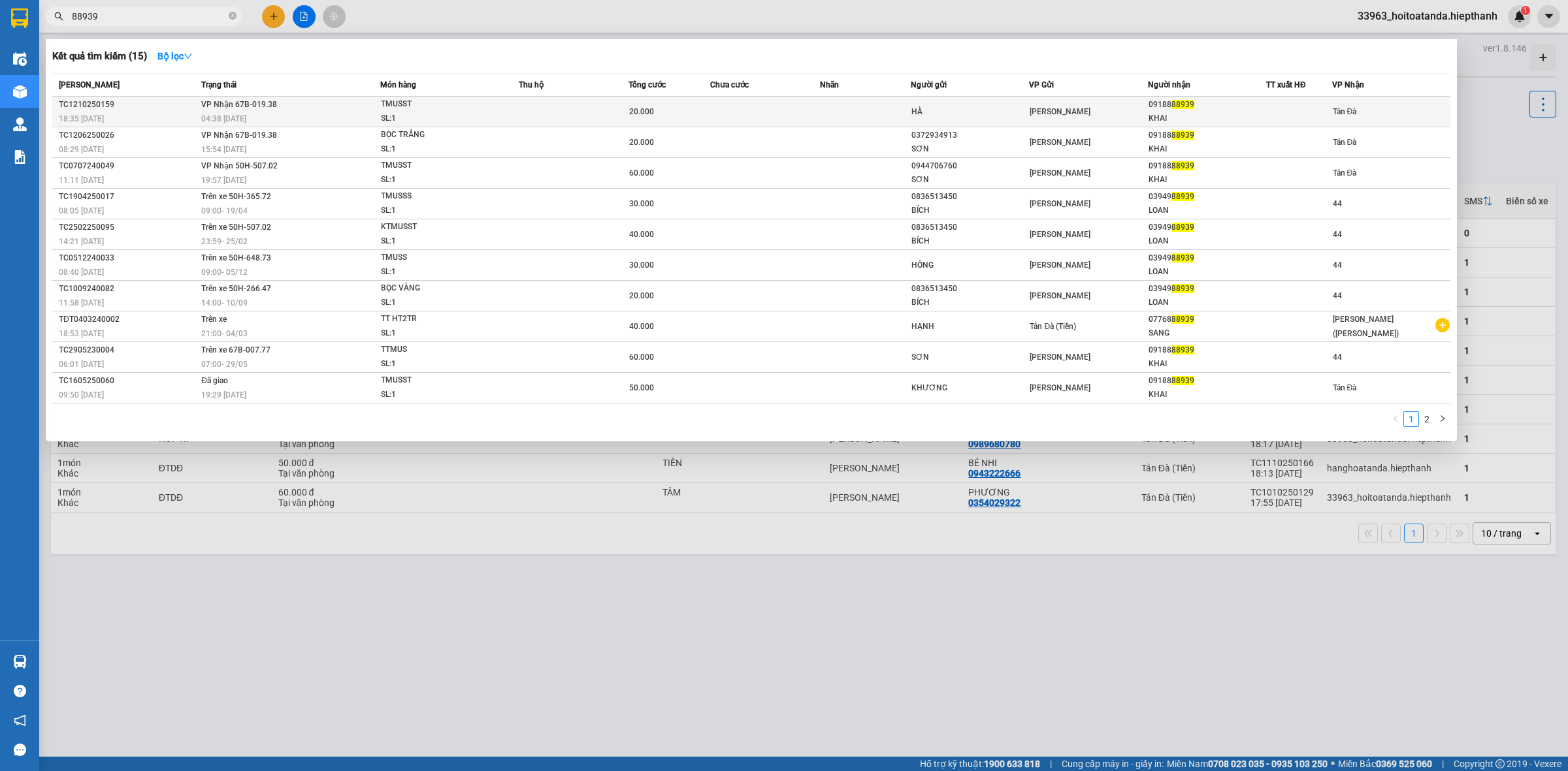
click at [311, 114] on div "04:38 [DATE]" at bounding box center [290, 119] width 178 height 14
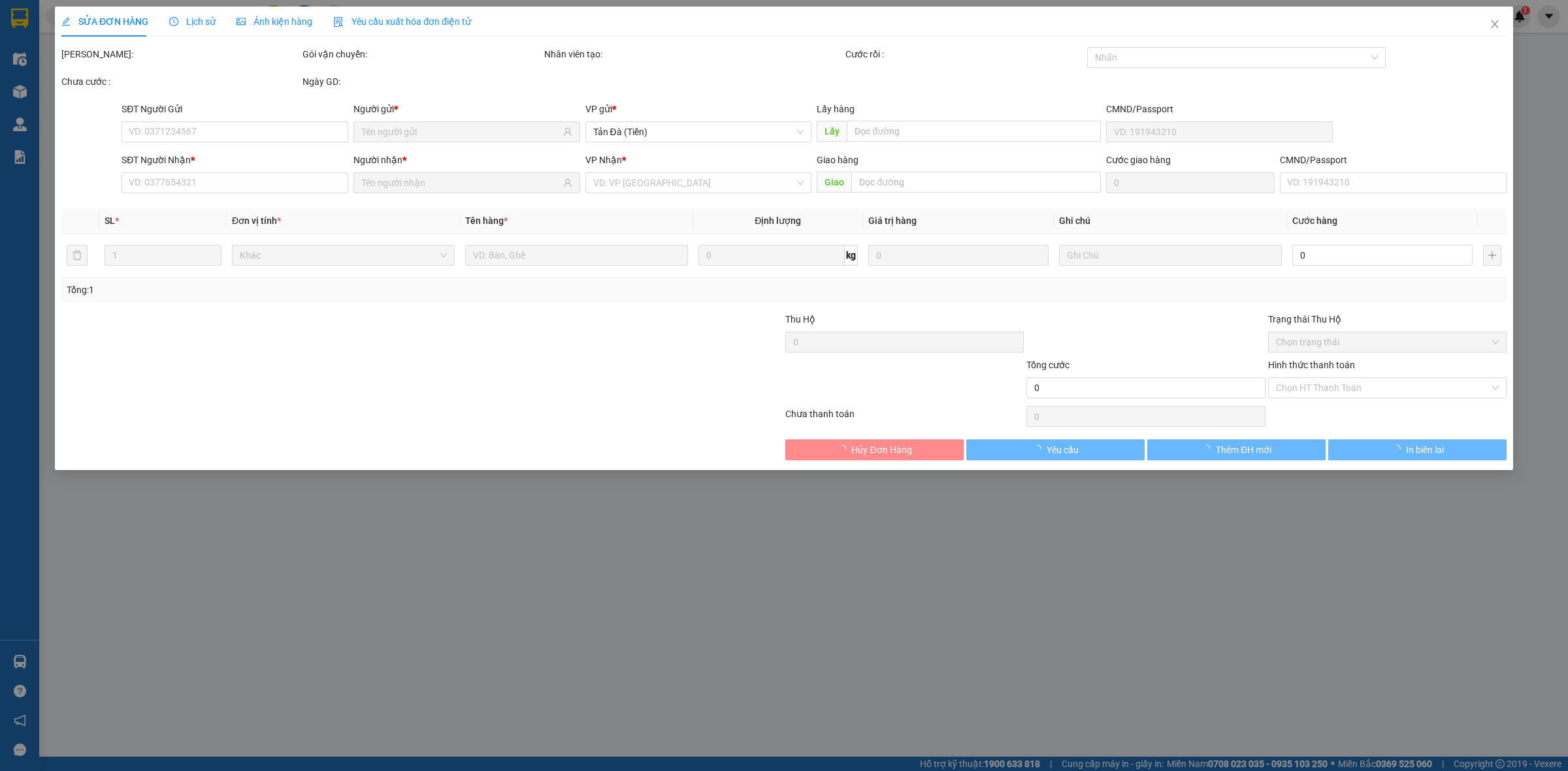
type input "HÀ"
type input "0918888939"
type input "KHAI"
type input "20.000"
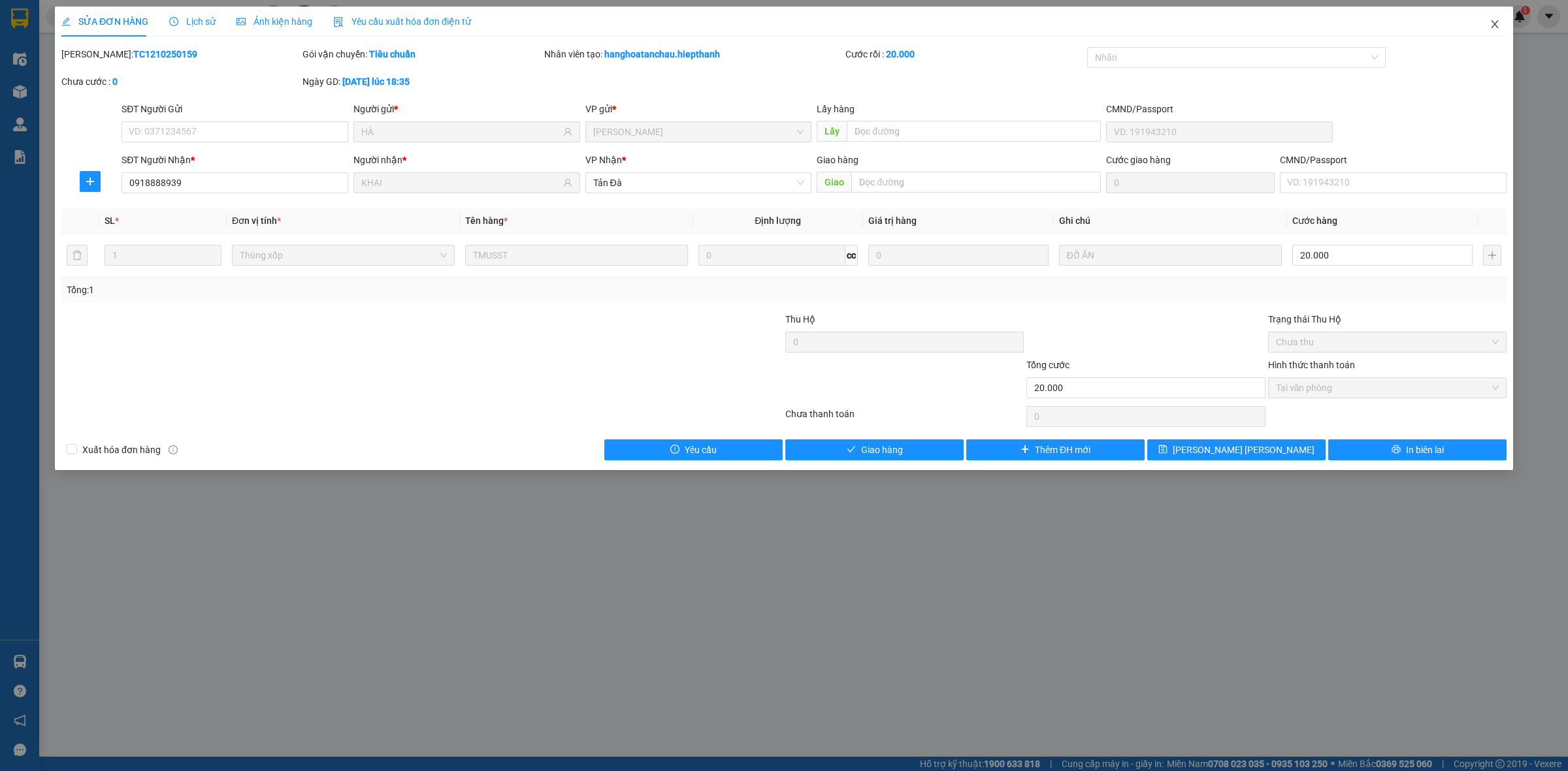
click at [1496, 21] on icon "close" at bounding box center [1495, 24] width 11 height 11
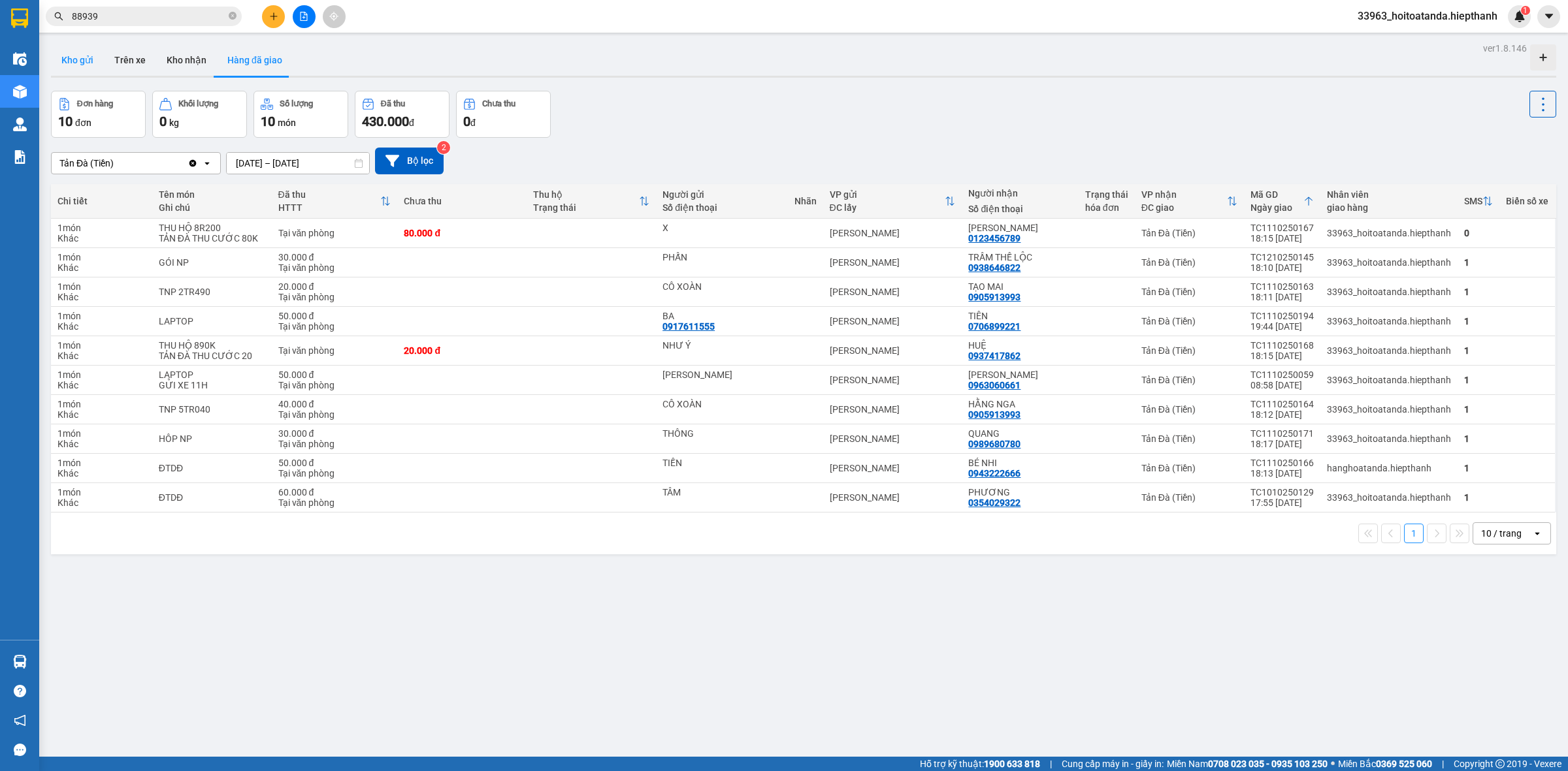
click at [75, 53] on button "Kho gửi" at bounding box center [77, 59] width 53 height 32
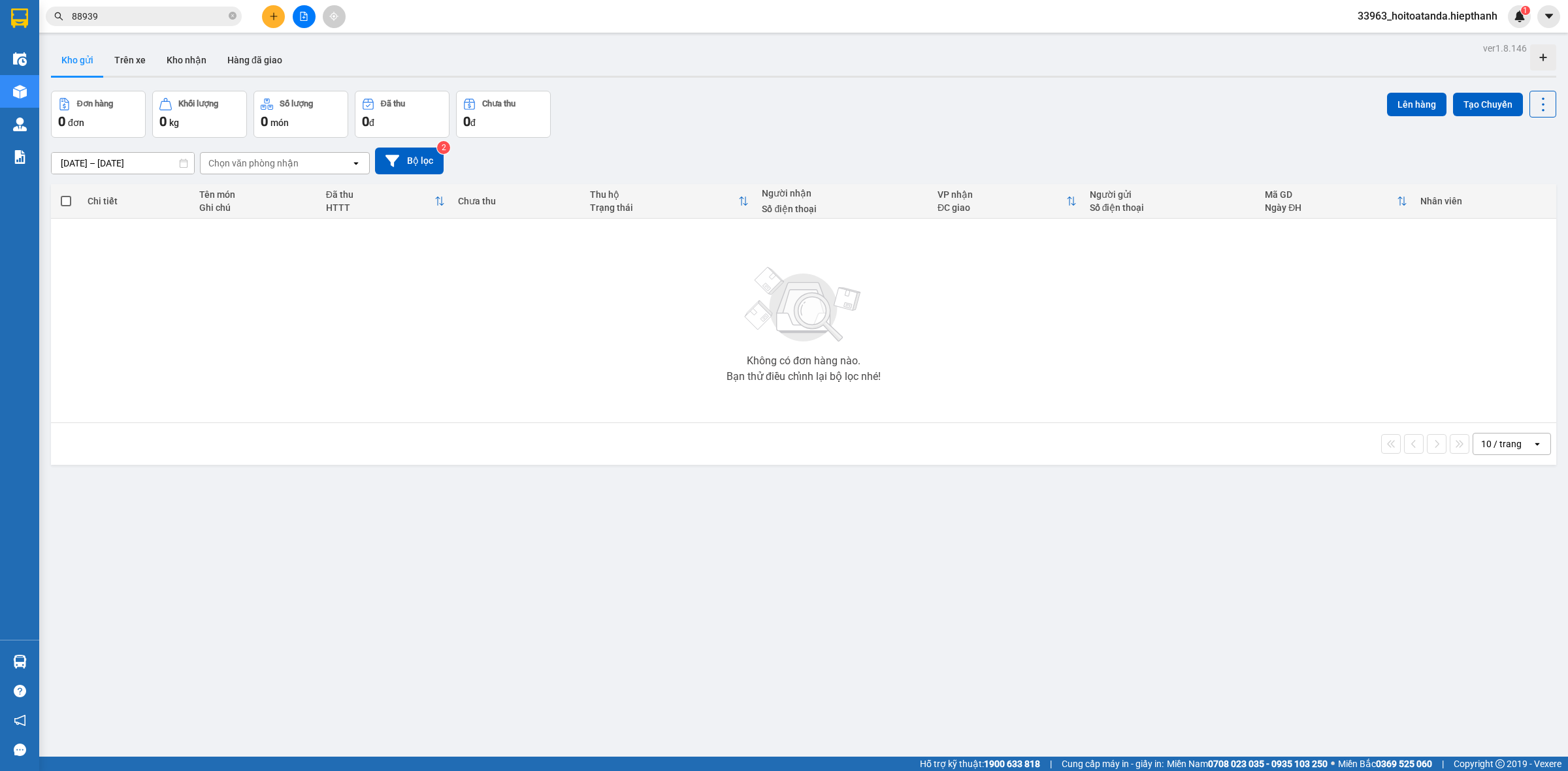
click at [319, 11] on div at bounding box center [304, 16] width 98 height 23
click at [304, 12] on icon "file-add" at bounding box center [305, 16] width 7 height 9
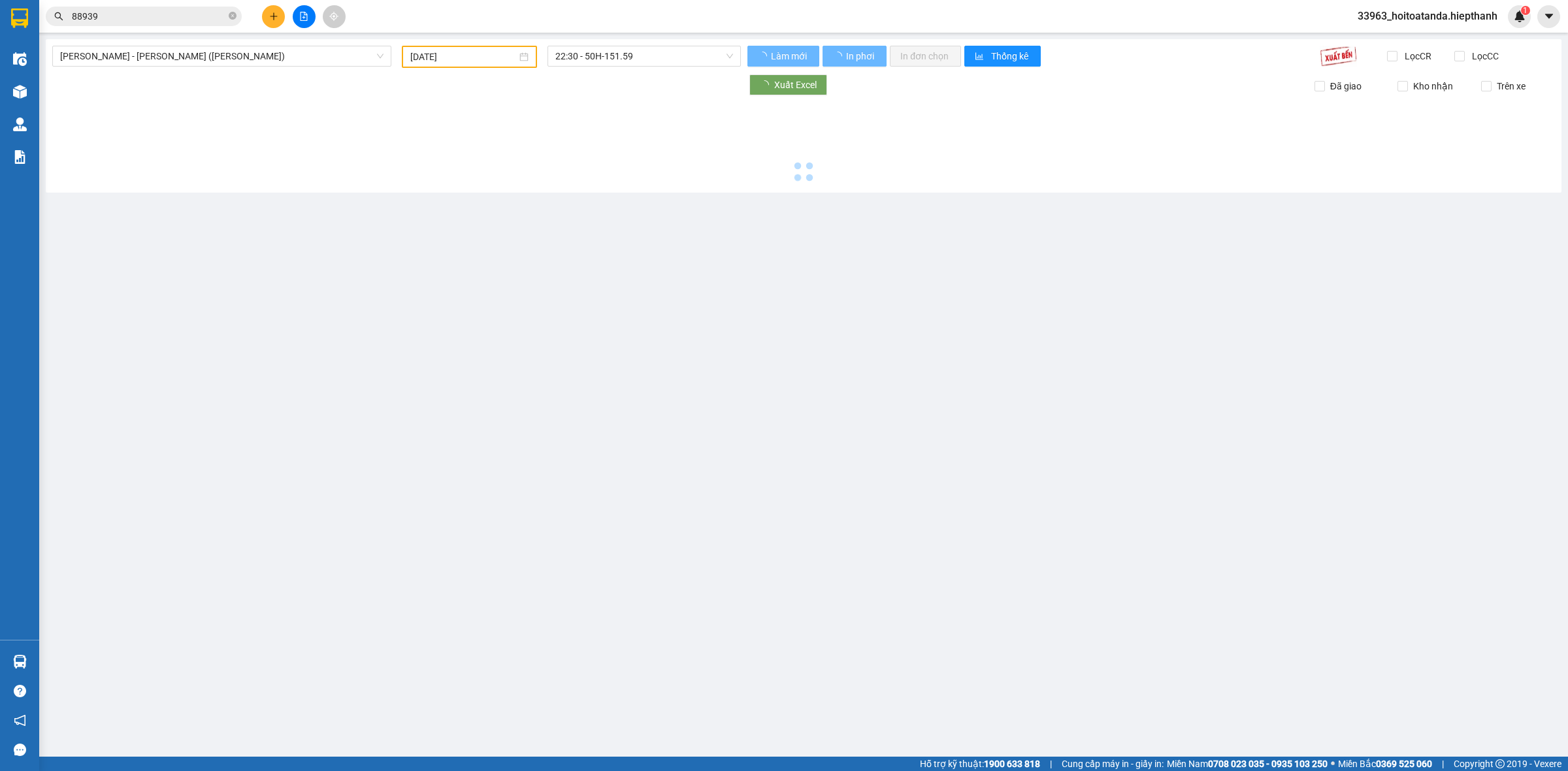
type input "[DATE]"
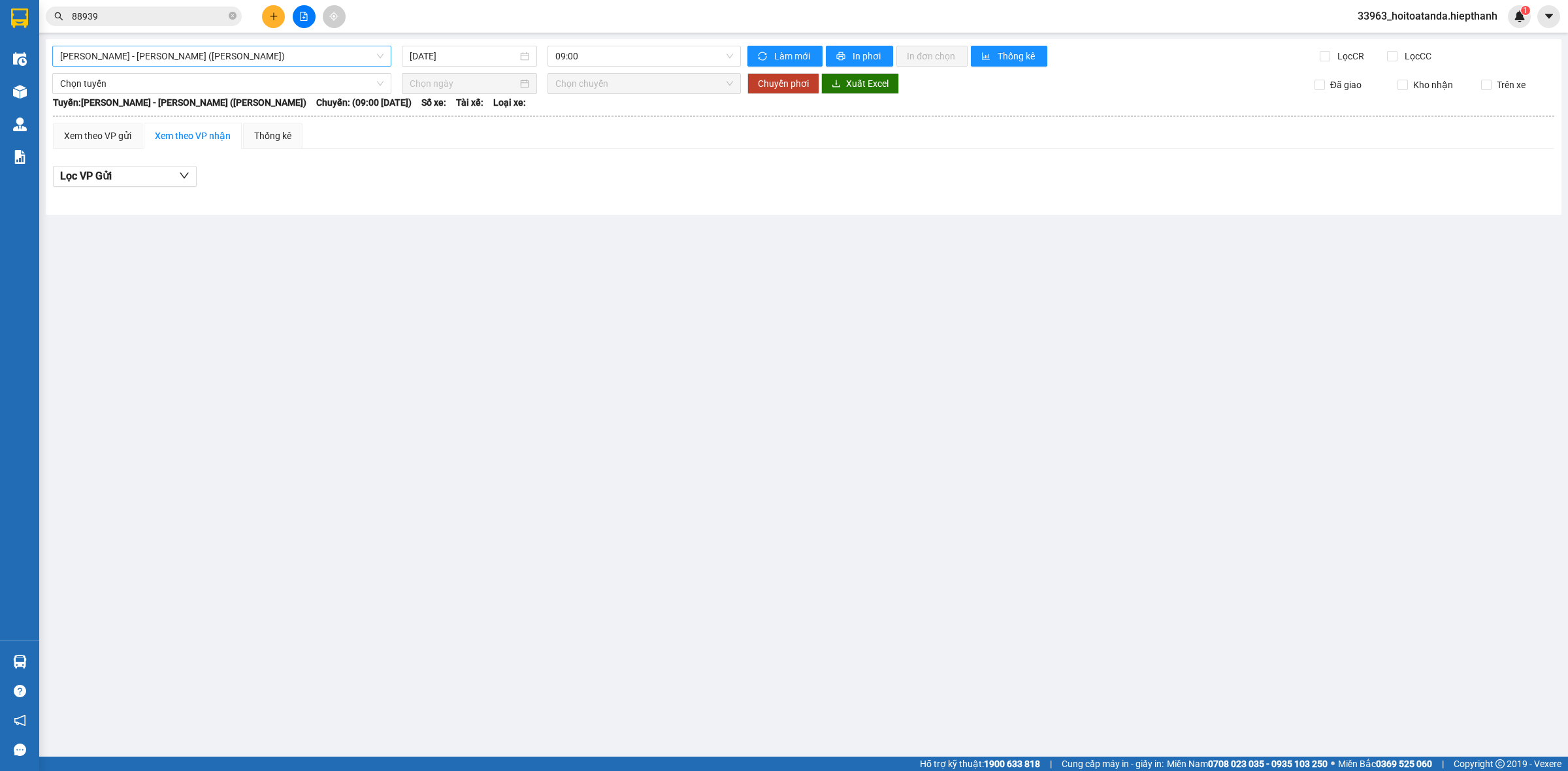
click at [253, 54] on span "[PERSON_NAME] - [PERSON_NAME] ([PERSON_NAME])" at bounding box center [222, 56] width 324 height 20
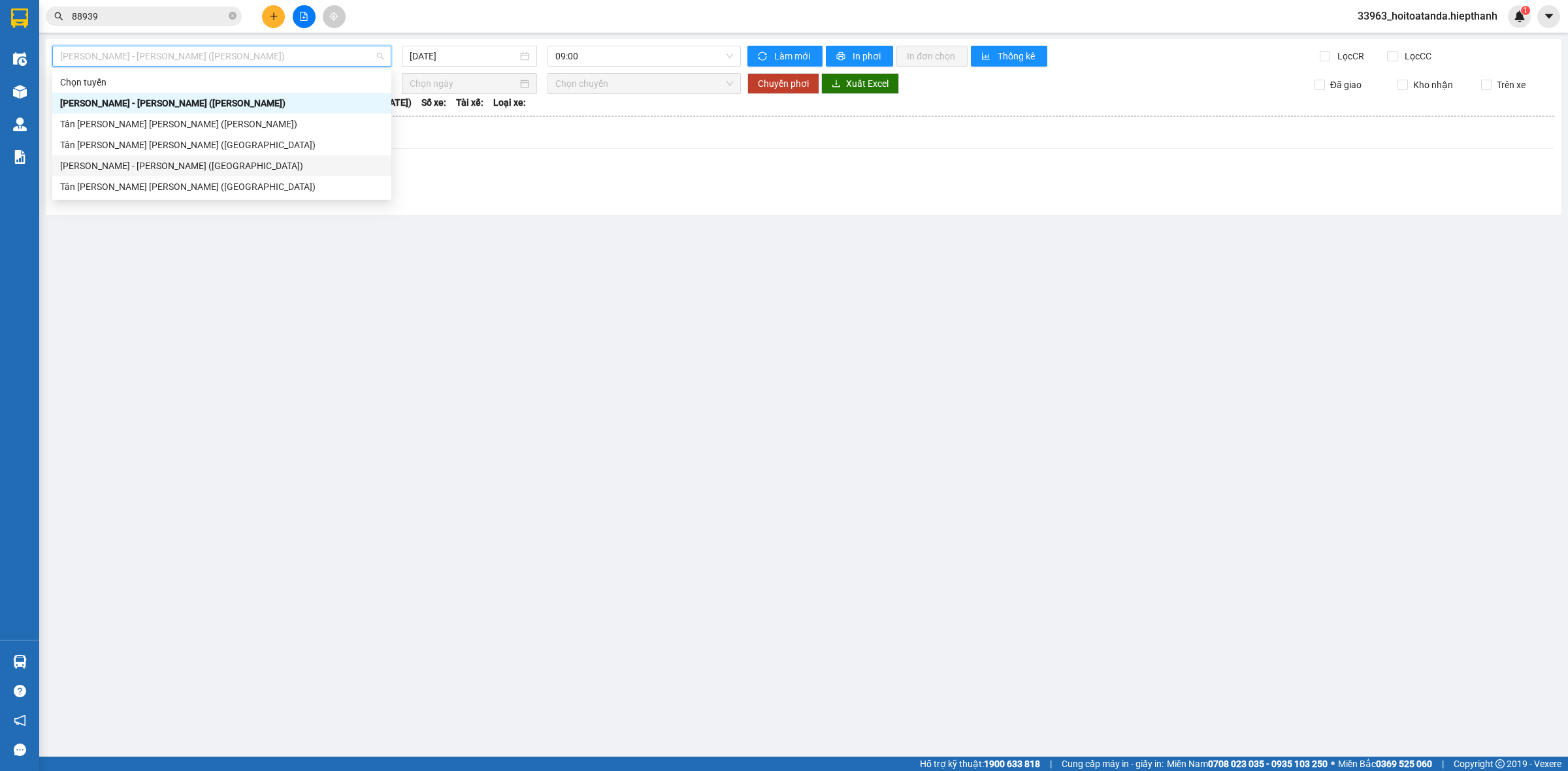
click at [163, 170] on div "[PERSON_NAME] - [PERSON_NAME] ([GEOGRAPHIC_DATA])" at bounding box center [222, 166] width 324 height 14
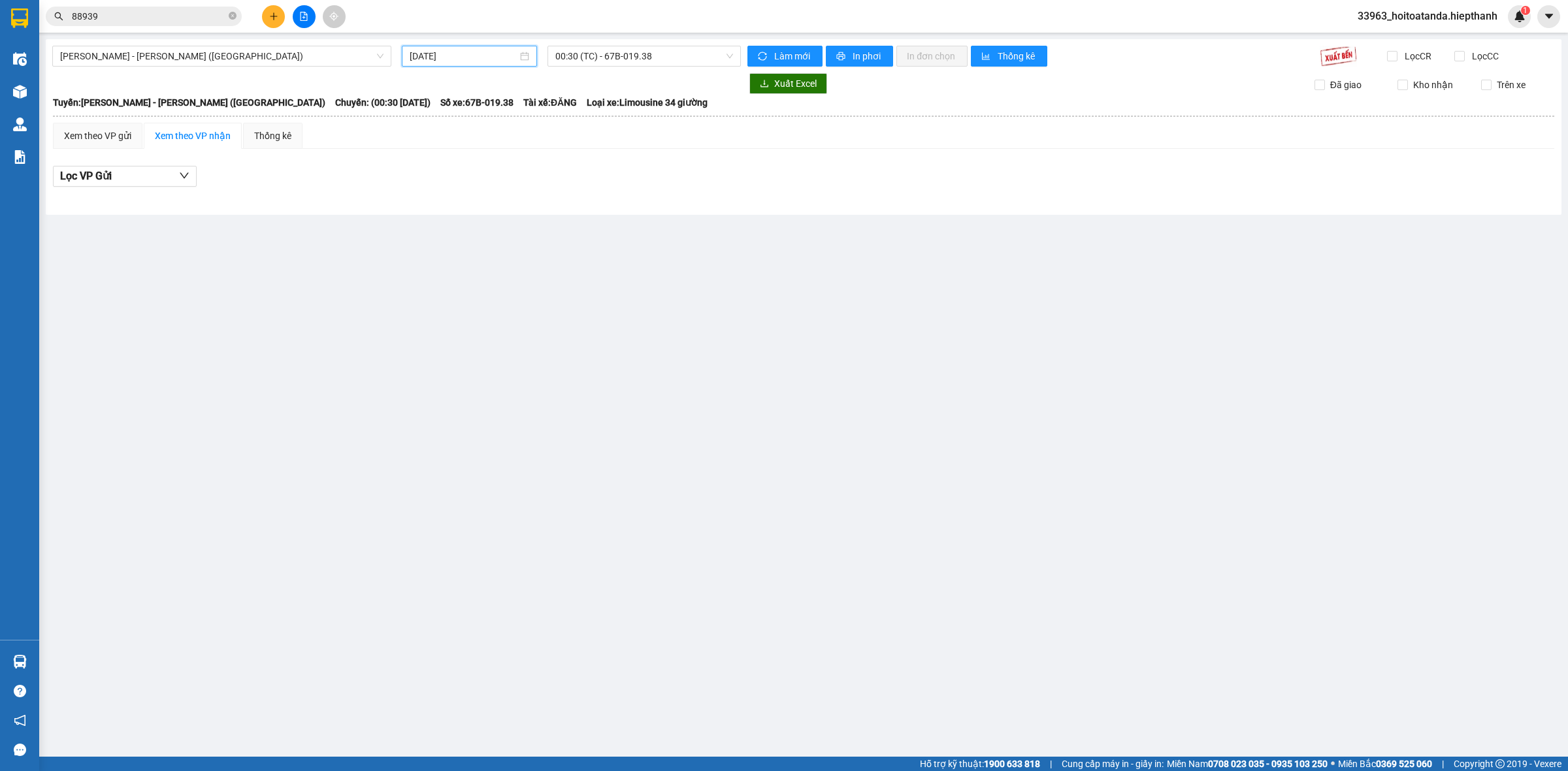
click at [474, 50] on input "[DATE]" at bounding box center [464, 56] width 108 height 14
click at [428, 164] on div "12" at bounding box center [421, 170] width 15 height 15
type input "[DATE]"
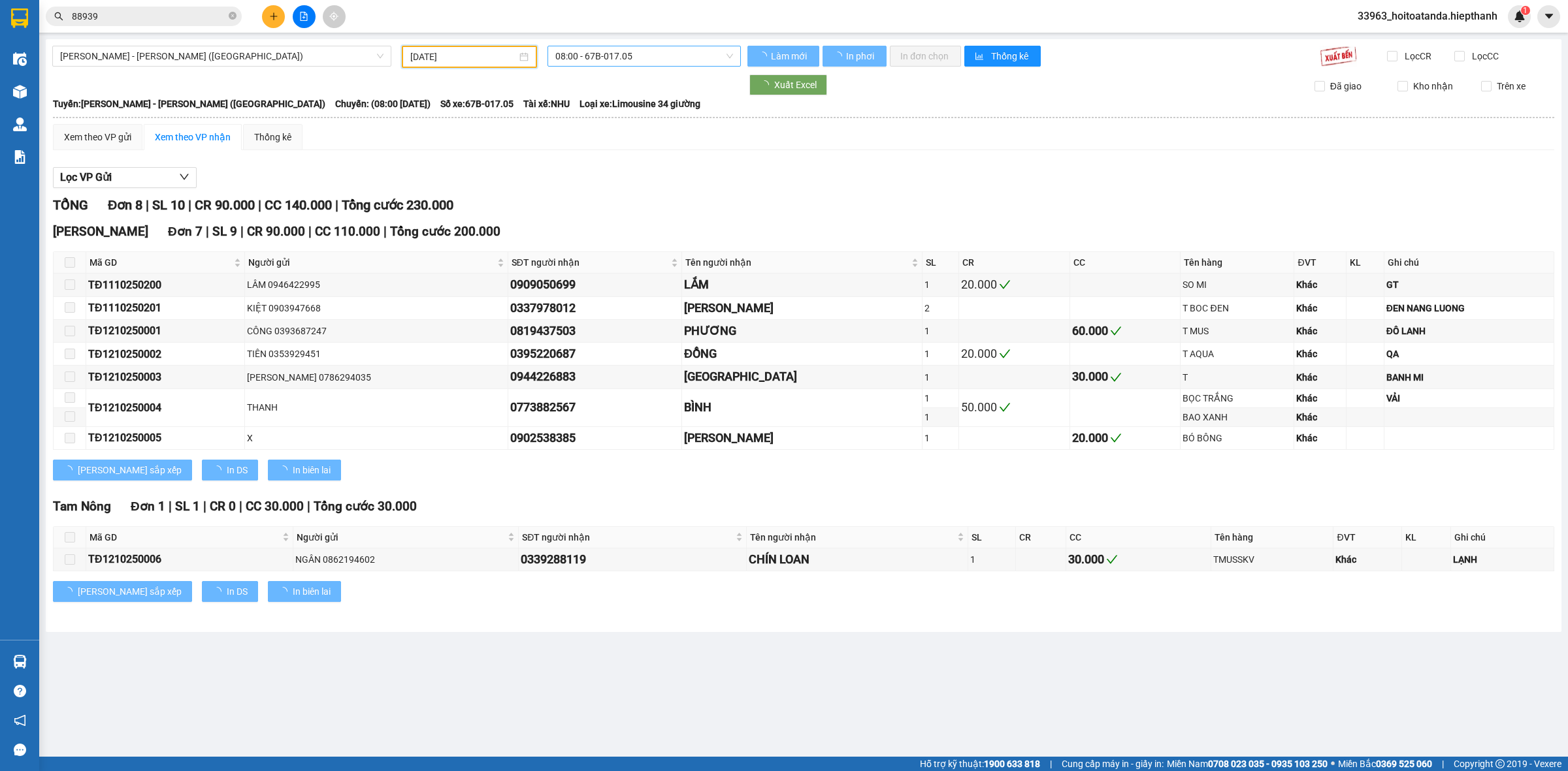
click at [633, 51] on span "08:00 - 67B-017.05" at bounding box center [643, 56] width 178 height 20
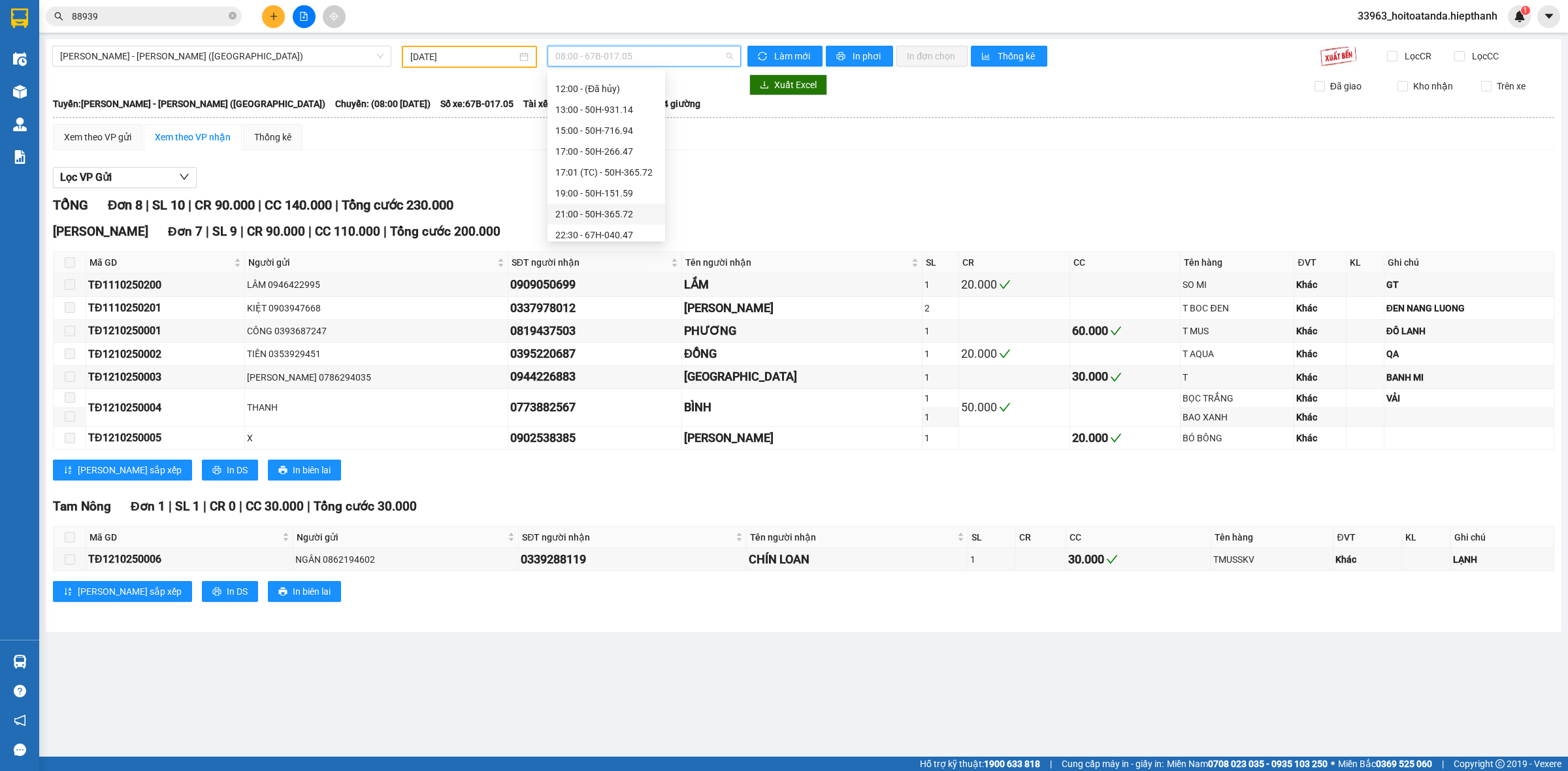
scroll to position [104, 0]
click at [598, 225] on div "22:30 - 67H-040.47" at bounding box center [606, 229] width 102 height 14
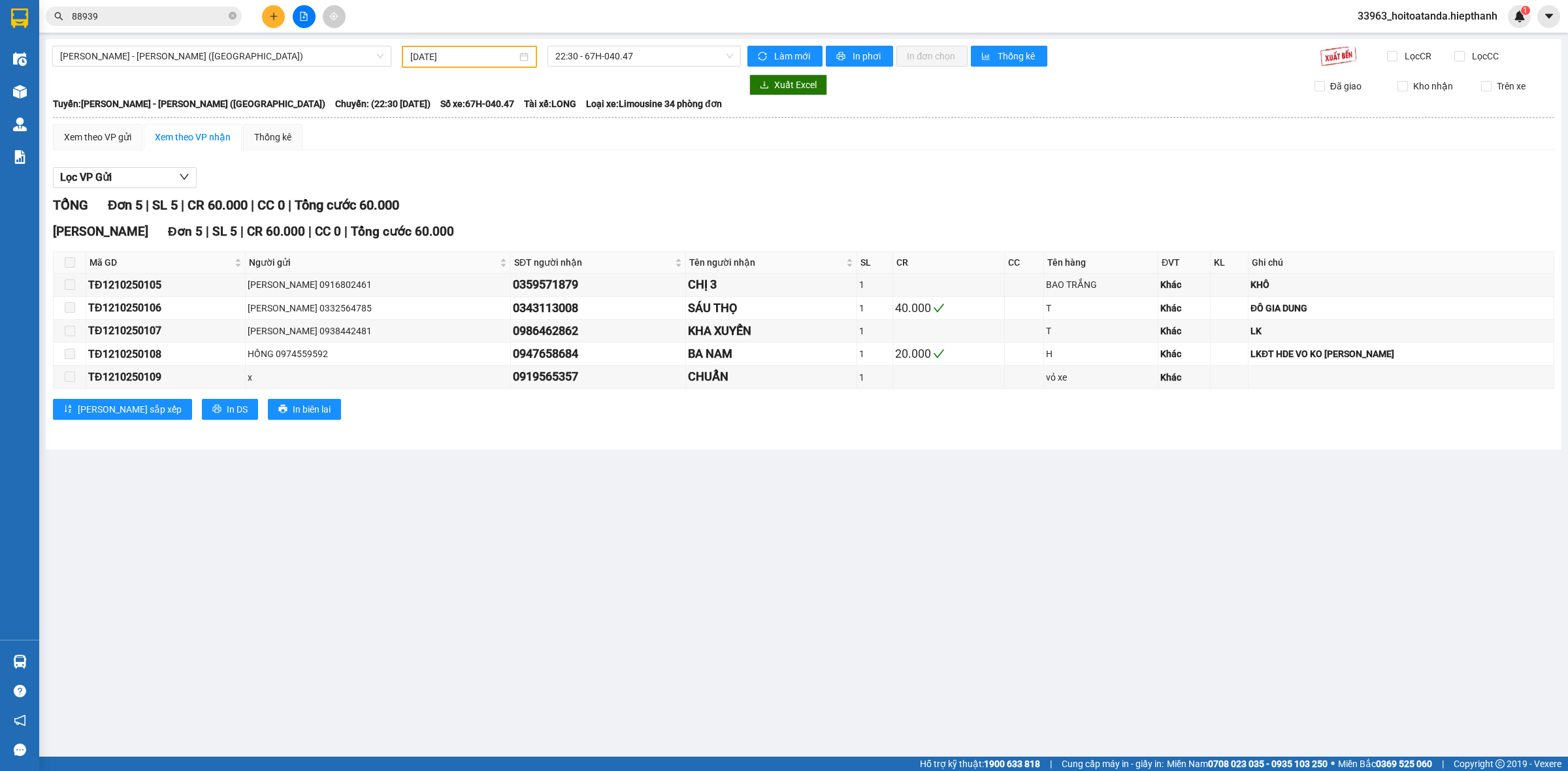
click at [593, 213] on div "[PERSON_NAME] 5 | SL 5 | CR 60.000 | CC 0 | [PERSON_NAME] 60.000" at bounding box center [804, 205] width 1501 height 20
click at [601, 57] on span "22:30 - 67H-040.47" at bounding box center [643, 56] width 178 height 20
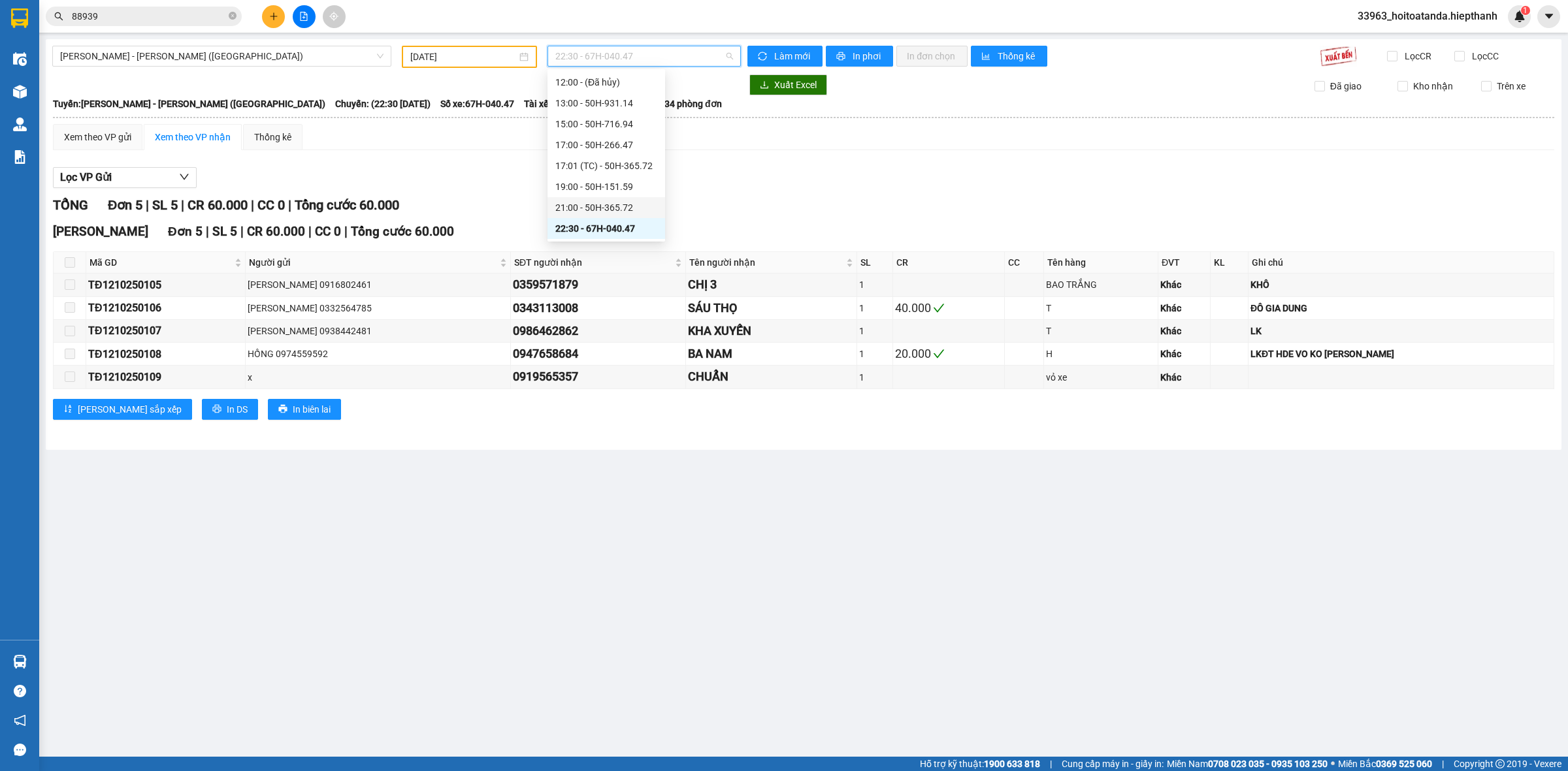
click at [582, 201] on div "21:00 - 50H-365.72" at bounding box center [606, 208] width 102 height 14
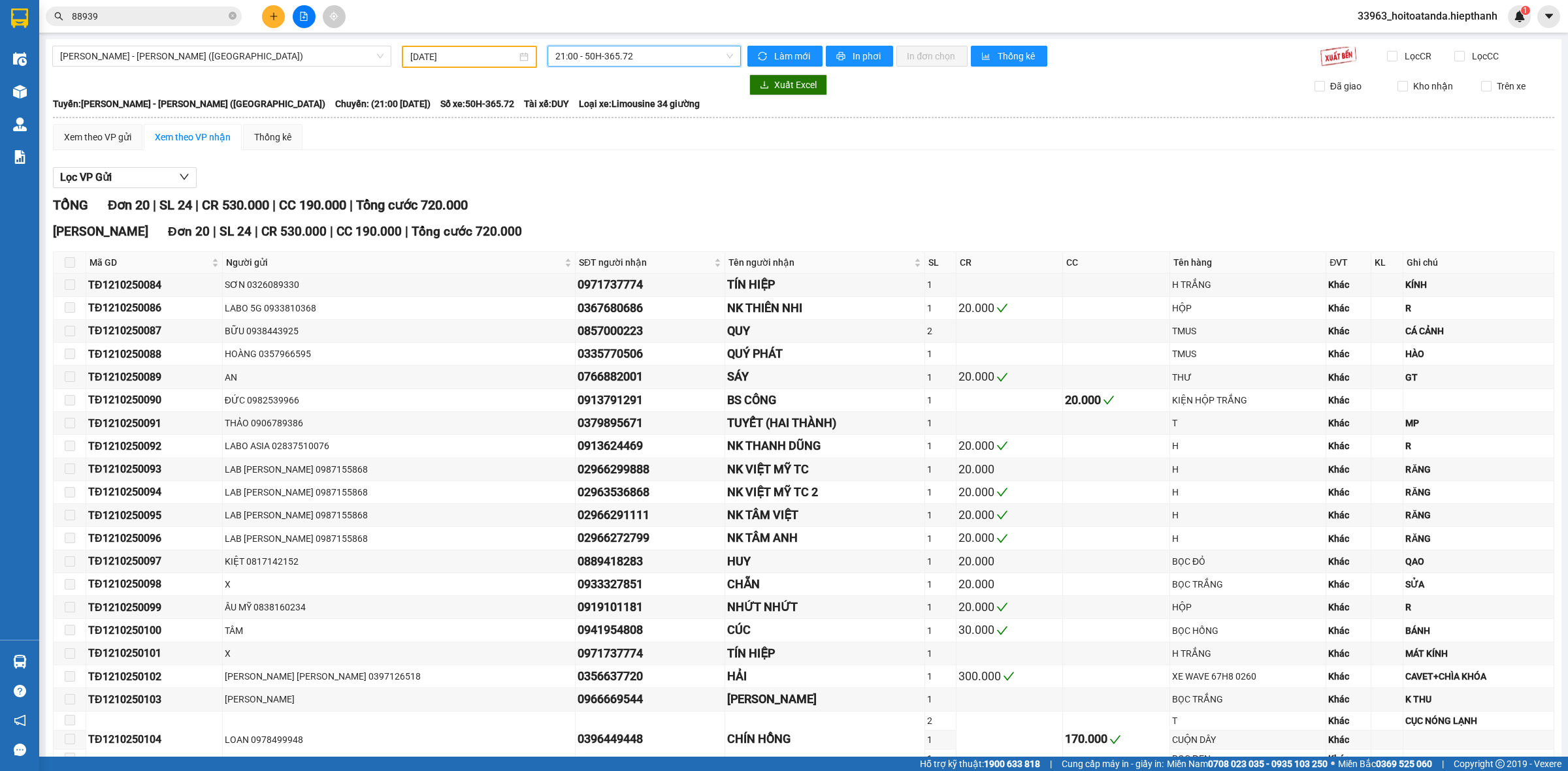
click at [627, 53] on span "21:00 - 50H-365.72" at bounding box center [643, 56] width 178 height 20
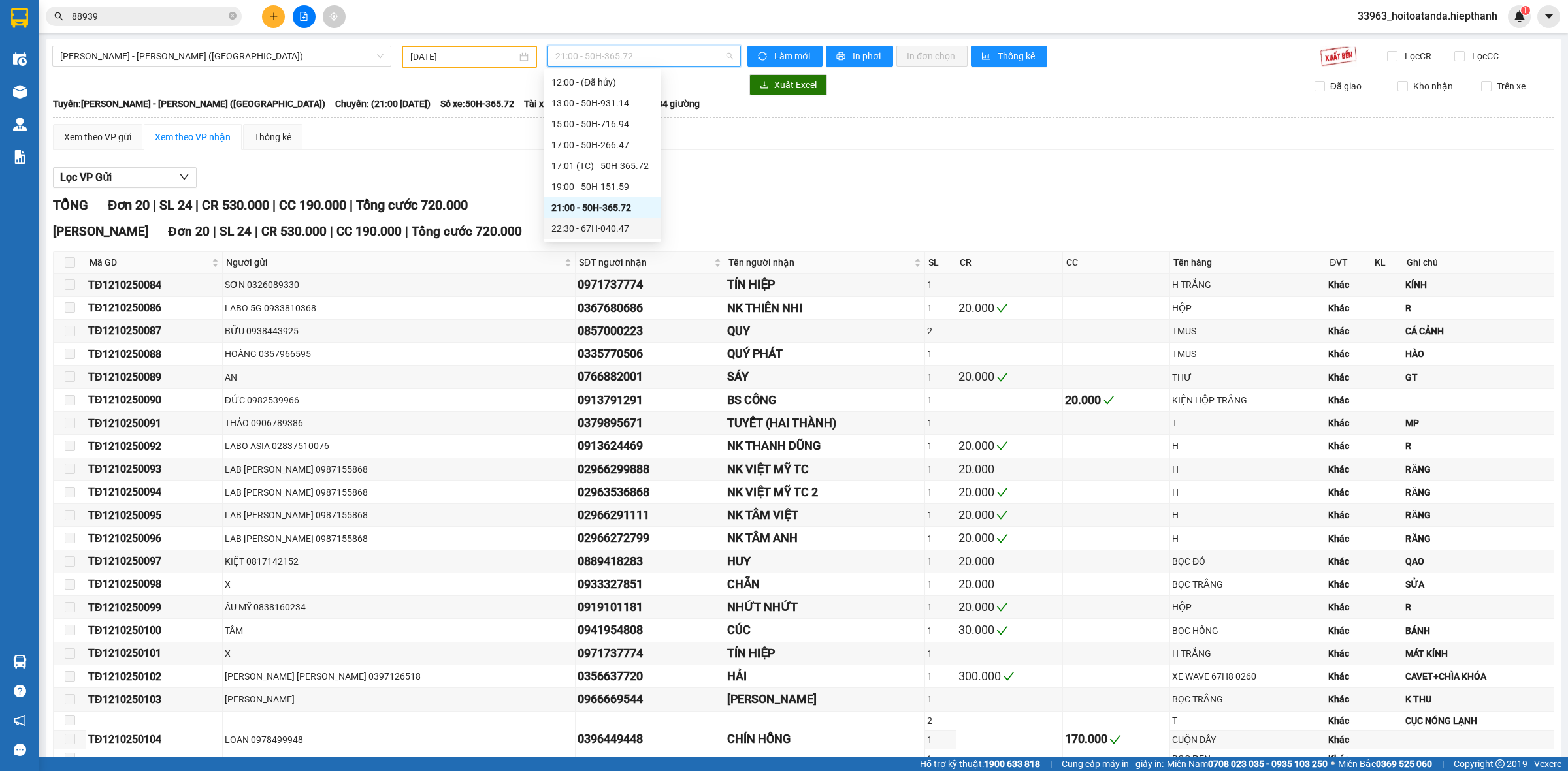
click at [607, 220] on div "22:30 - 67H-040.47" at bounding box center [602, 228] width 118 height 21
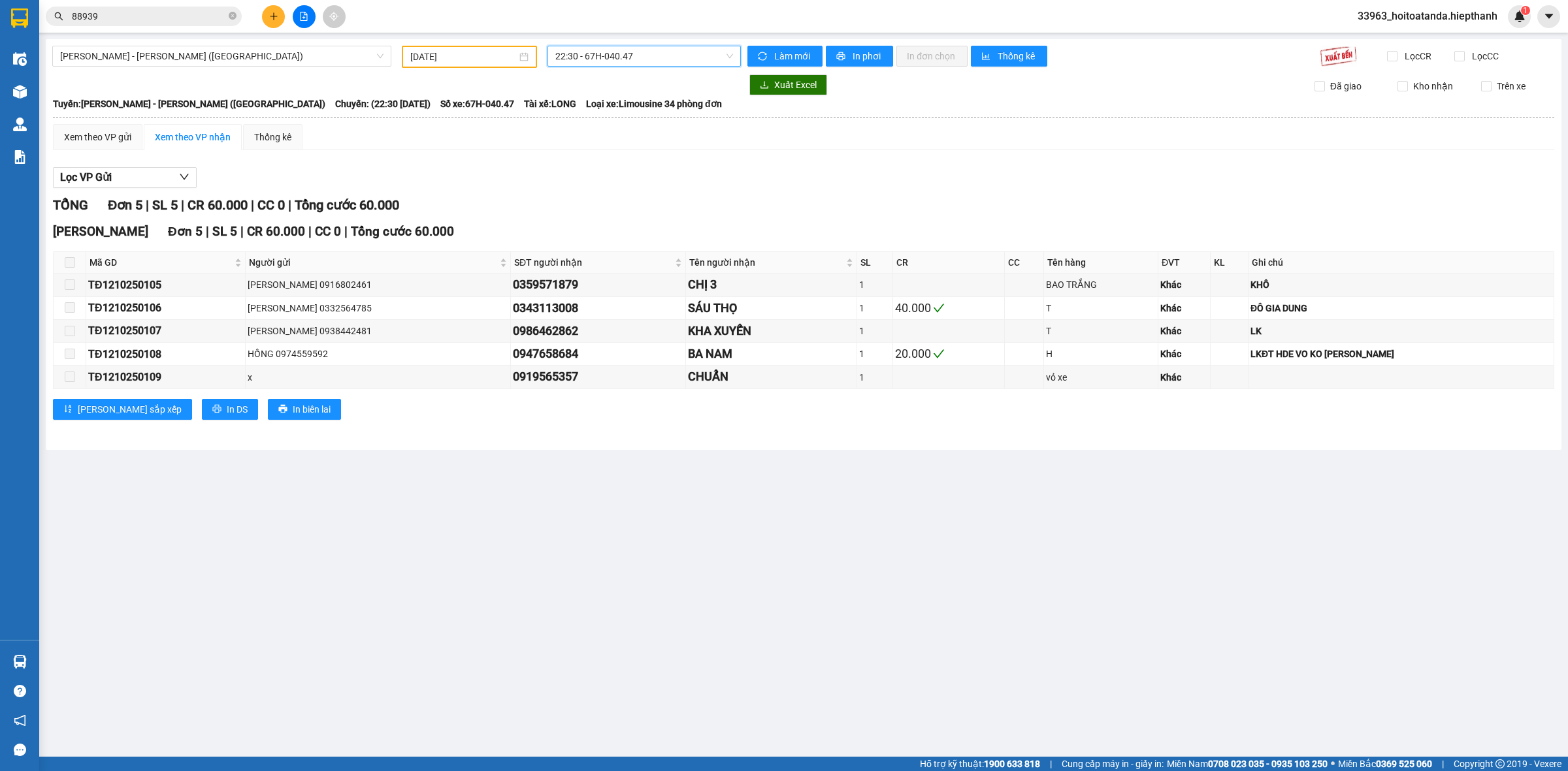
click at [651, 156] on div "Xem theo VP gửi Xem theo [PERSON_NAME] Thống kê Lọc VP Gửi [PERSON_NAME] 5 | S…" at bounding box center [804, 280] width 1501 height 313
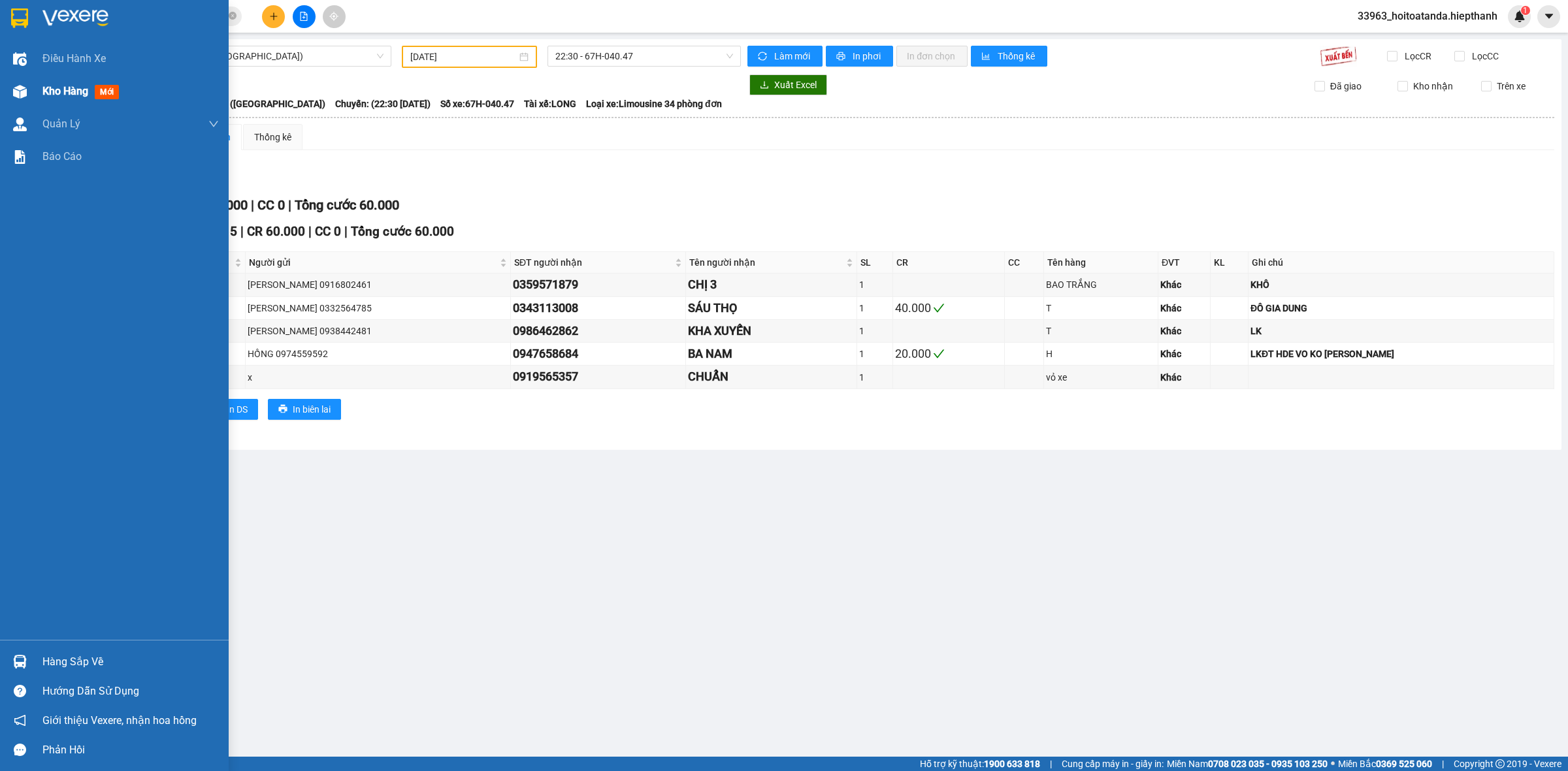
click at [48, 90] on span "Kho hàng" at bounding box center [65, 91] width 46 height 13
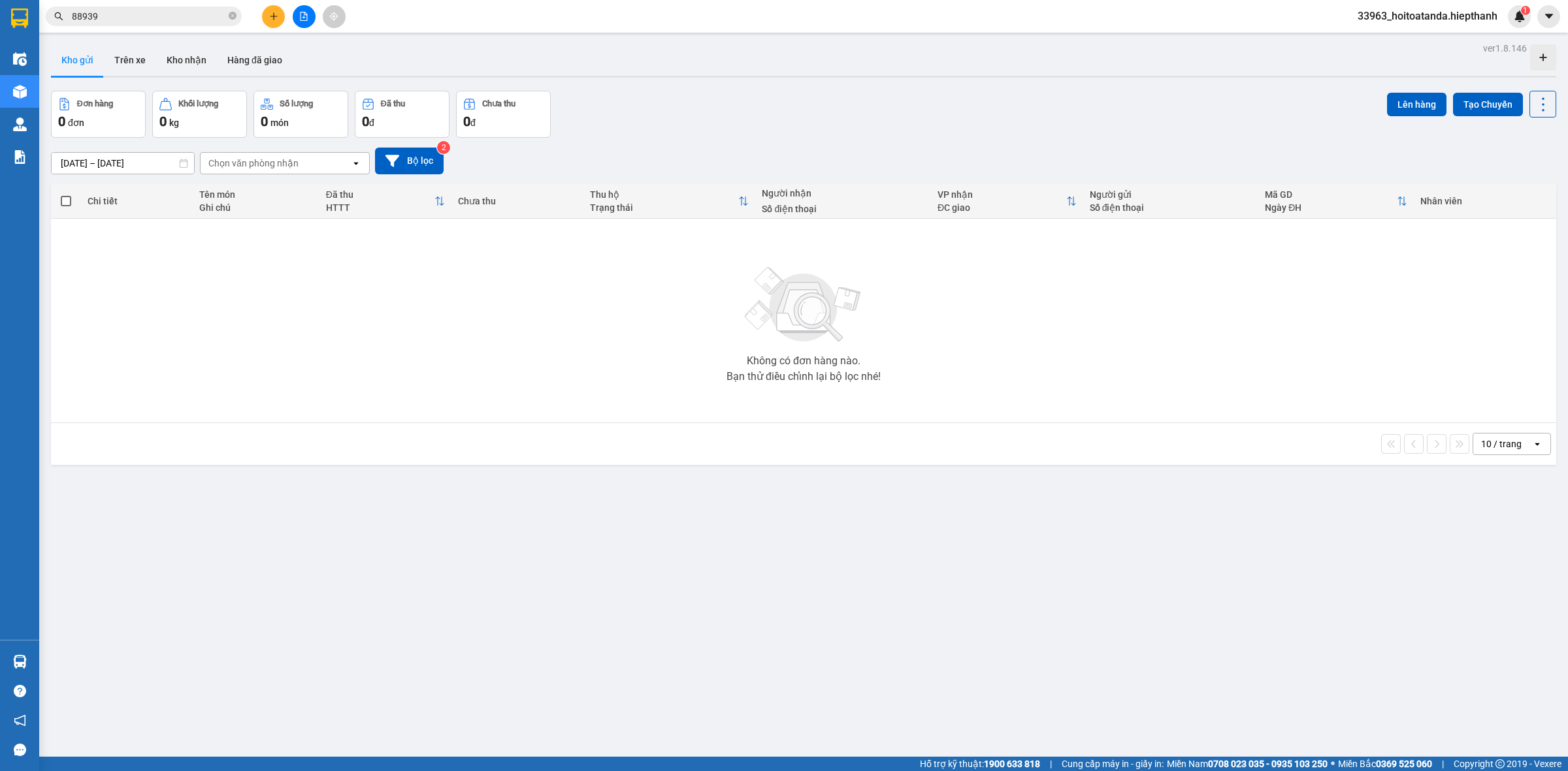
click at [275, 12] on icon "plus" at bounding box center [274, 16] width 9 height 9
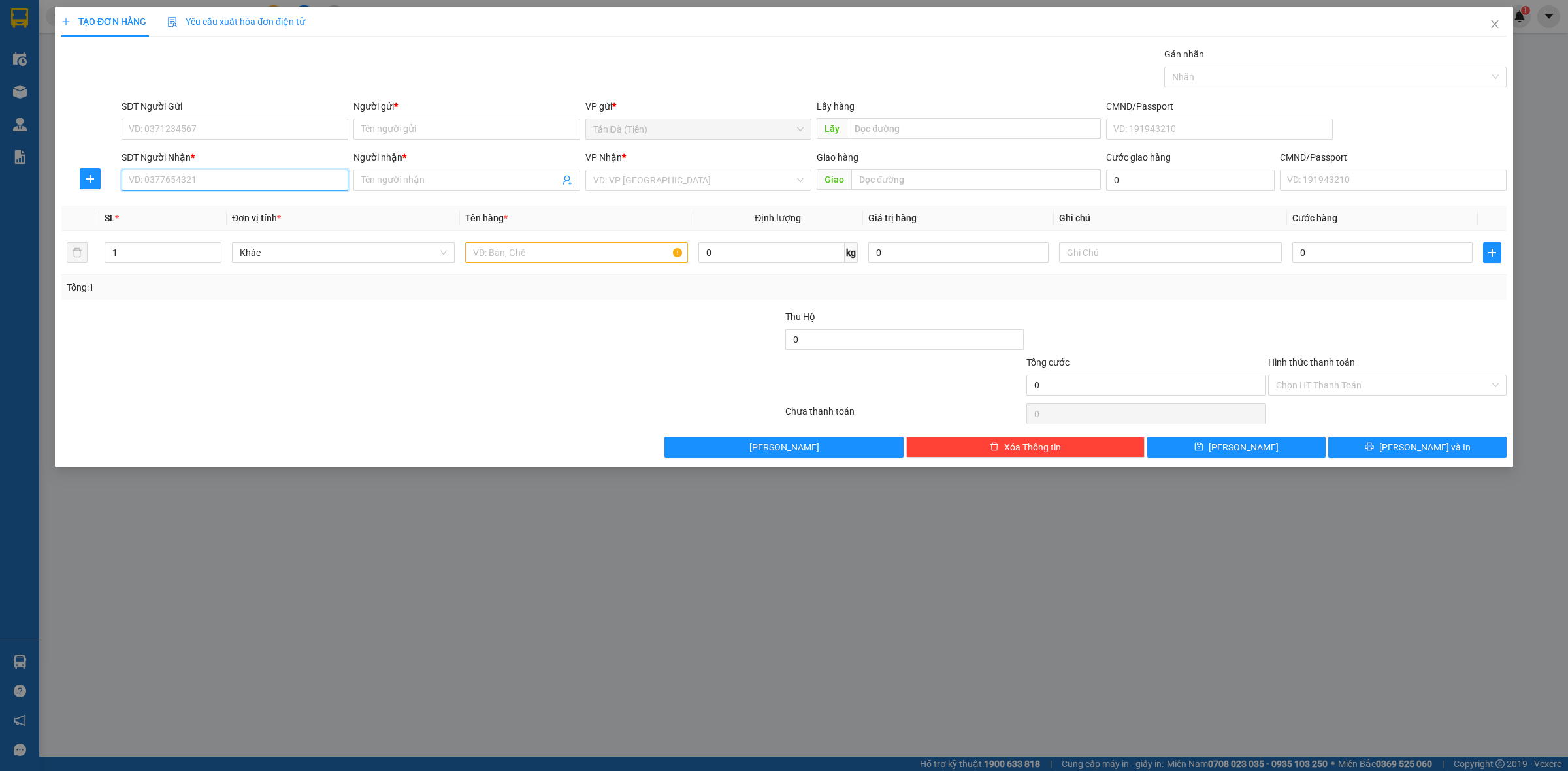
click at [211, 186] on input "SĐT Người Nhận *" at bounding box center [235, 180] width 227 height 21
type input "0826252425"
click at [239, 204] on div "0826252425 - THÔNG" at bounding box center [235, 207] width 211 height 14
type input "THÔNG"
type input "0826252425"
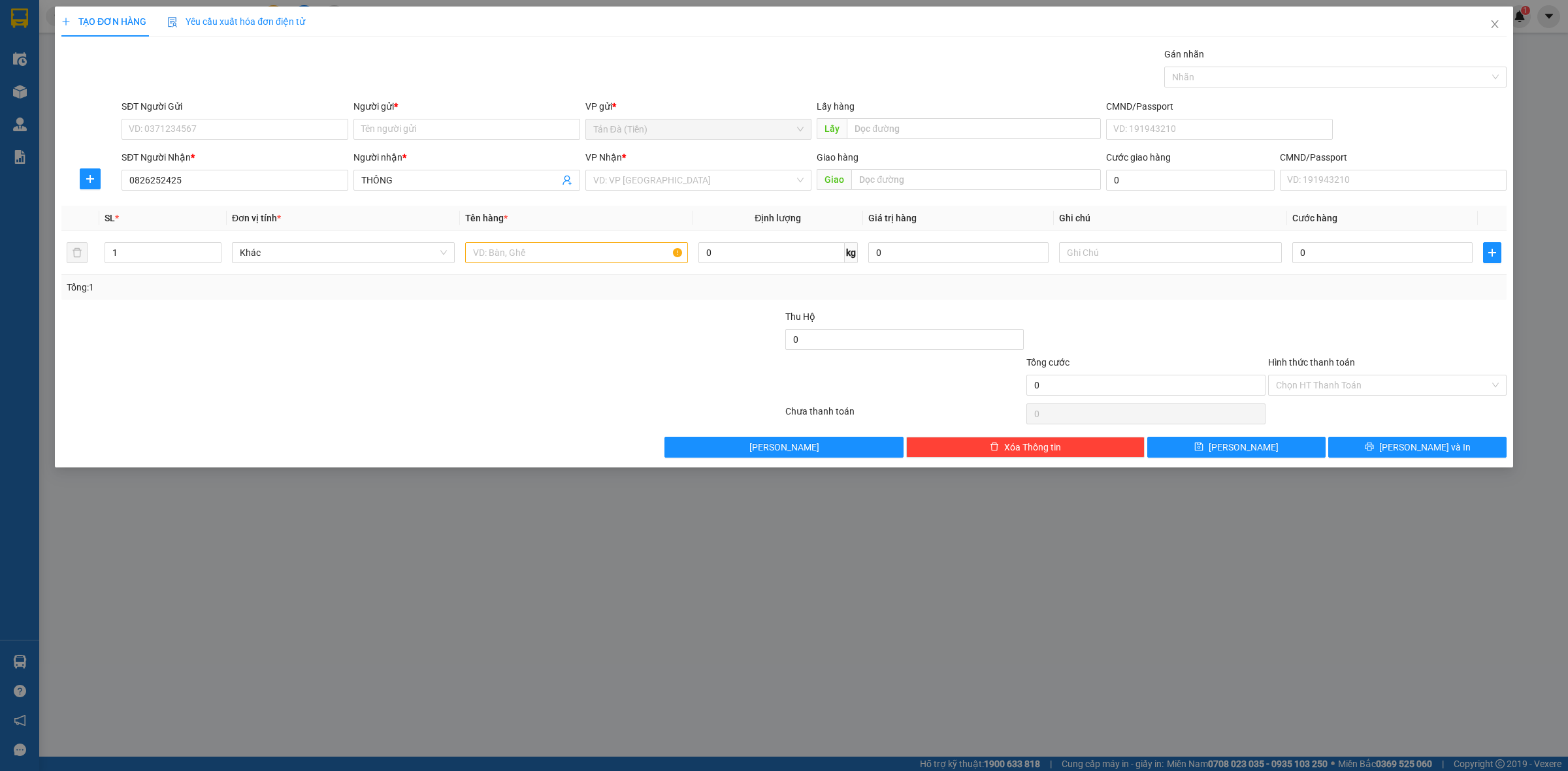
click at [229, 141] on div "SĐT Người Gửi VD: 0371234567" at bounding box center [235, 122] width 227 height 46
click at [242, 134] on input "SĐT Người Gửi" at bounding box center [235, 129] width 227 height 21
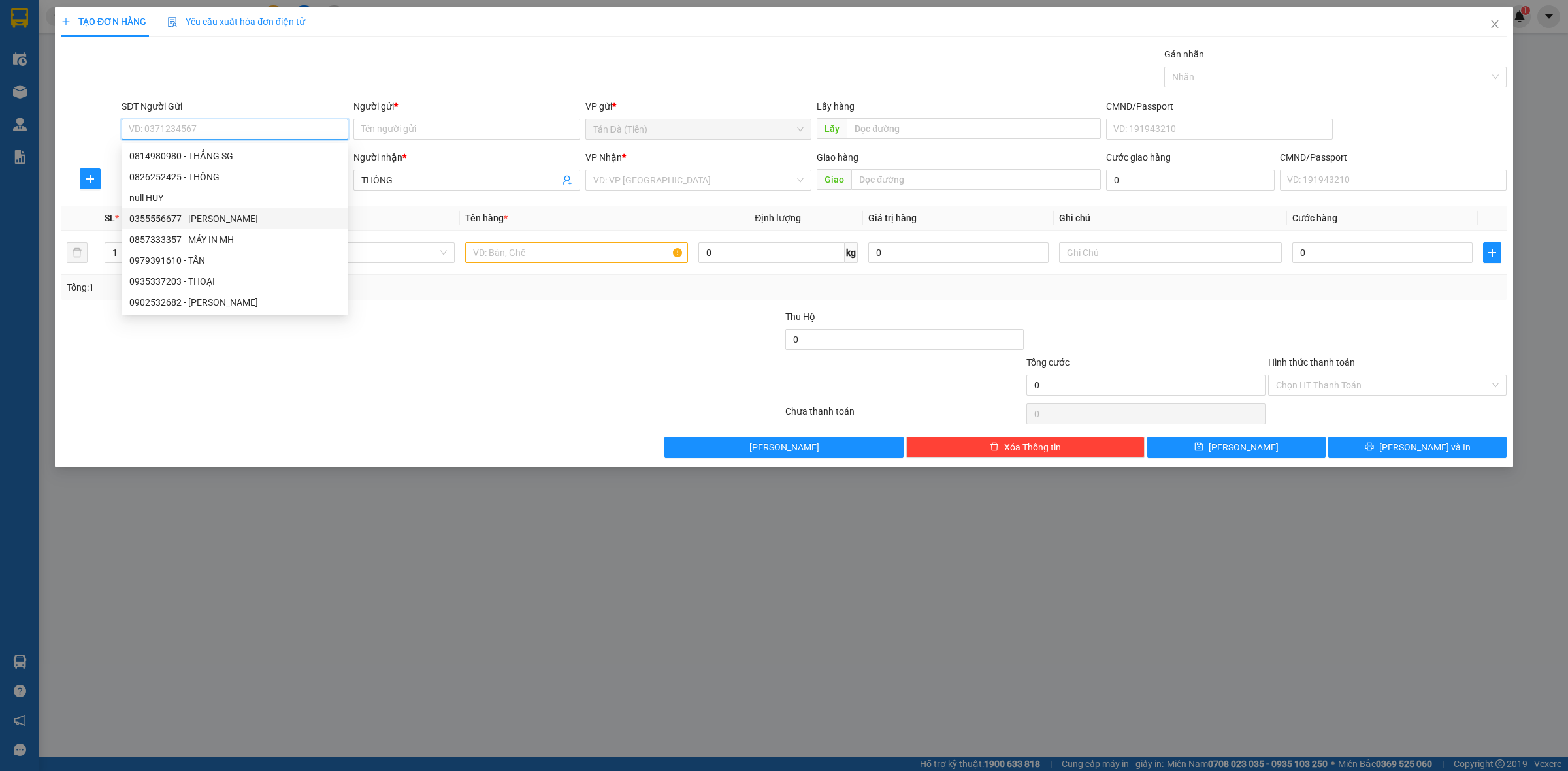
click at [231, 216] on div "0355556677 - [PERSON_NAME]" at bounding box center [235, 219] width 211 height 14
type input "0355556677"
type input "[PERSON_NAME]"
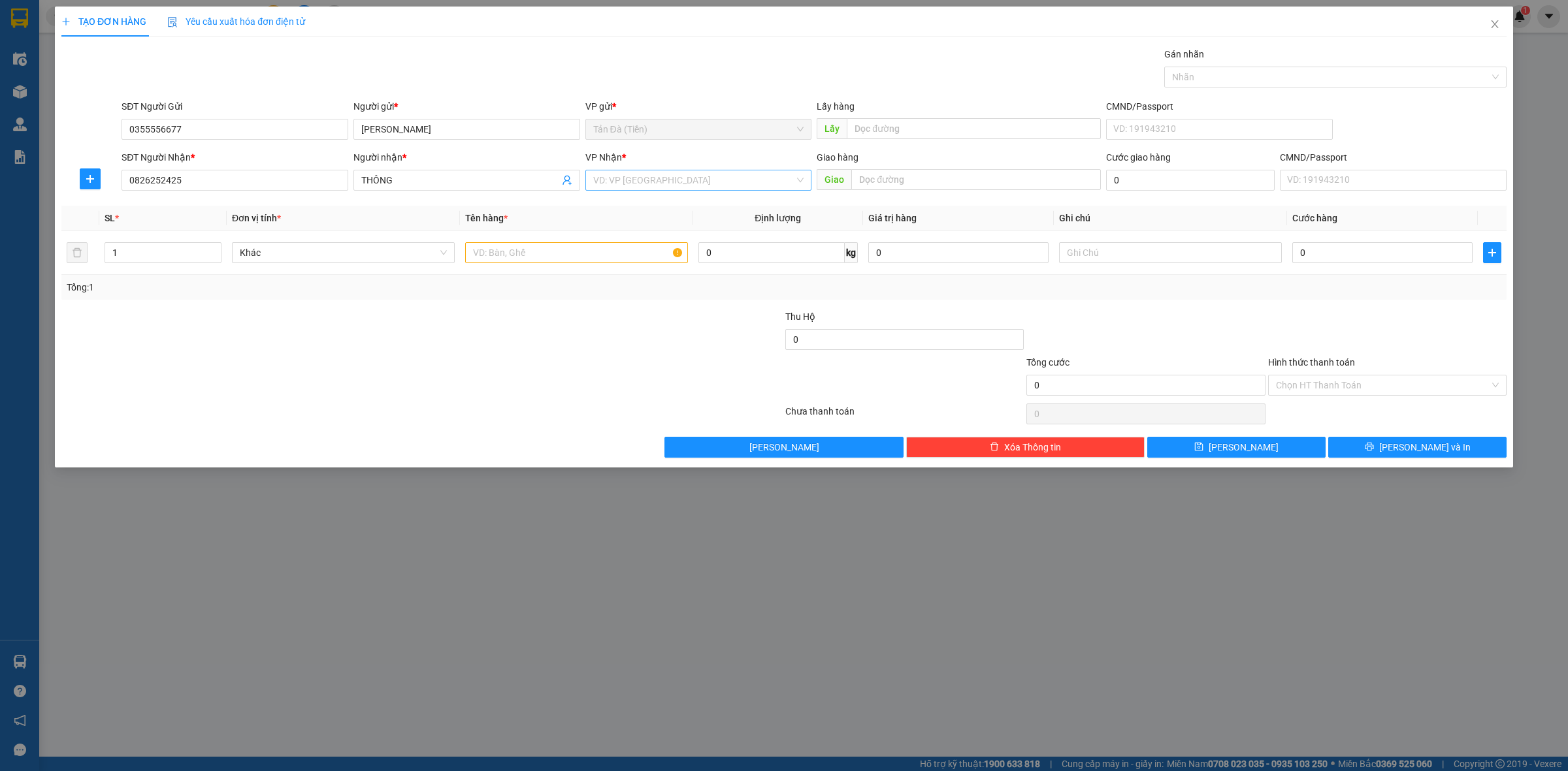
click at [639, 185] on input "search" at bounding box center [694, 180] width 202 height 20
click at [623, 278] on div "[PERSON_NAME]" at bounding box center [699, 269] width 227 height 21
click at [615, 170] on span "[PERSON_NAME]" at bounding box center [698, 180] width 211 height 20
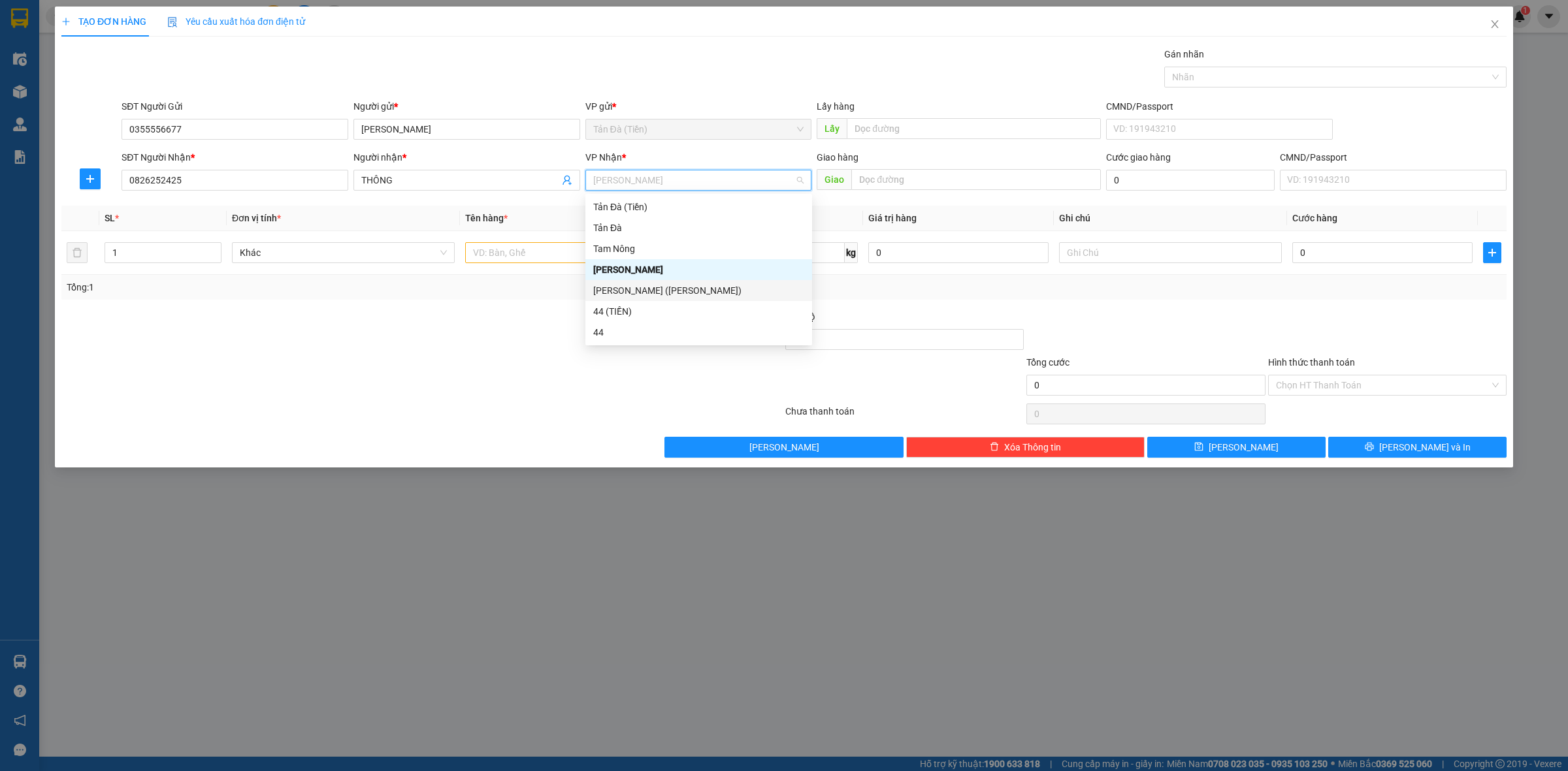
click at [615, 287] on div "[PERSON_NAME] ([PERSON_NAME])" at bounding box center [698, 291] width 211 height 14
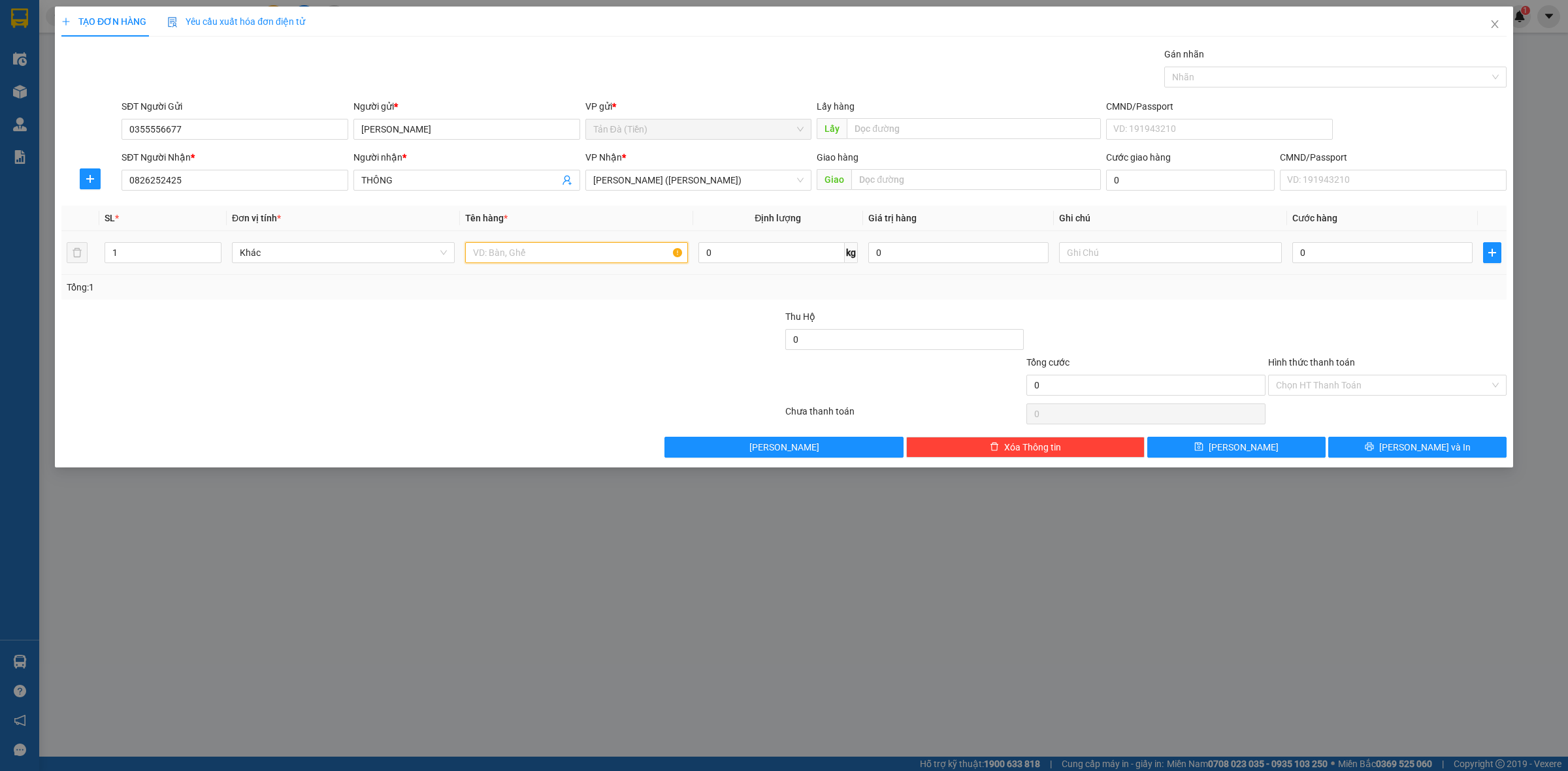
click at [552, 249] on input "text" at bounding box center [576, 252] width 223 height 21
type input "H NP"
click at [1138, 253] on input "text" at bounding box center [1170, 252] width 223 height 21
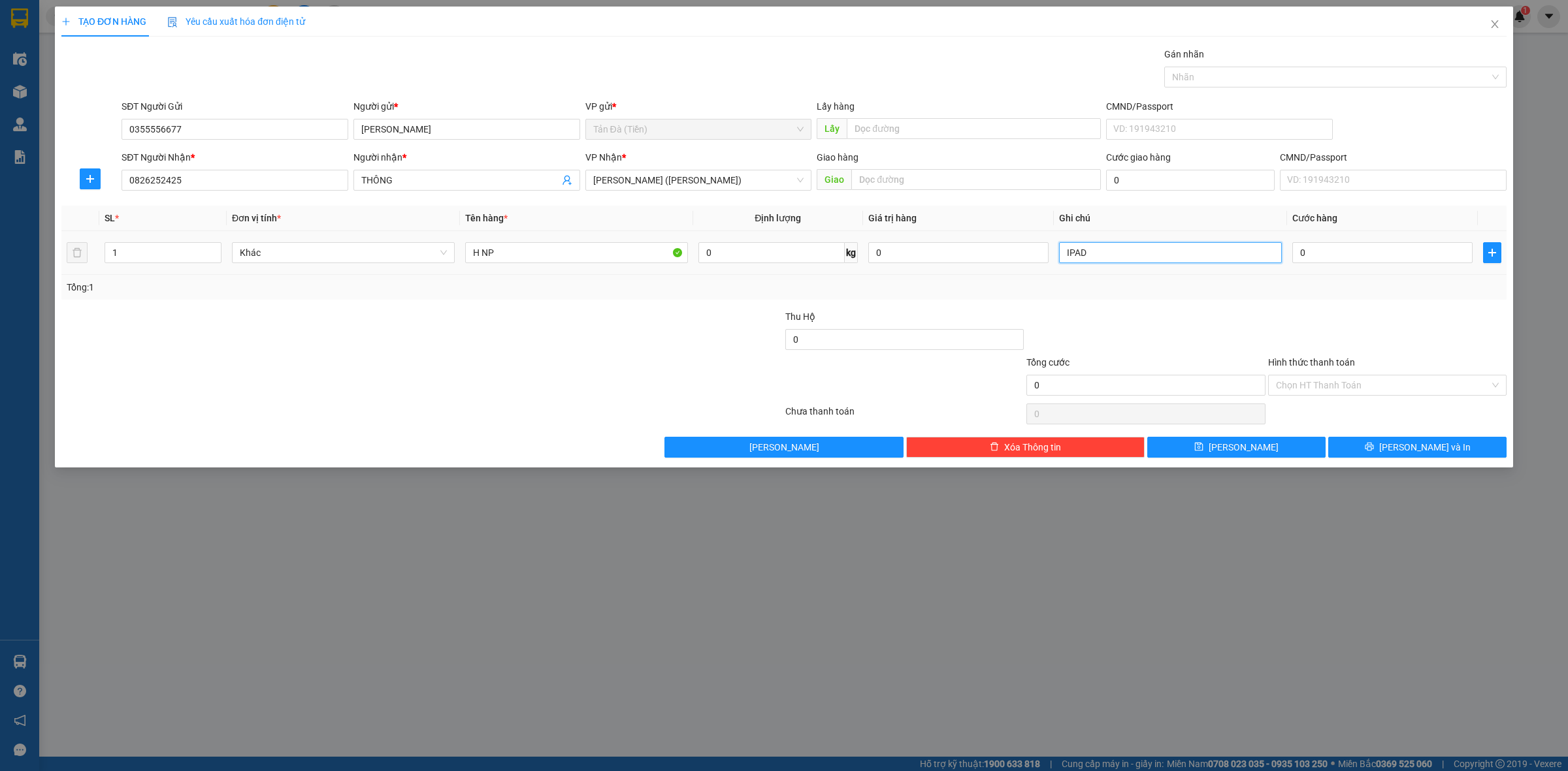
type input "IPAD"
drag, startPoint x: 1199, startPoint y: 295, endPoint x: 1206, endPoint y: 299, distance: 8.1
click at [1203, 298] on div "Tổng: 1" at bounding box center [784, 287] width 1445 height 25
drag, startPoint x: 1377, startPoint y: 439, endPoint x: 1382, endPoint y: 442, distance: 5.8
click at [1377, 440] on button "[PERSON_NAME] và In" at bounding box center [1418, 447] width 178 height 21
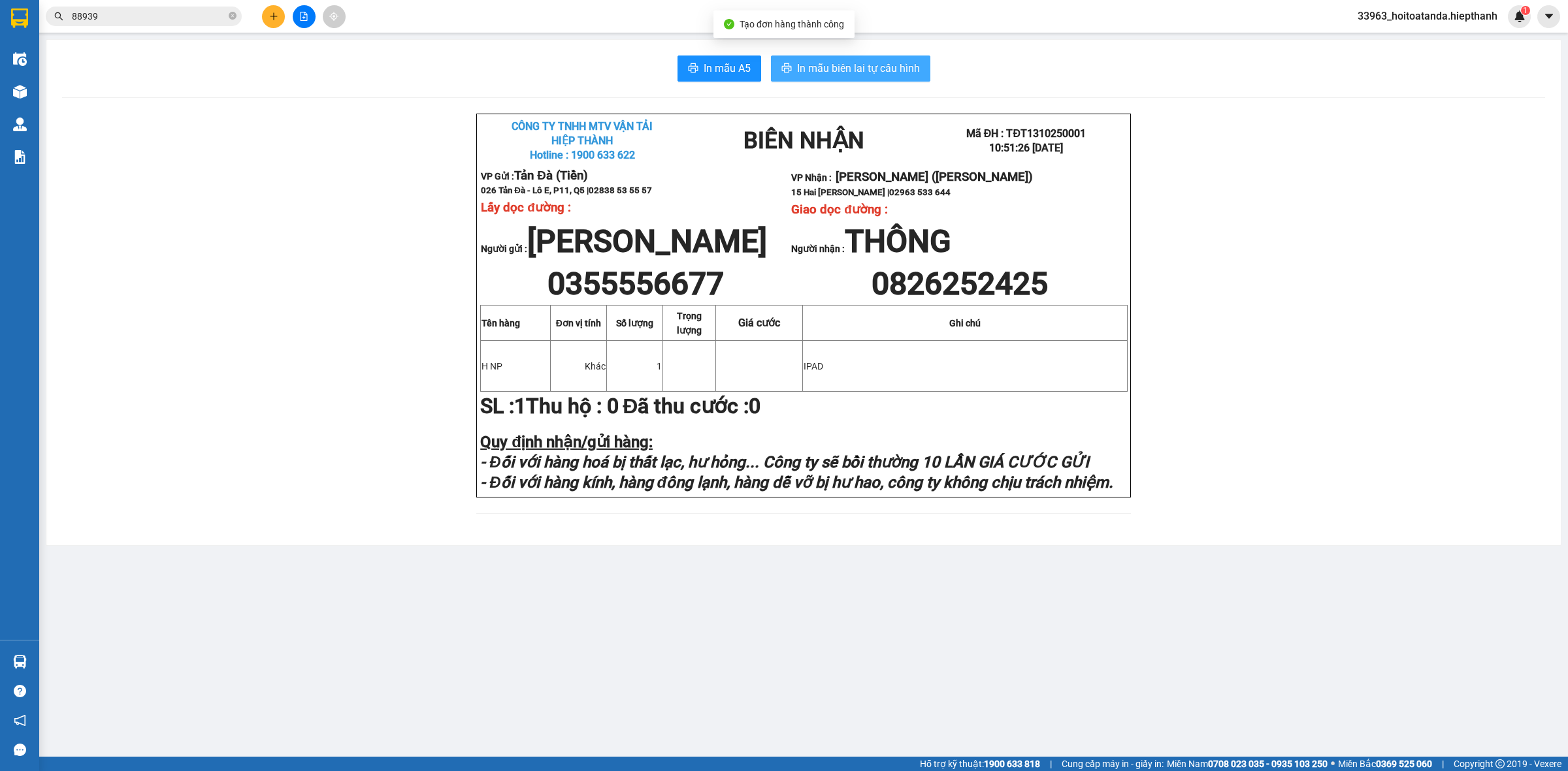
click at [884, 70] on span "In mẫu biên lai tự cấu hình" at bounding box center [859, 68] width 123 height 16
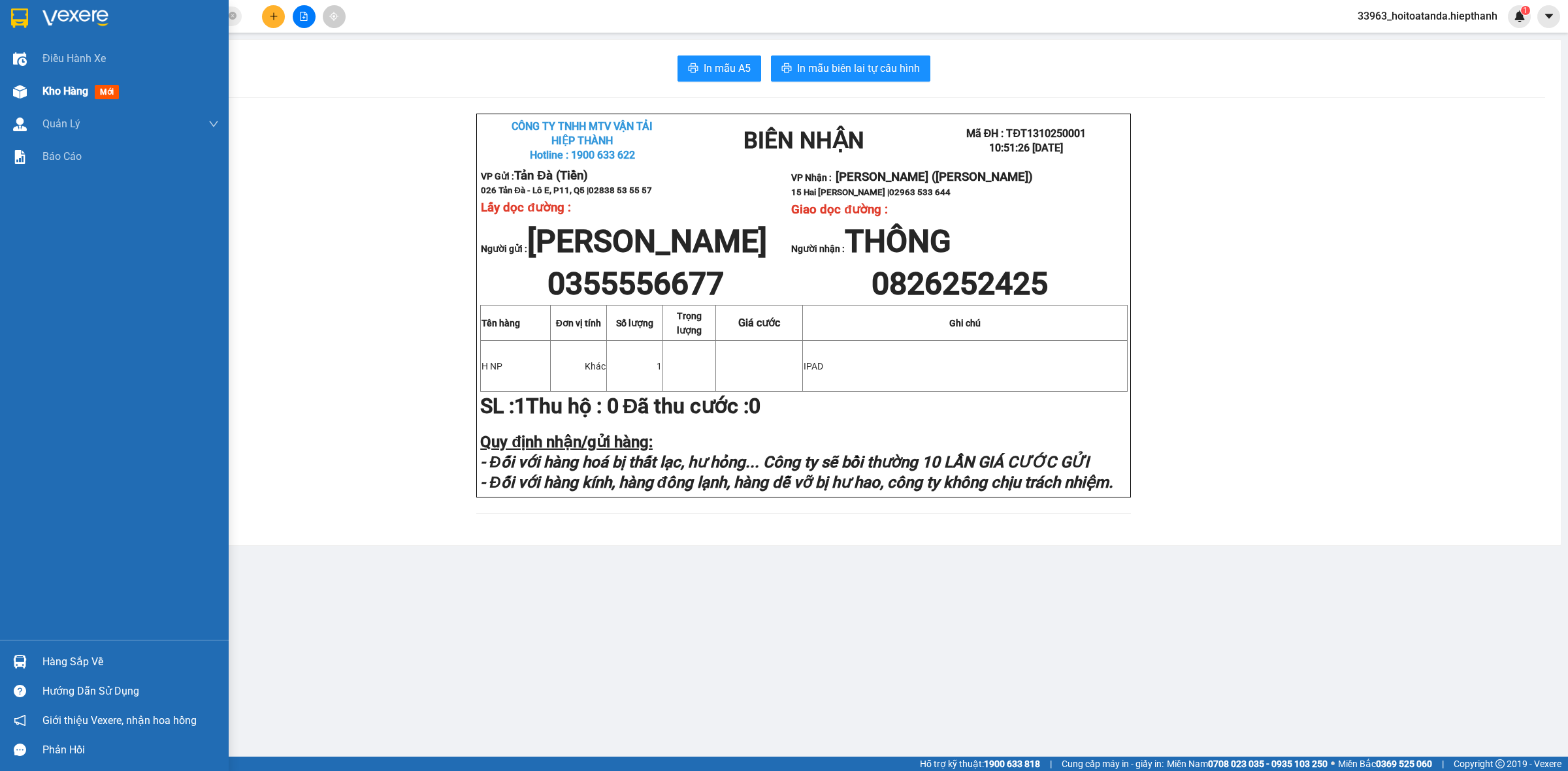
drag, startPoint x: 14, startPoint y: 94, endPoint x: 23, endPoint y: 90, distance: 9.8
click at [15, 94] on img at bounding box center [20, 91] width 14 height 14
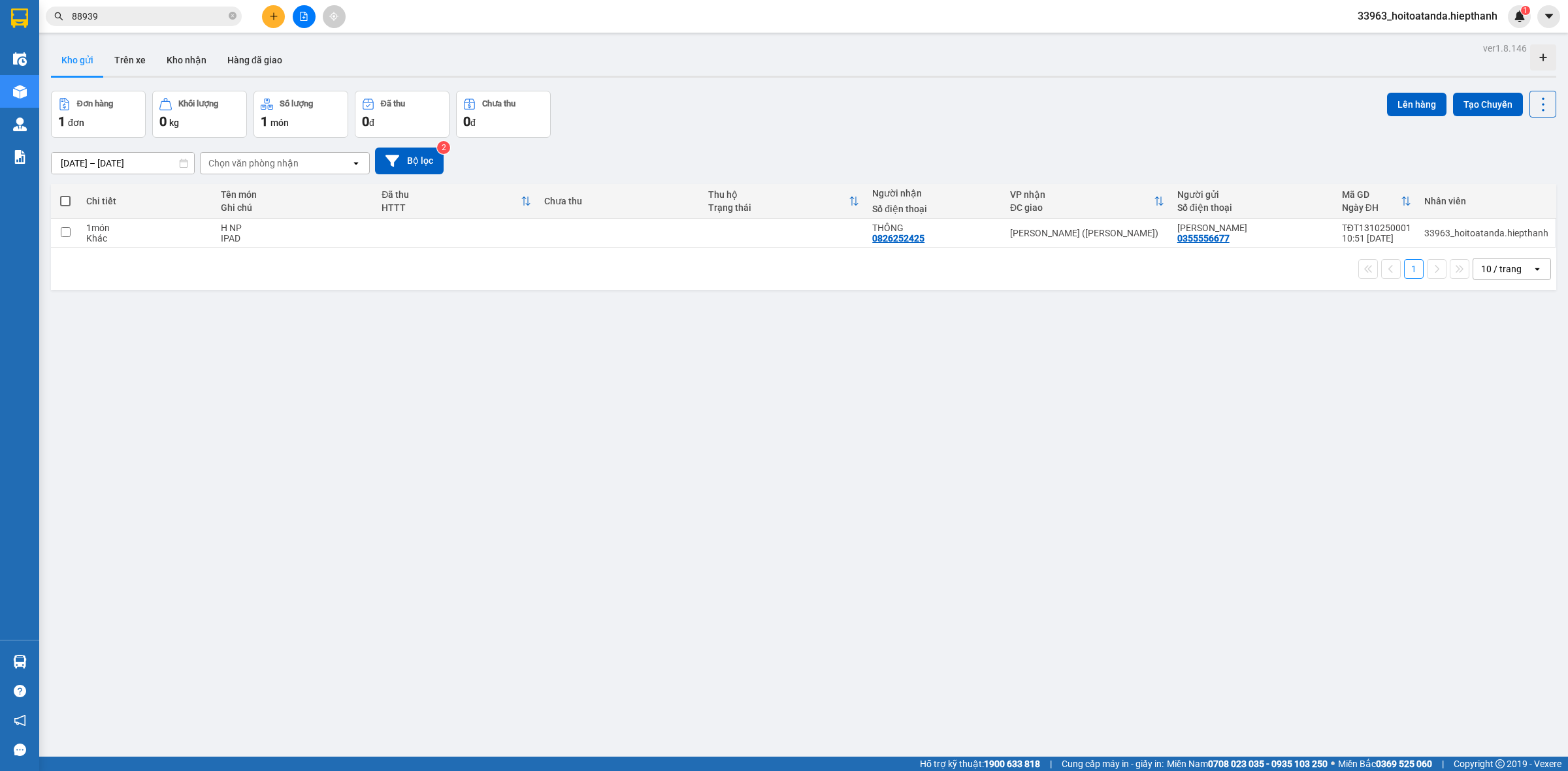
click at [815, 395] on div "ver 1.8.146 Kho gửi Trên xe [PERSON_NAME] Hàng đã [PERSON_NAME] hàng 1 đơn [PER…" at bounding box center [804, 425] width 1516 height 771
click at [301, 14] on icon "file-add" at bounding box center [304, 16] width 9 height 9
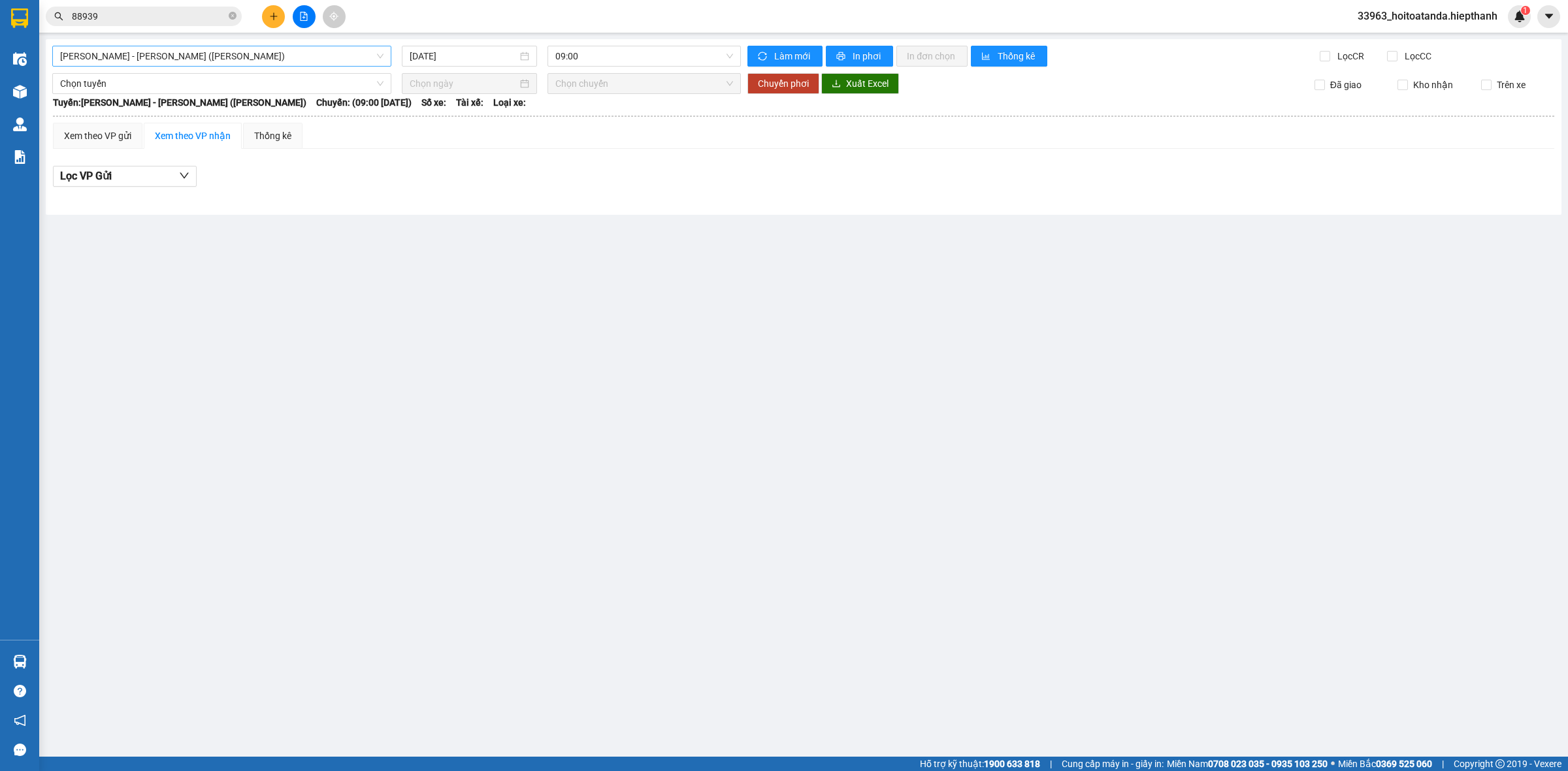
click at [293, 54] on span "[PERSON_NAME] - [PERSON_NAME] ([PERSON_NAME])" at bounding box center [222, 56] width 324 height 20
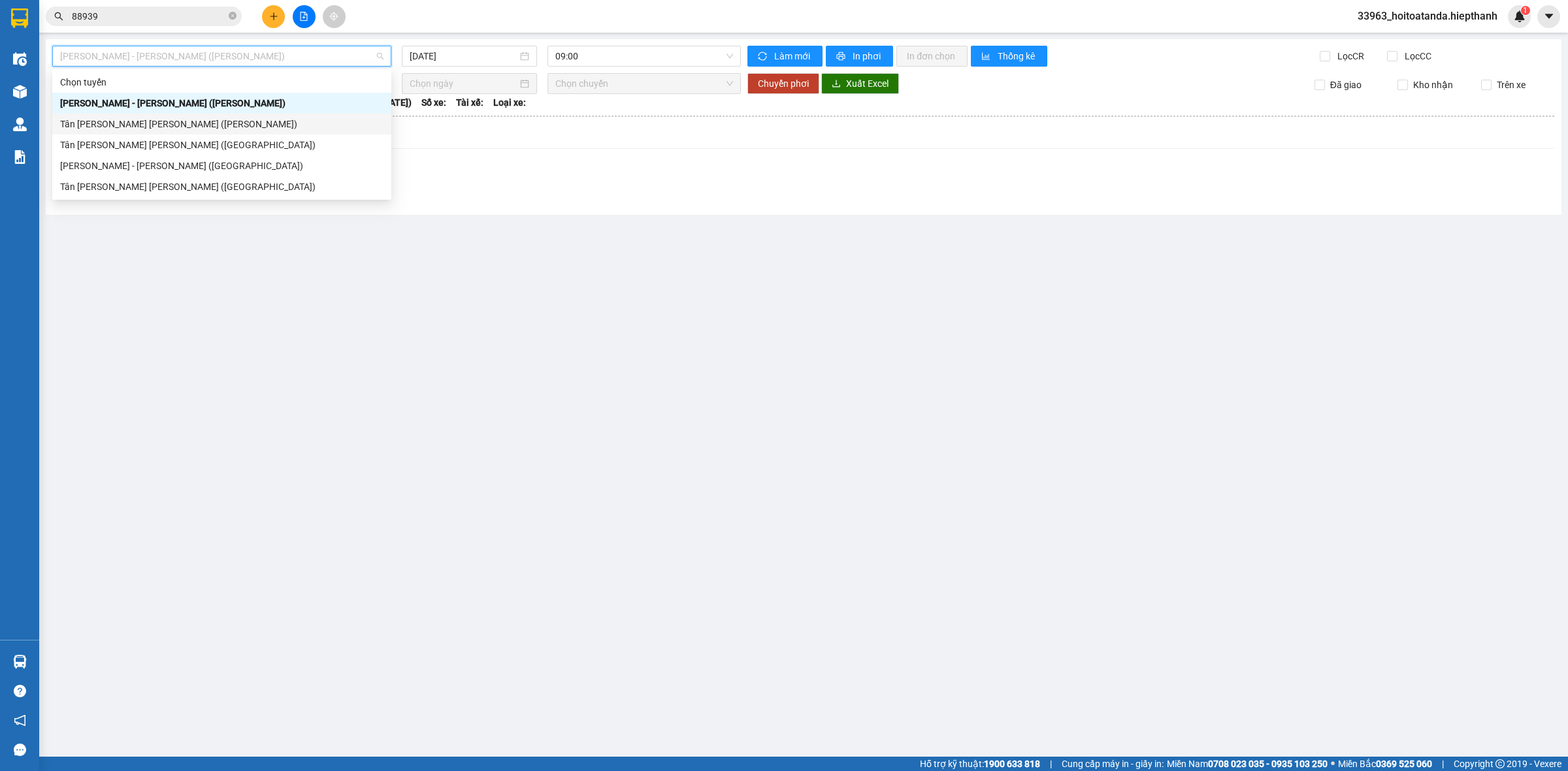
click at [197, 120] on div "Tân [PERSON_NAME] [PERSON_NAME] ([PERSON_NAME])" at bounding box center [222, 124] width 324 height 14
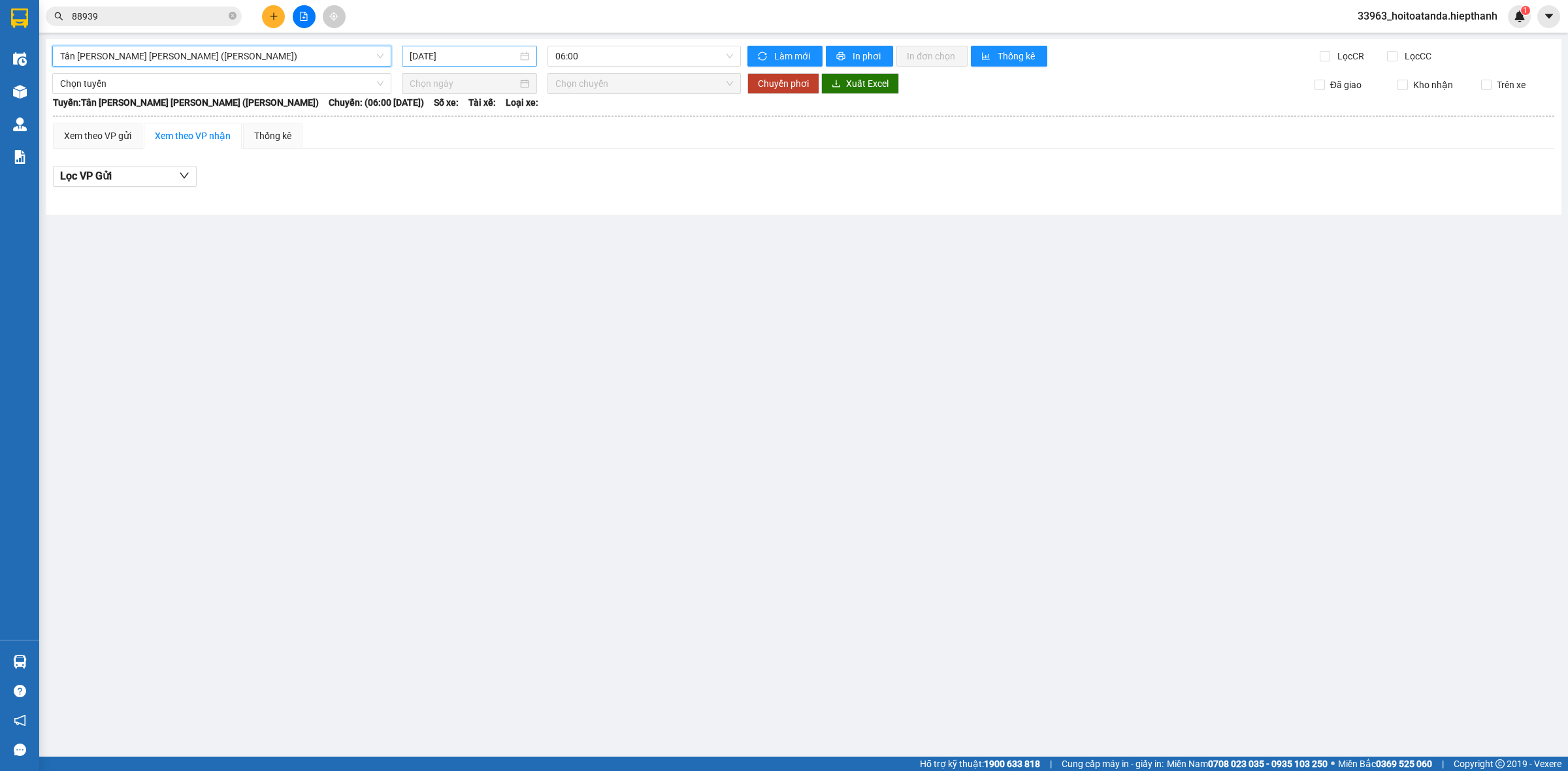
click at [488, 53] on input "[DATE]" at bounding box center [464, 56] width 108 height 14
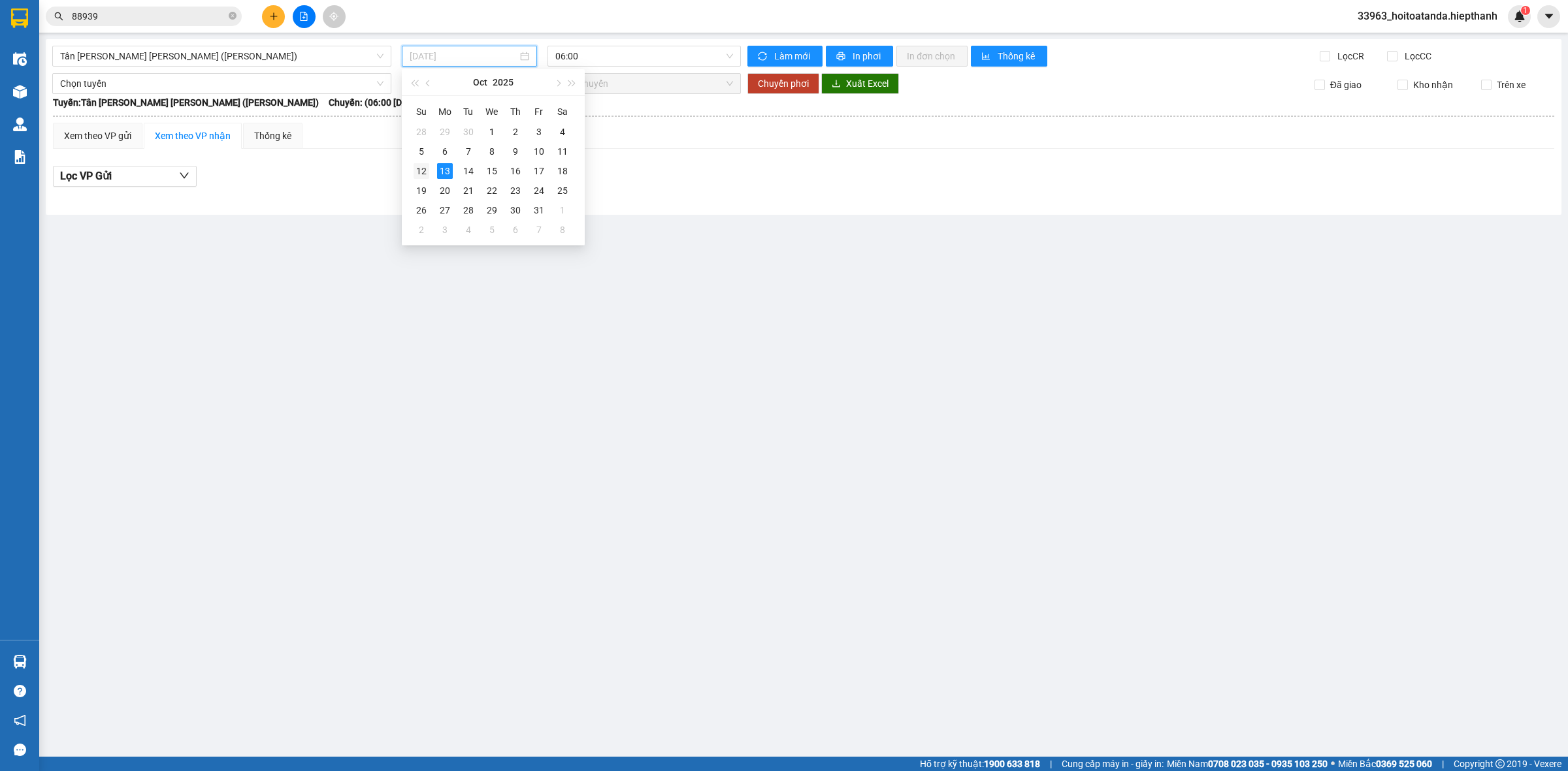
click at [424, 175] on div "12" at bounding box center [421, 170] width 15 height 15
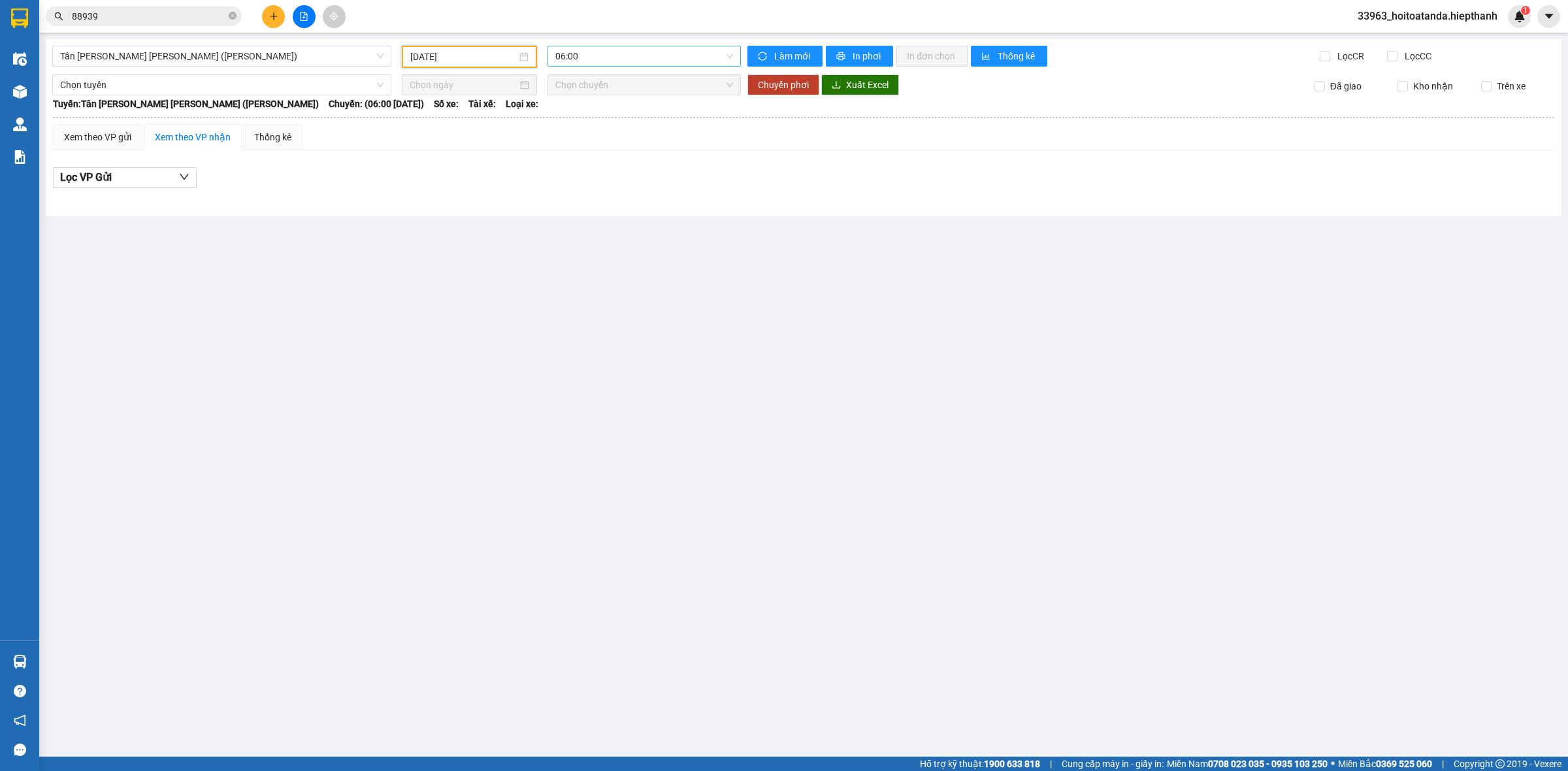
click at [664, 53] on span "06:00" at bounding box center [643, 56] width 178 height 20
click at [593, 203] on div "22:00" at bounding box center [606, 208] width 102 height 14
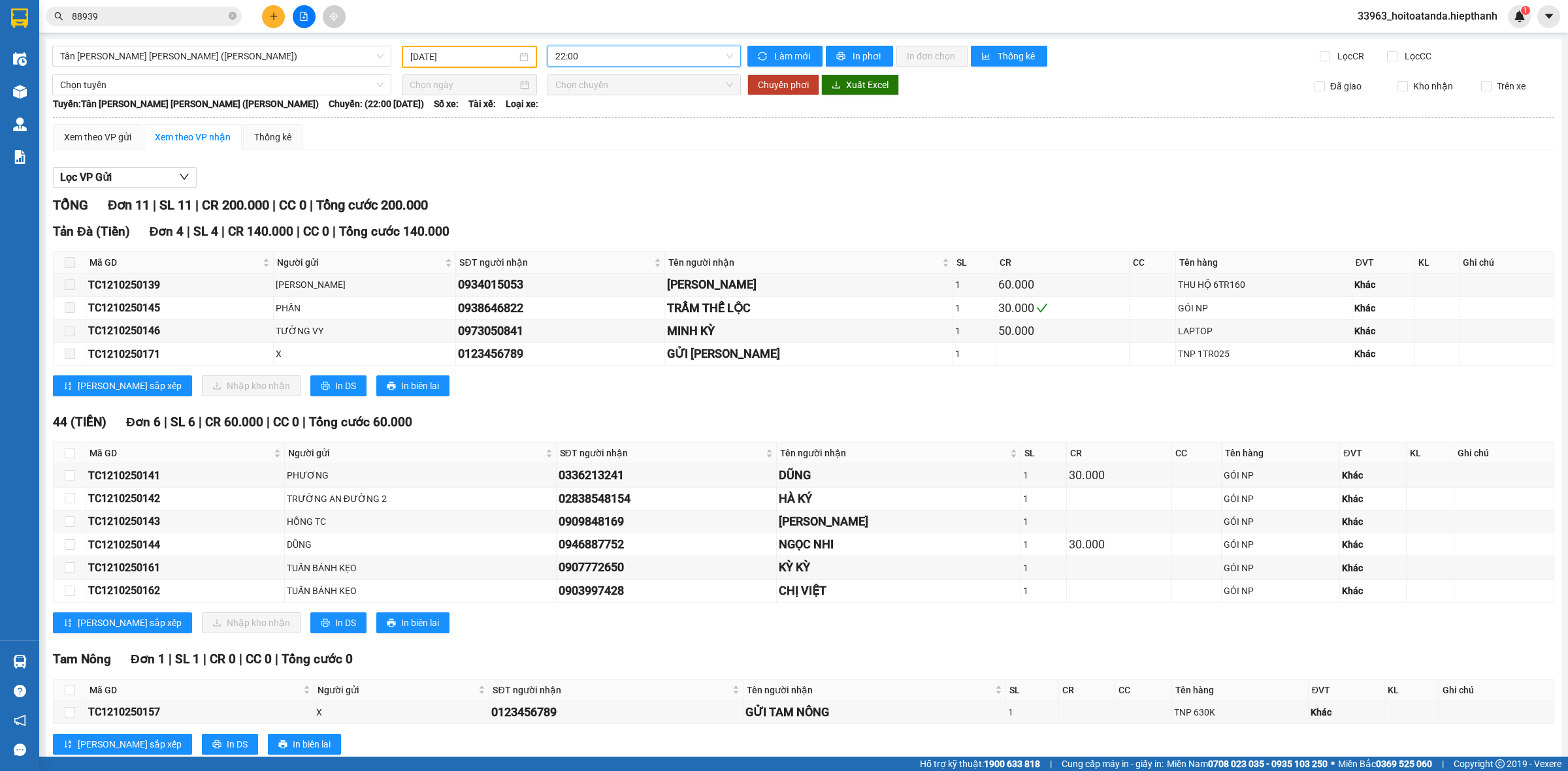
click at [683, 208] on div "[PERSON_NAME] 11 | SL 11 | CR 200.000 | CC 0 | [PERSON_NAME] 200.000" at bounding box center [804, 205] width 1501 height 20
click at [575, 56] on span "22:00" at bounding box center [643, 56] width 178 height 20
click at [449, 63] on input "[DATE]" at bounding box center [463, 57] width 106 height 14
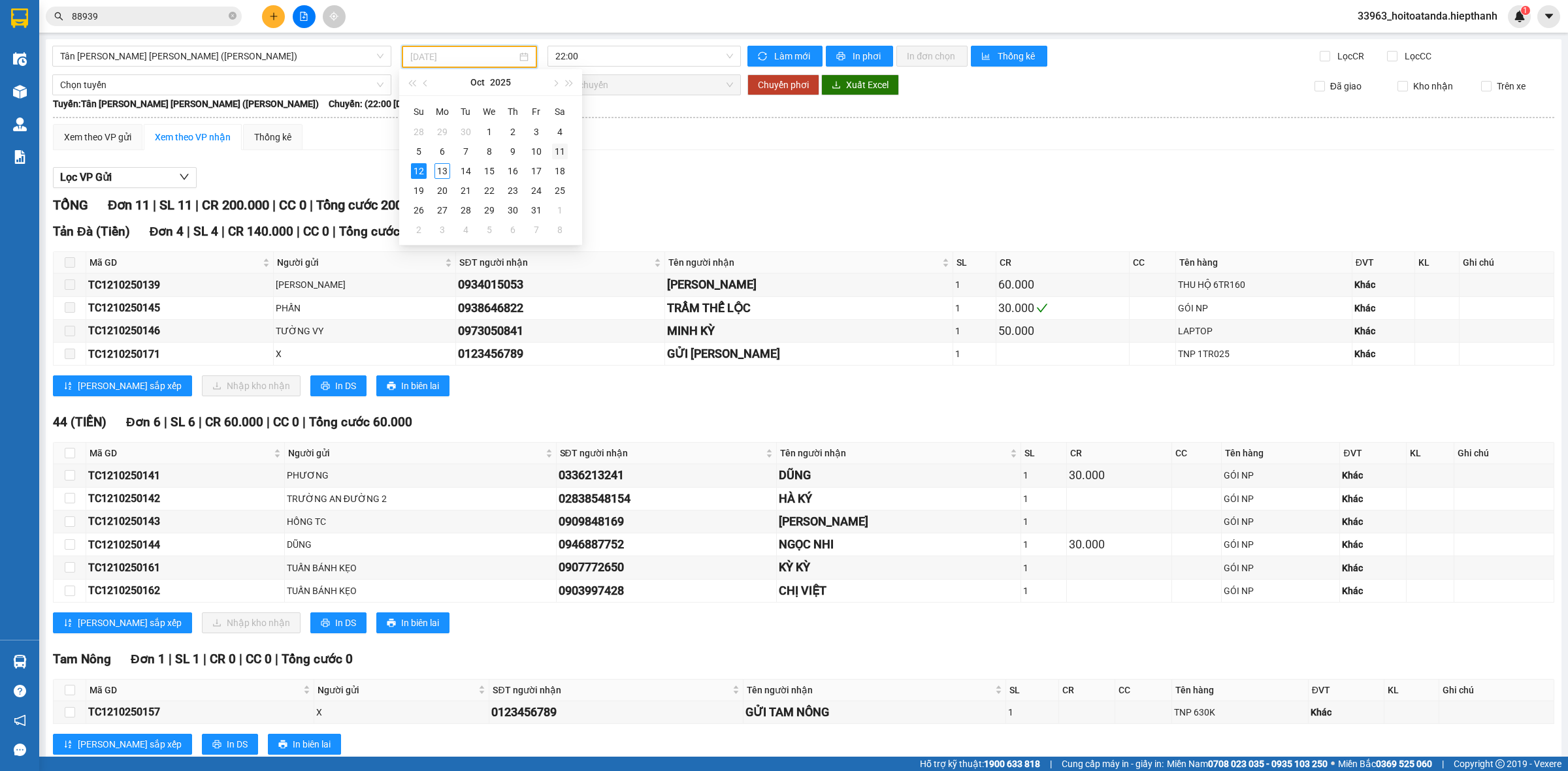
click at [561, 152] on div "11" at bounding box center [560, 151] width 15 height 15
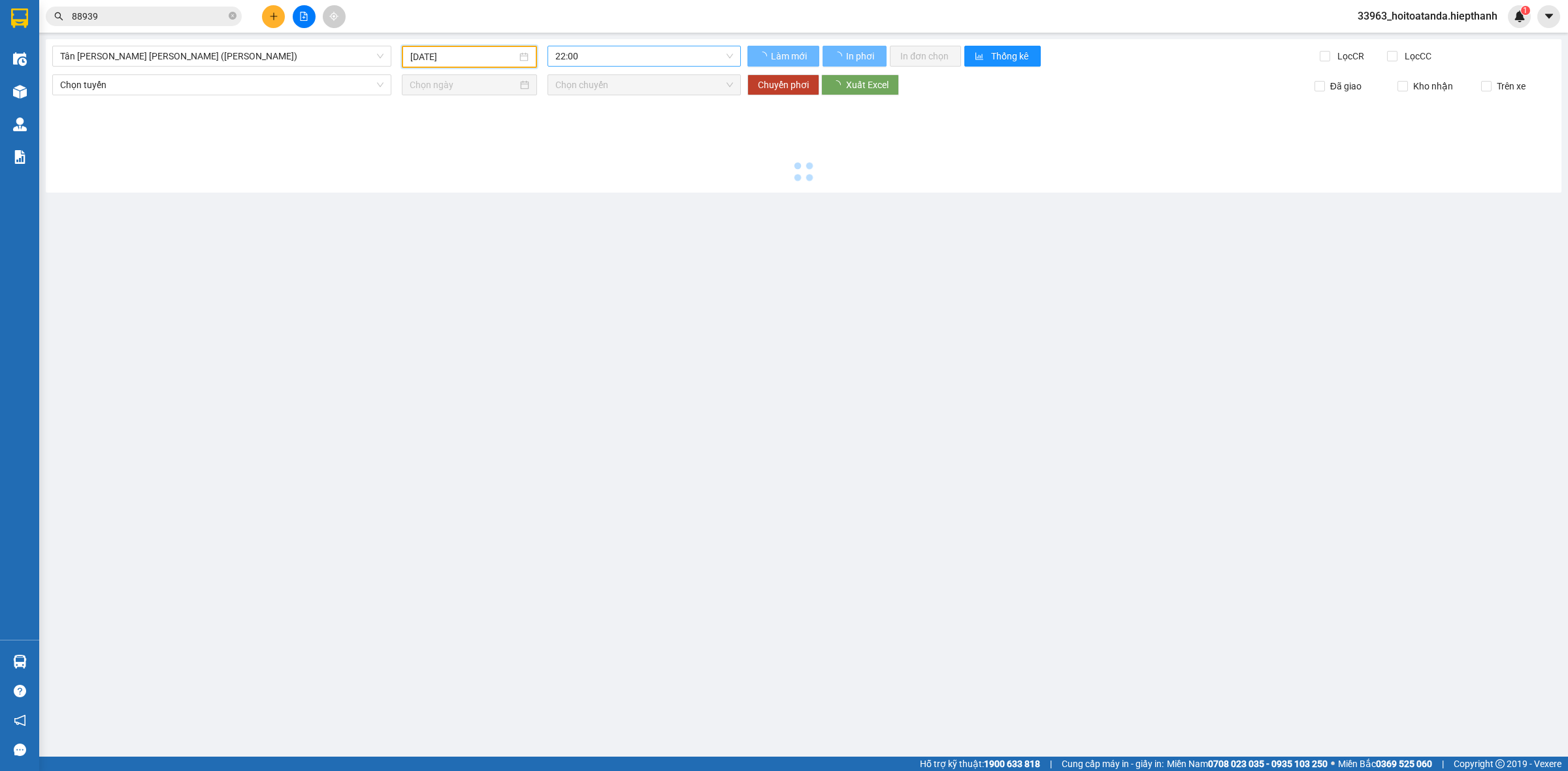
type input "[DATE]"
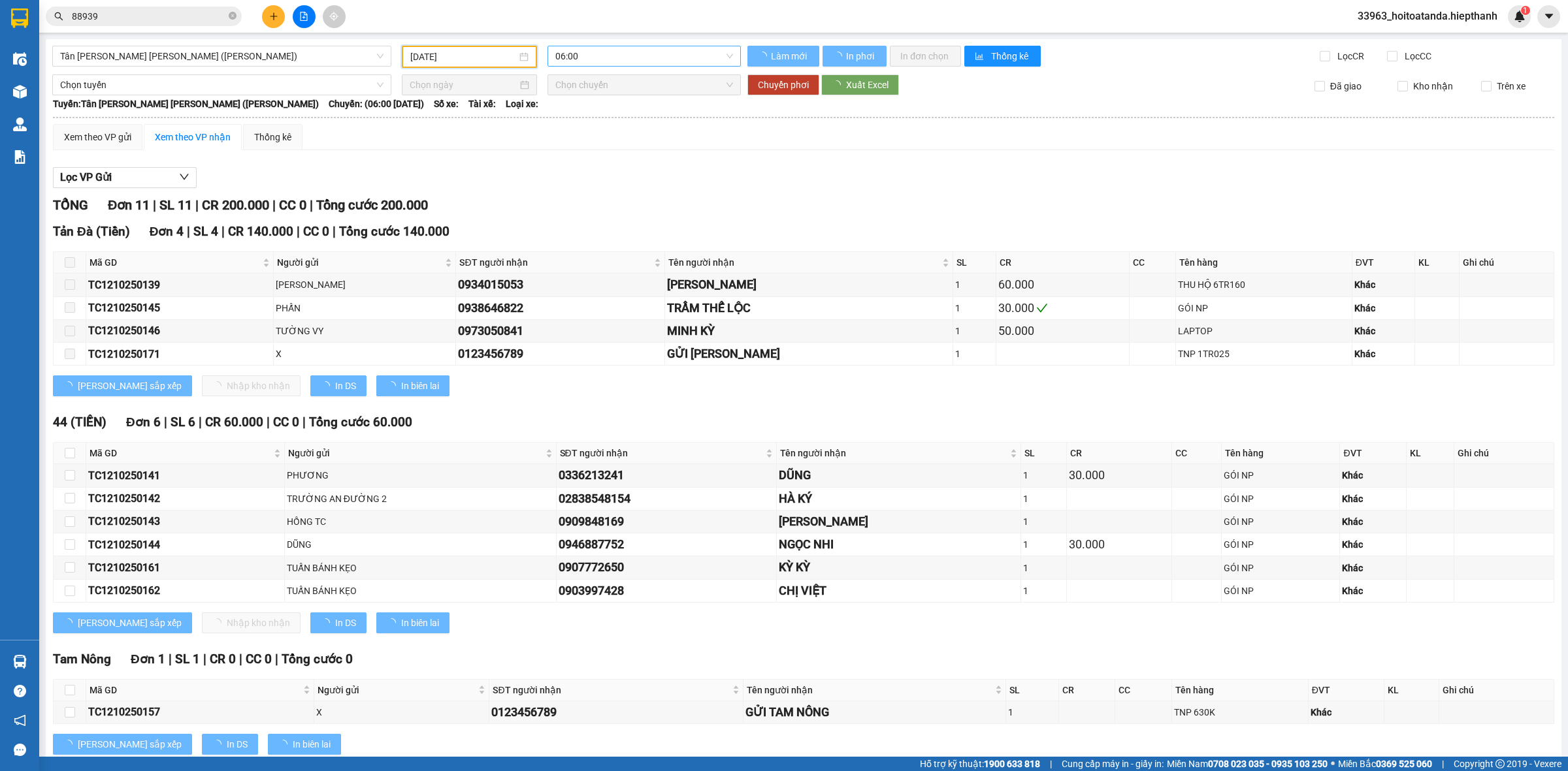
click at [602, 49] on span "06:00" at bounding box center [643, 56] width 178 height 20
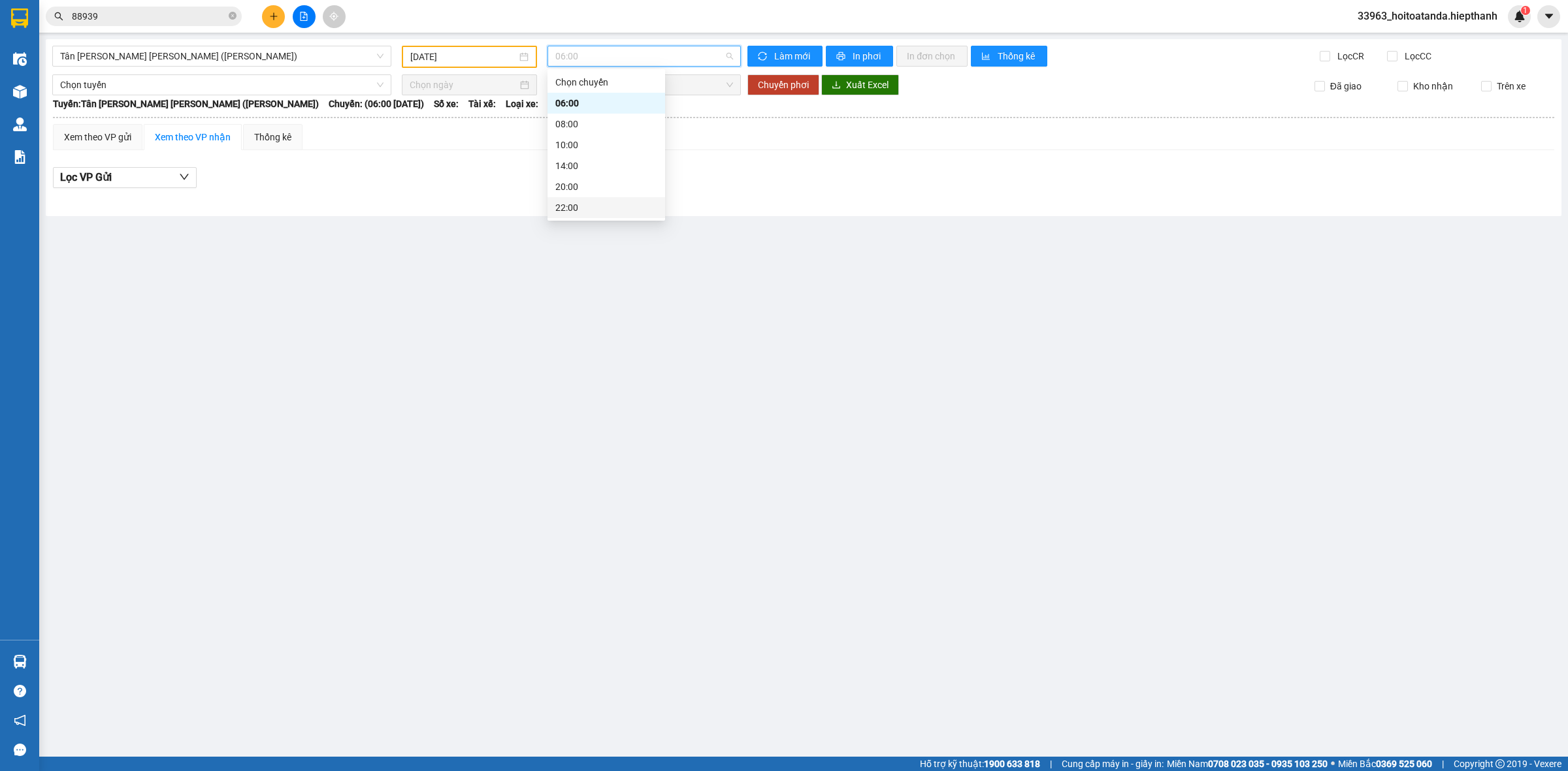
click at [565, 204] on div "22:00" at bounding box center [606, 208] width 102 height 14
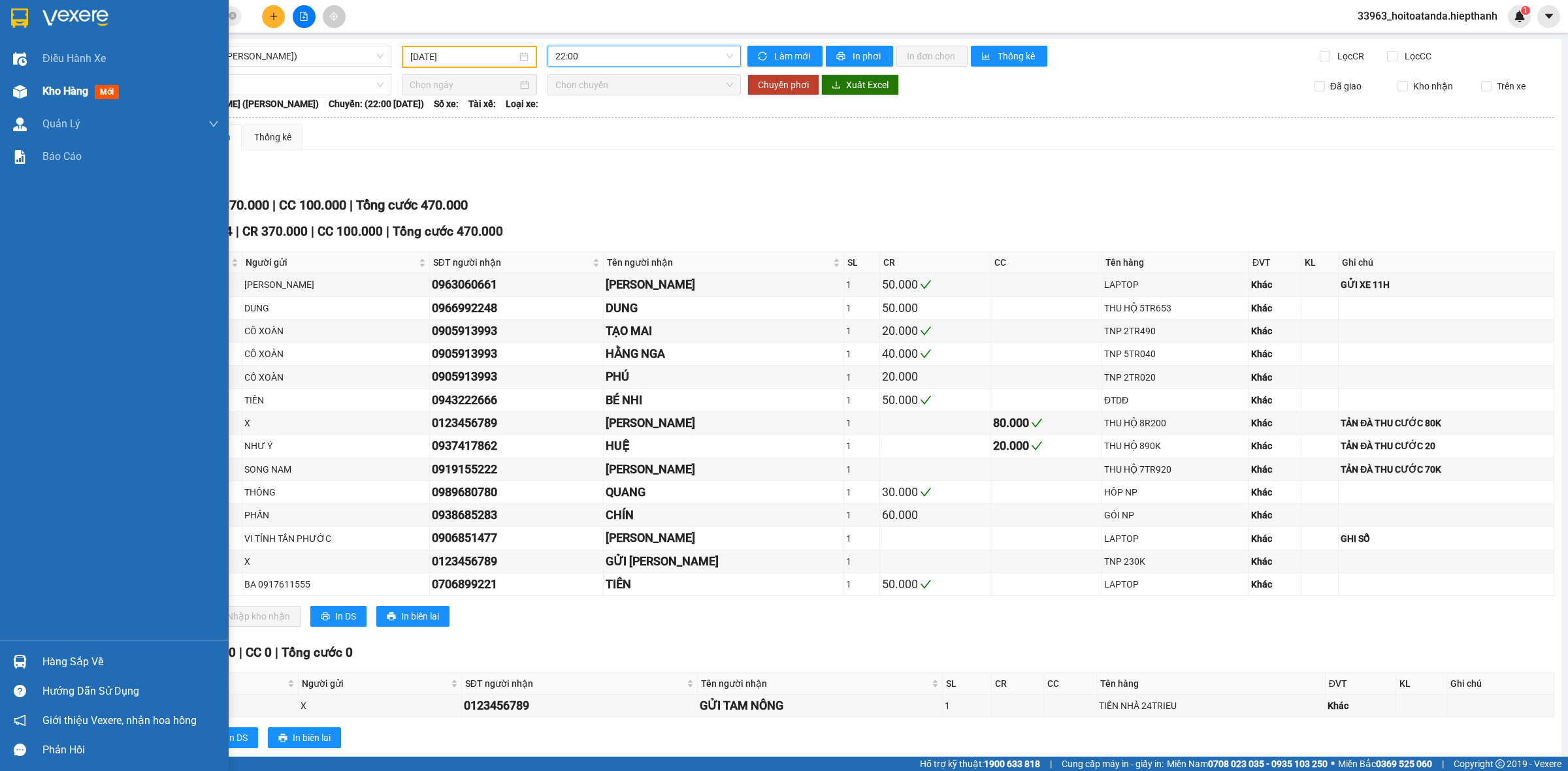
click at [30, 85] on div at bounding box center [19, 91] width 23 height 23
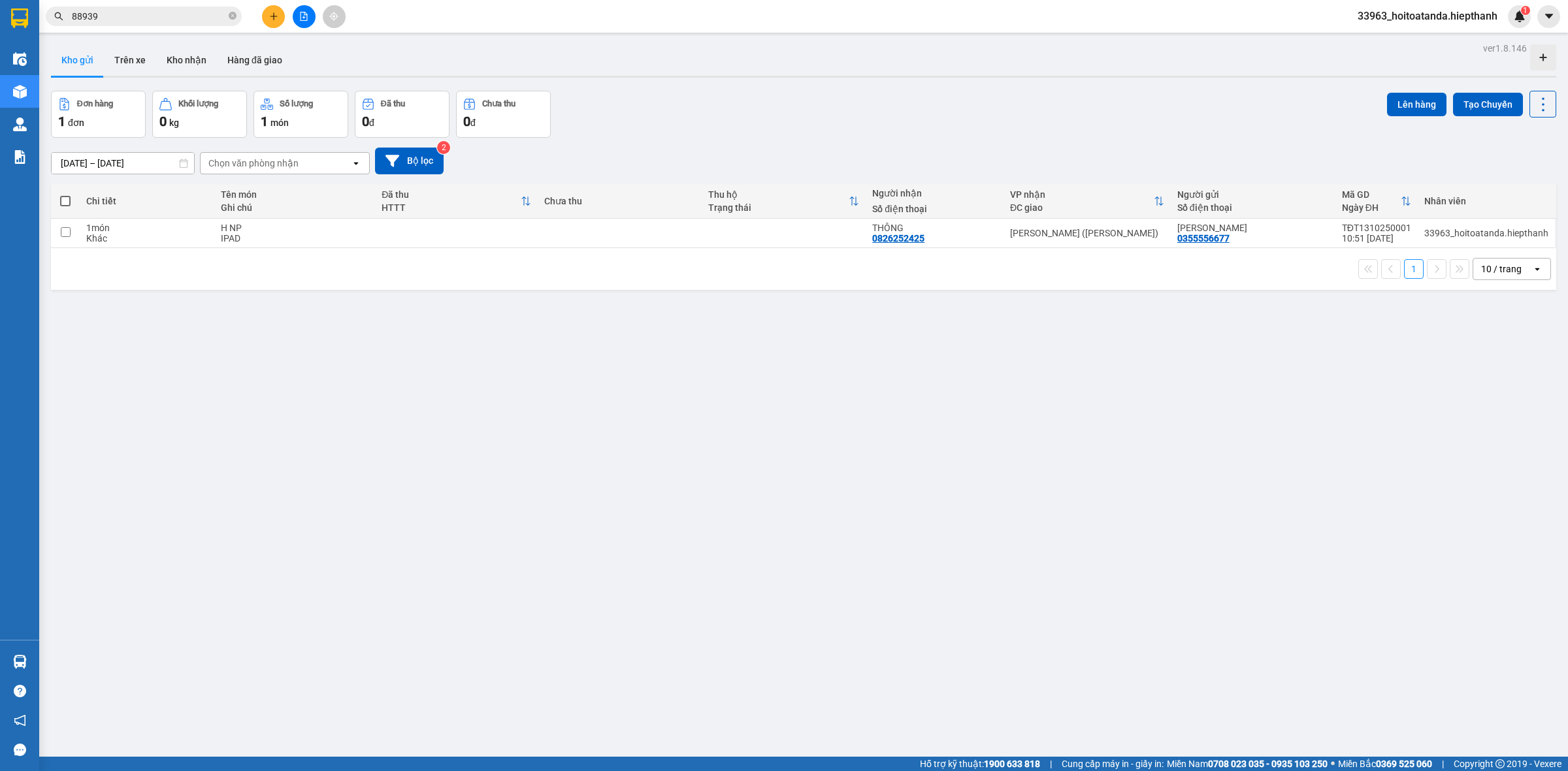
click at [415, 420] on div "ver 1.8.146 Kho gửi Trên xe [PERSON_NAME] Hàng đã [PERSON_NAME] hàng 1 đơn [PER…" at bounding box center [804, 425] width 1516 height 771
click at [1448, 234] on icon at bounding box center [1453, 233] width 9 height 9
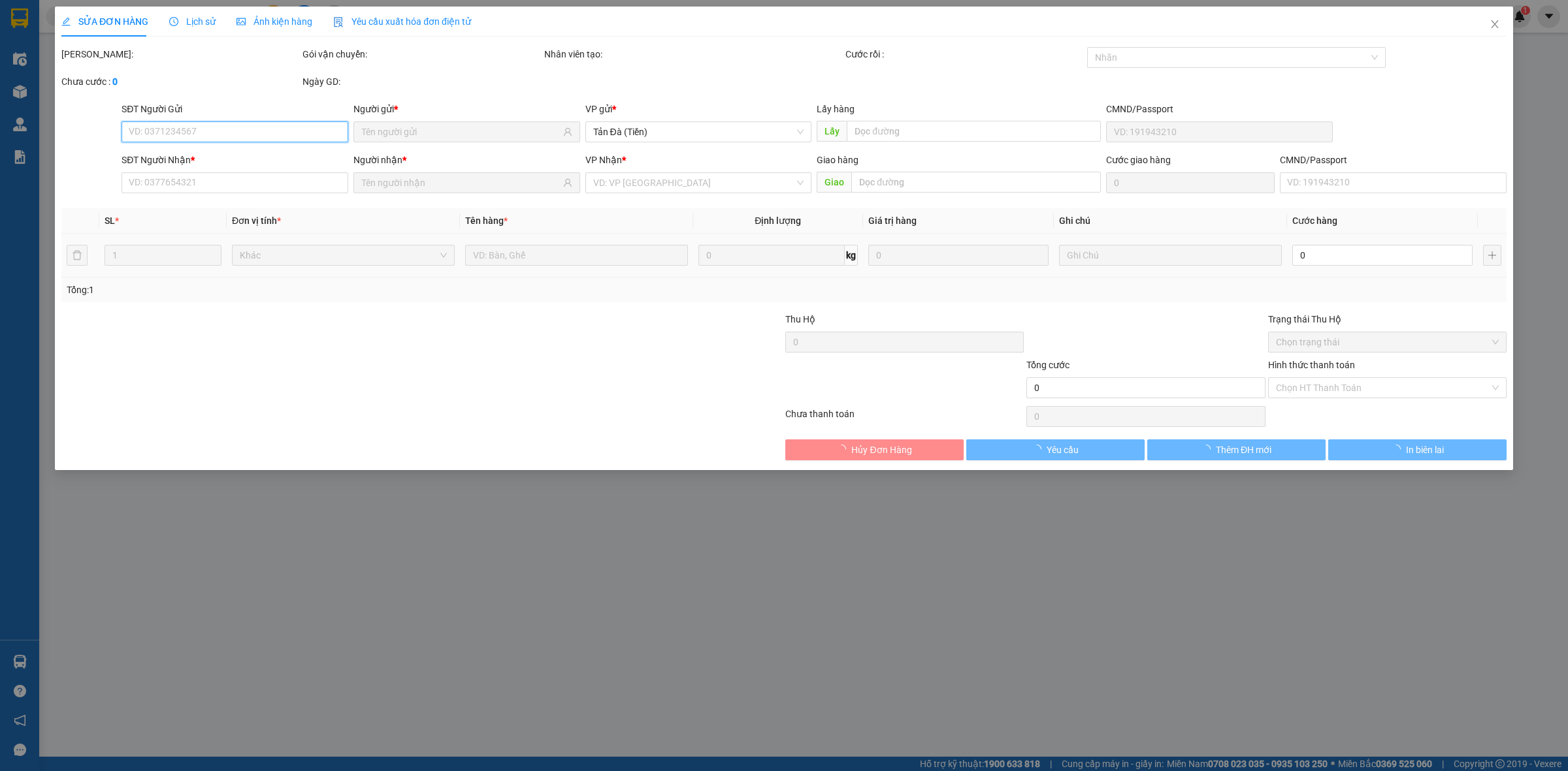
type input "0355556677"
type input "0826252425"
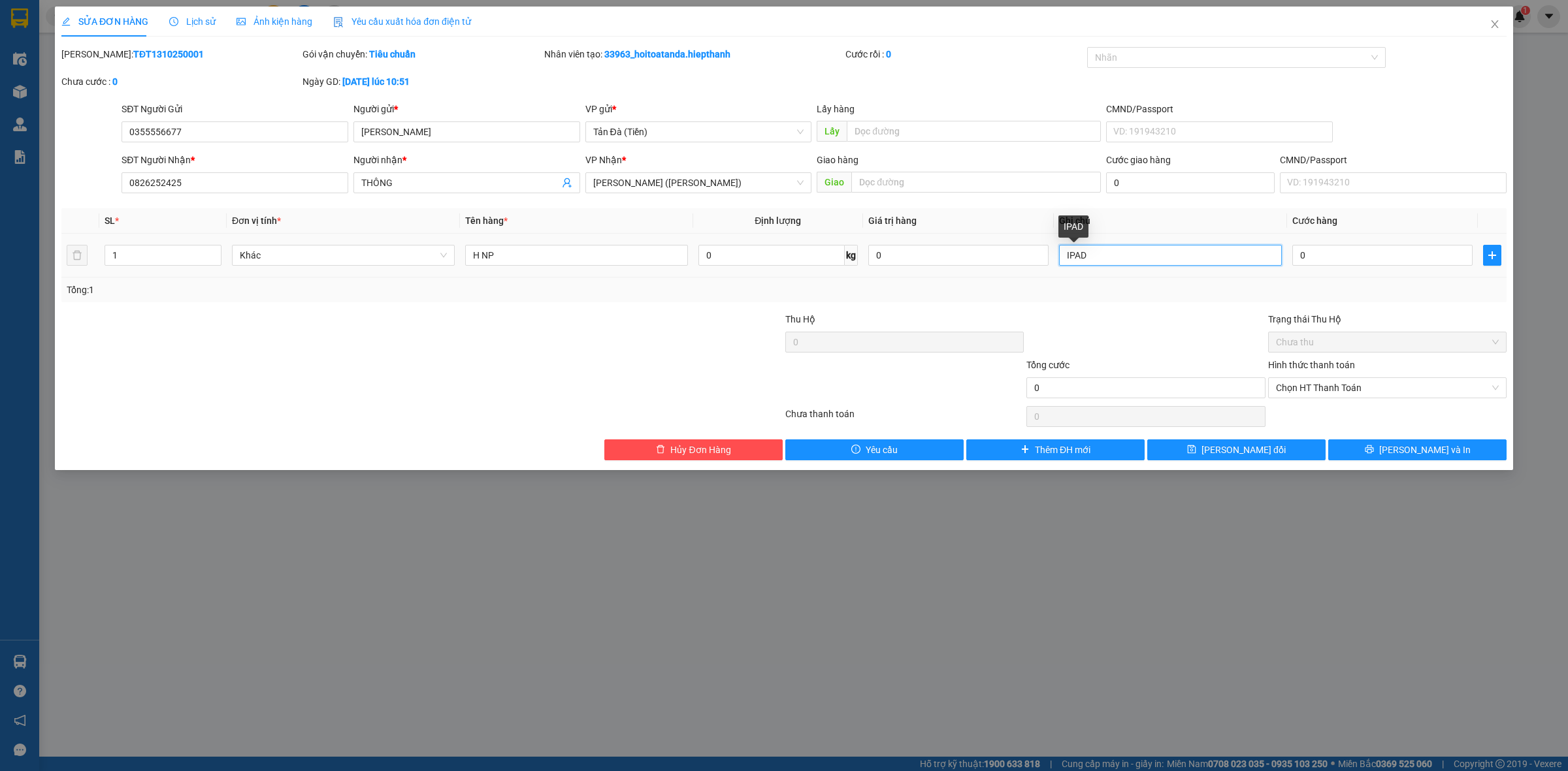
click at [1137, 258] on input "IPAD" at bounding box center [1170, 255] width 223 height 21
type input "IPAD, XE 12H"
click at [1260, 443] on span "[PERSON_NAME] đổi" at bounding box center [1244, 450] width 85 height 14
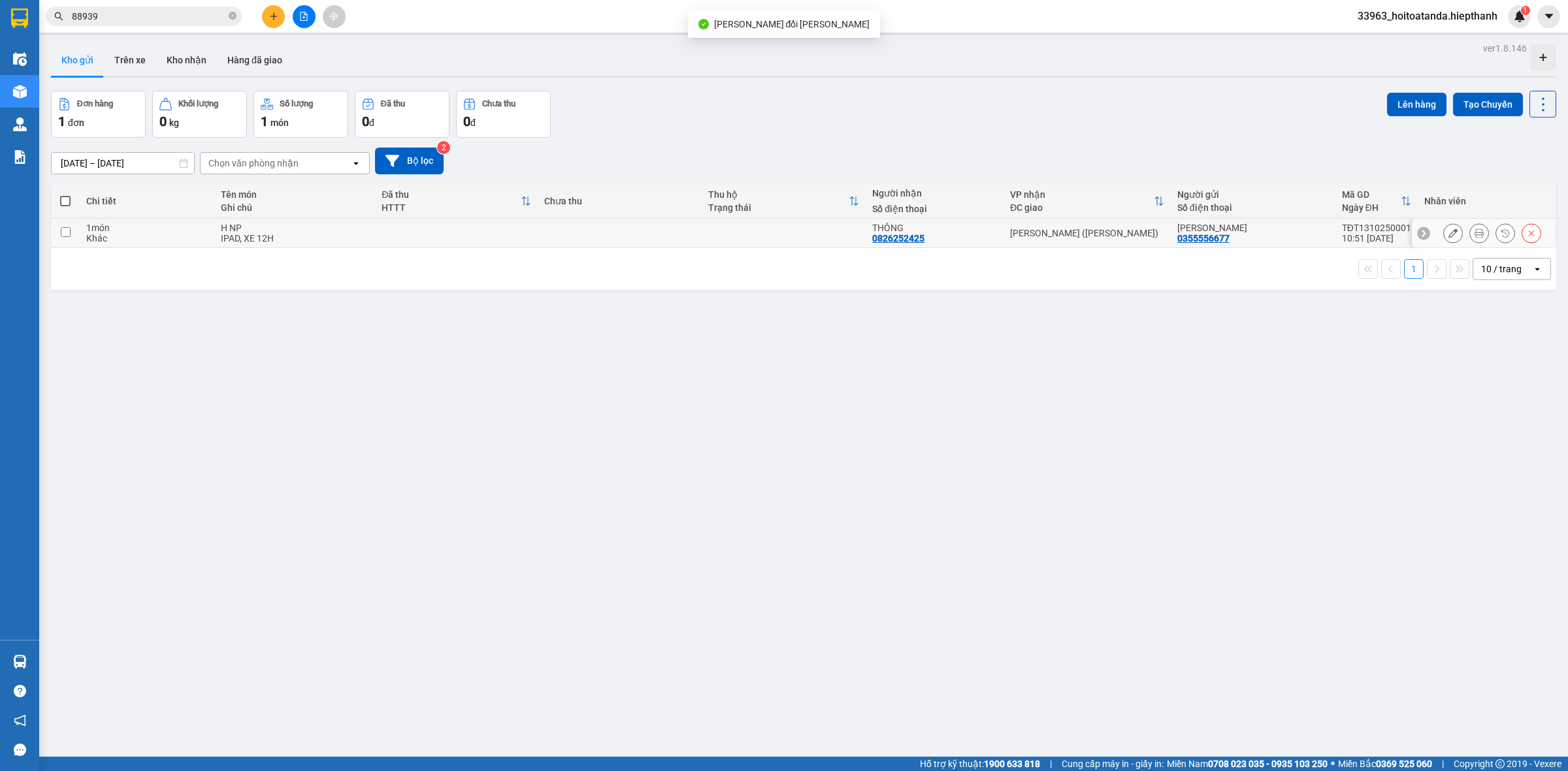
click at [1298, 240] on div "VIỄN QUANG 0355556677" at bounding box center [1253, 232] width 151 height 21
checkbox input "true"
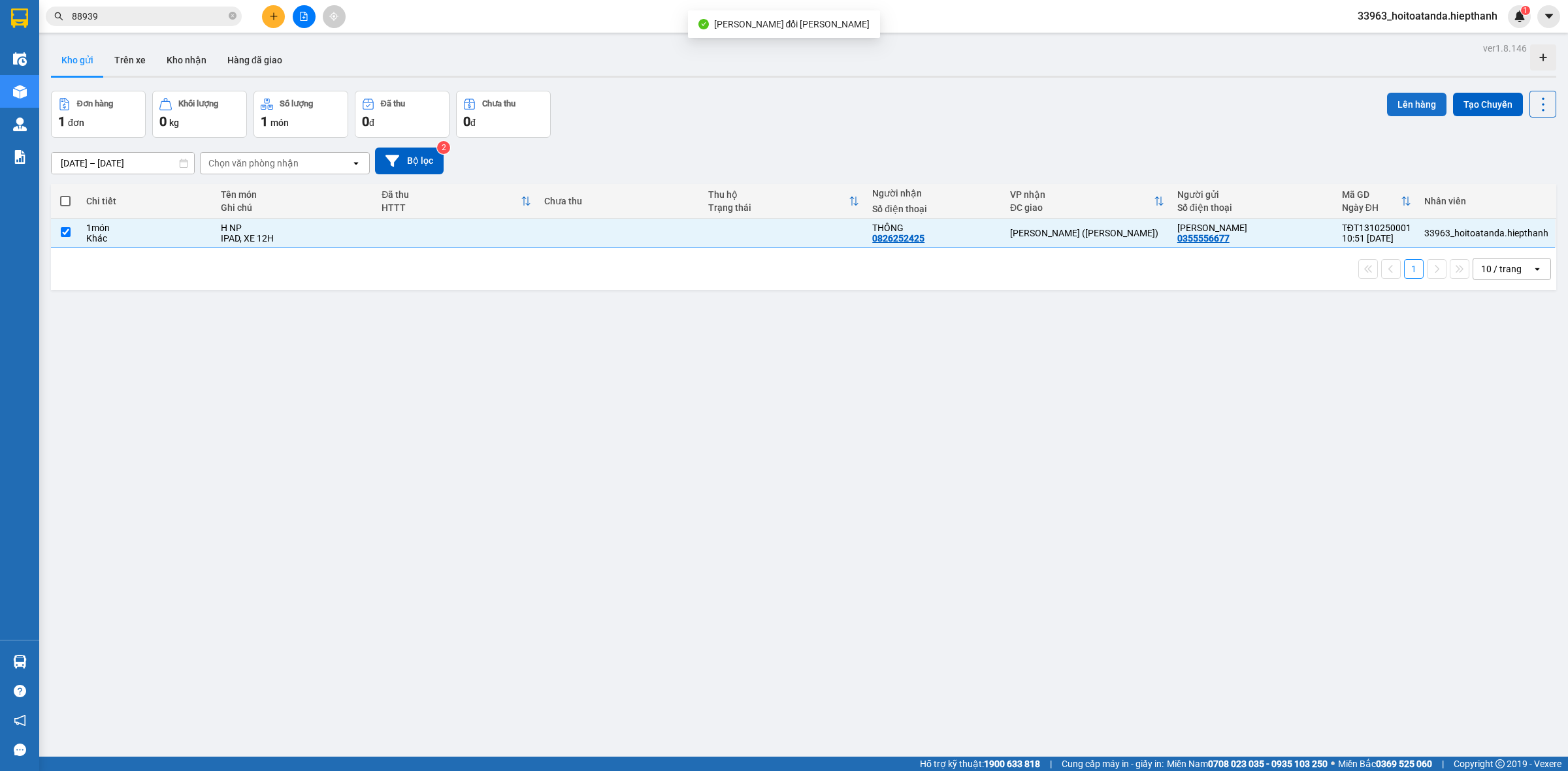
click at [1409, 94] on button "Lên hàng" at bounding box center [1417, 104] width 59 height 23
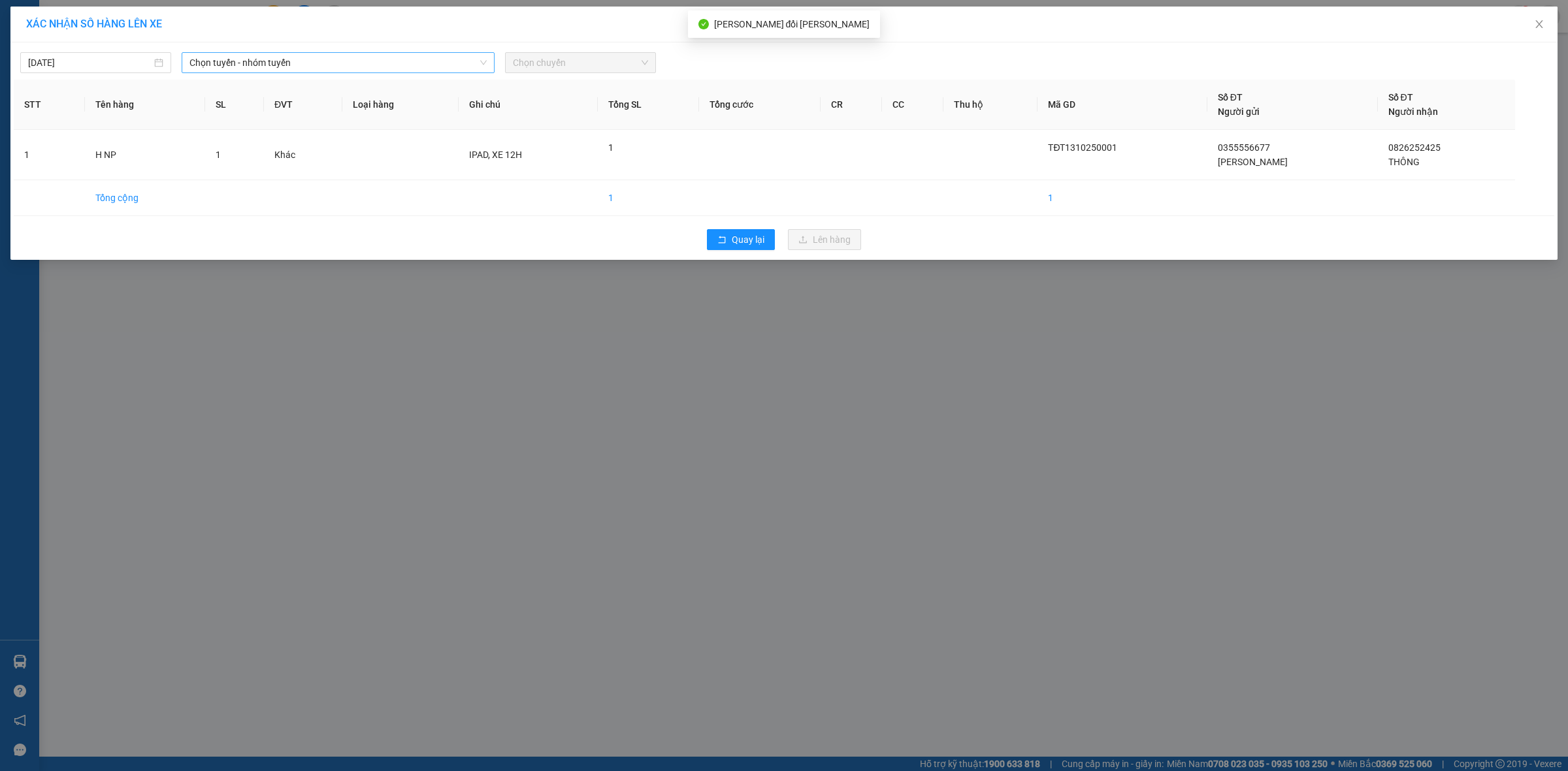
click at [288, 57] on span "Chọn tuyến - nhóm tuyến" at bounding box center [338, 63] width 297 height 20
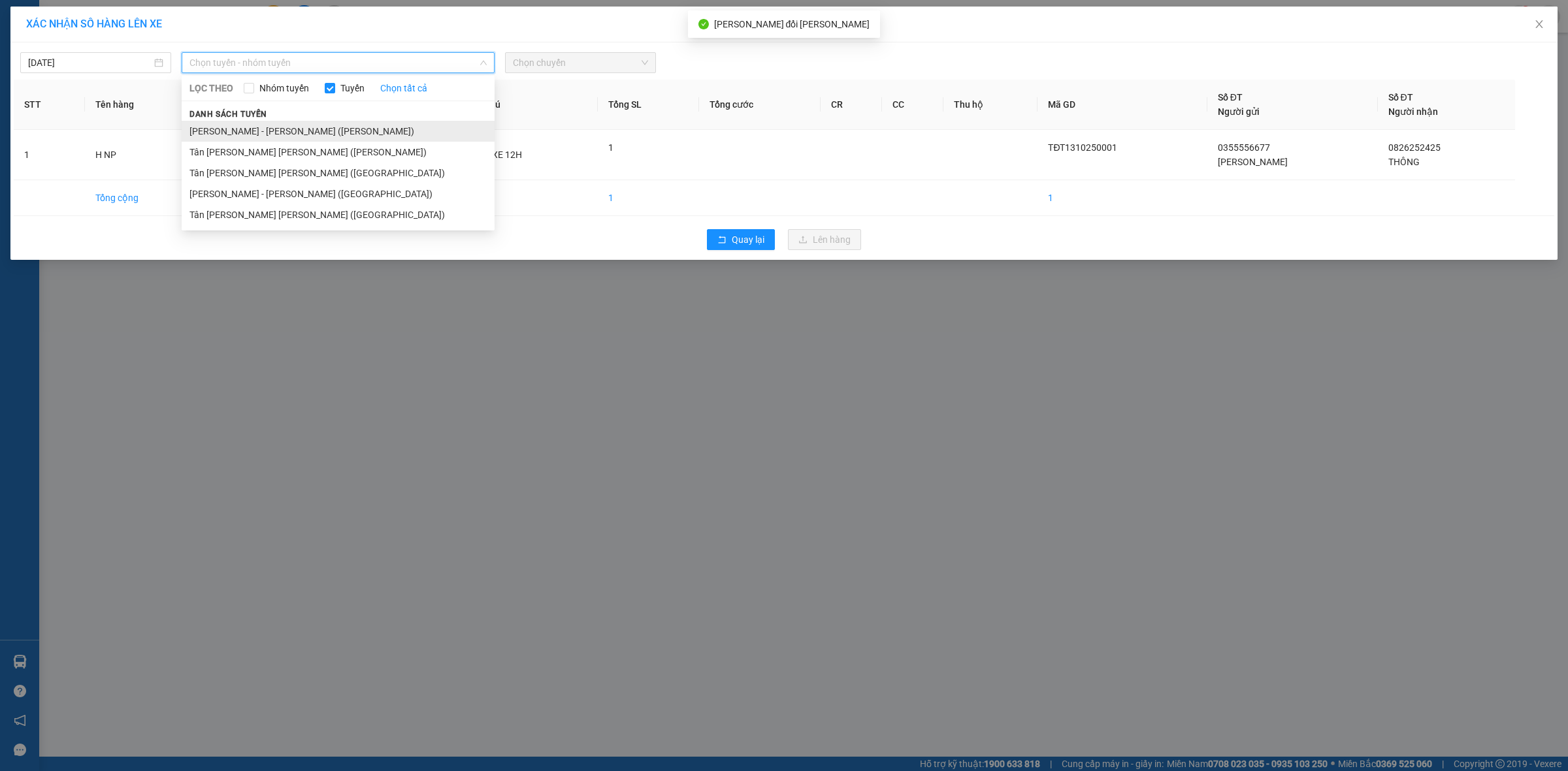
click at [269, 135] on li "[PERSON_NAME] - [PERSON_NAME] ([PERSON_NAME])" at bounding box center [338, 131] width 313 height 21
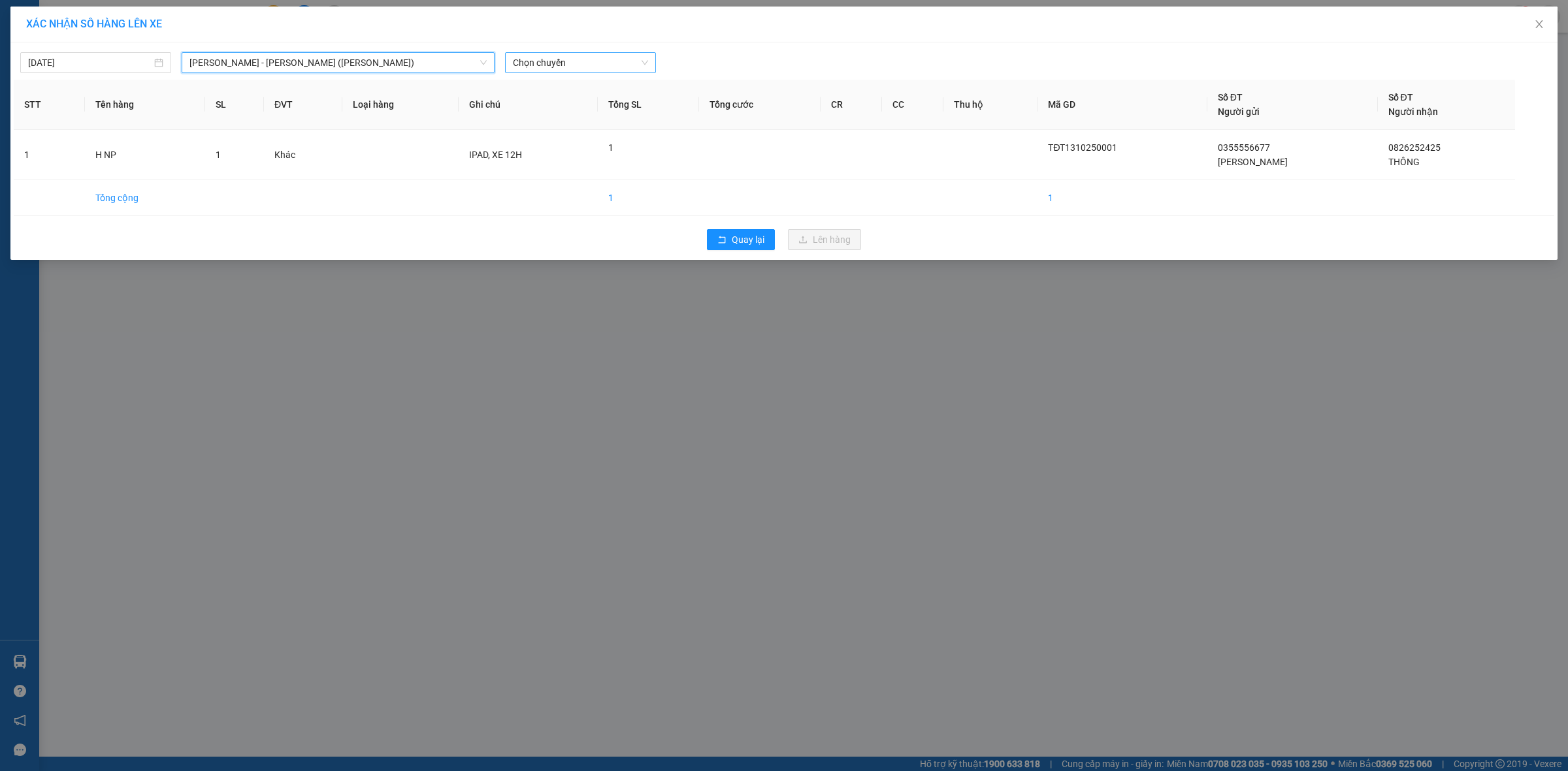
click at [554, 59] on span "Chọn chuyến" at bounding box center [580, 63] width 135 height 20
click at [540, 159] on div "21:00" at bounding box center [563, 151] width 118 height 21
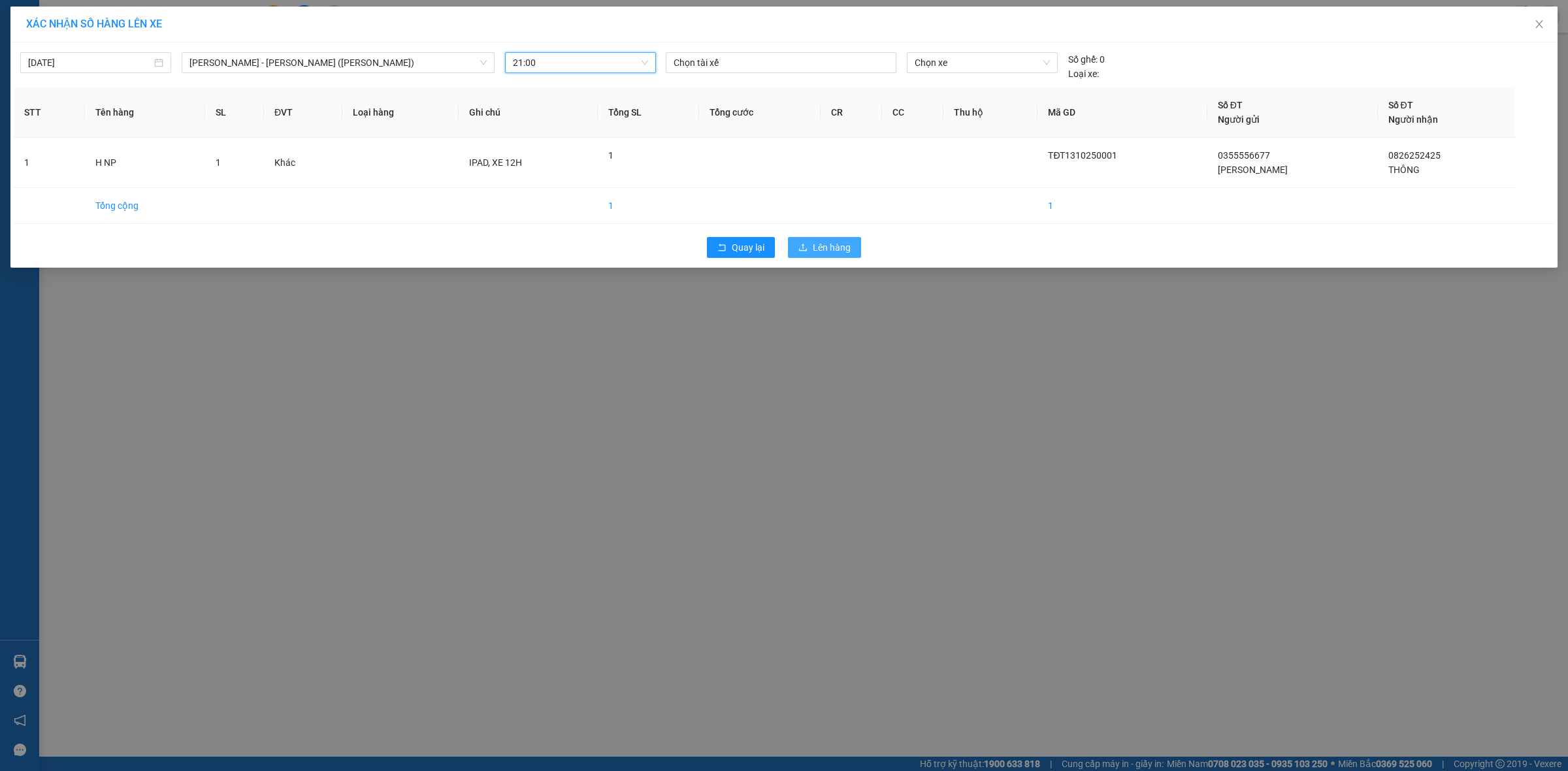
click at [834, 251] on span "Lên hàng" at bounding box center [832, 248] width 38 height 14
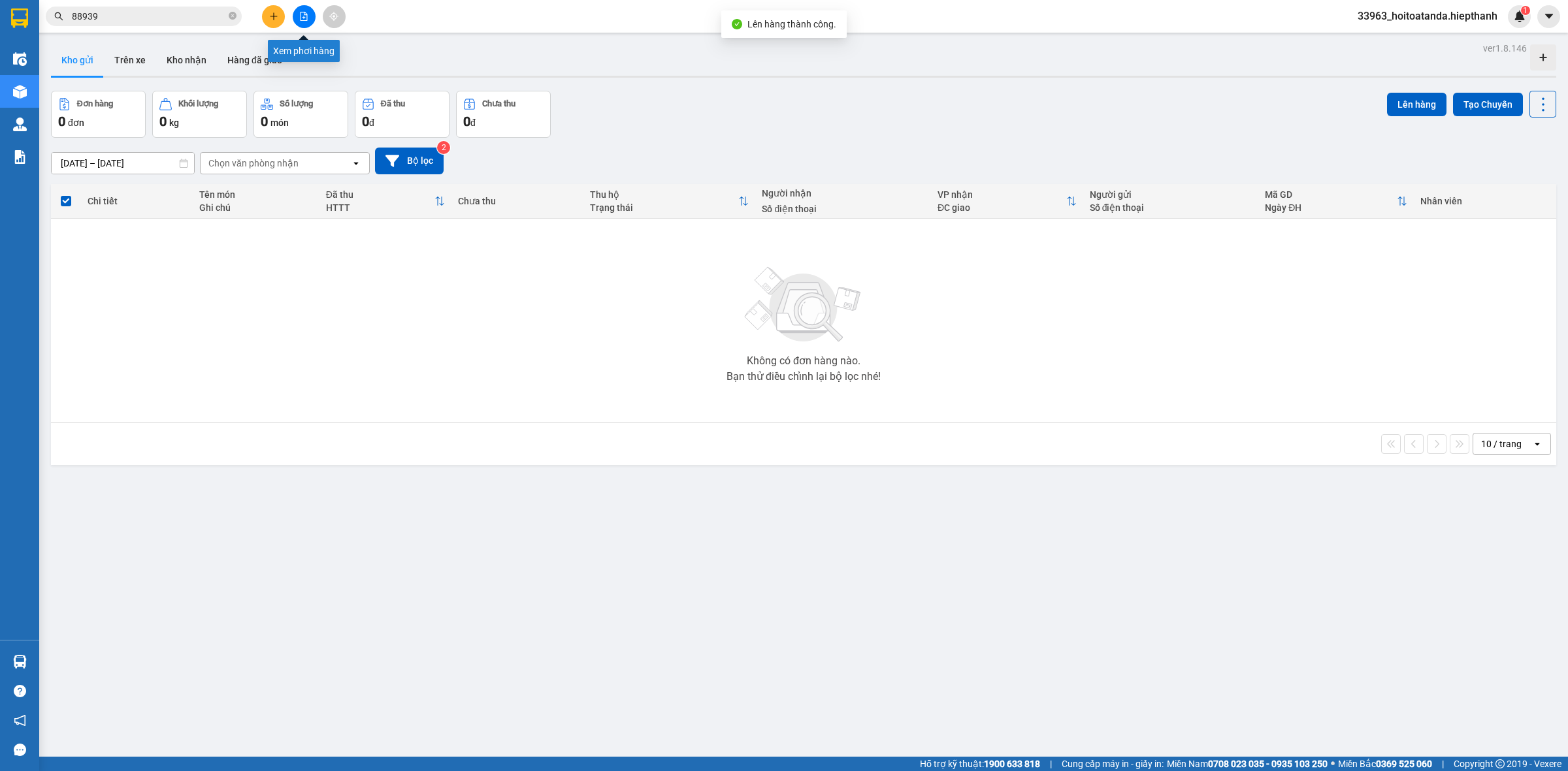
click at [313, 18] on button at bounding box center [304, 16] width 23 height 23
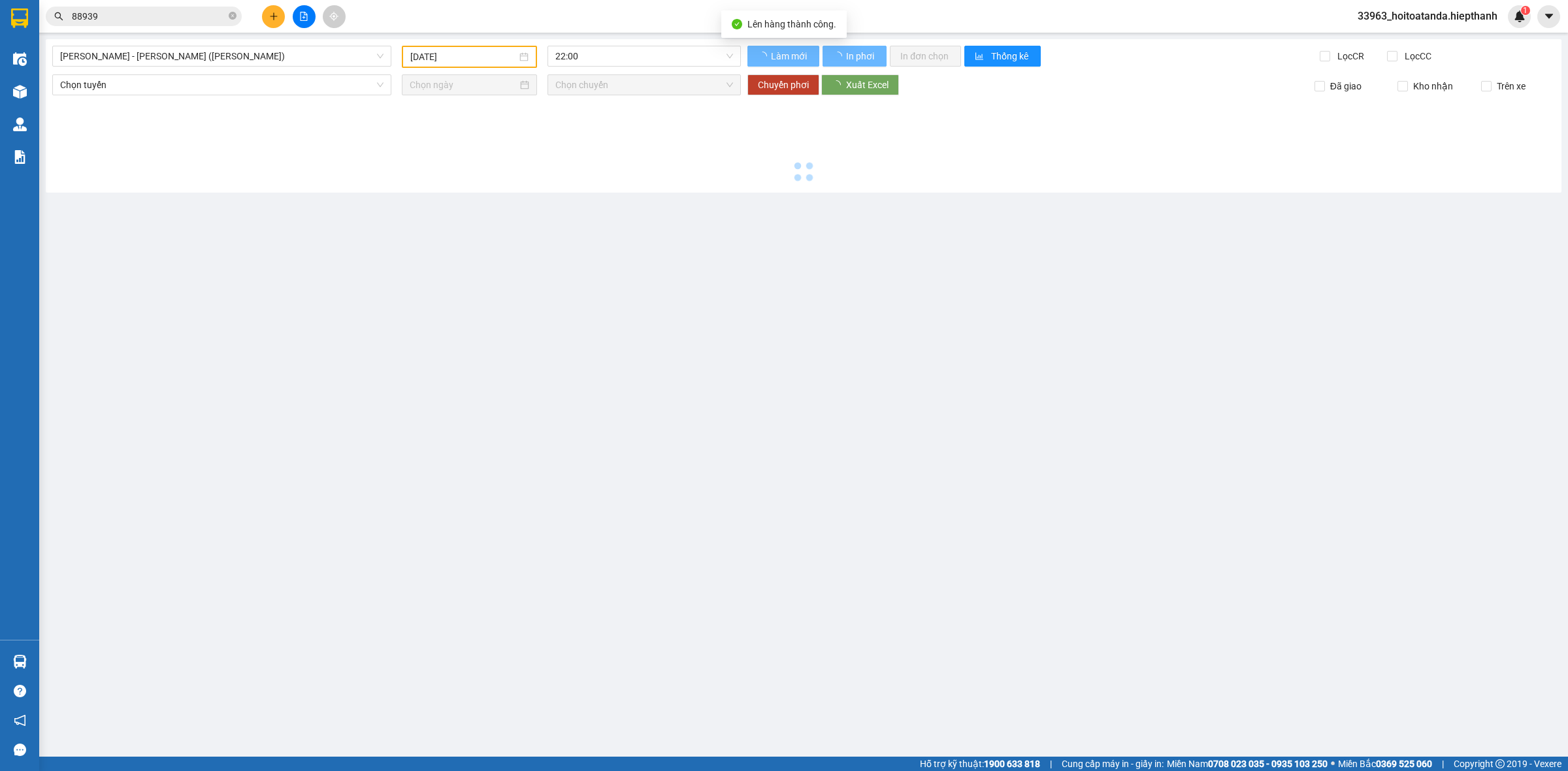
type input "[DATE]"
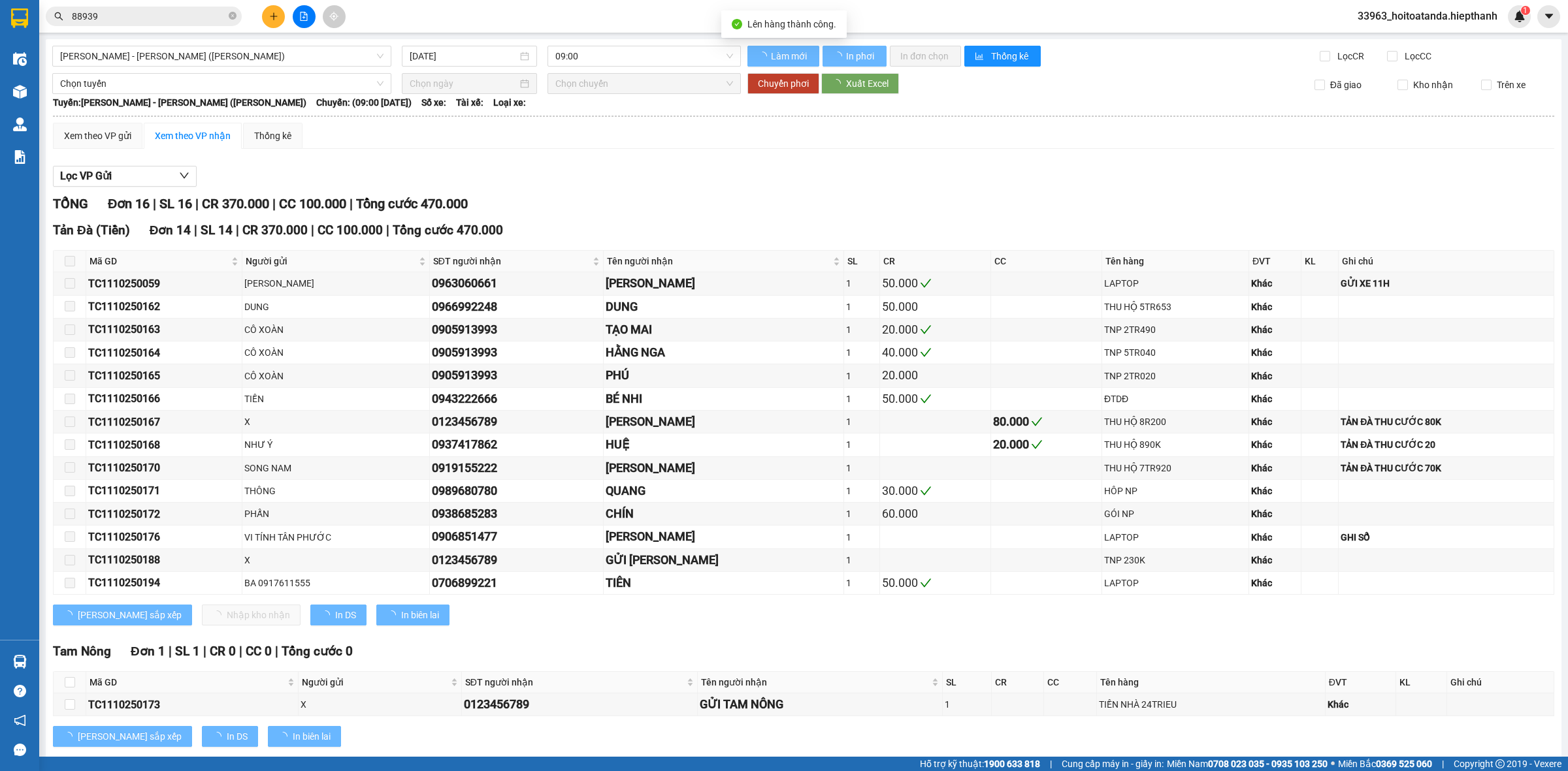
click at [158, 41] on div "[PERSON_NAME] - [PERSON_NAME] ([PERSON_NAME]) [DATE] 09:00 [PERSON_NAME] mới In…" at bounding box center [804, 469] width 1516 height 859
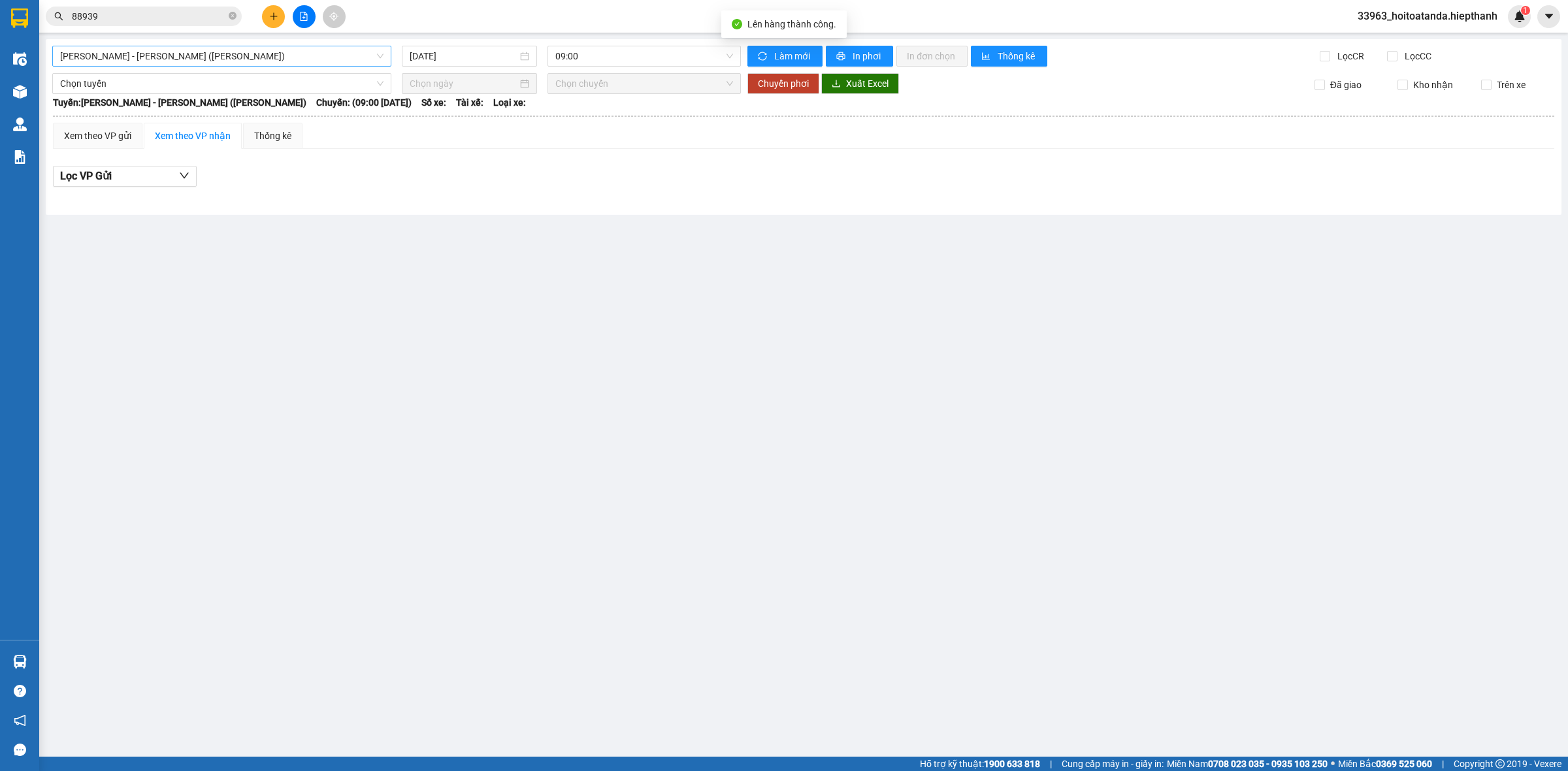
click at [183, 53] on span "[PERSON_NAME] - [PERSON_NAME] ([PERSON_NAME])" at bounding box center [222, 56] width 324 height 20
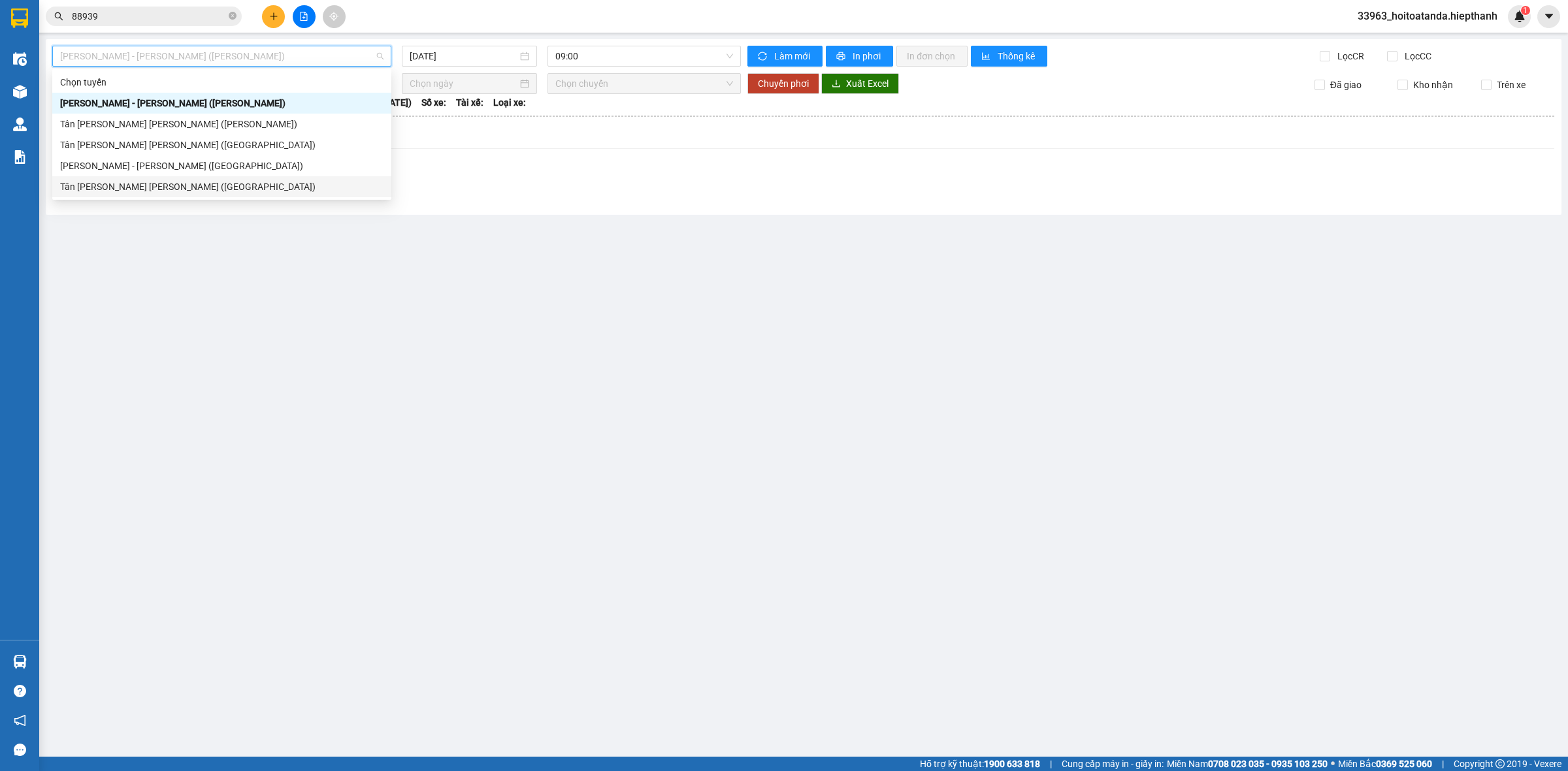
click at [168, 196] on div "Tân [PERSON_NAME] [PERSON_NAME] ([GEOGRAPHIC_DATA])" at bounding box center [222, 186] width 339 height 21
type input "[DATE]"
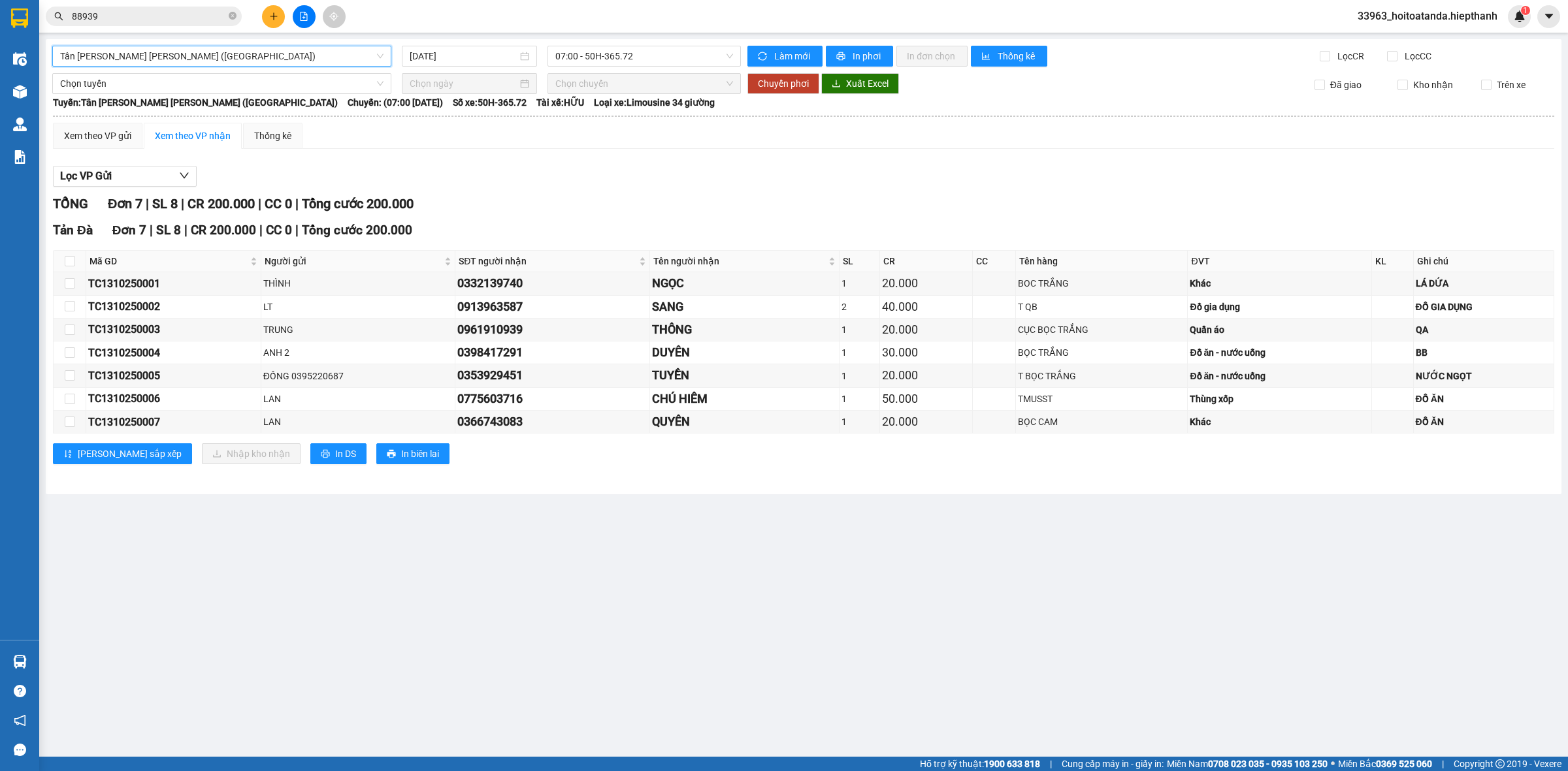
click at [198, 56] on span "Tân [PERSON_NAME] [PERSON_NAME] ([GEOGRAPHIC_DATA])" at bounding box center [222, 56] width 324 height 20
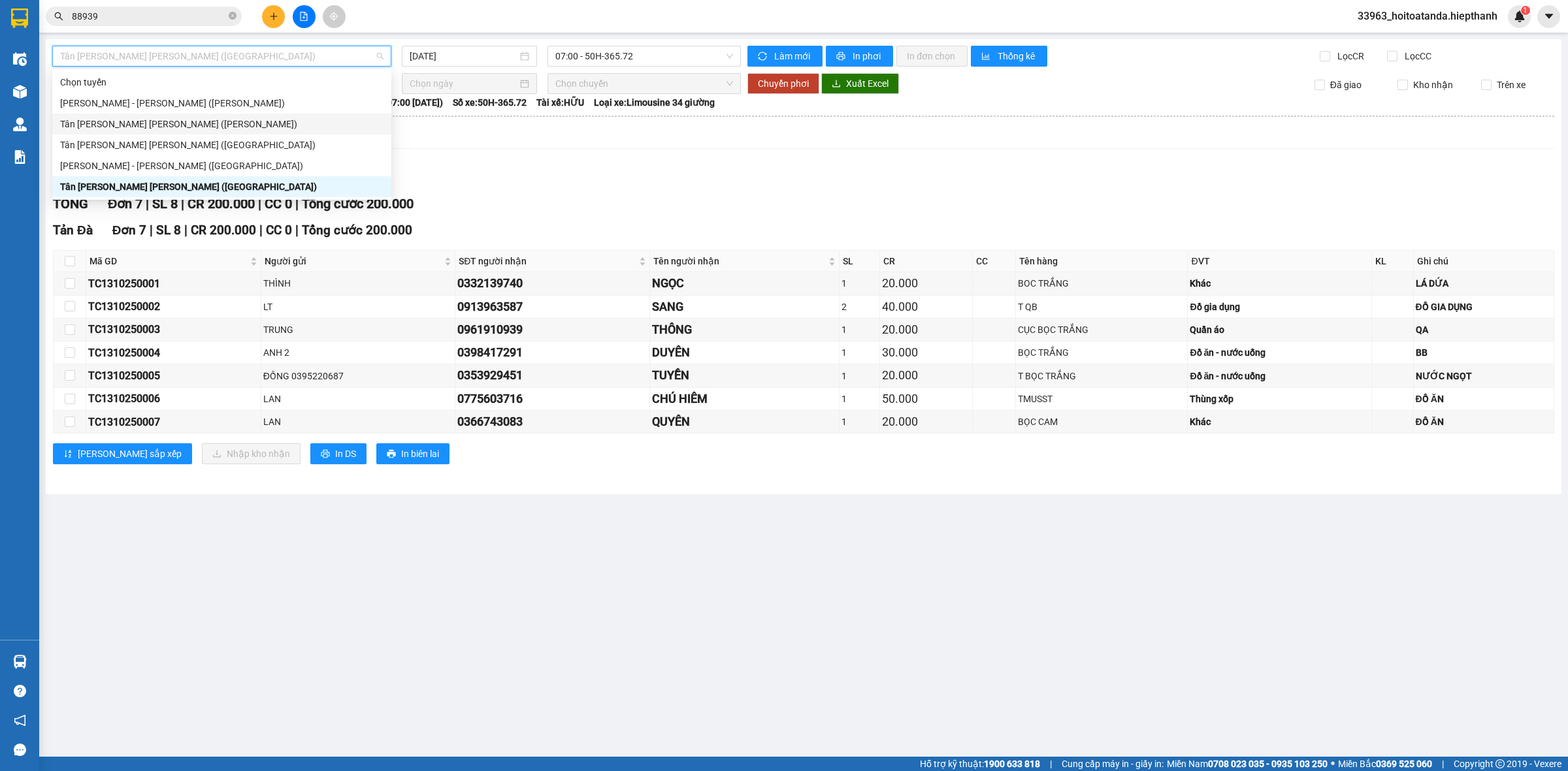
click at [163, 115] on div "Tân [PERSON_NAME] [PERSON_NAME] ([PERSON_NAME])" at bounding box center [222, 123] width 339 height 21
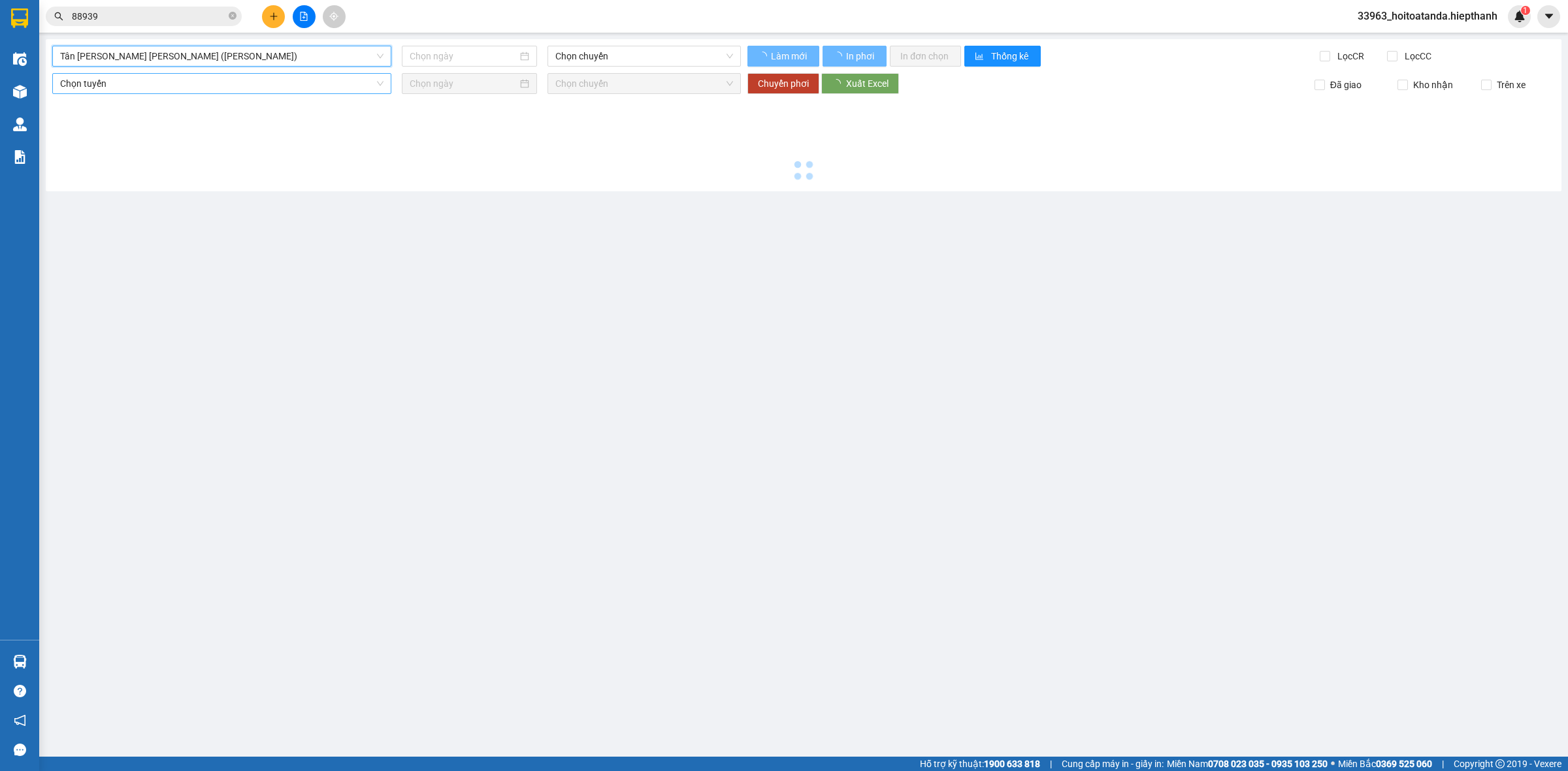
type input "[DATE]"
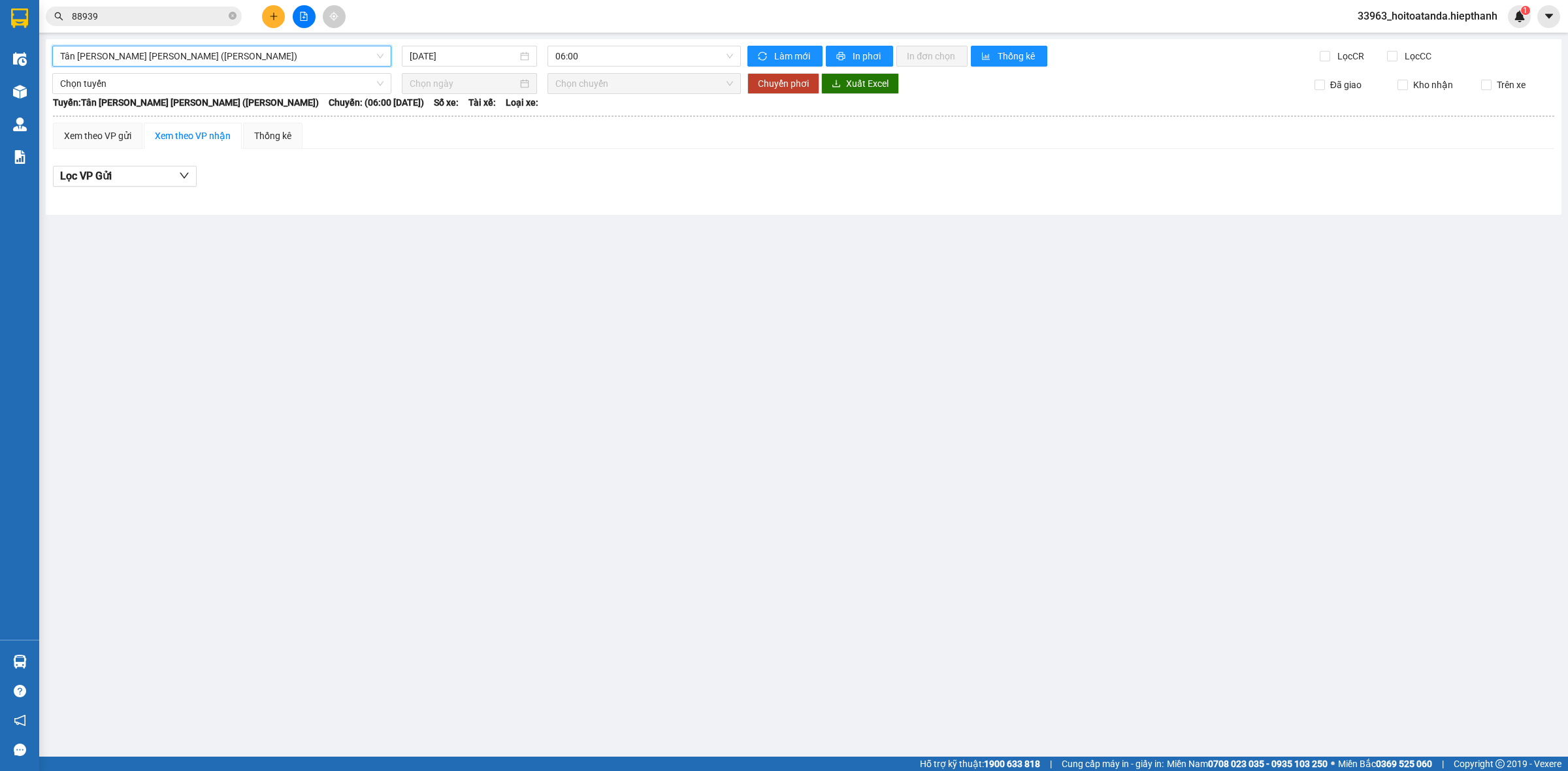
click at [230, 66] on div "Tân [PERSON_NAME] [PERSON_NAME] ([PERSON_NAME])" at bounding box center [222, 56] width 339 height 21
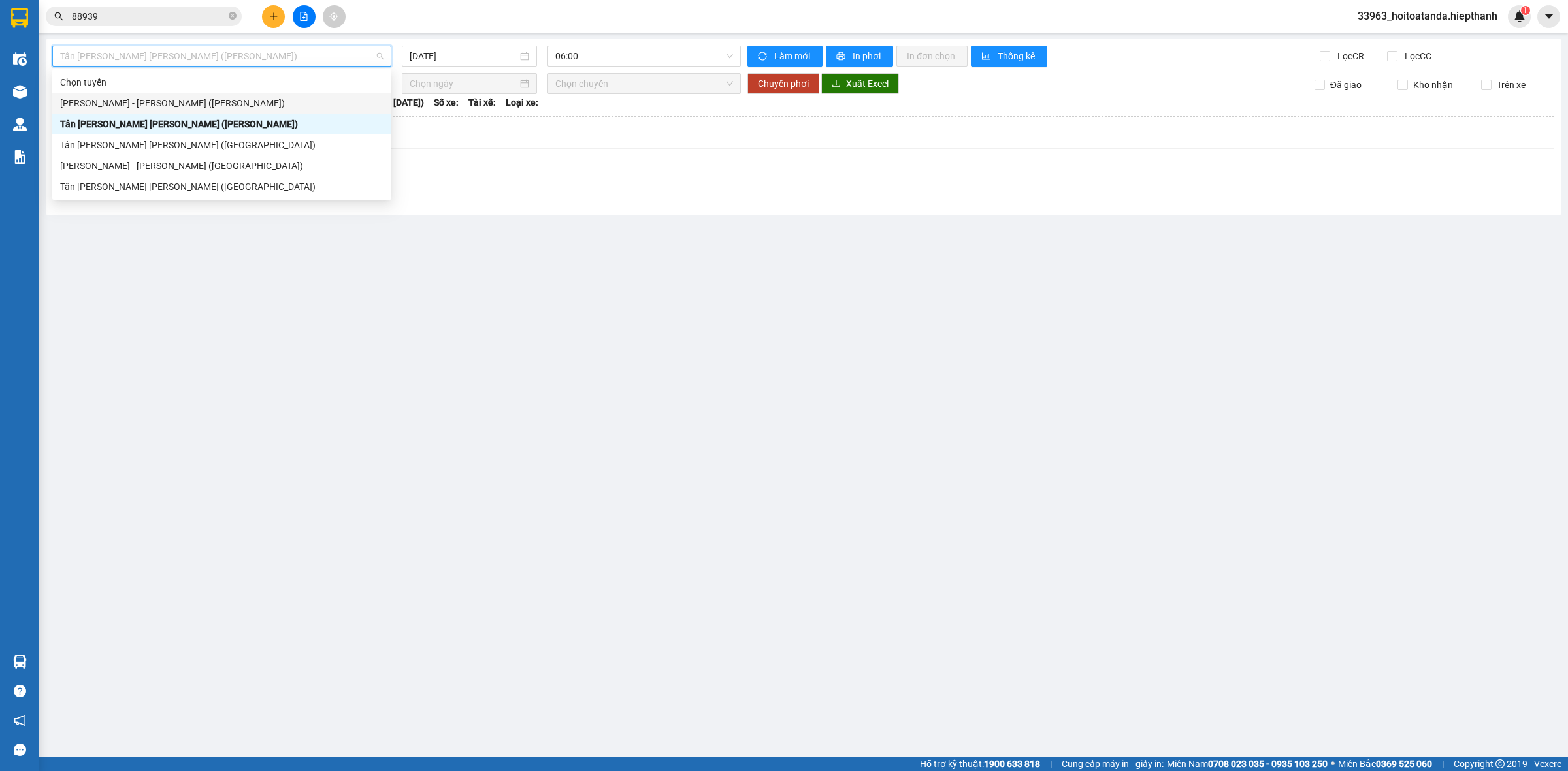
drag, startPoint x: 183, startPoint y: 108, endPoint x: 471, endPoint y: 68, distance: 290.8
click at [187, 108] on div "[PERSON_NAME] - [PERSON_NAME] ([PERSON_NAME])" at bounding box center [222, 104] width 324 height 14
type input "[DATE]"
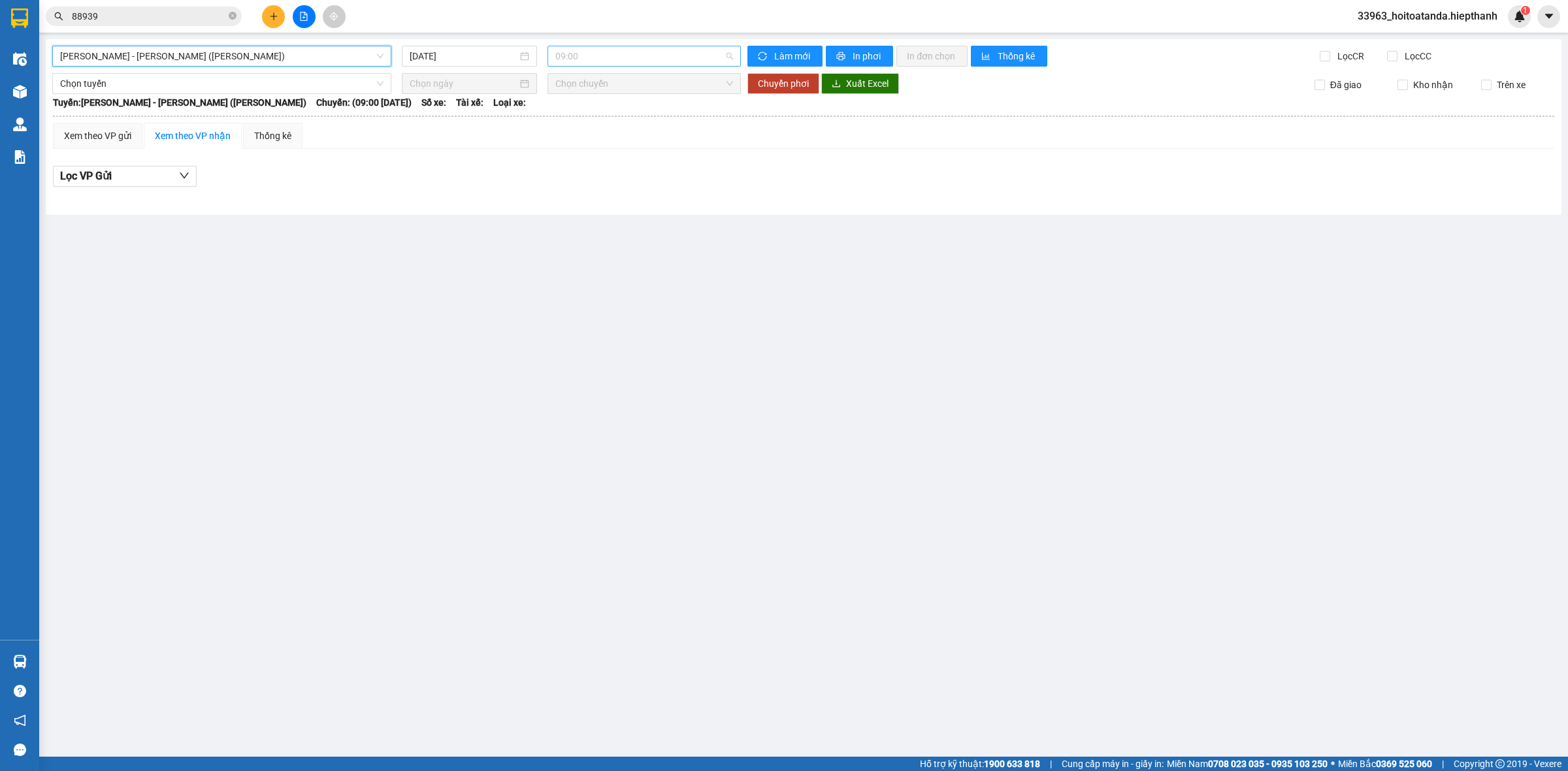
click at [601, 51] on span "09:00" at bounding box center [643, 56] width 178 height 20
click at [588, 147] on div "21:00" at bounding box center [606, 145] width 102 height 14
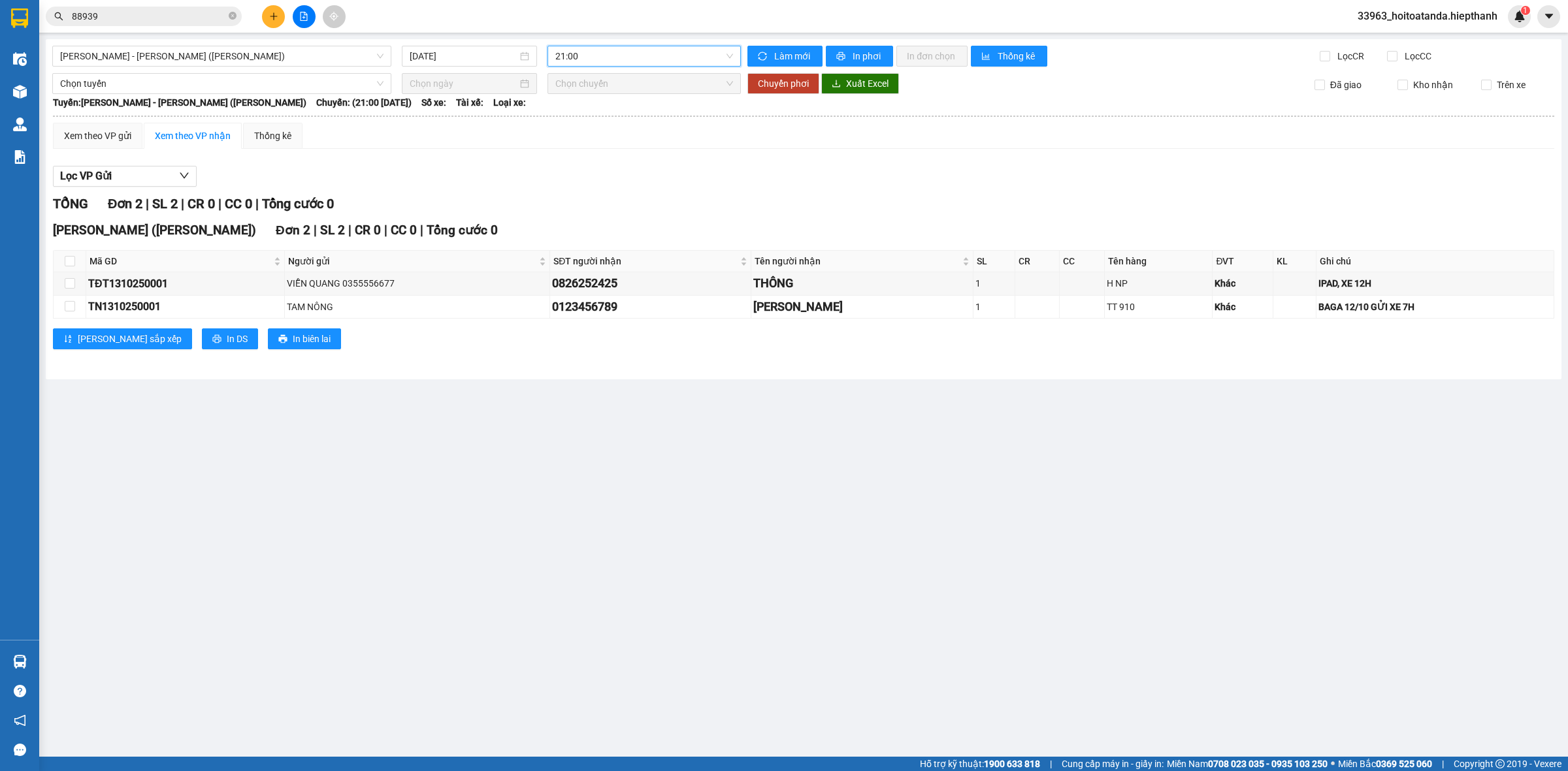
click at [724, 137] on div "Xem theo VP gửi Xem theo VP nhận Thống kê" at bounding box center [804, 135] width 1501 height 26
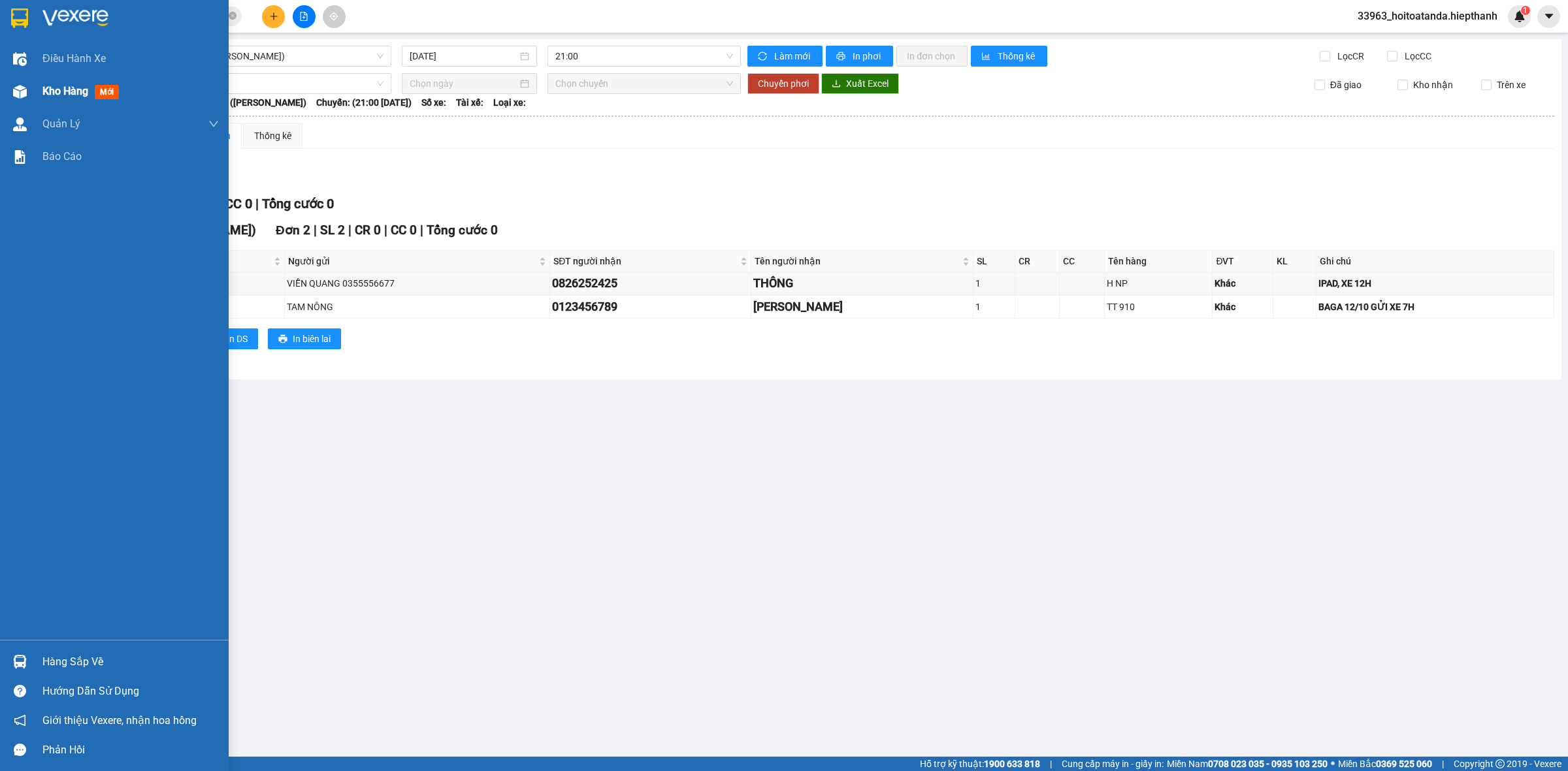
click at [25, 94] on img at bounding box center [20, 91] width 14 height 14
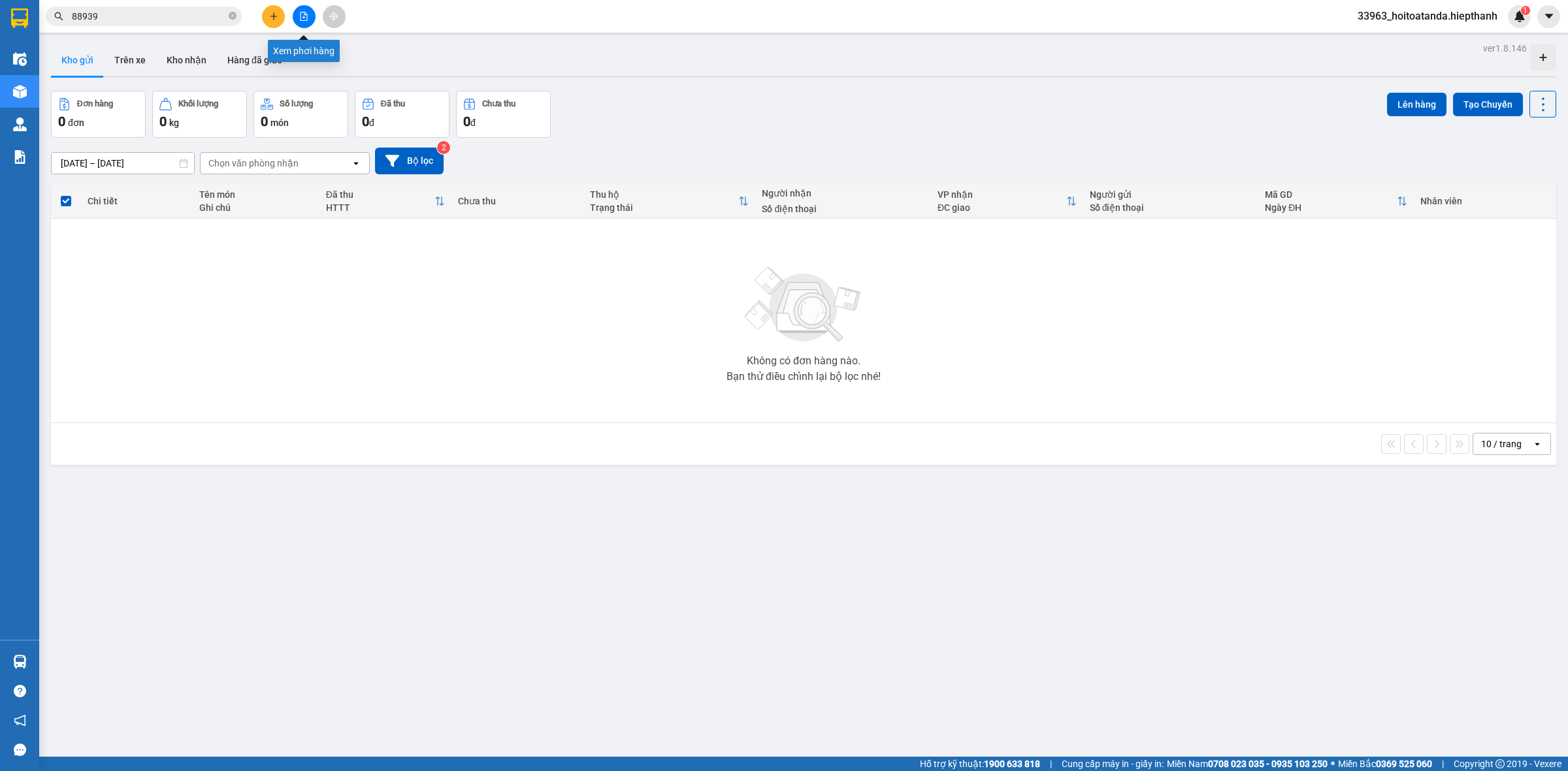
drag, startPoint x: 314, startPoint y: 17, endPoint x: 291, endPoint y: 37, distance: 30.5
click at [311, 17] on button at bounding box center [304, 16] width 23 height 23
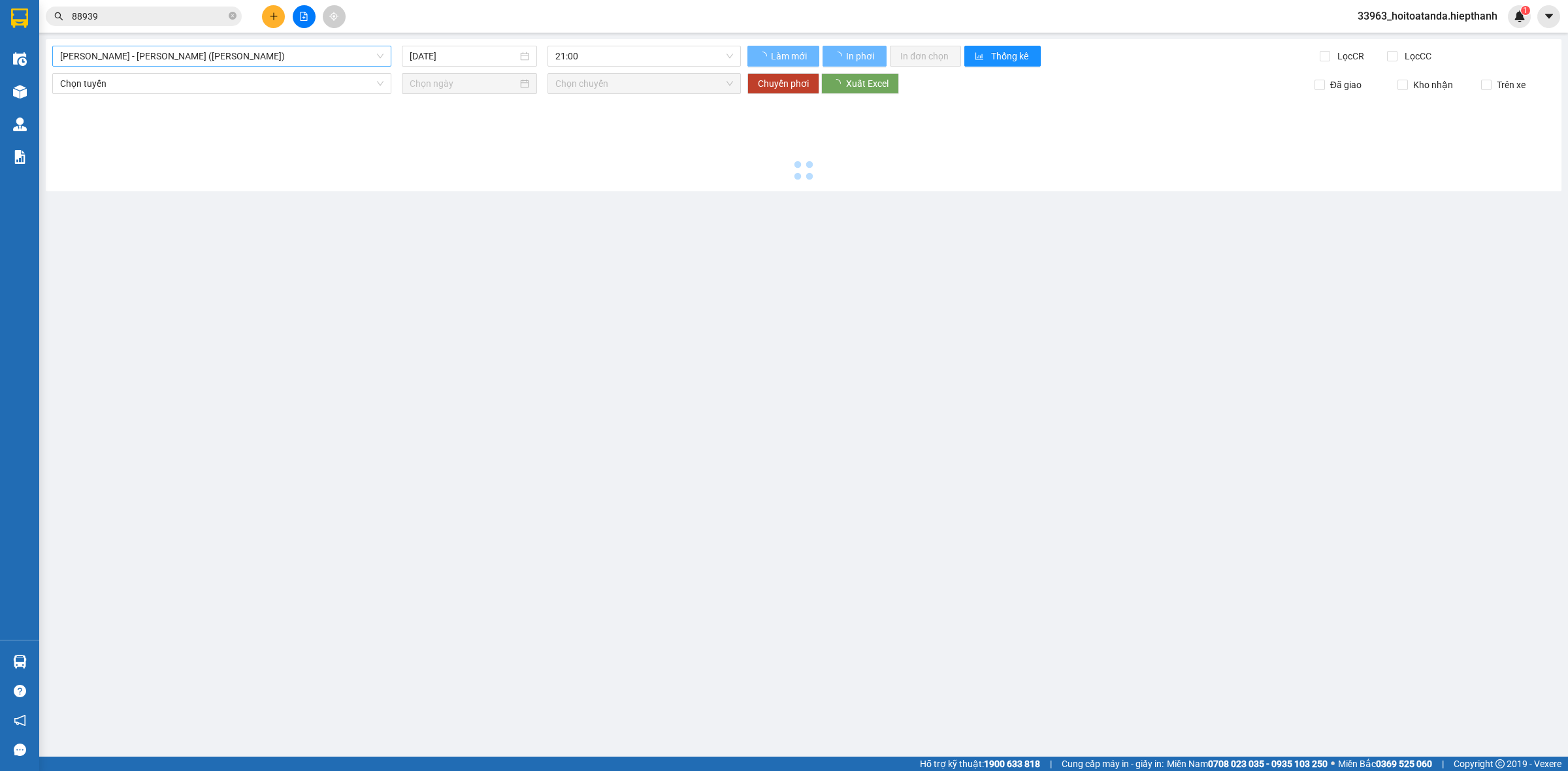
click at [198, 60] on span "[PERSON_NAME] - [PERSON_NAME] ([PERSON_NAME])" at bounding box center [222, 56] width 324 height 20
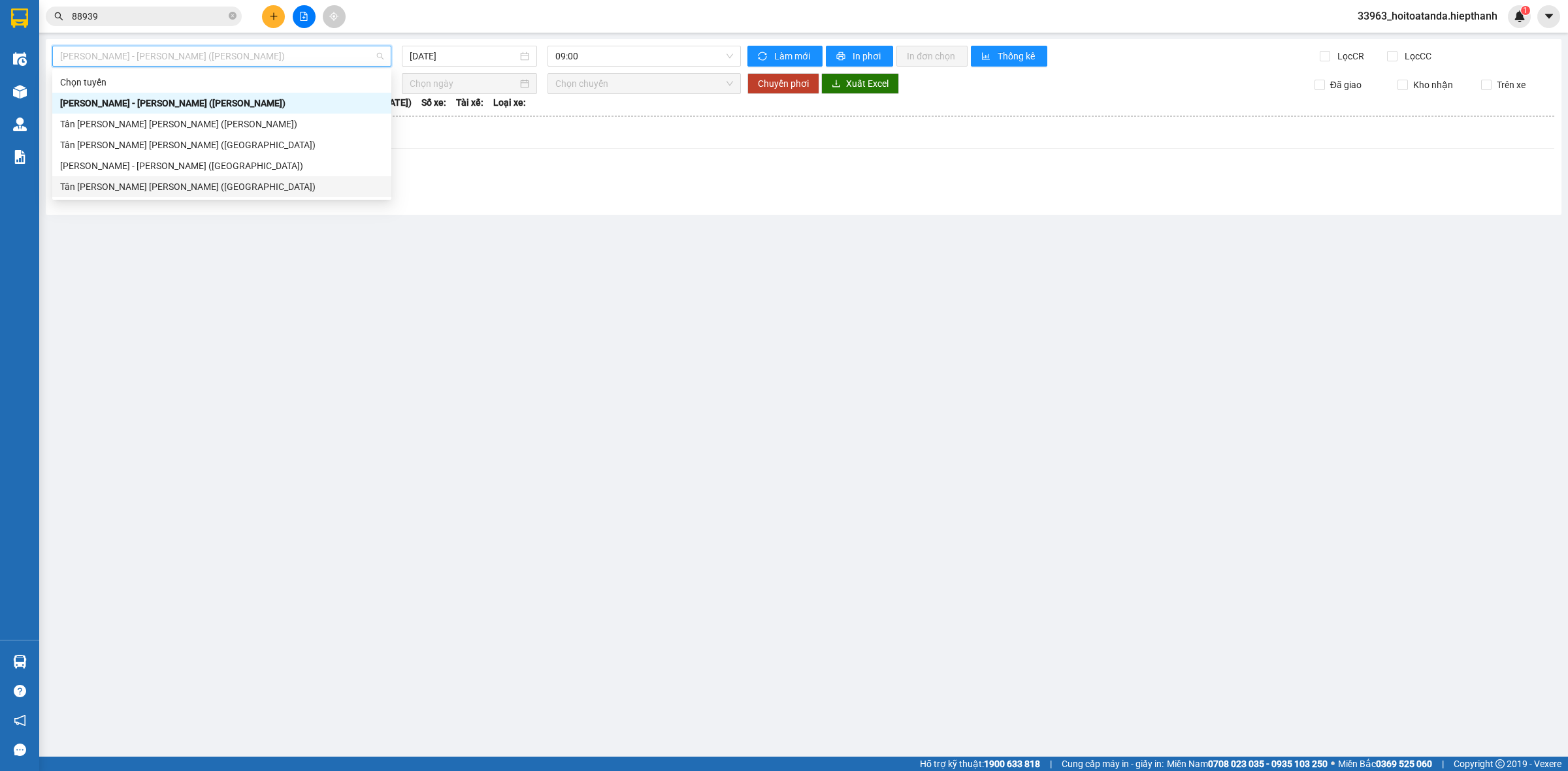
click at [180, 175] on div "[PERSON_NAME] - [PERSON_NAME] ([GEOGRAPHIC_DATA])" at bounding box center [222, 166] width 339 height 21
type input "[DATE]"
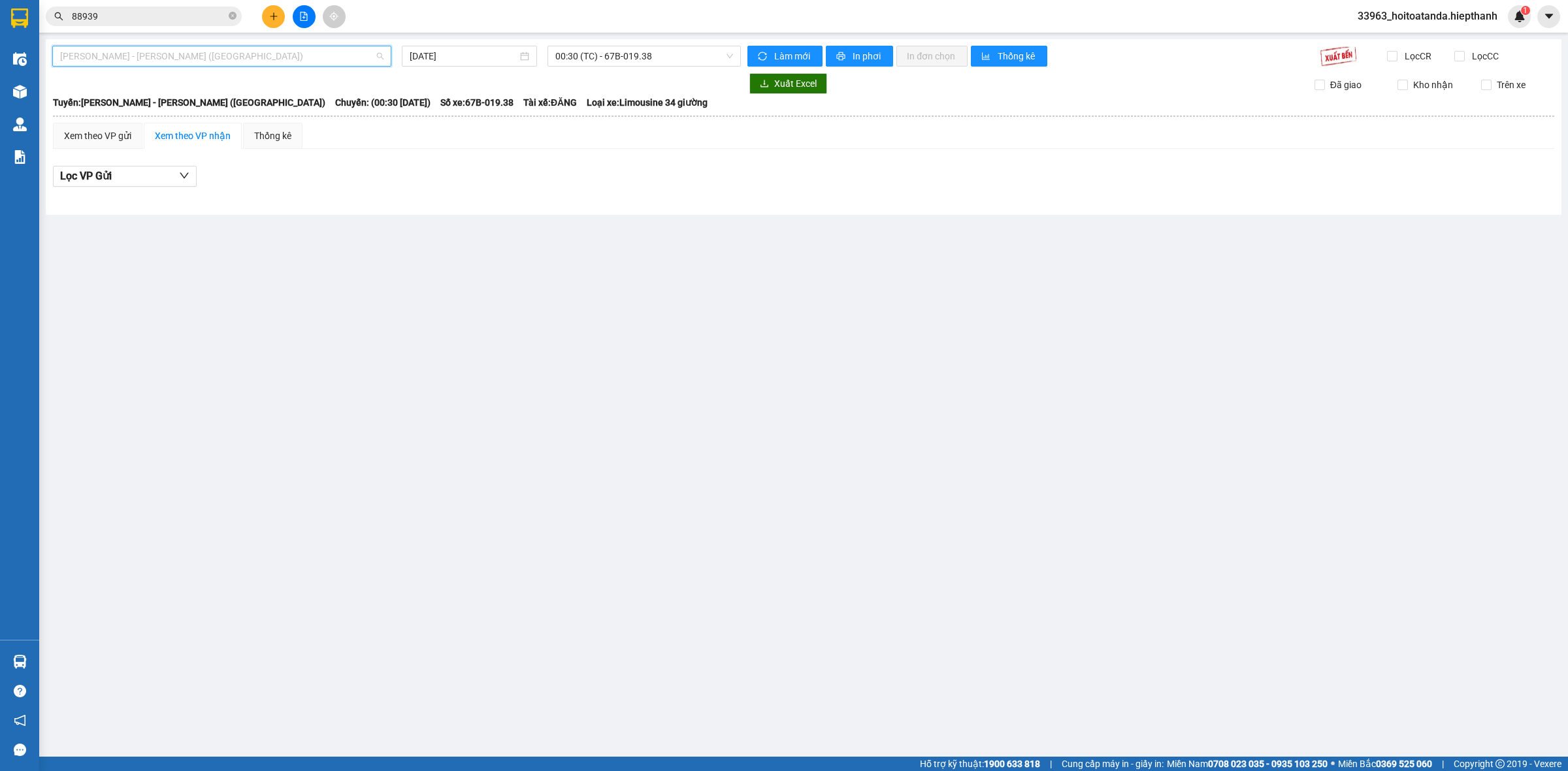
click at [276, 50] on span "[PERSON_NAME] - [PERSON_NAME] ([GEOGRAPHIC_DATA])" at bounding box center [222, 56] width 324 height 20
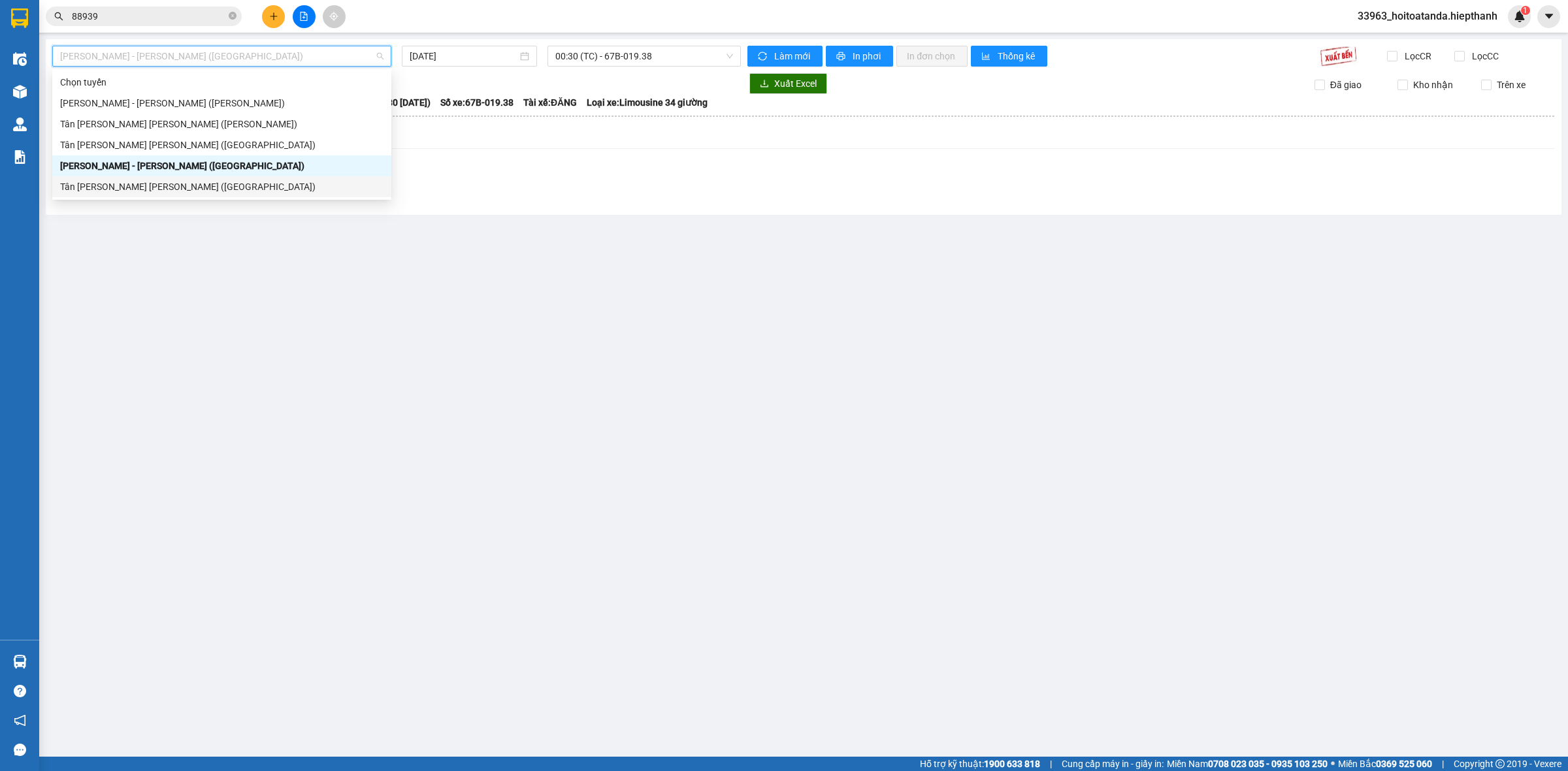
click at [198, 186] on div "Tân [PERSON_NAME] [PERSON_NAME] ([GEOGRAPHIC_DATA])" at bounding box center [222, 186] width 324 height 14
type input "[DATE]"
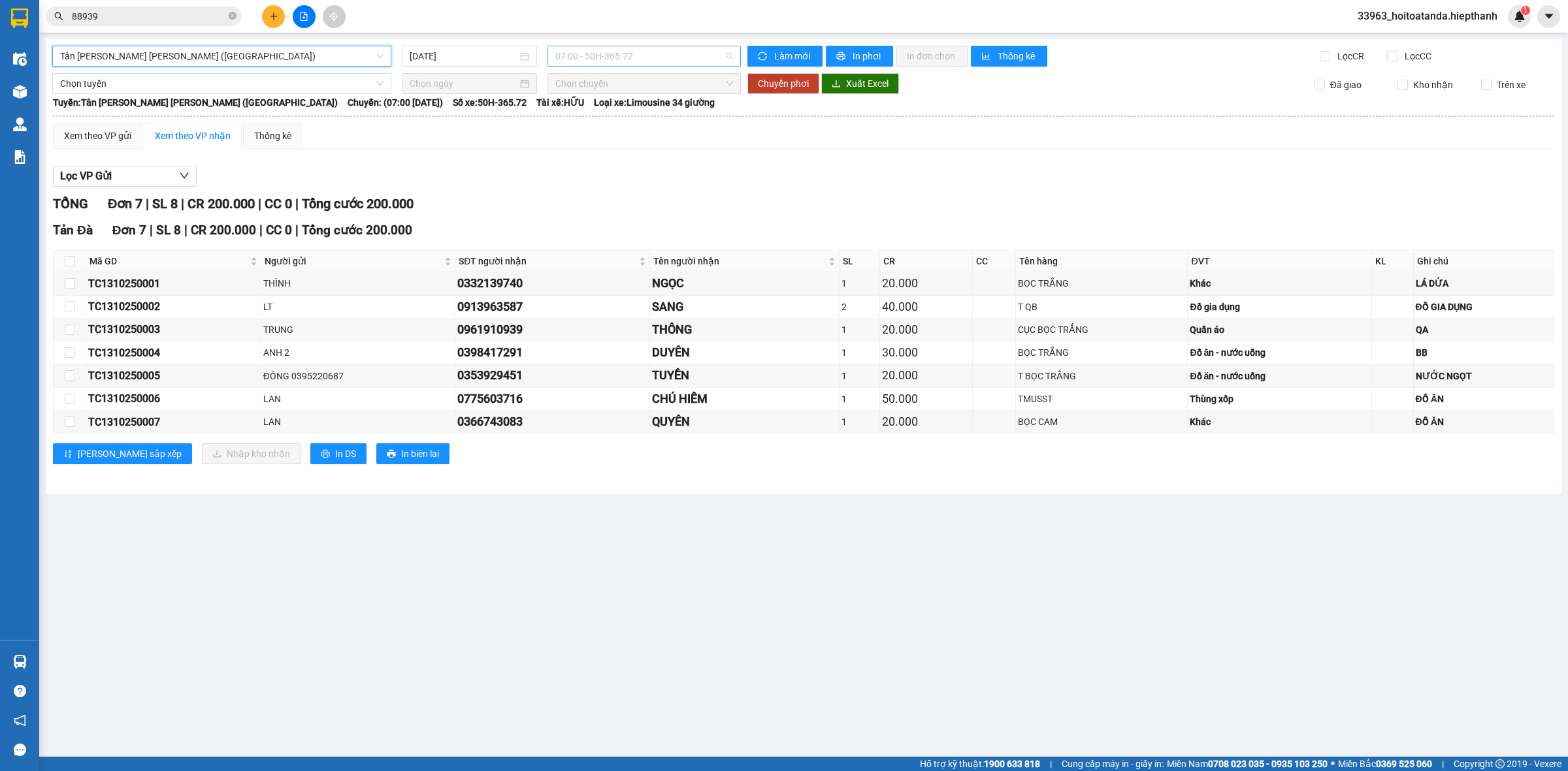
click at [590, 53] on span "07:00 - 50H-365.72" at bounding box center [643, 56] width 178 height 20
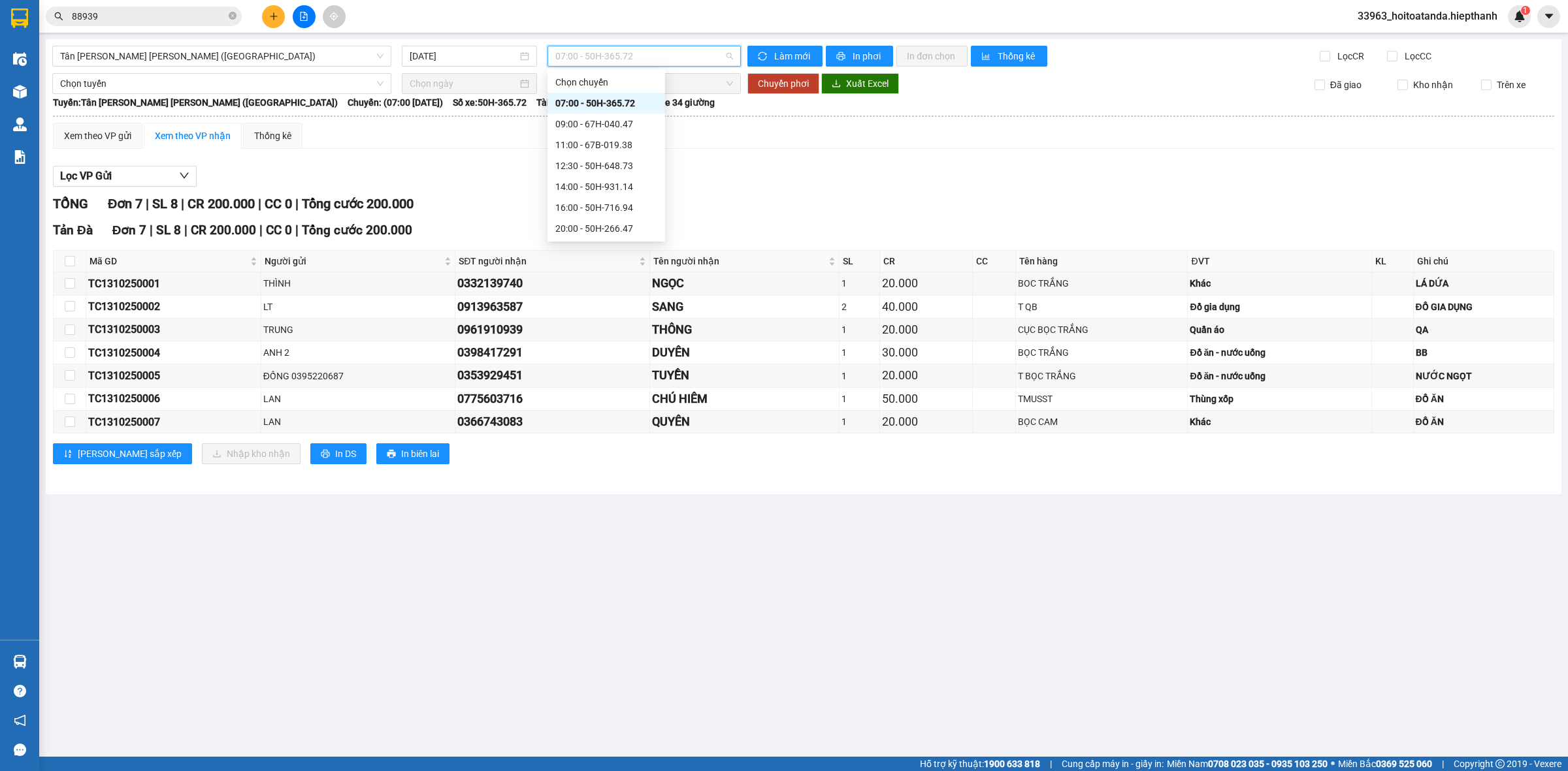
click at [763, 104] on div "[GEOGRAPHIC_DATA]: [GEOGRAPHIC_DATA][PERSON_NAME] [PERSON_NAME] (Giường) [GEOGR…" at bounding box center [804, 103] width 1501 height 14
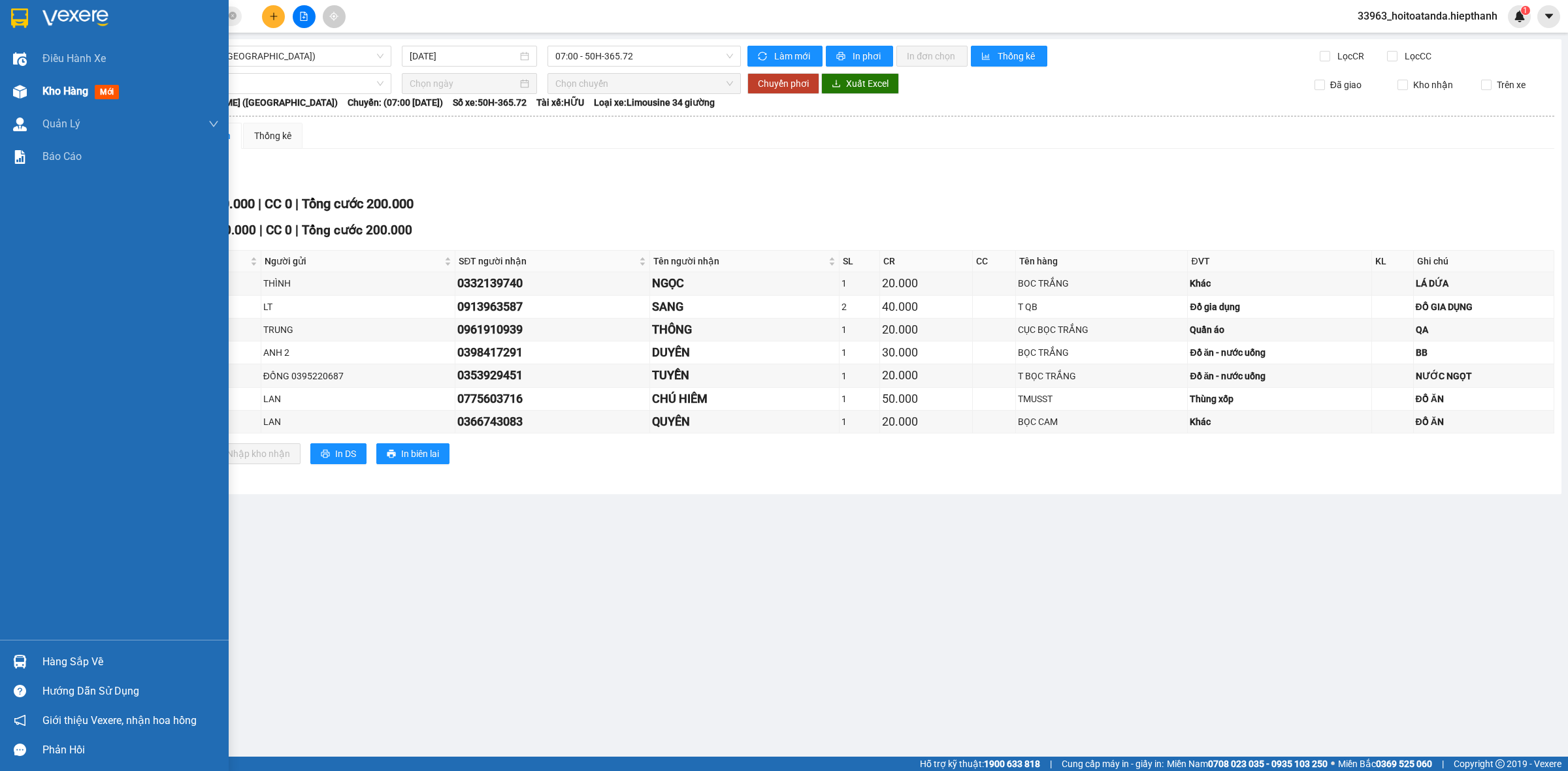
click at [42, 92] on span "Kho hàng" at bounding box center [65, 91] width 46 height 13
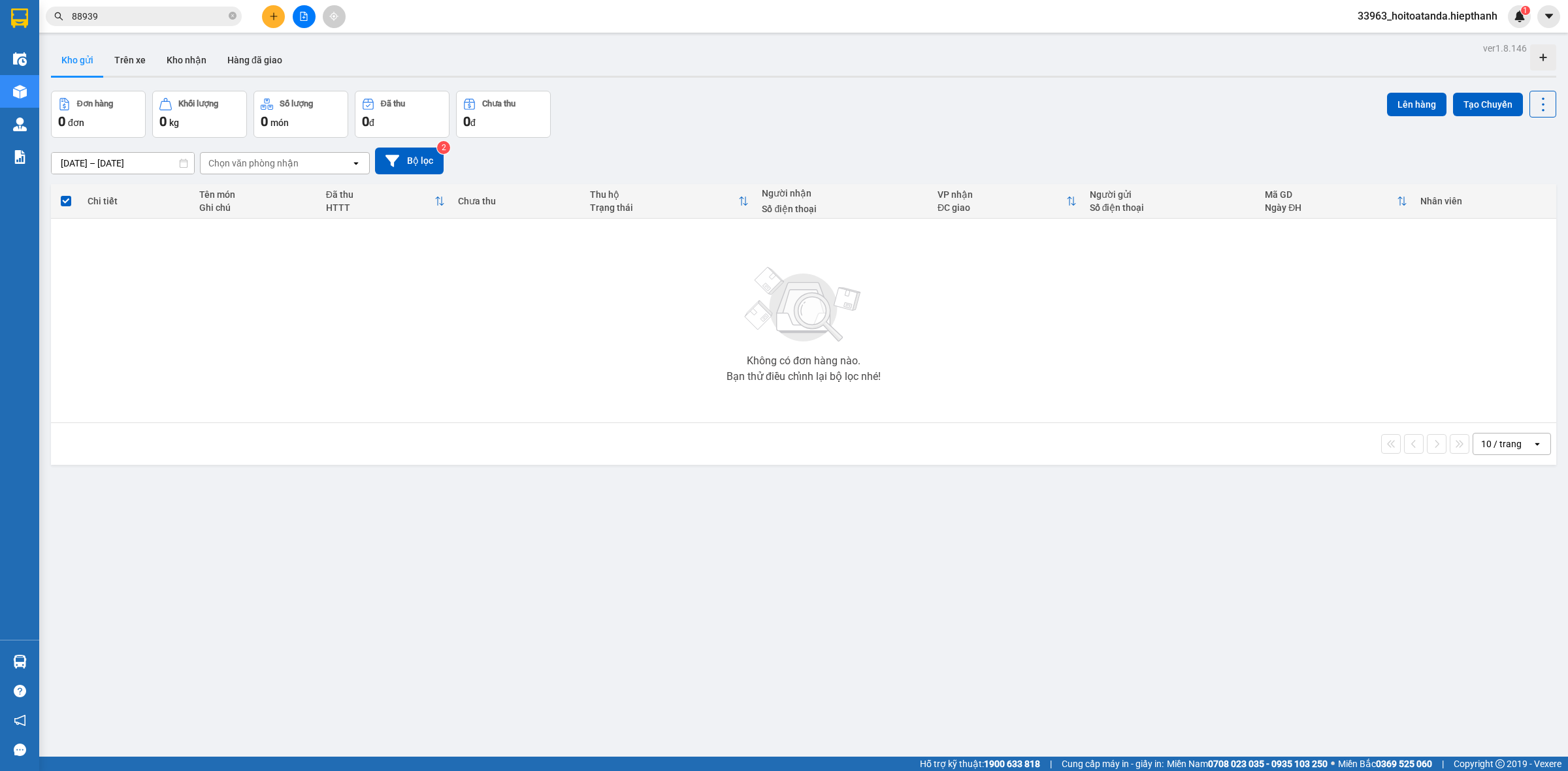
click at [199, 15] on input "88939" at bounding box center [149, 16] width 154 height 14
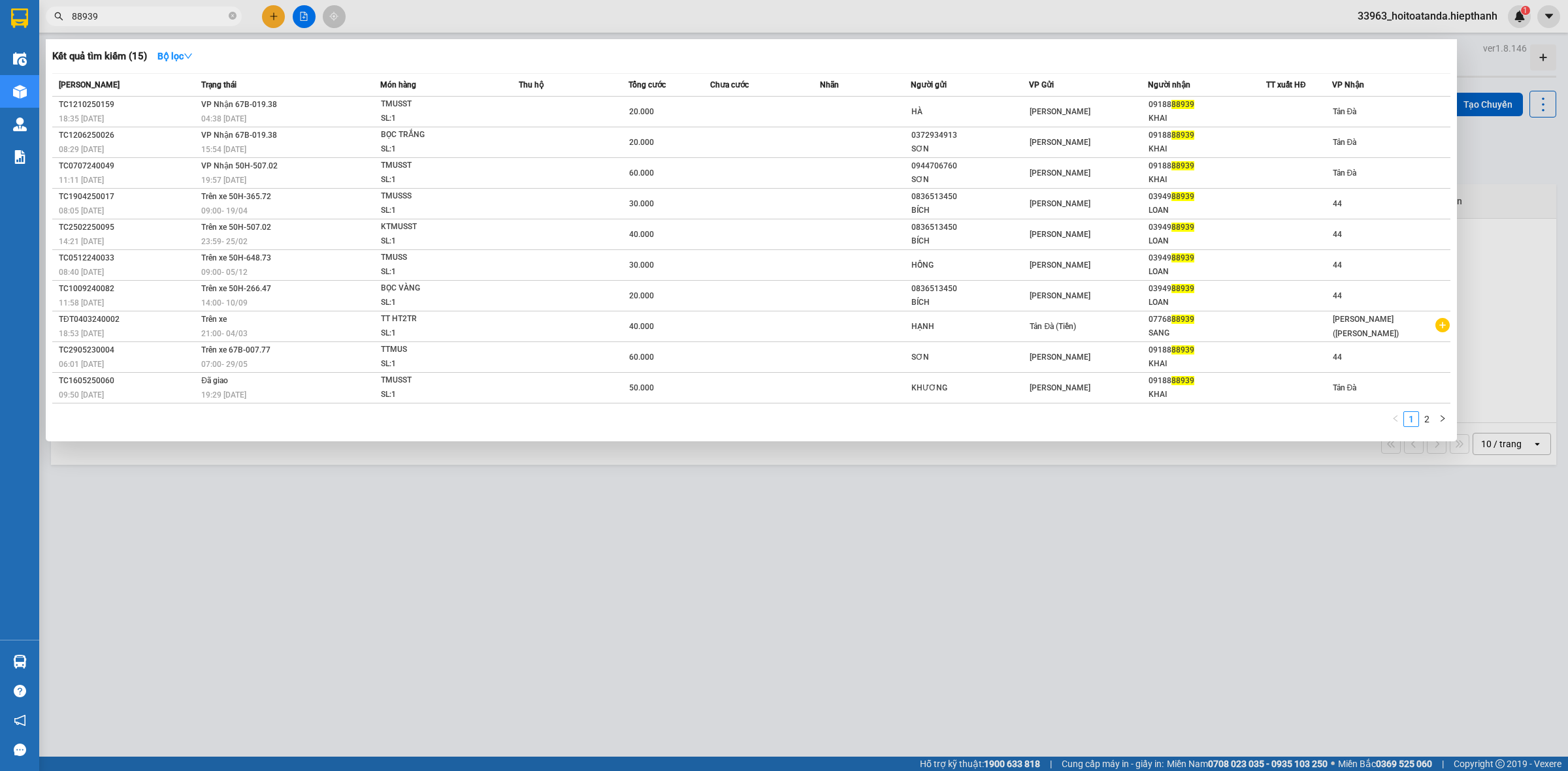
click at [199, 15] on input "88939" at bounding box center [149, 16] width 154 height 14
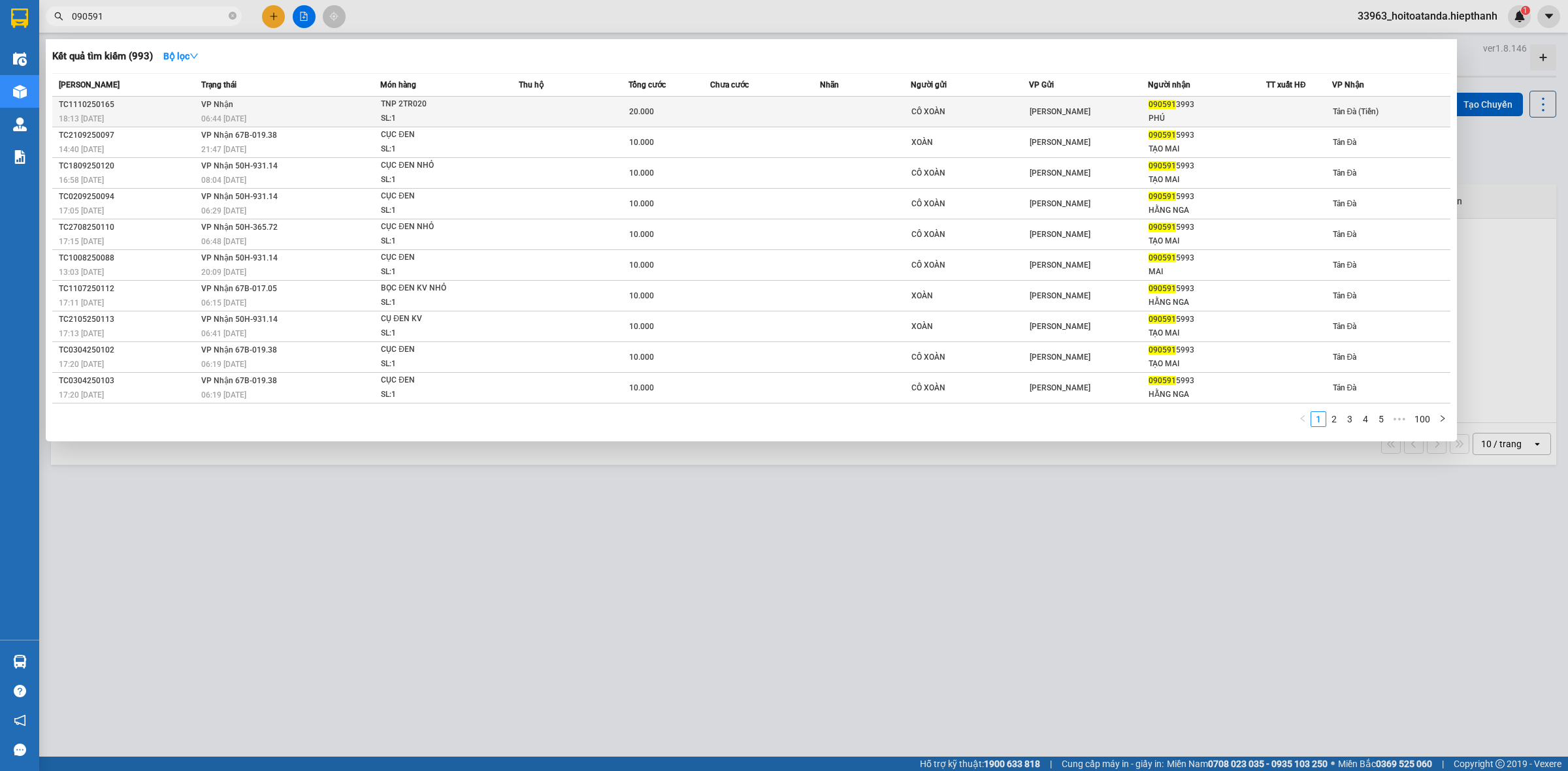
type input "090591"
click at [1127, 122] on td "[PERSON_NAME]" at bounding box center [1088, 112] width 118 height 31
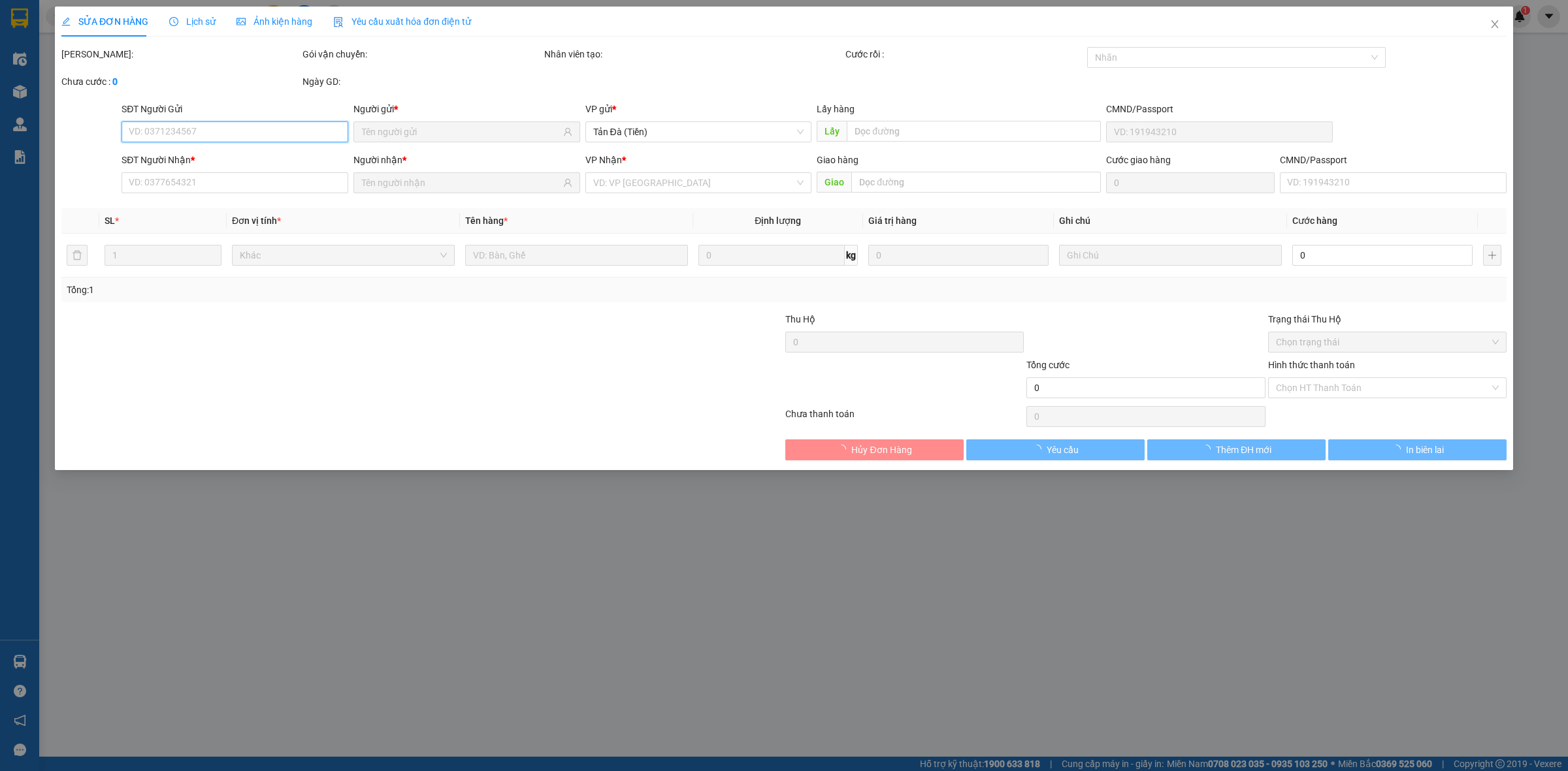
type input "CÔ XOÀN"
type input "0905913993"
type input "PHÚ"
type input "20.000"
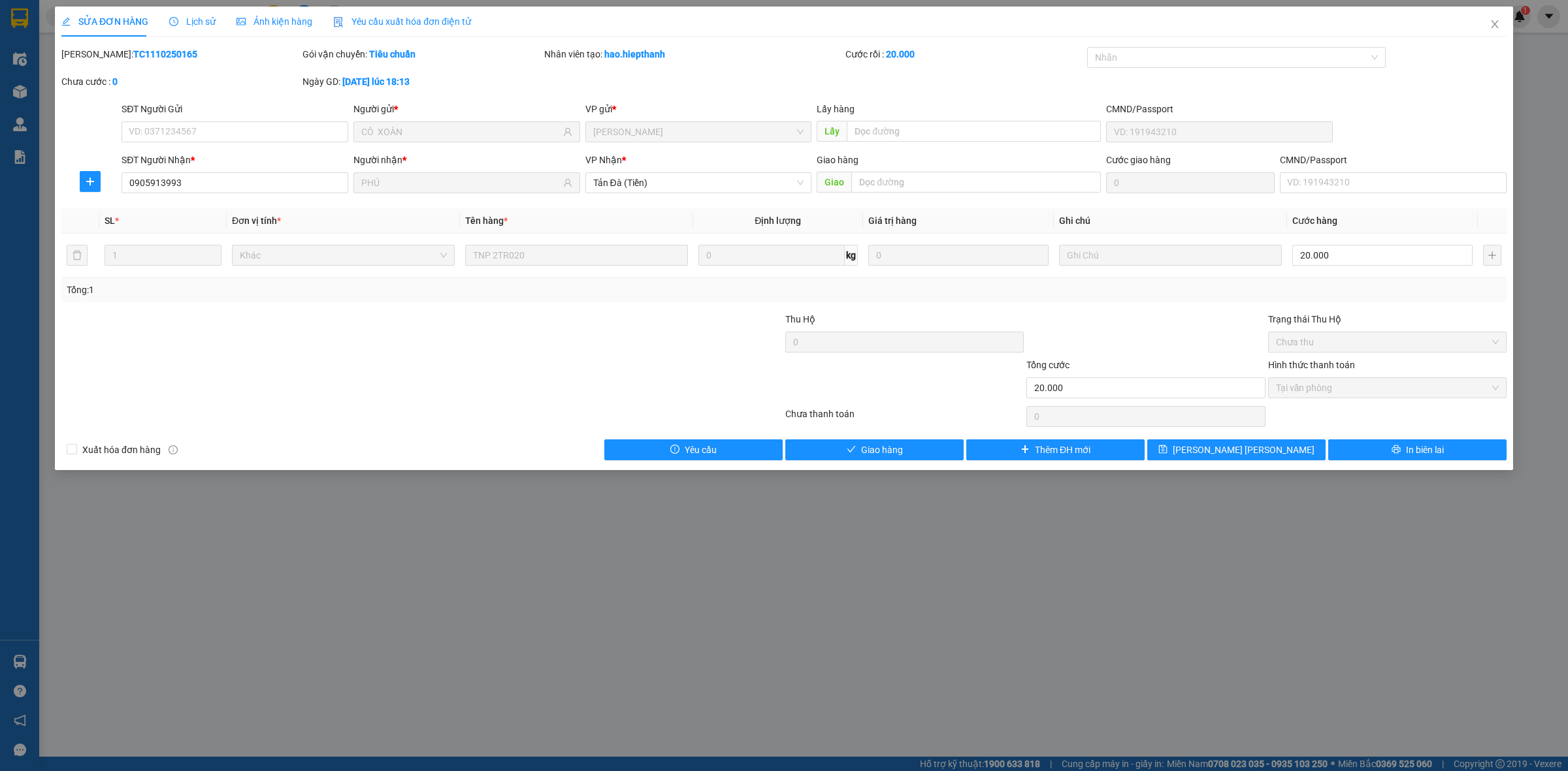
click at [552, 347] on div at bounding box center [664, 335] width 242 height 46
drag, startPoint x: 926, startPoint y: 464, endPoint x: 933, endPoint y: 456, distance: 10.6
click at [926, 462] on div "SỬA ĐƠN HÀNG Lịch sử [PERSON_NAME] hàng Yêu cầu xuất [PERSON_NAME] điện tử Tota…" at bounding box center [784, 238] width 1458 height 464
click at [942, 450] on button "Giao hàng" at bounding box center [875, 449] width 178 height 21
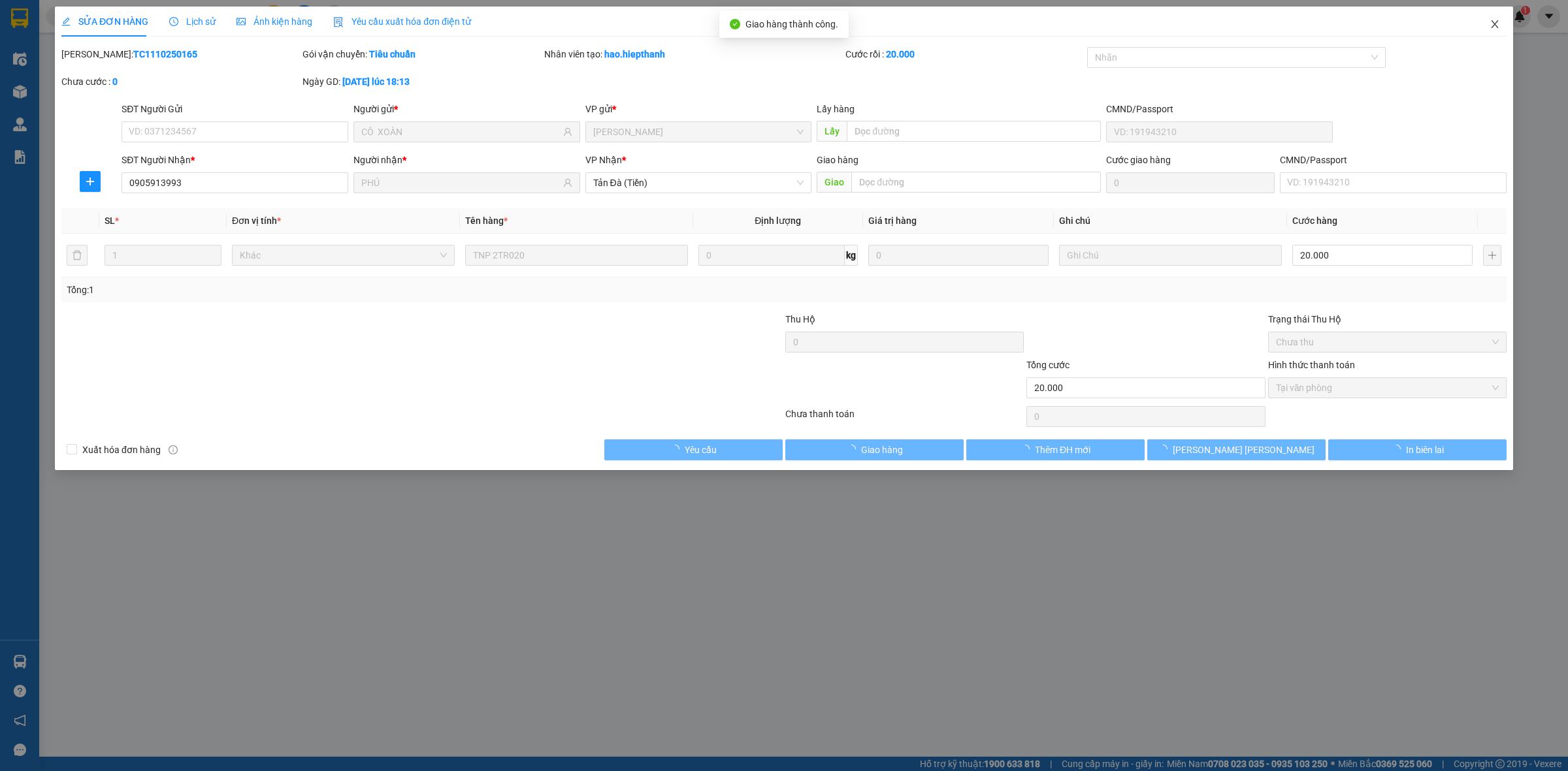
click at [1494, 26] on icon "close" at bounding box center [1495, 24] width 11 height 11
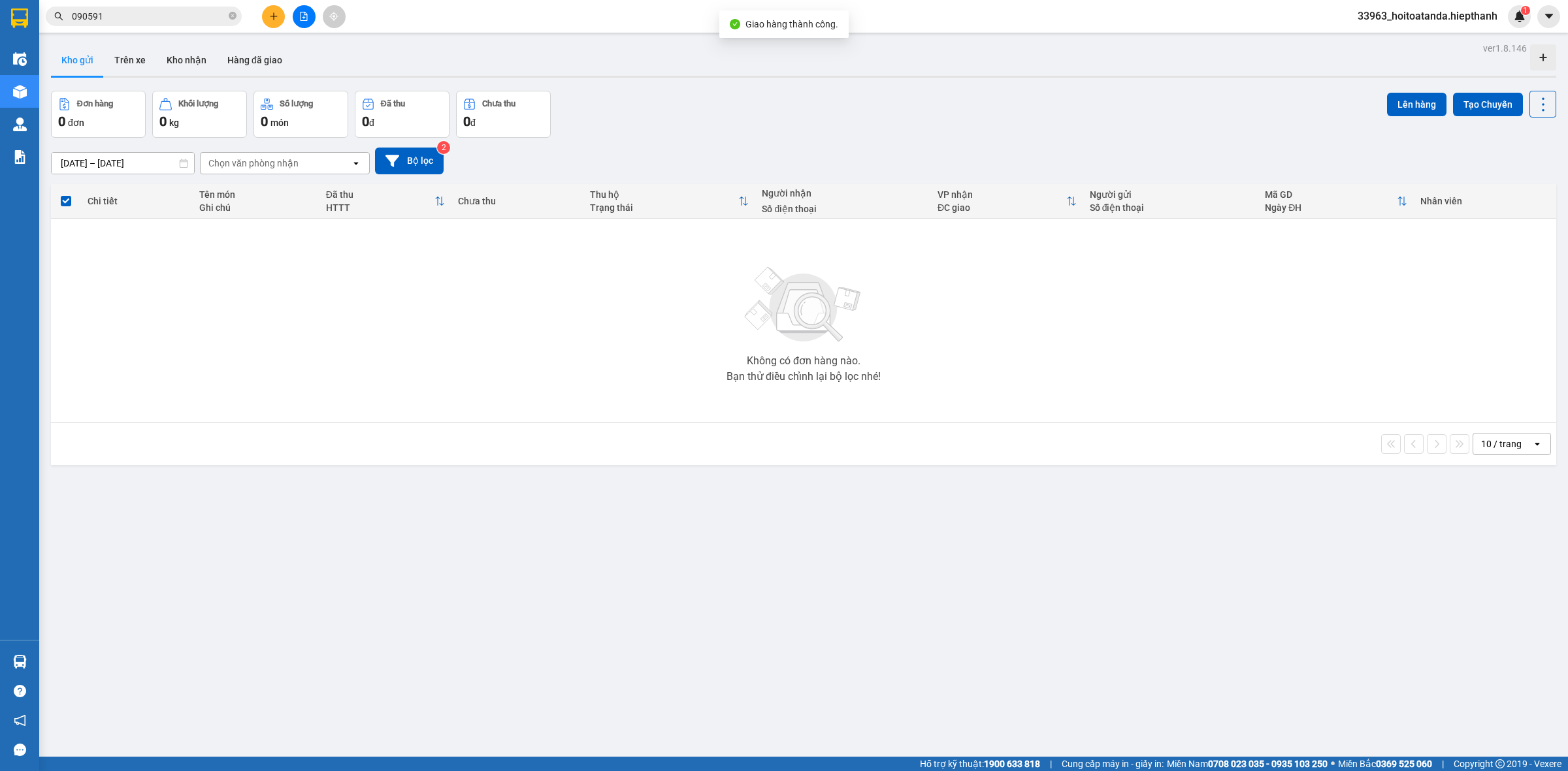
click at [177, 15] on input "090591" at bounding box center [149, 16] width 154 height 14
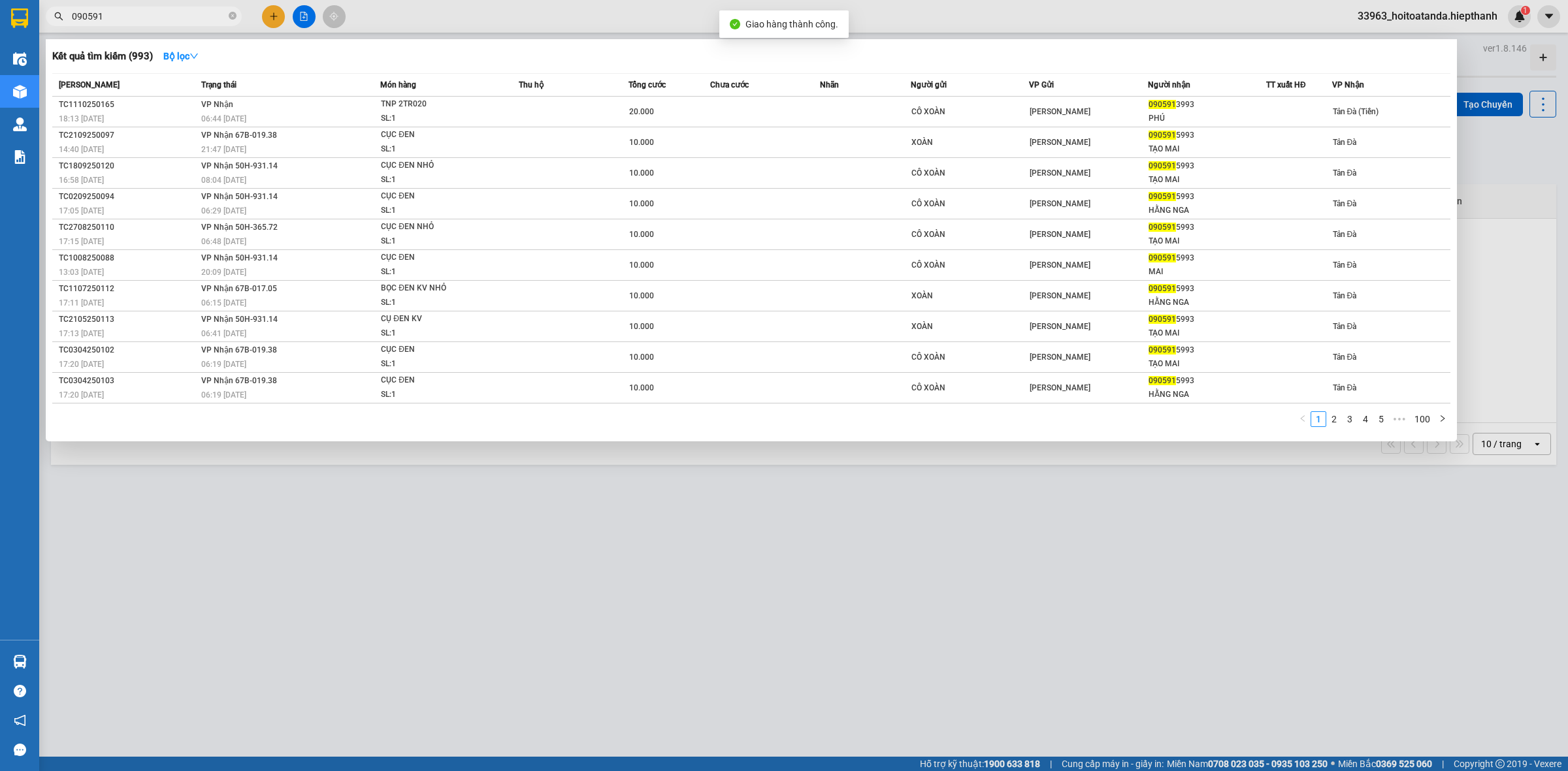
click at [177, 15] on input "090591" at bounding box center [149, 16] width 154 height 14
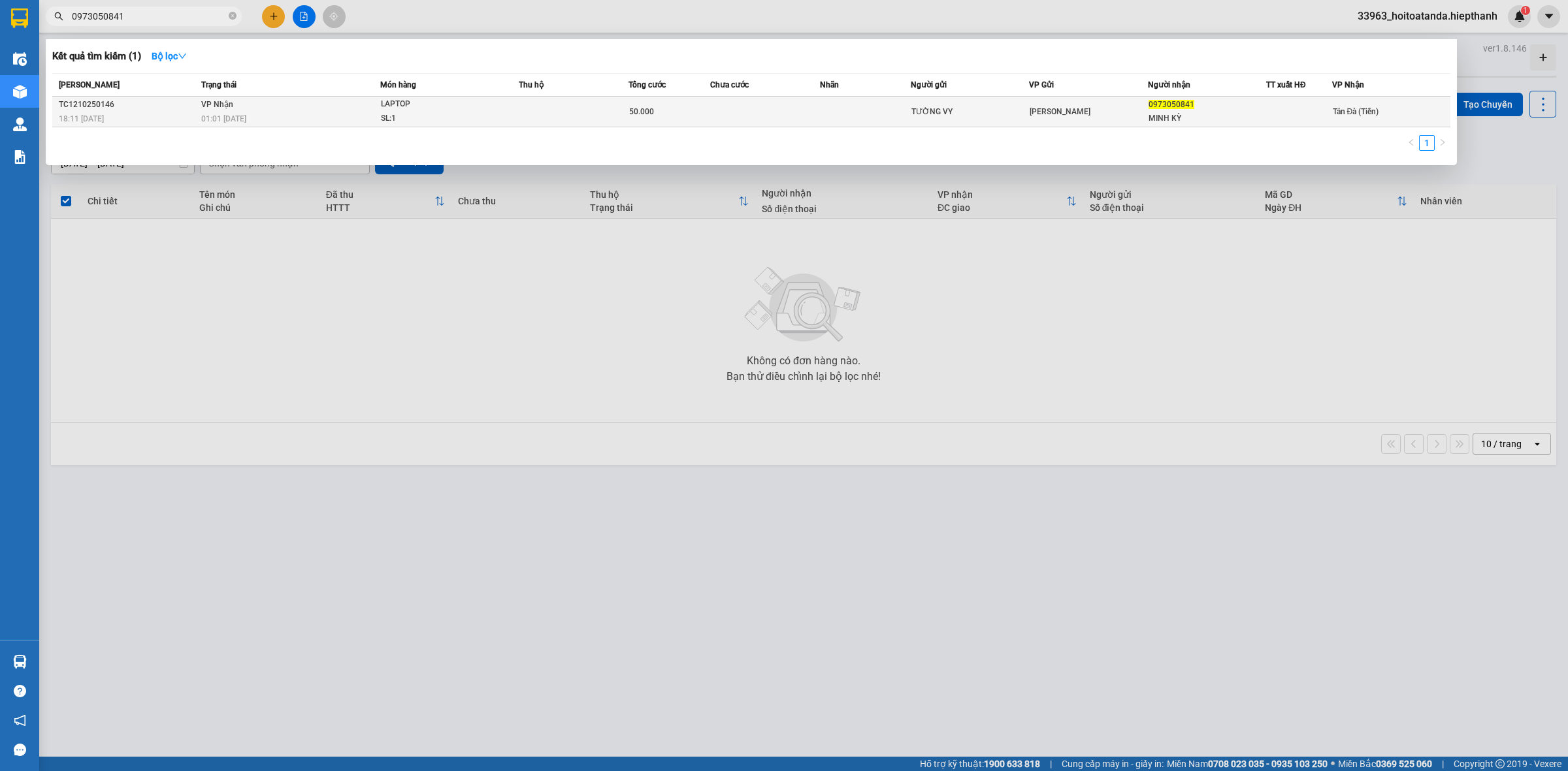
type input "0973050841"
click at [298, 102] on td "[PERSON_NAME] 01:01 [DATE]" at bounding box center [289, 112] width 182 height 31
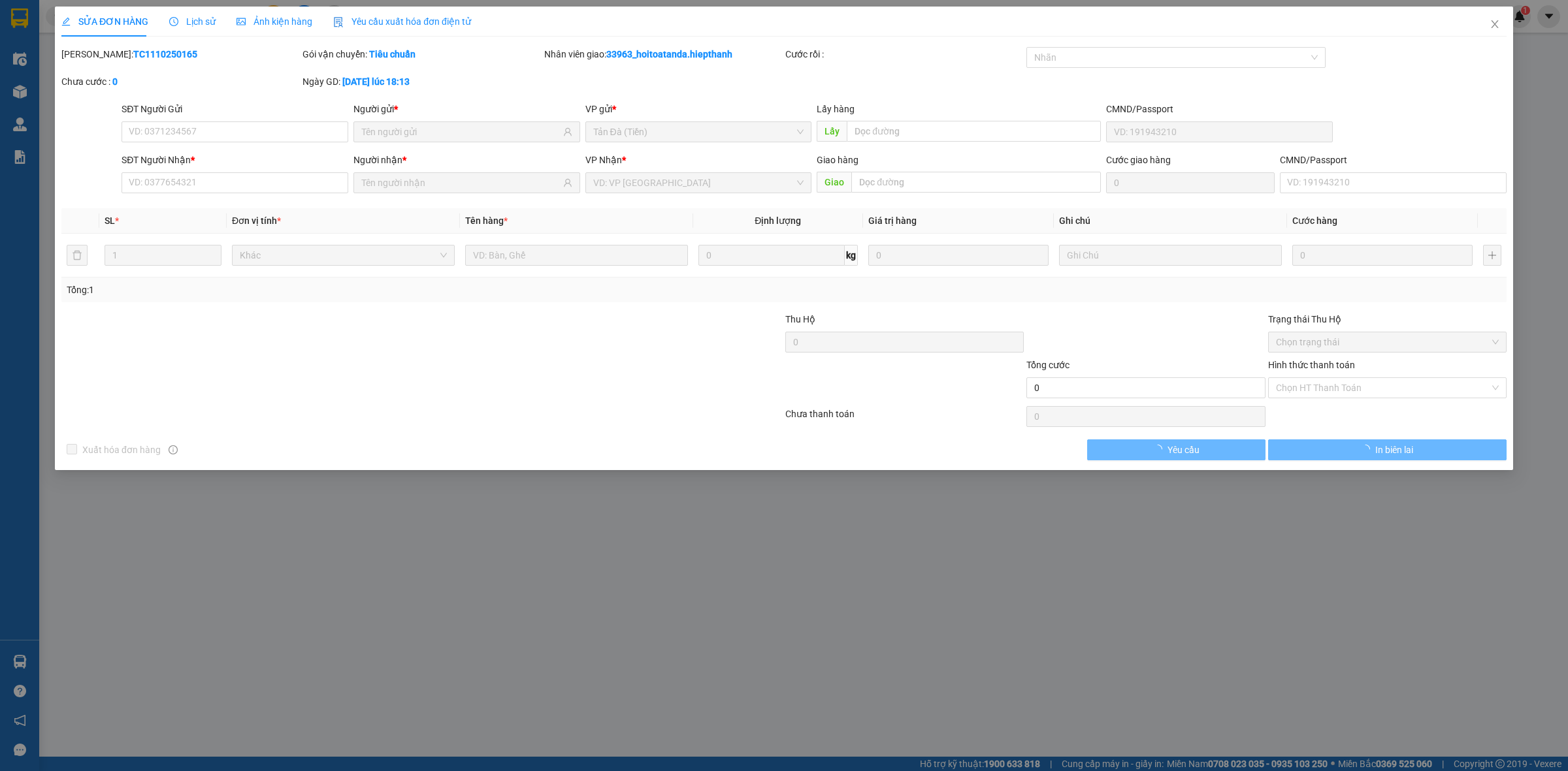
type input "TƯỜNG VY"
type input "0973050841"
type input "MINH KỲ"
type input "50.000"
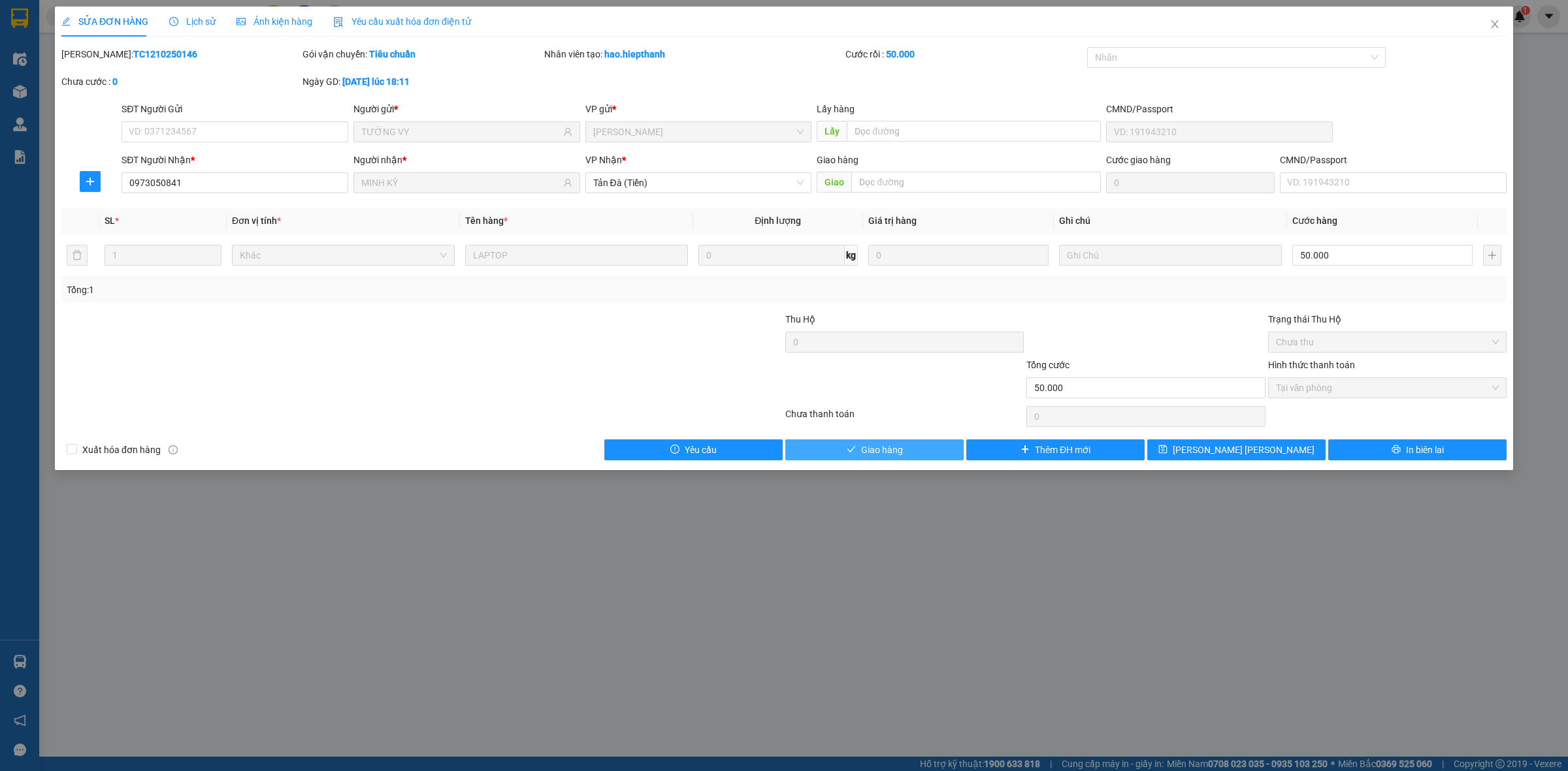
click at [874, 442] on button "Giao hàng" at bounding box center [875, 449] width 178 height 21
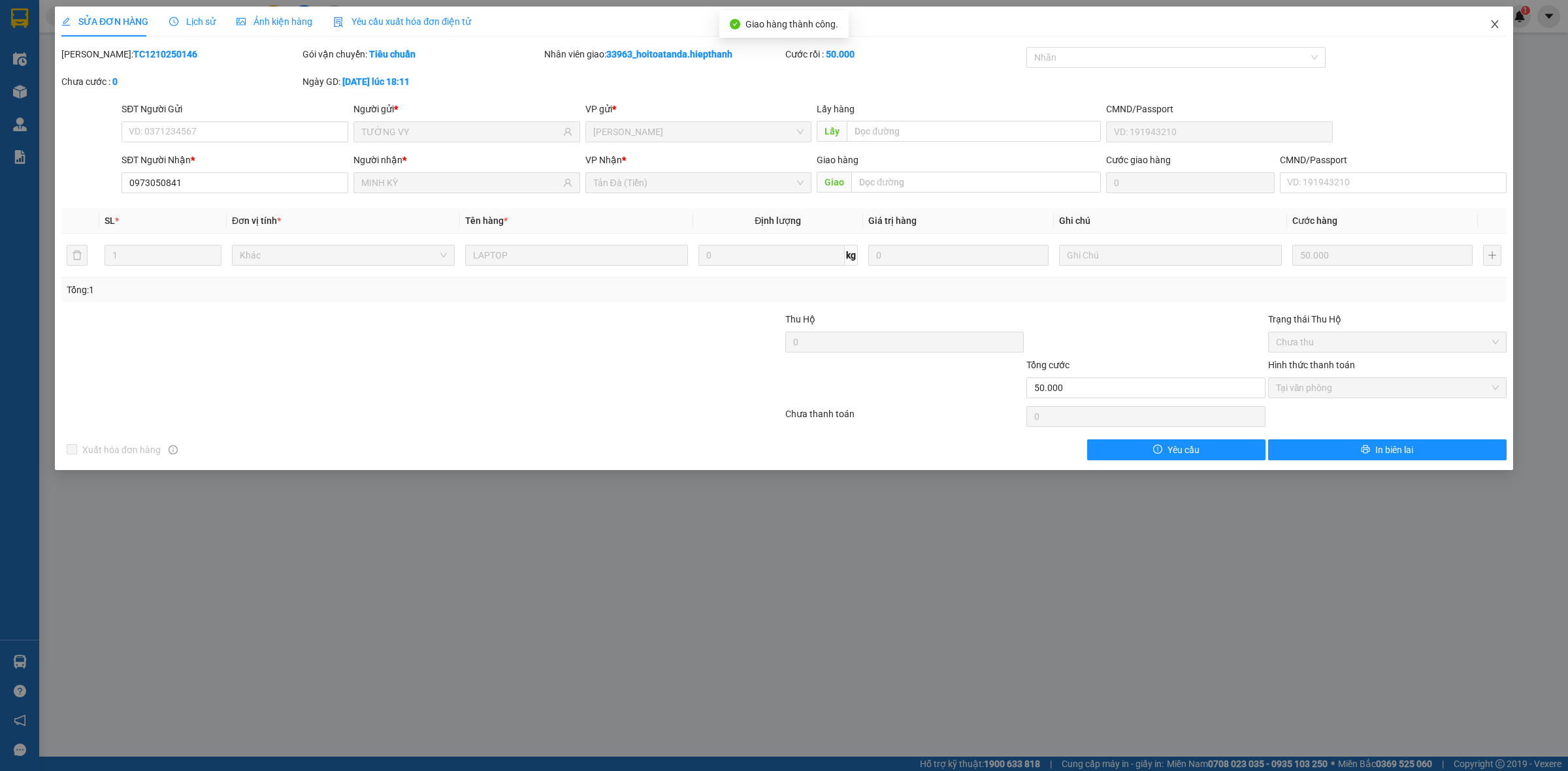
click at [1498, 22] on icon "close" at bounding box center [1495, 24] width 11 height 11
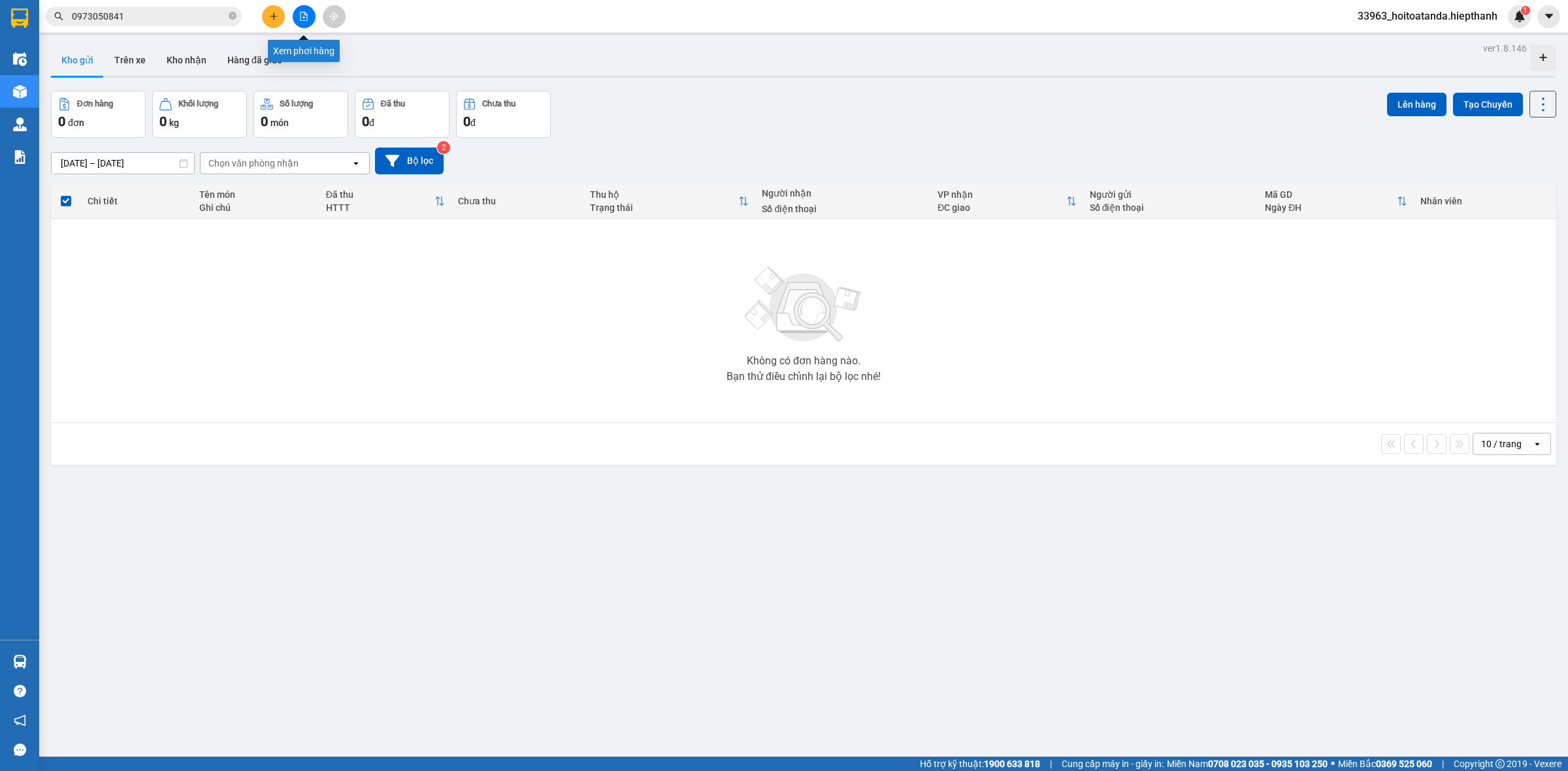
click at [299, 17] on icon "file-add" at bounding box center [304, 16] width 9 height 9
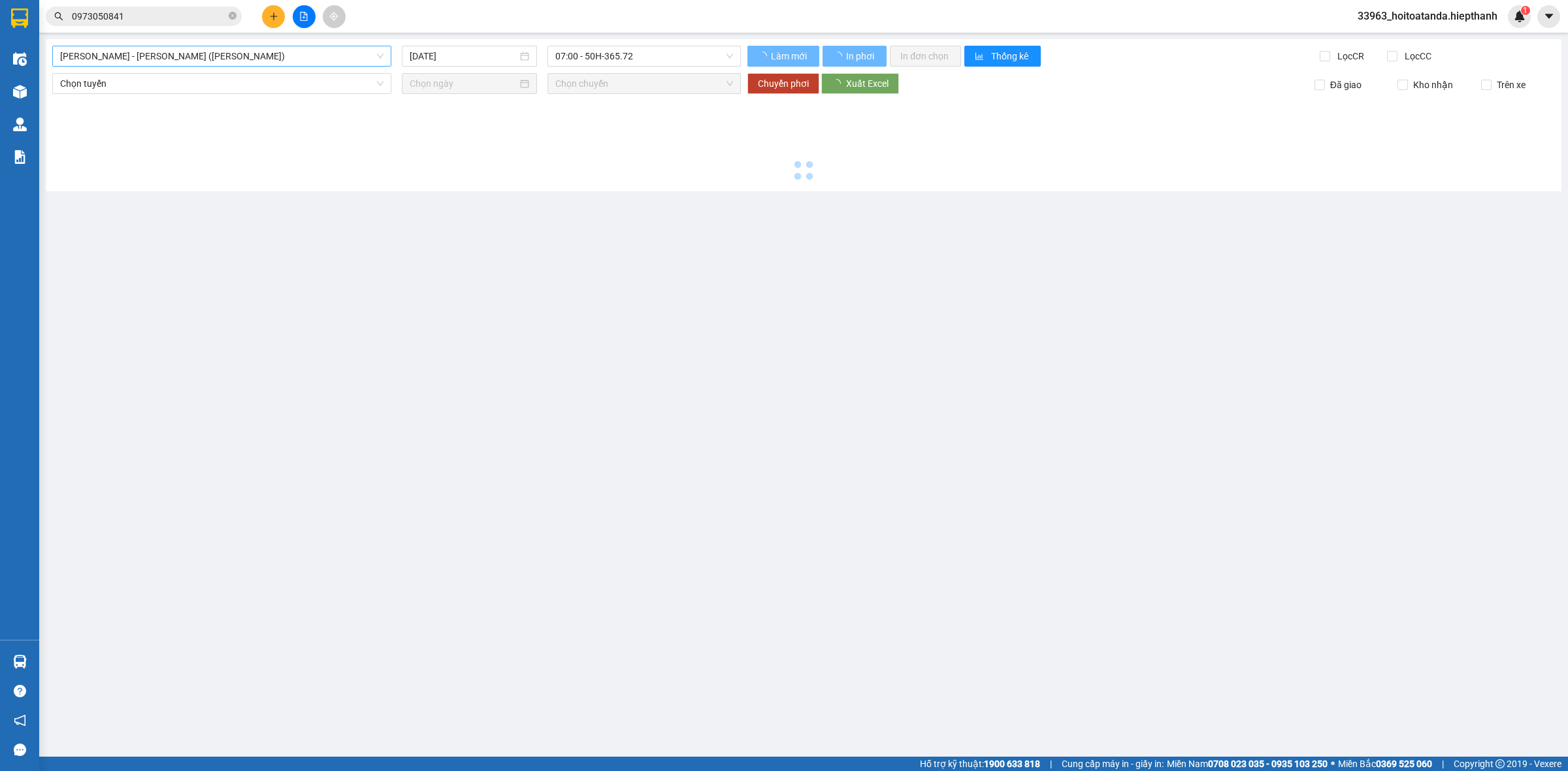
click at [175, 57] on span "[PERSON_NAME] - [PERSON_NAME] ([PERSON_NAME])" at bounding box center [222, 56] width 324 height 20
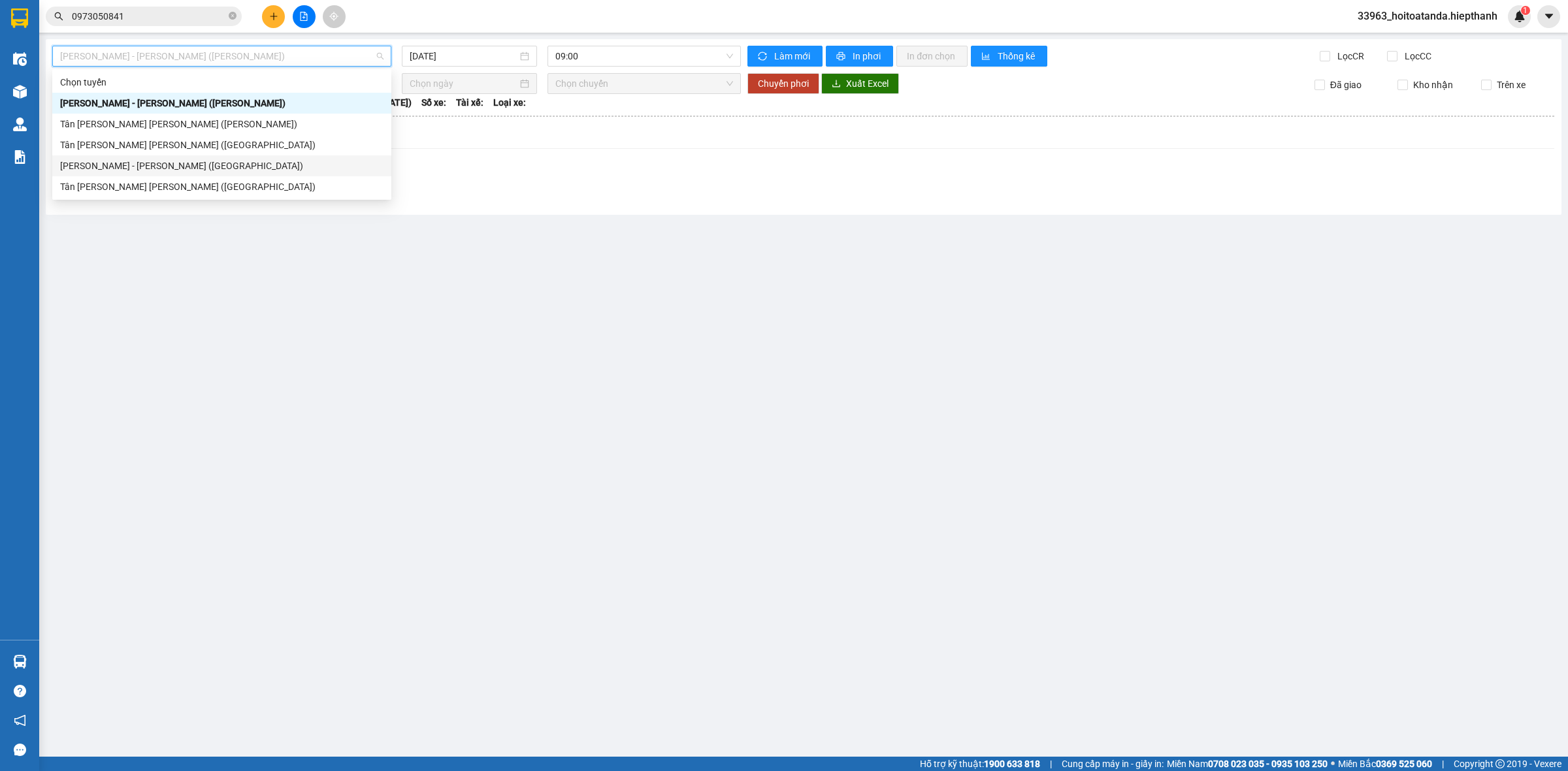
click at [152, 180] on div "Tân [PERSON_NAME] [PERSON_NAME] ([GEOGRAPHIC_DATA])" at bounding box center [222, 186] width 324 height 14
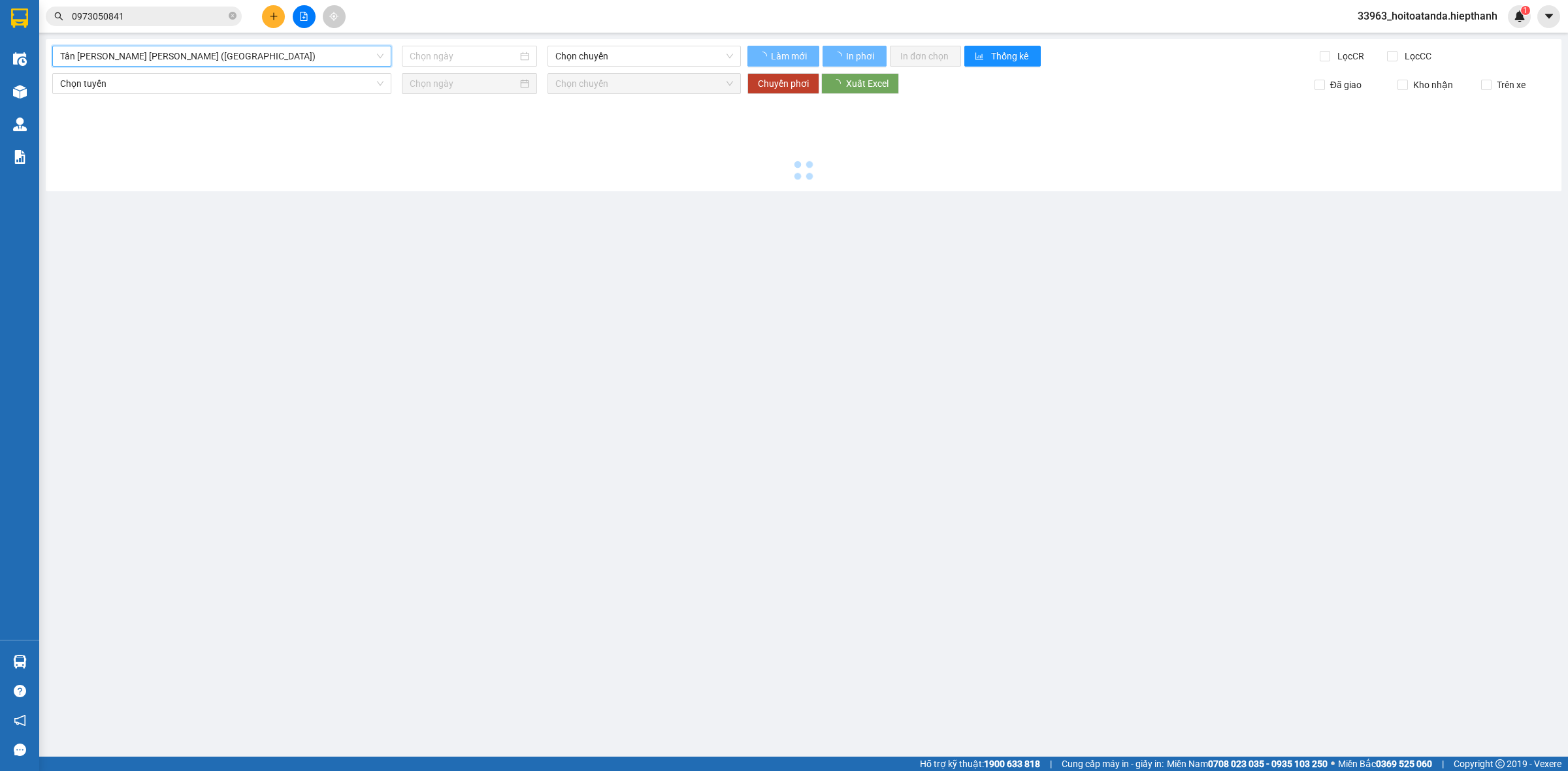
type input "[DATE]"
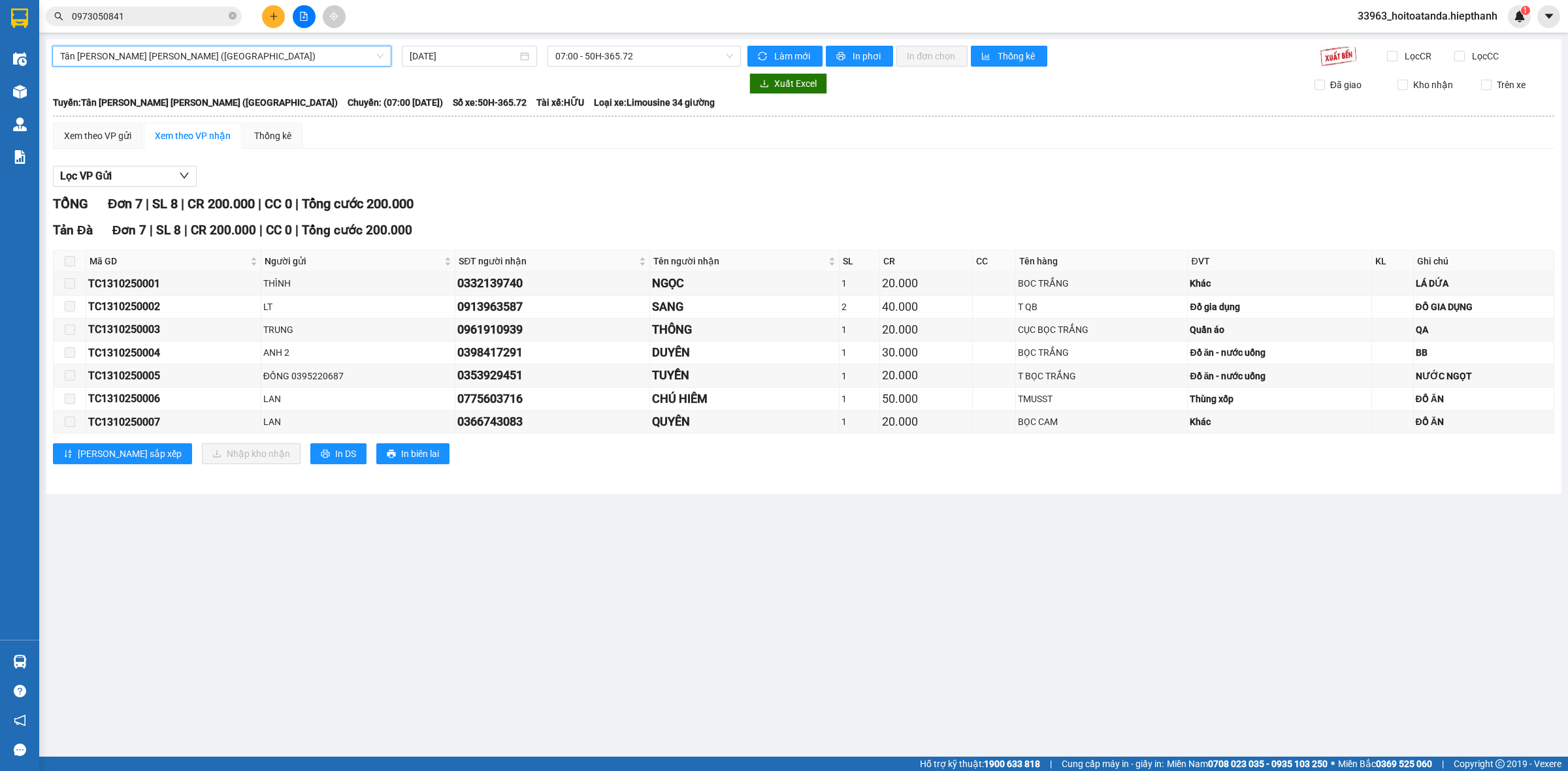
click at [642, 181] on div "Lọc VP Gửi" at bounding box center [804, 177] width 1501 height 22
